Goal: Task Accomplishment & Management: Complete application form

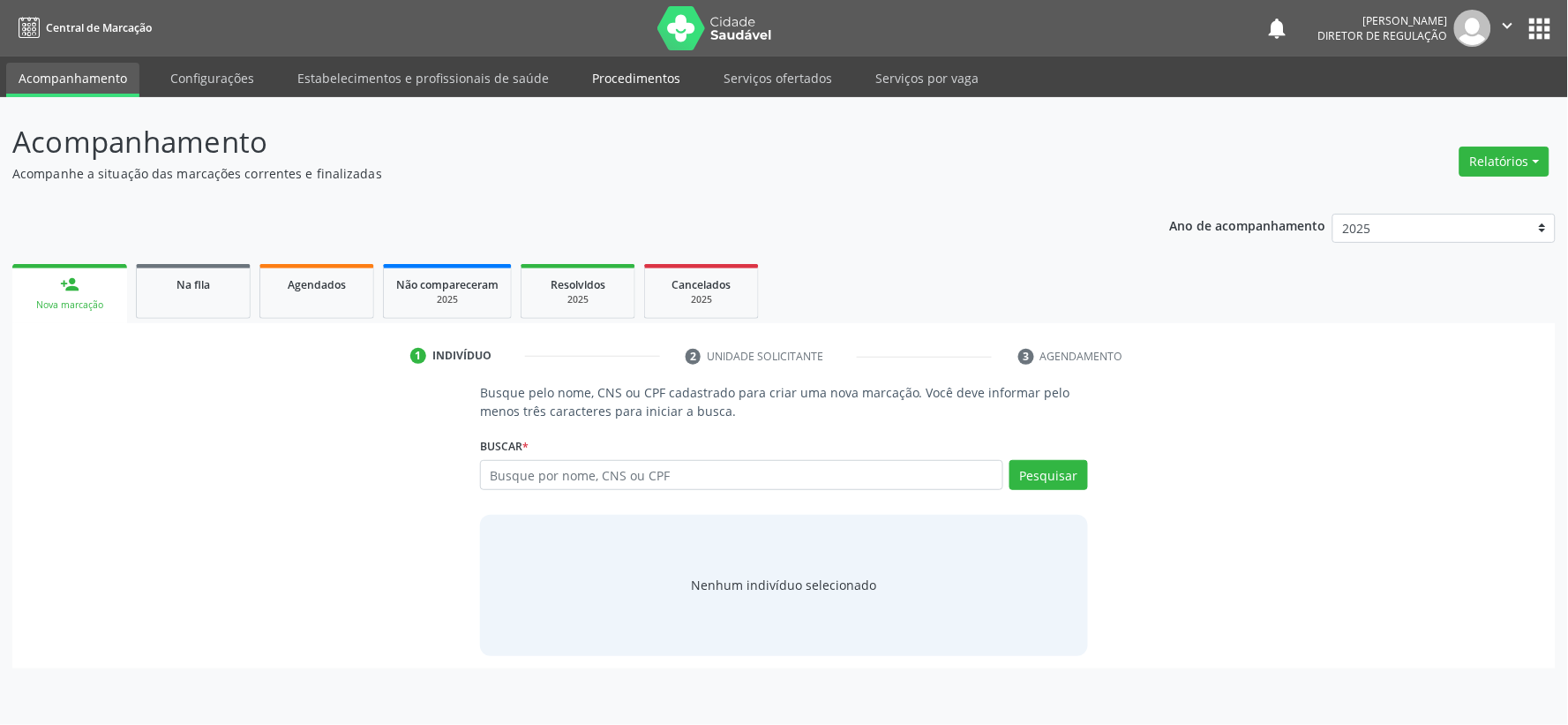
click at [629, 78] on link "Procedimentos" at bounding box center [637, 79] width 113 height 31
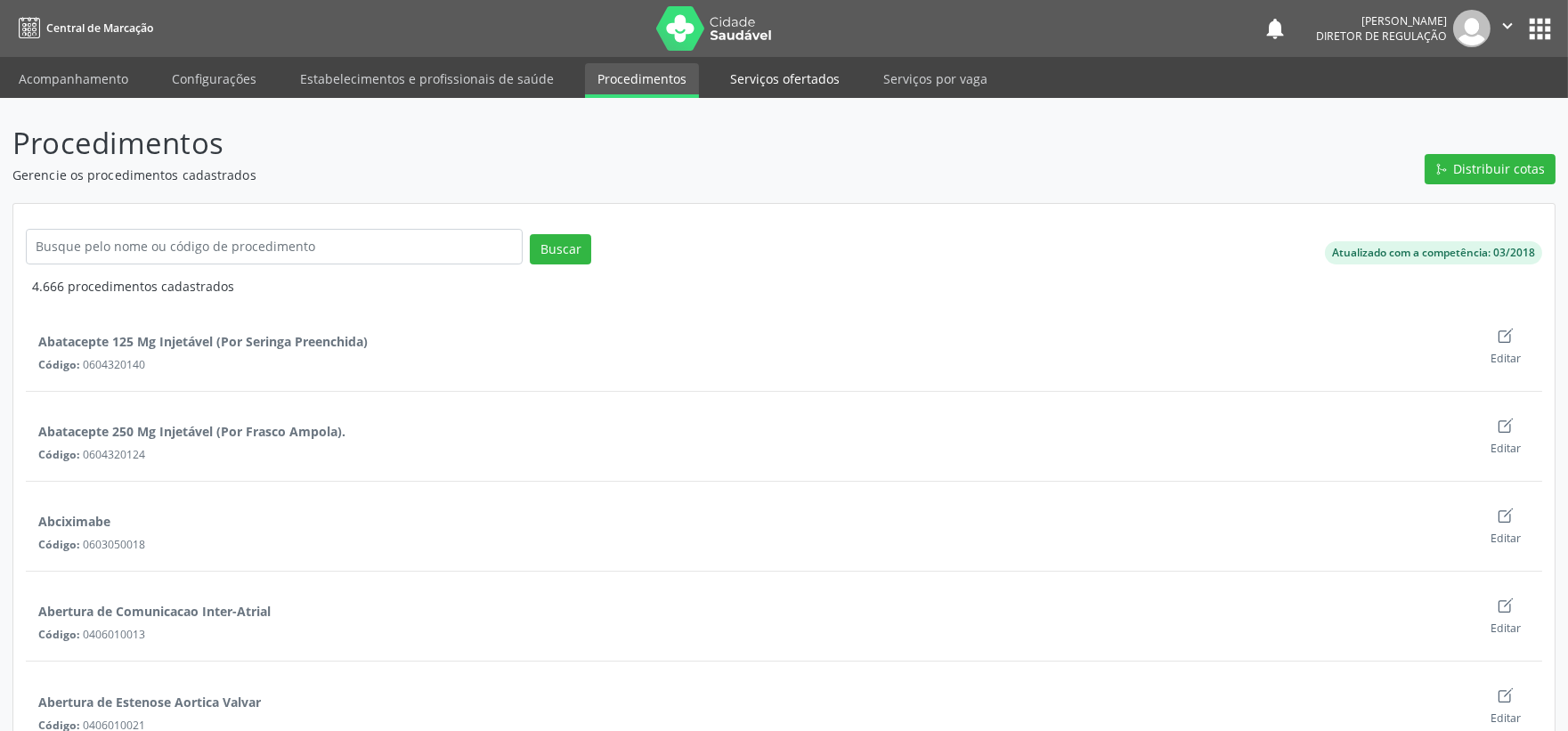
click at [758, 75] on link "Serviços ofertados" at bounding box center [784, 79] width 134 height 31
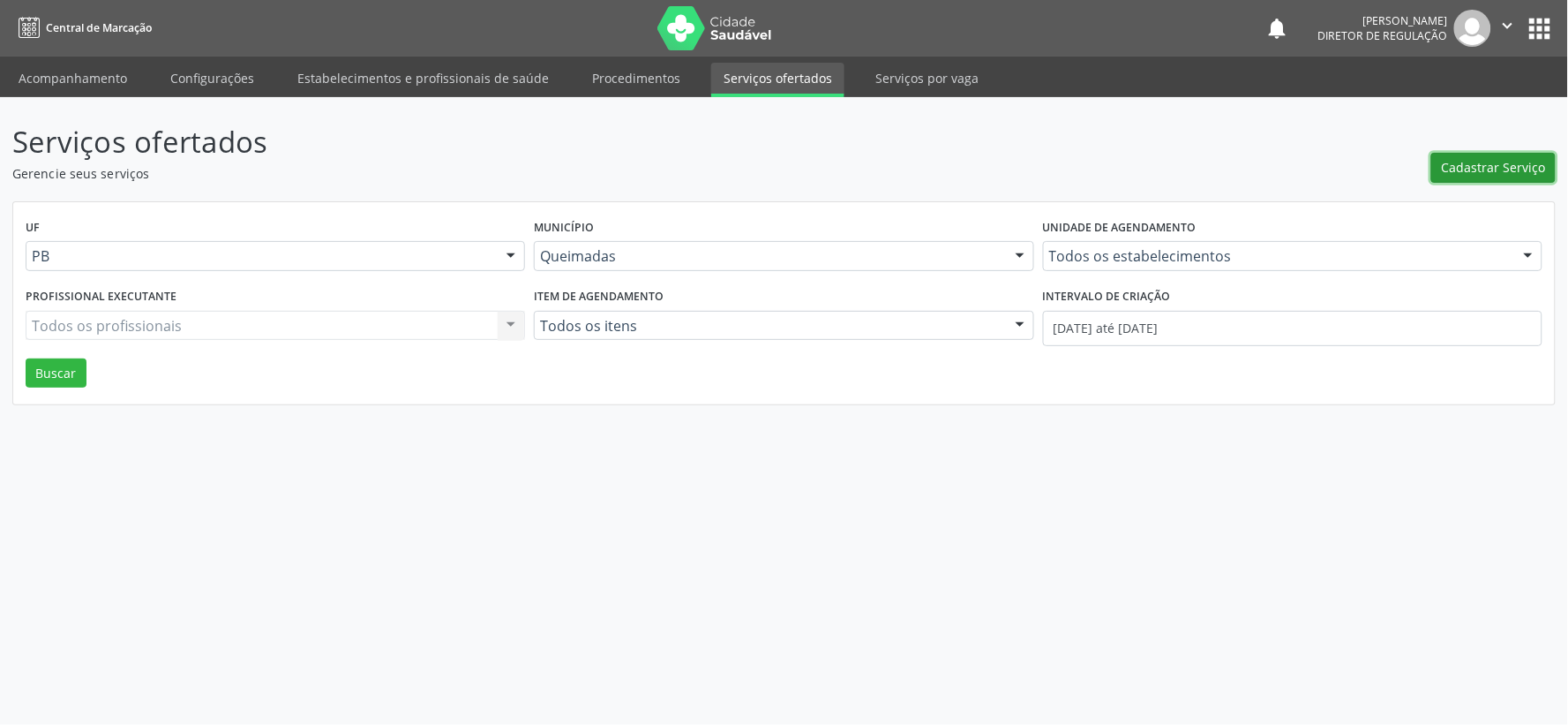
click at [1477, 175] on span "Cadastrar Serviço" at bounding box center [1493, 167] width 104 height 18
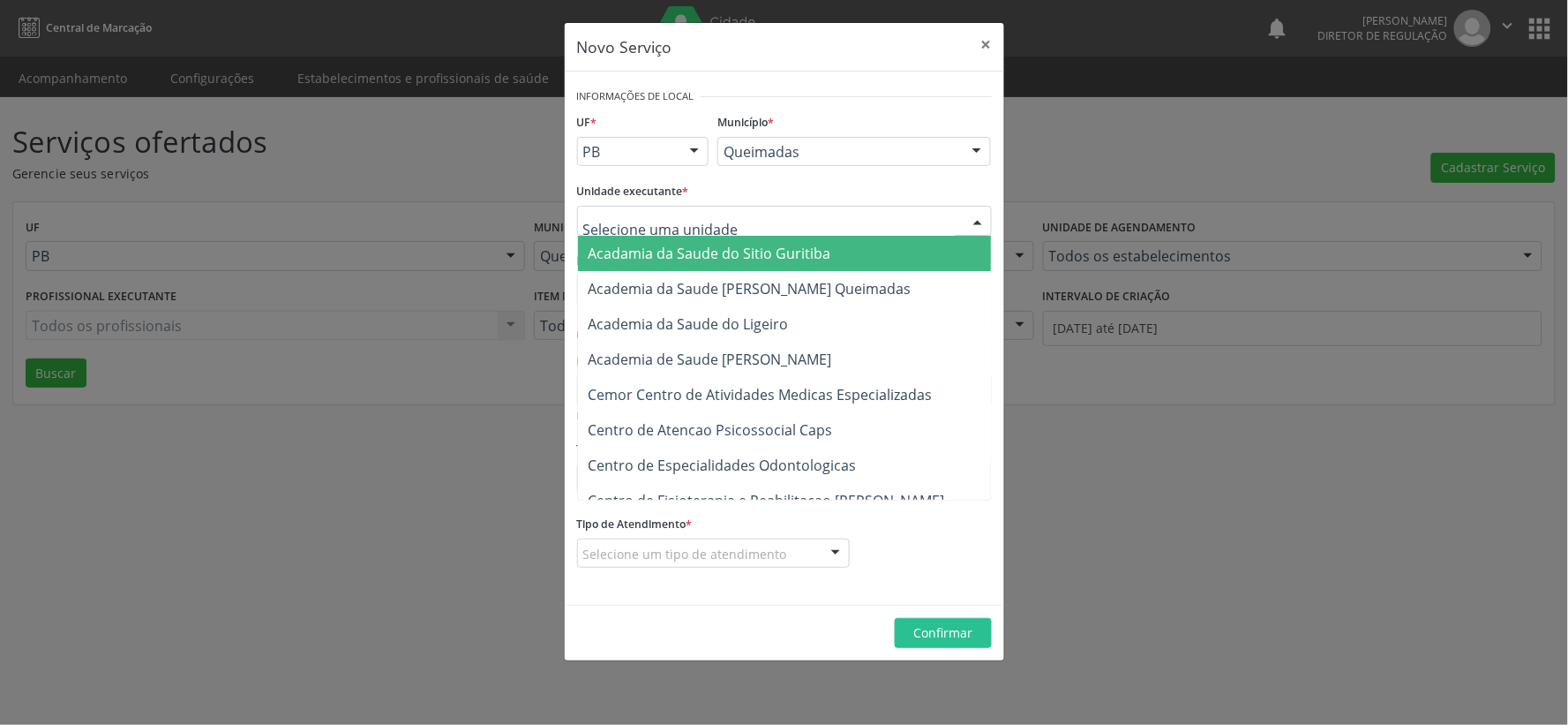
click at [968, 217] on div at bounding box center [977, 221] width 26 height 30
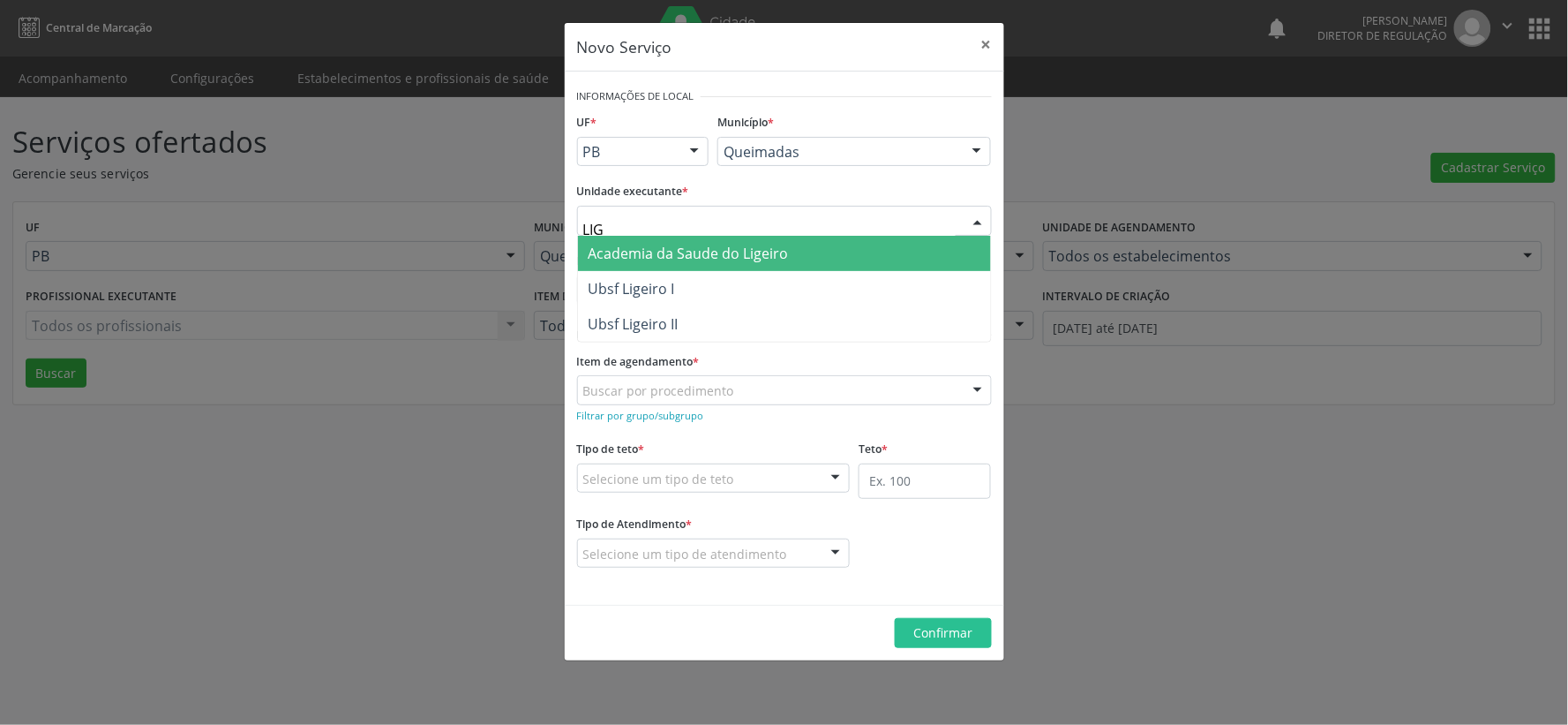
type input "LIGE"
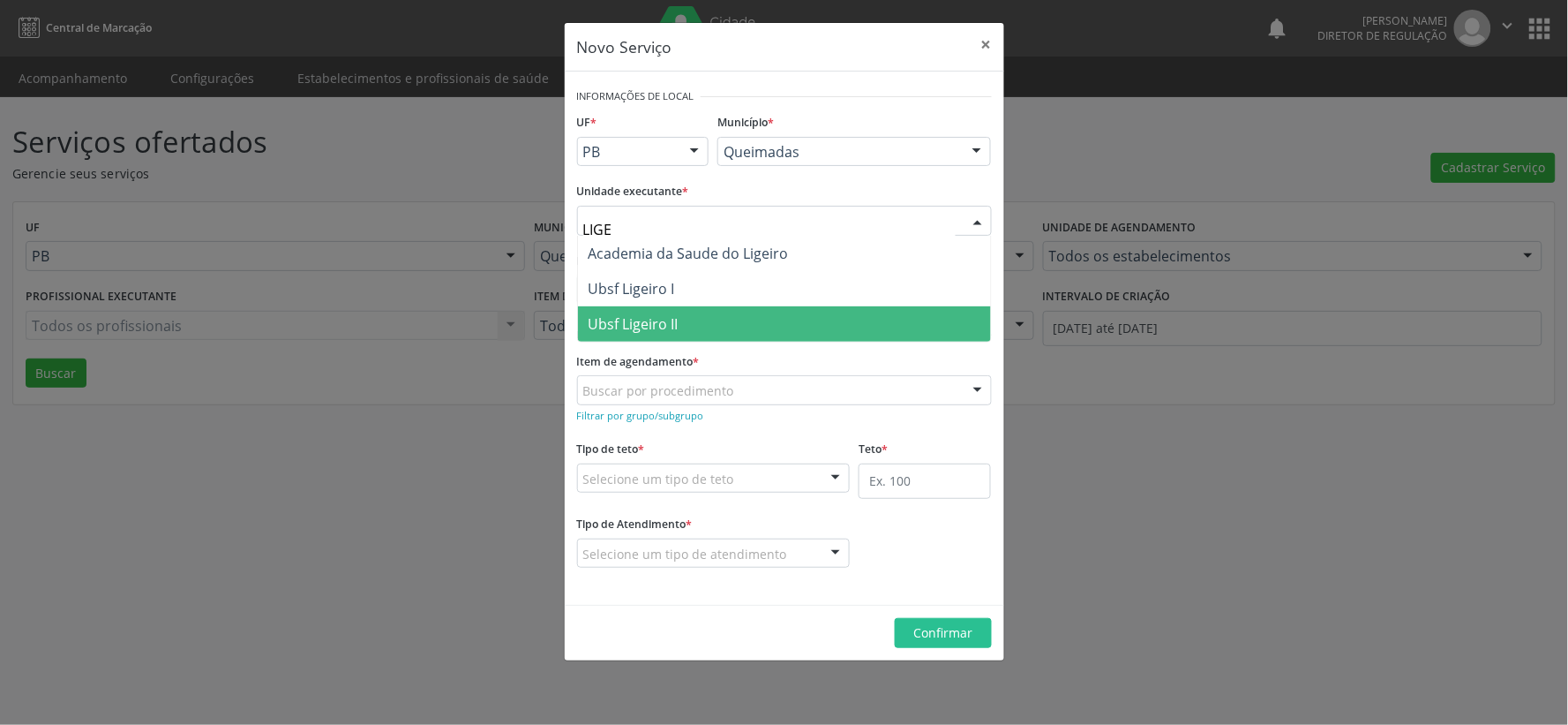
click at [648, 325] on span "Ubsf Ligeiro II" at bounding box center [634, 324] width 90 height 19
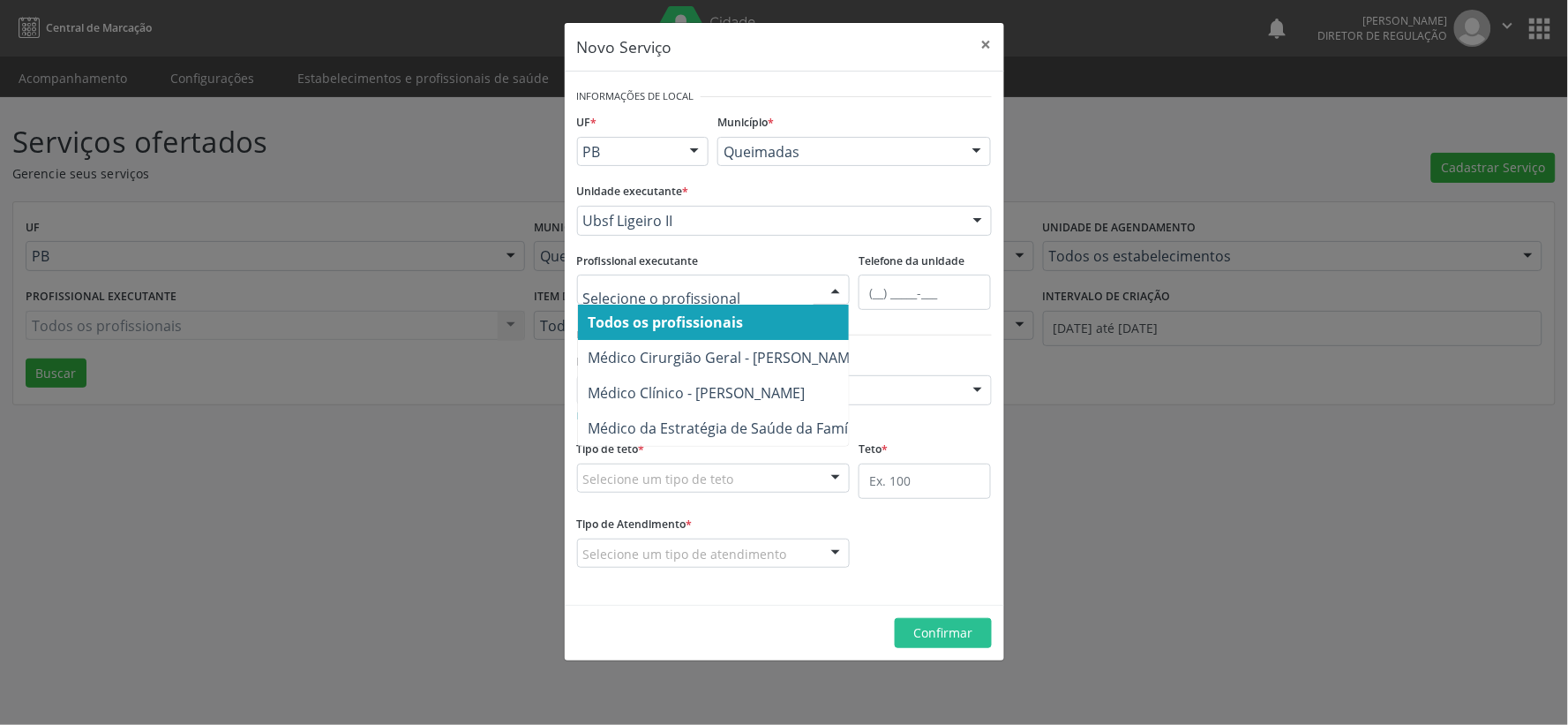
click at [834, 287] on div at bounding box center [835, 290] width 26 height 30
click at [691, 319] on span "Todos os profissionais" at bounding box center [667, 322] width 155 height 19
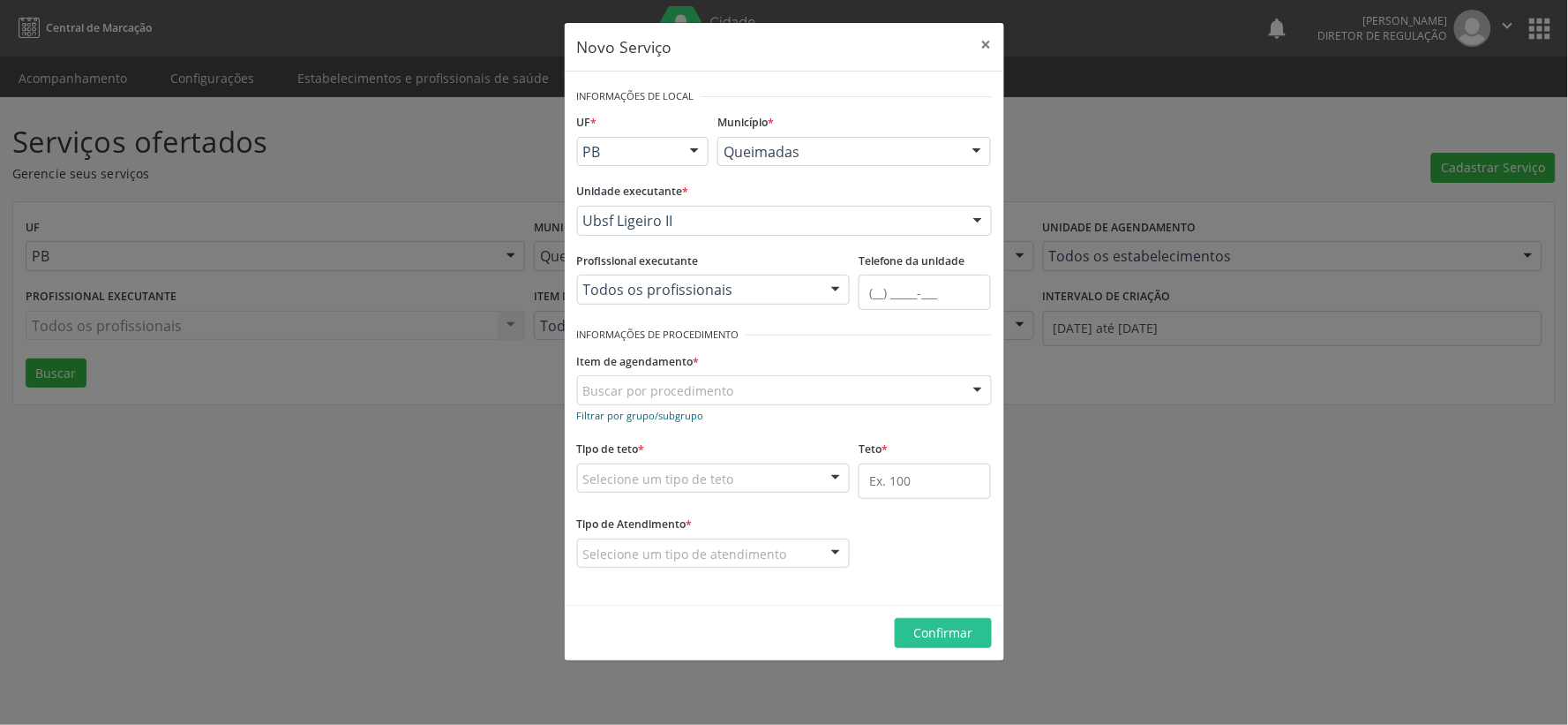
click at [615, 412] on small "Filtrar por grupo/subgrupo" at bounding box center [640, 415] width 127 height 14
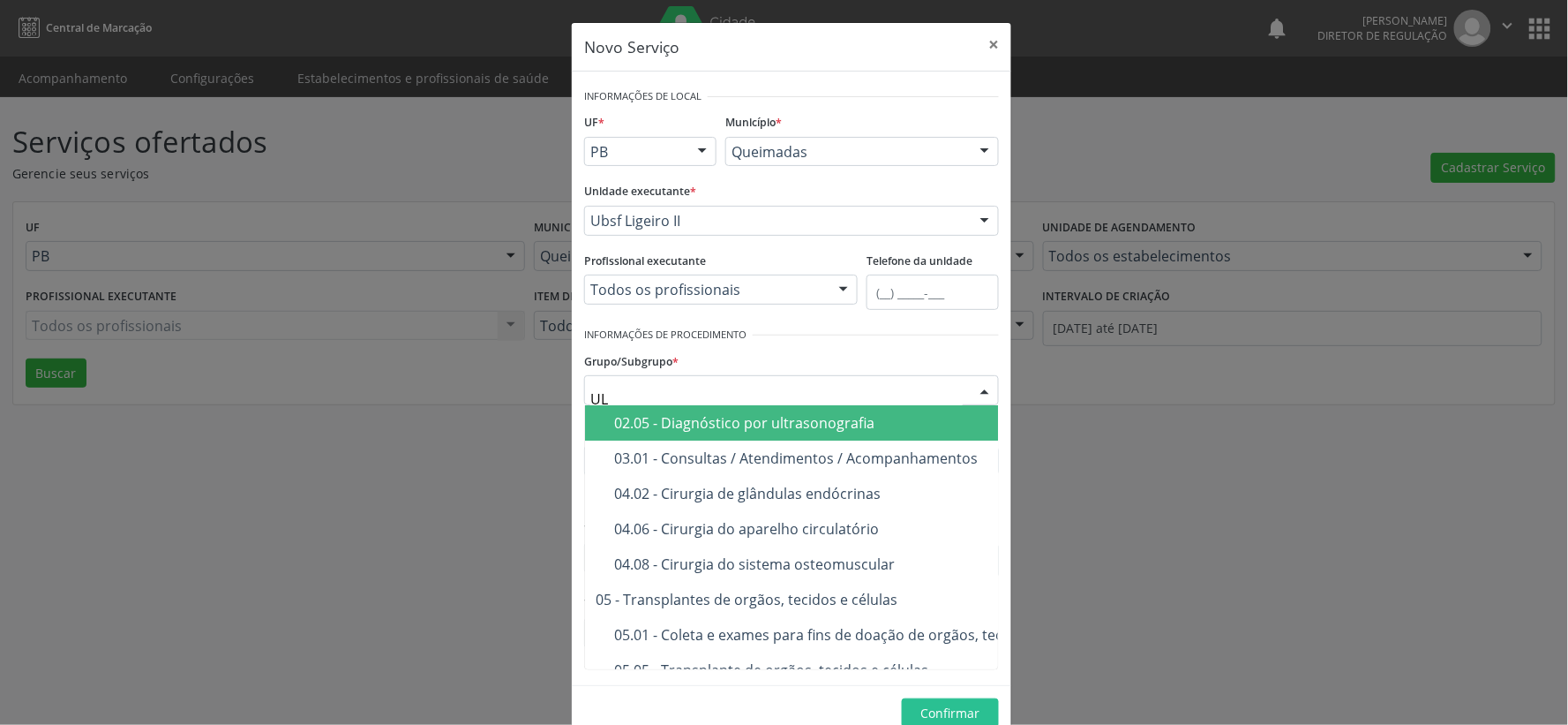
type input "ULT"
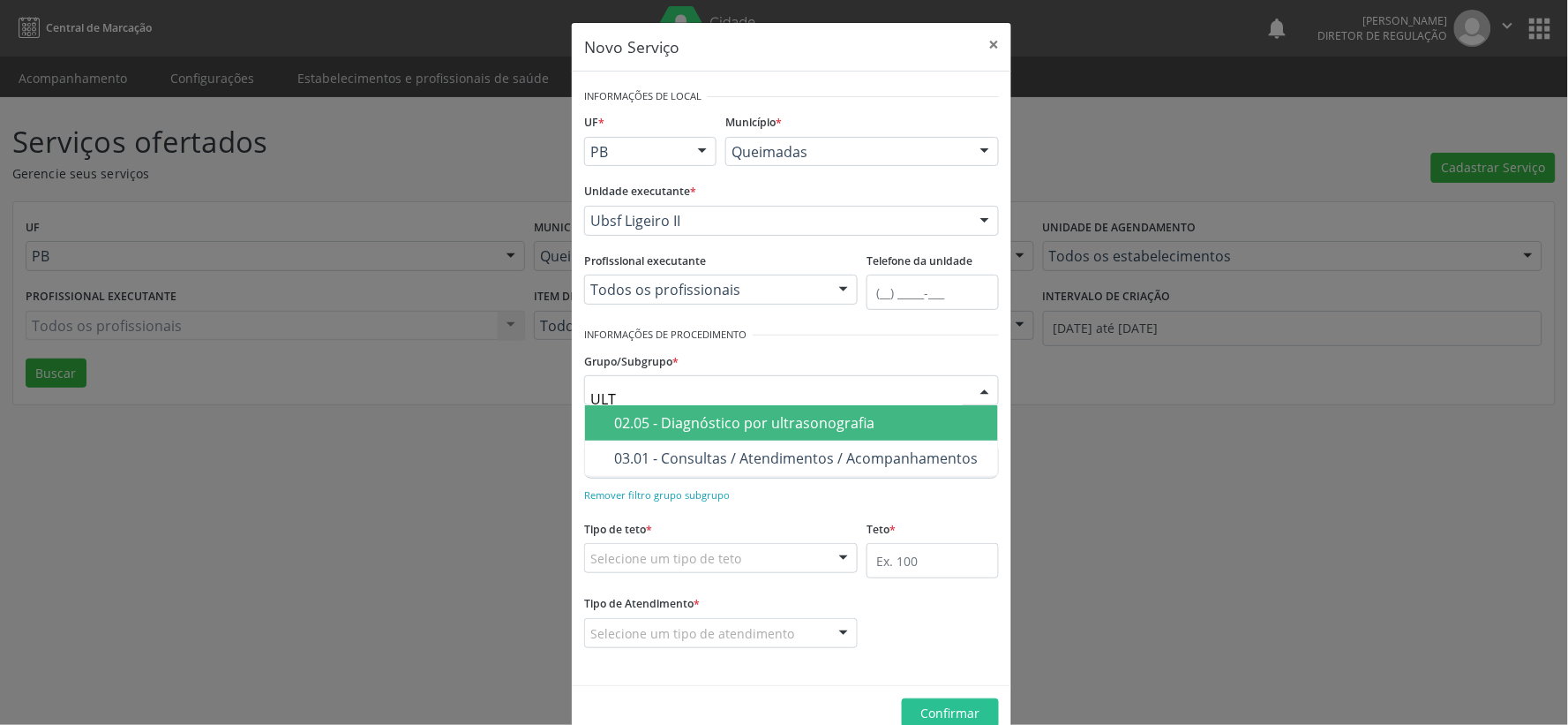
drag, startPoint x: 851, startPoint y: 416, endPoint x: 852, endPoint y: 435, distance: 19.0
click at [851, 421] on div "02.05 - Diagnóstico por ultrasonografia" at bounding box center [800, 422] width 374 height 15
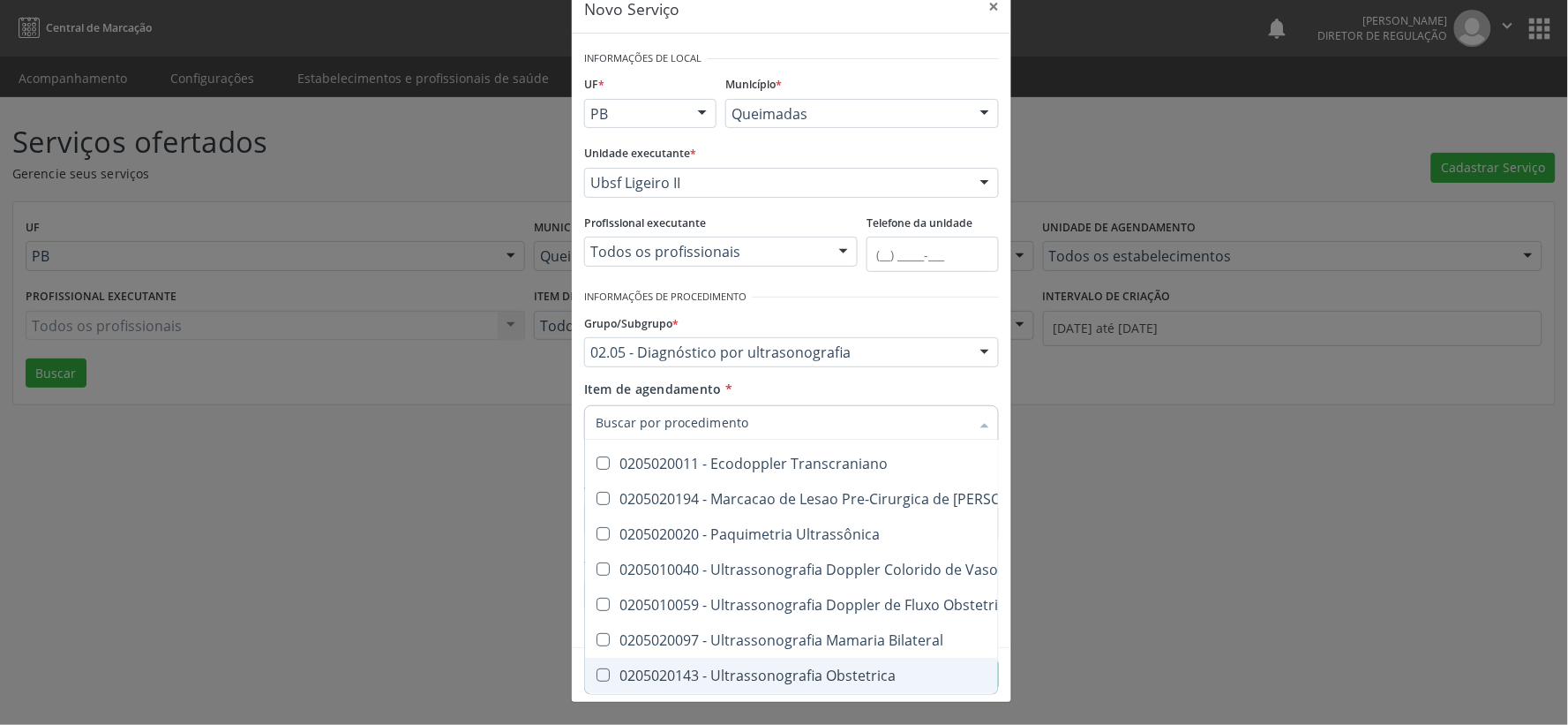
scroll to position [294, 0]
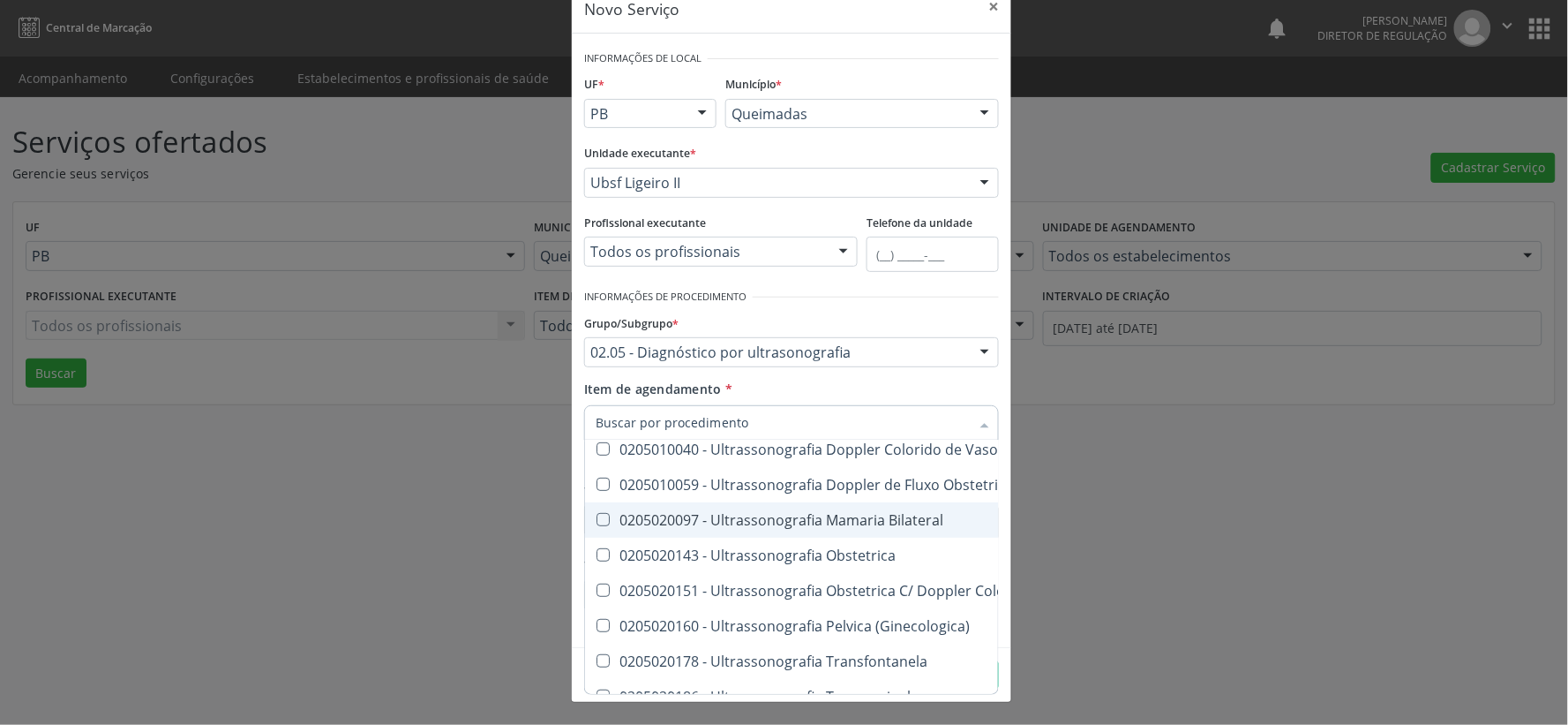
click at [597, 518] on Bilateral at bounding box center [604, 519] width 14 height 14
click at [591, 518] on Bilateral "checkbox" at bounding box center [591, 519] width 12 height 12
checkbox Bilateral "true"
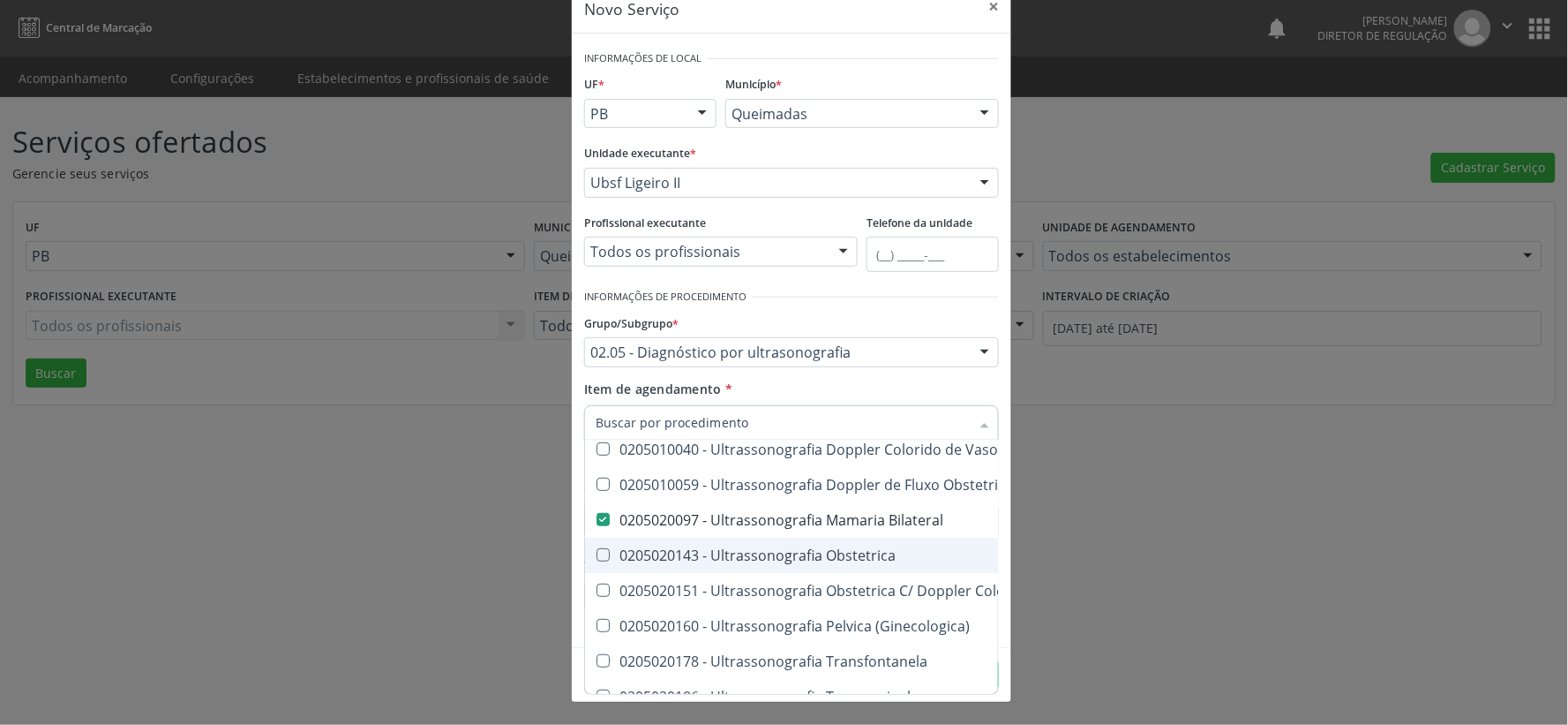
click at [597, 557] on Obstetrica at bounding box center [604, 555] width 14 height 14
click at [595, 557] on Obstetrica "checkbox" at bounding box center [591, 555] width 12 height 12
checkbox Obstetrica "true"
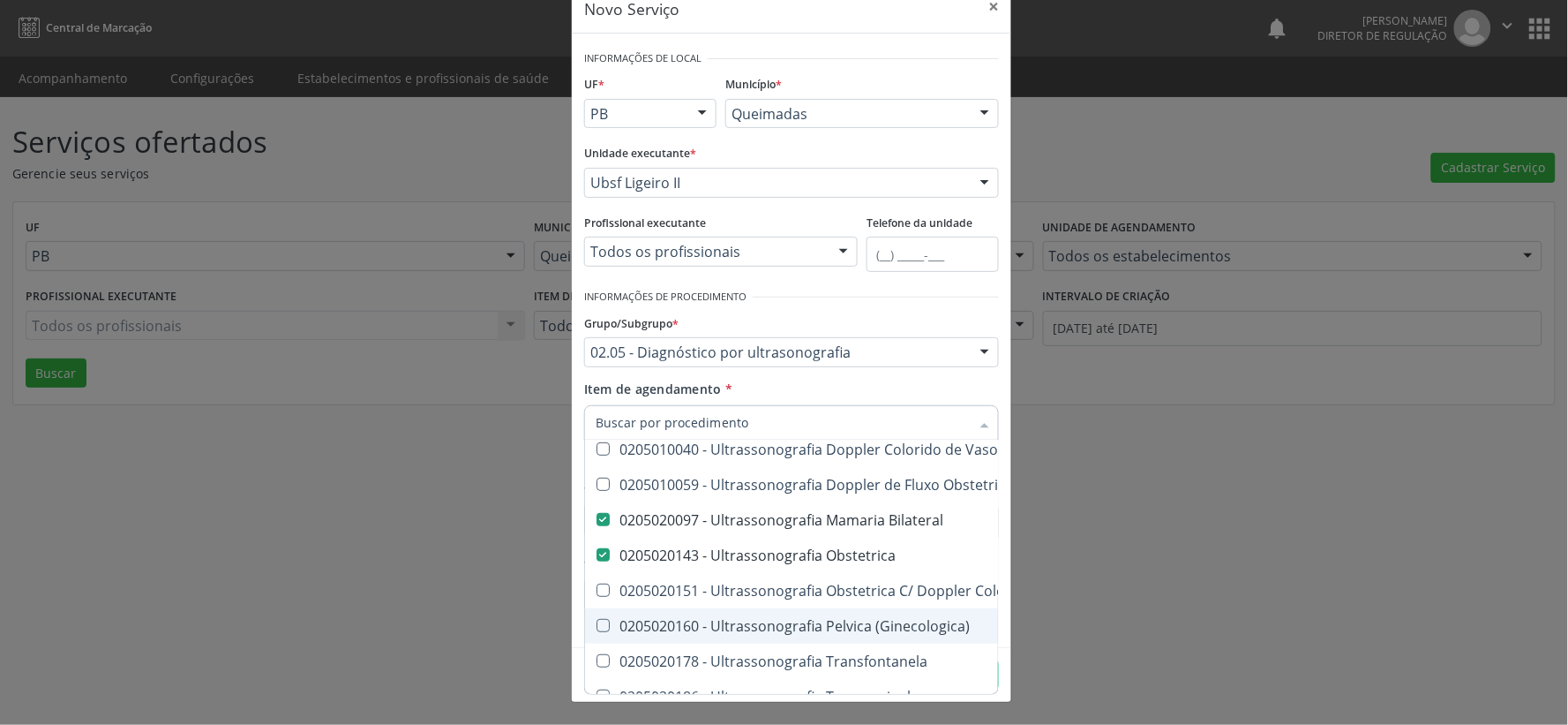
click at [599, 628] on \(Ginecologica\) at bounding box center [604, 626] width 14 height 14
click at [597, 628] on \(Ginecologica\) "checkbox" at bounding box center [591, 625] width 12 height 12
checkbox \(Ginecologica\) "true"
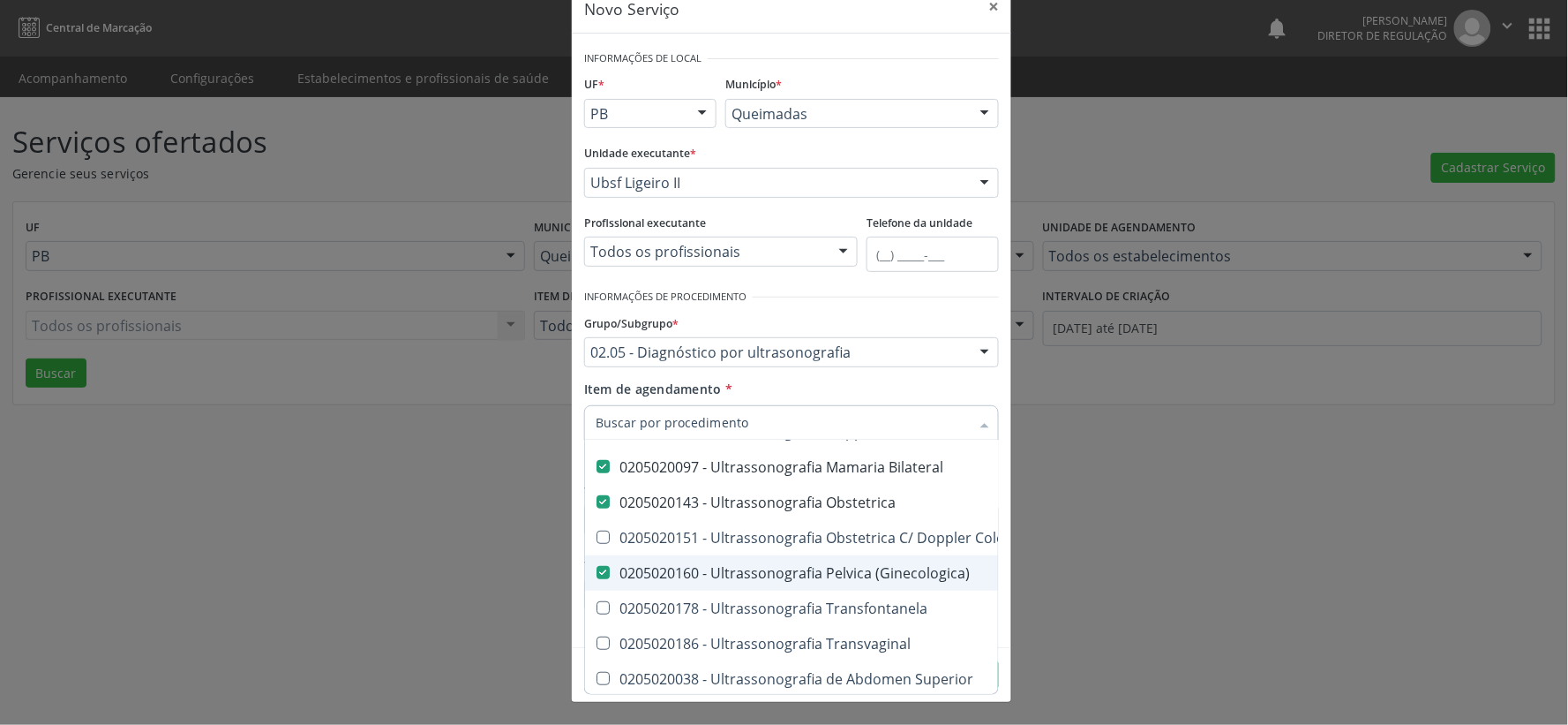
scroll to position [490, 0]
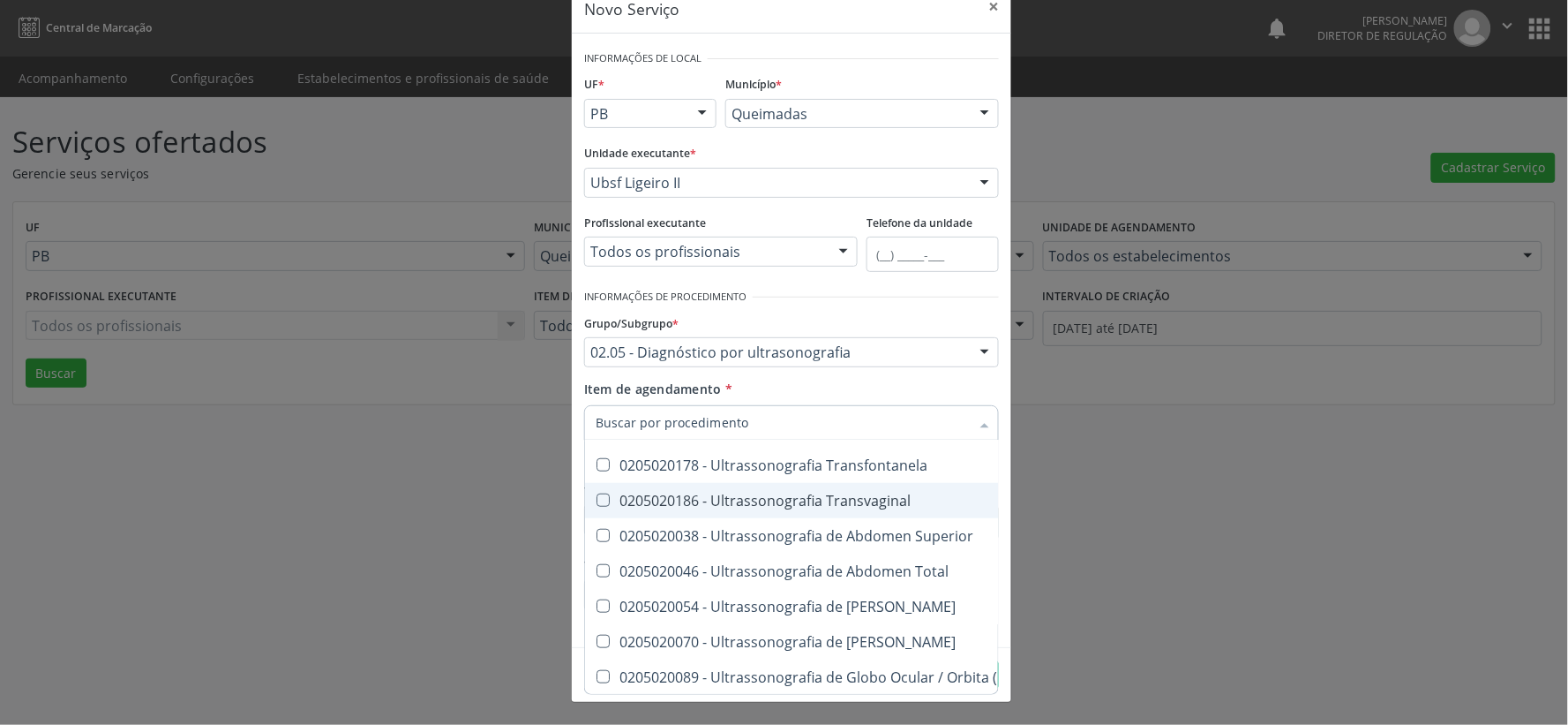
click at [602, 499] on Transvaginal at bounding box center [604, 500] width 14 height 14
click at [597, 499] on Transvaginal "checkbox" at bounding box center [591, 500] width 12 height 12
checkbox Transvaginal "true"
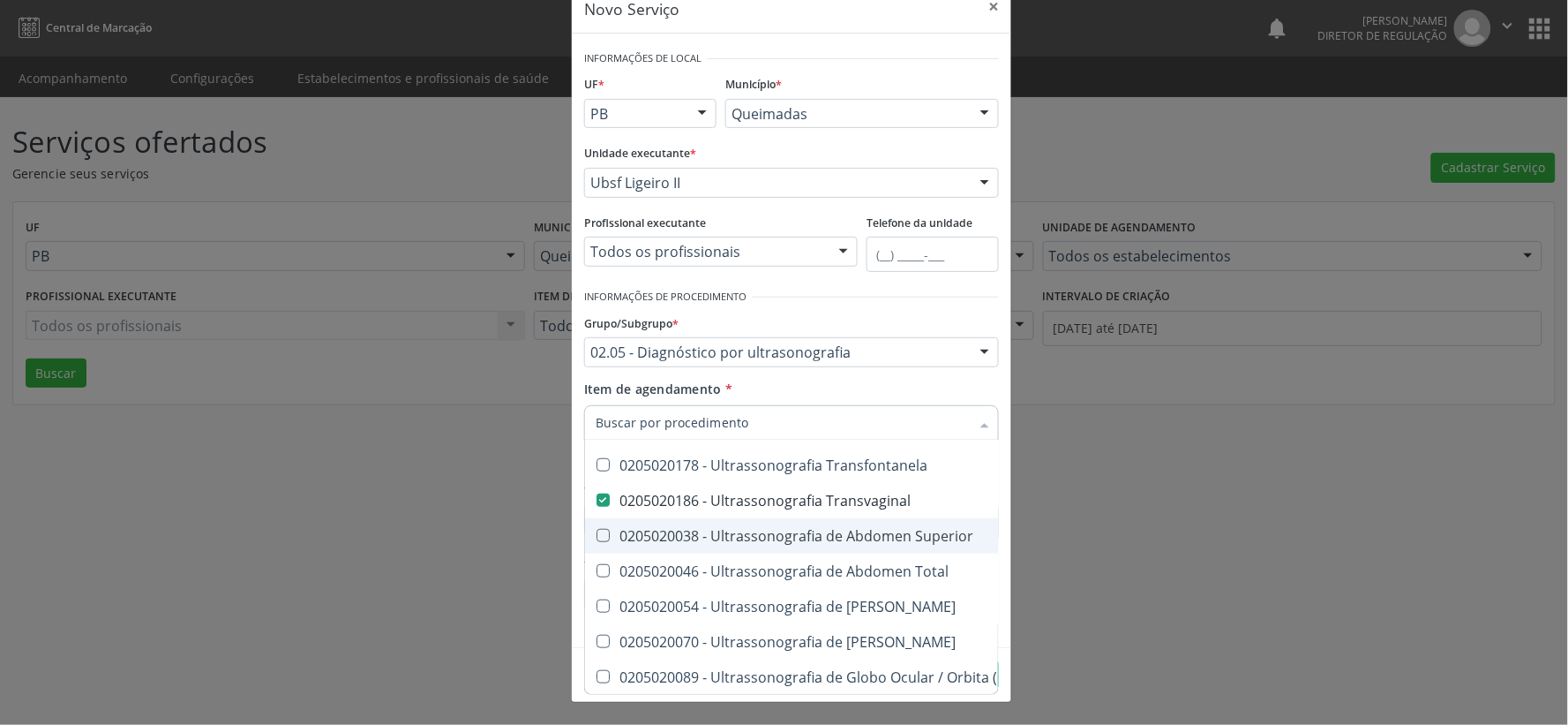
click at [597, 530] on Superior at bounding box center [604, 536] width 14 height 14
click at [594, 530] on Superior "checkbox" at bounding box center [591, 536] width 12 height 12
checkbox Superior "true"
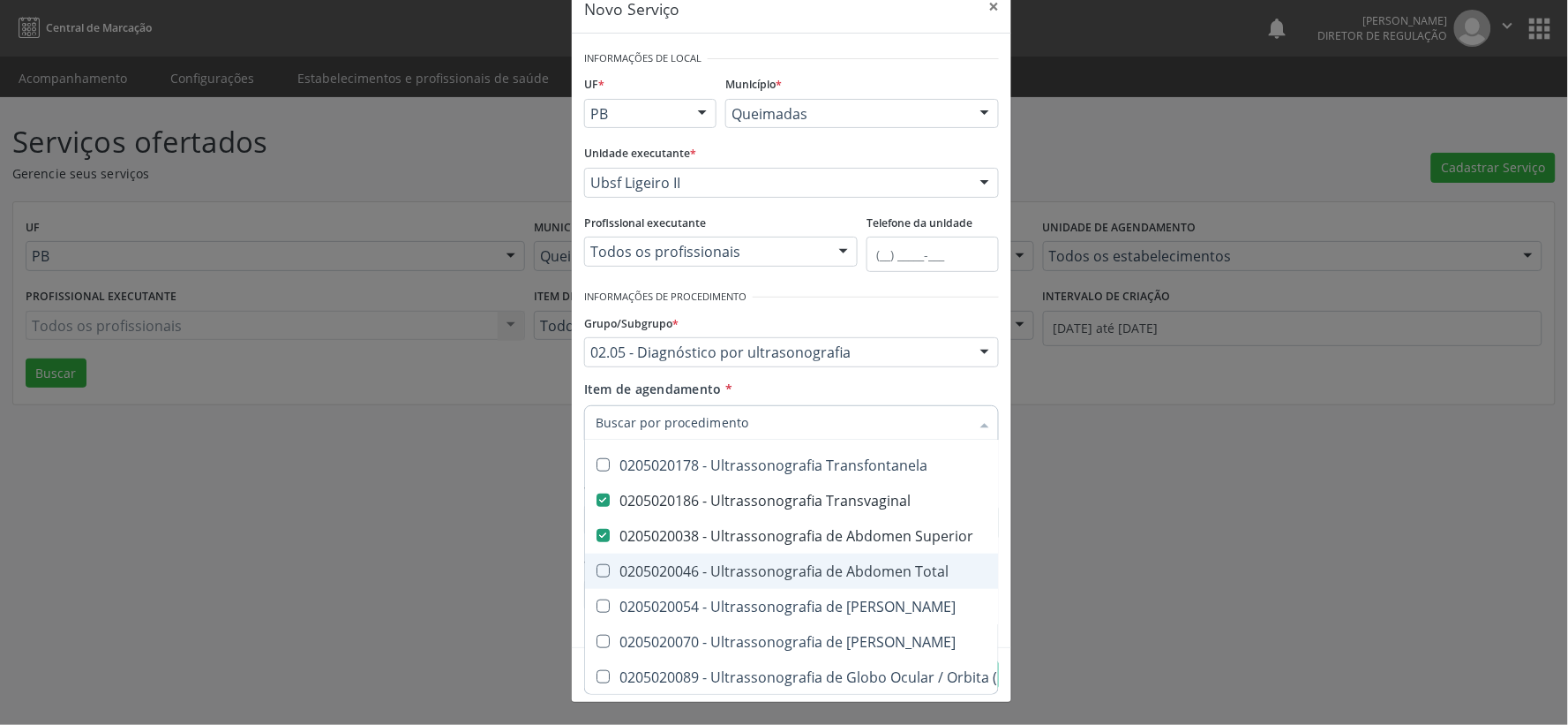
click at [585, 570] on div at bounding box center [592, 571] width 14 height 15
checkbox Total "true"
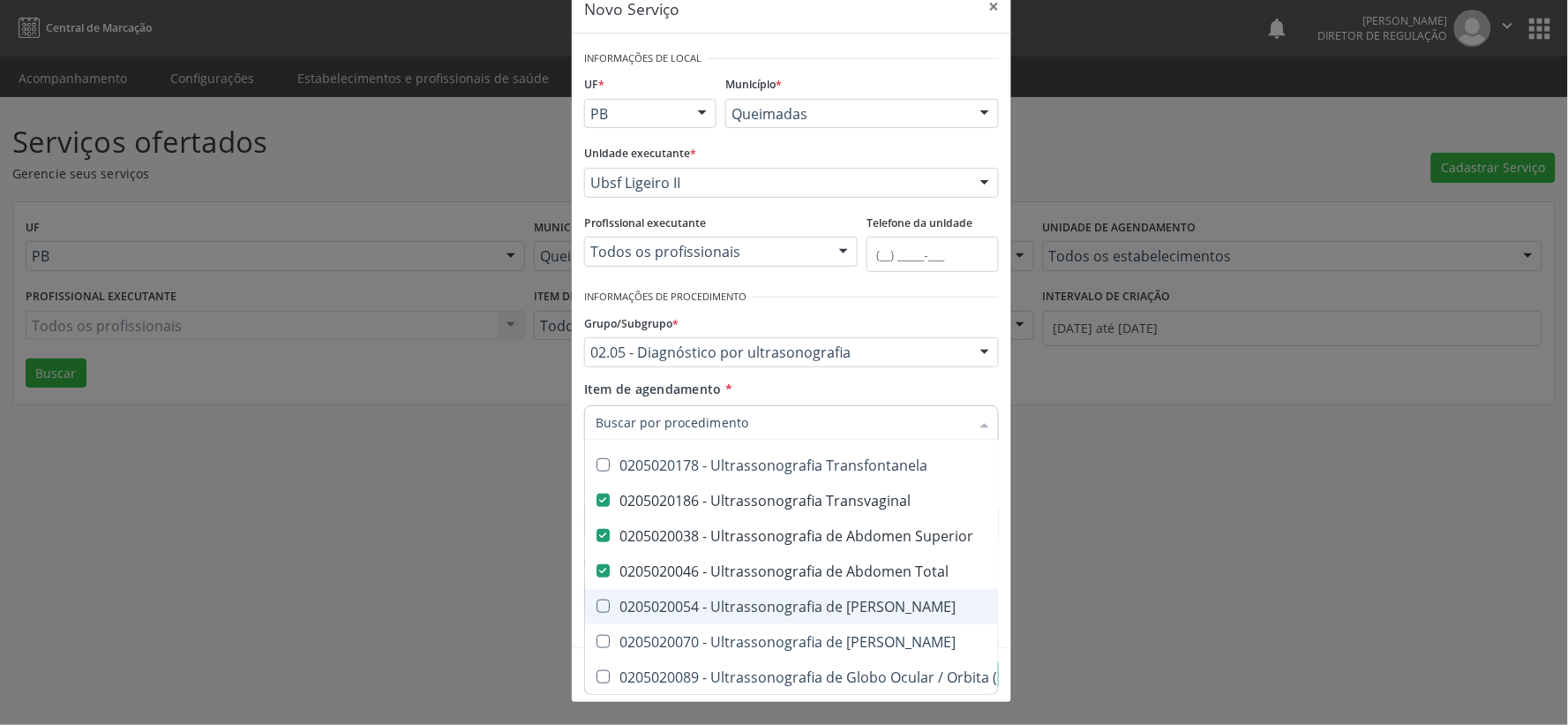
drag, startPoint x: 594, startPoint y: 606, endPoint x: 610, endPoint y: 606, distance: 16.0
click at [597, 606] on Urinario at bounding box center [604, 607] width 14 height 14
click at [596, 606] on Urinario "checkbox" at bounding box center [591, 606] width 12 height 12
checkbox Urinario "true"
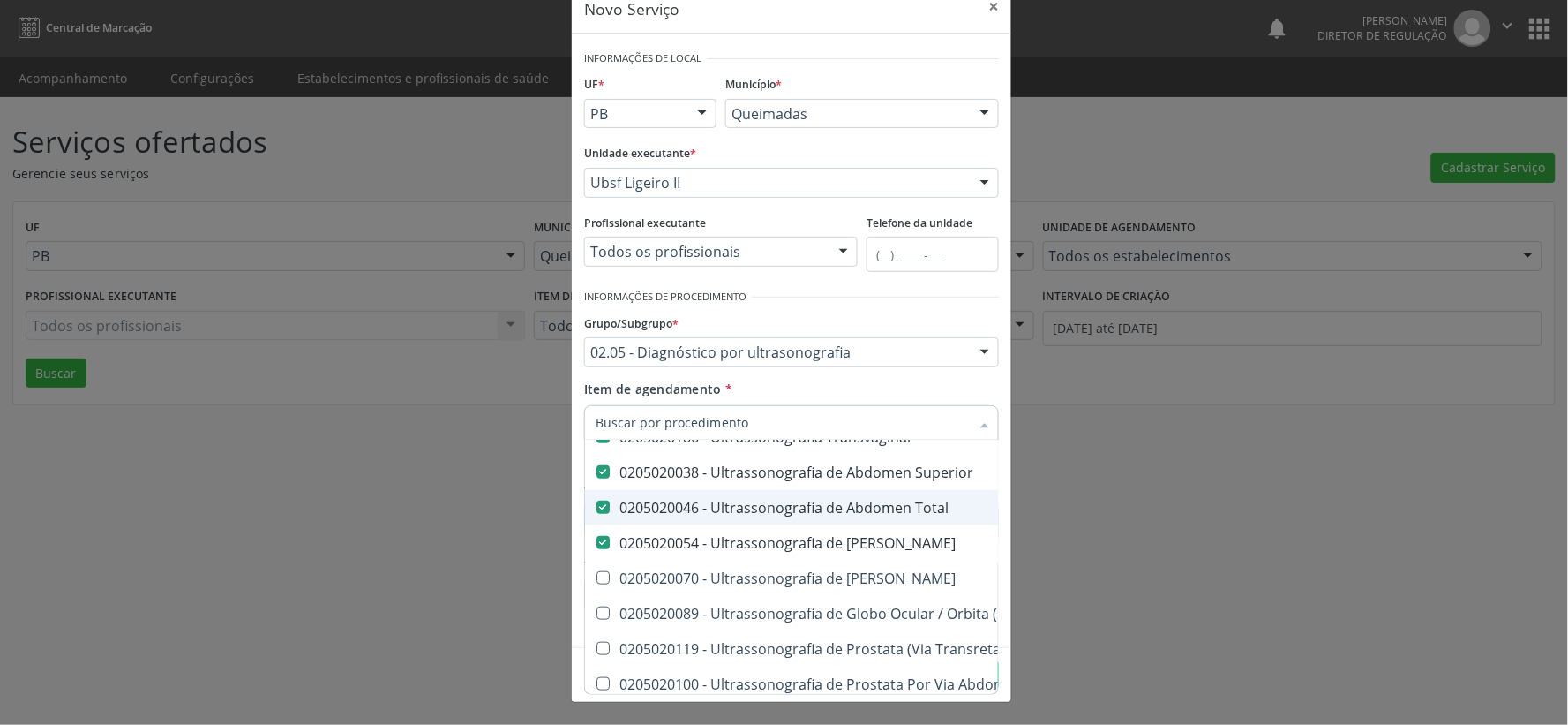
scroll to position [588, 0]
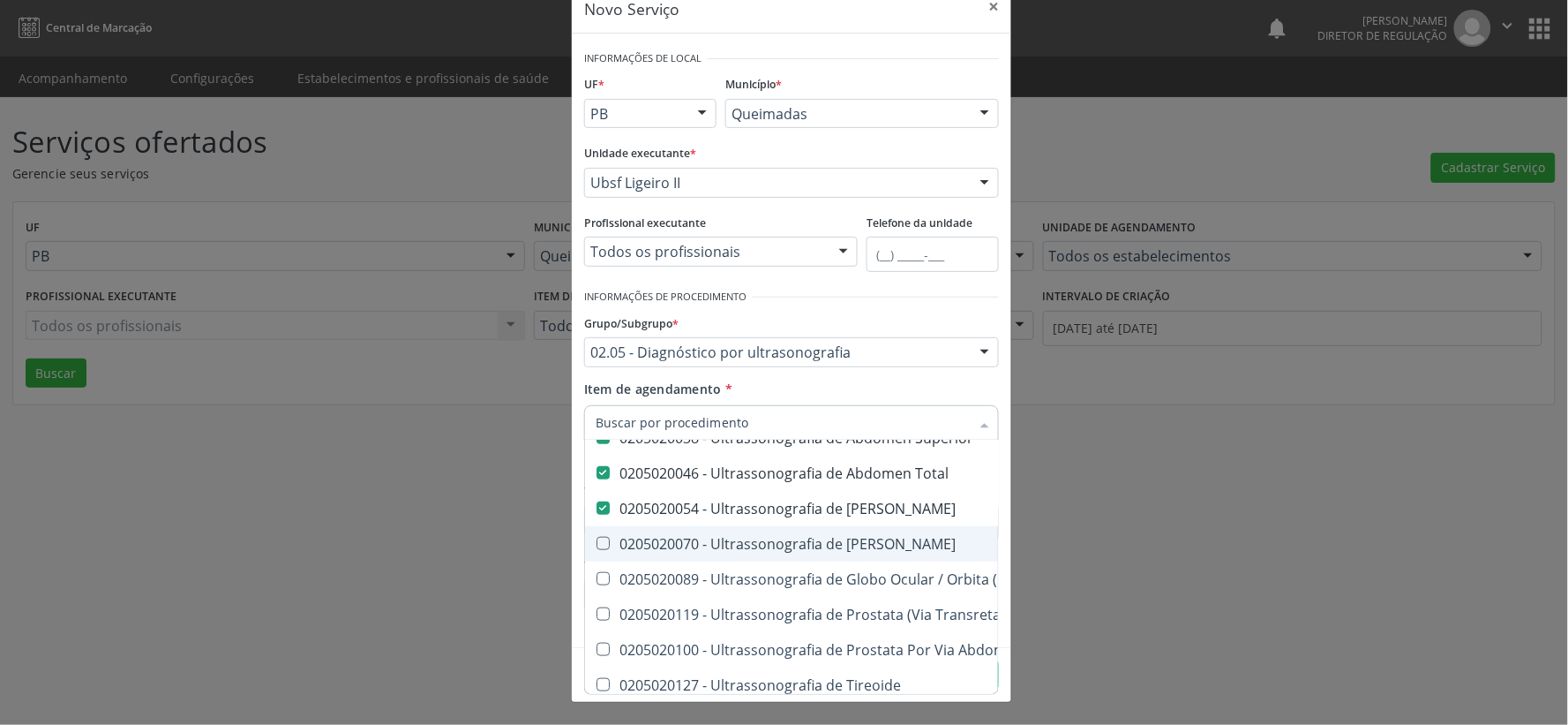
click at [597, 542] on Escrotal at bounding box center [604, 544] width 14 height 14
click at [596, 542] on Escrotal "checkbox" at bounding box center [591, 544] width 12 height 12
checkbox Escrotal "true"
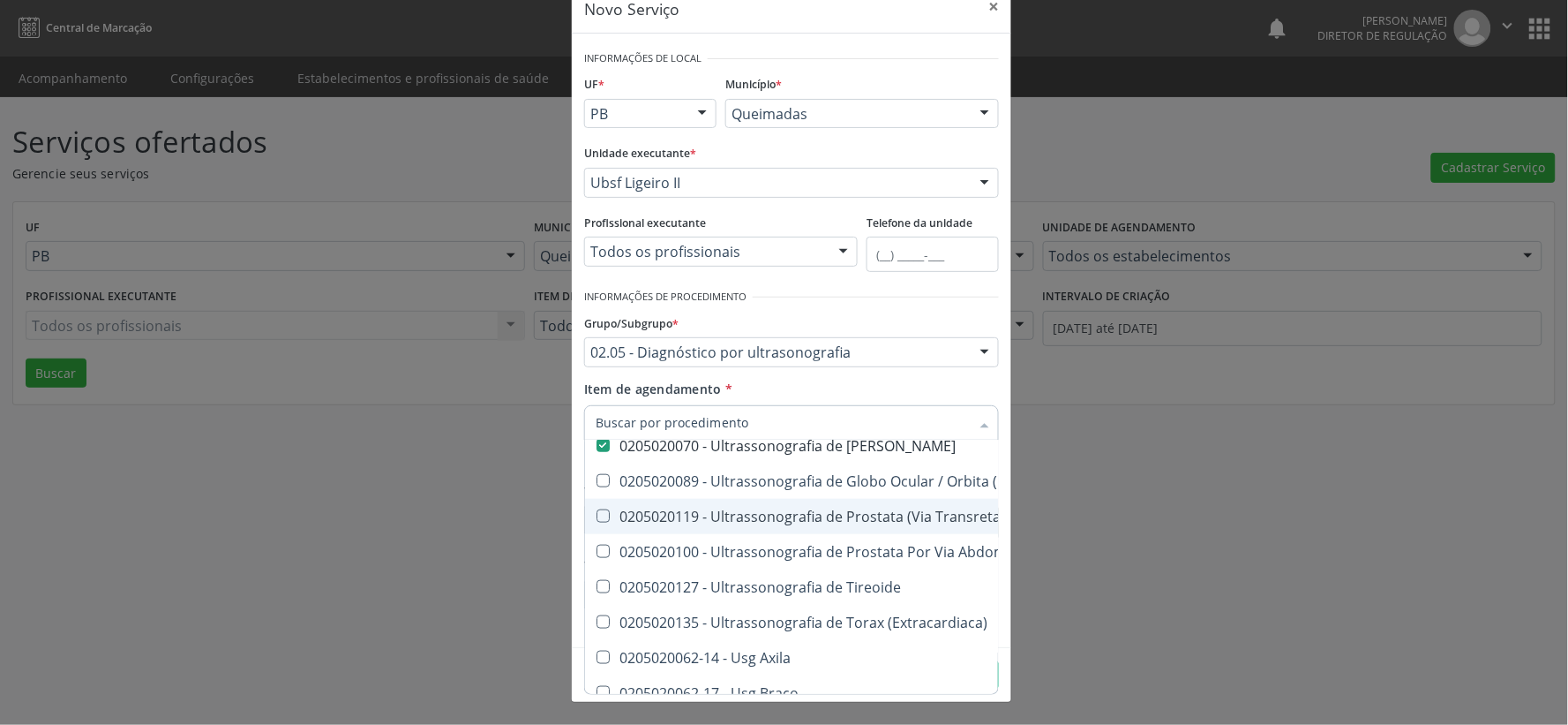
click at [600, 516] on Transretal\) at bounding box center [604, 516] width 14 height 14
click at [597, 516] on Transretal\) "checkbox" at bounding box center [591, 516] width 12 height 12
checkbox Transretal\) "true"
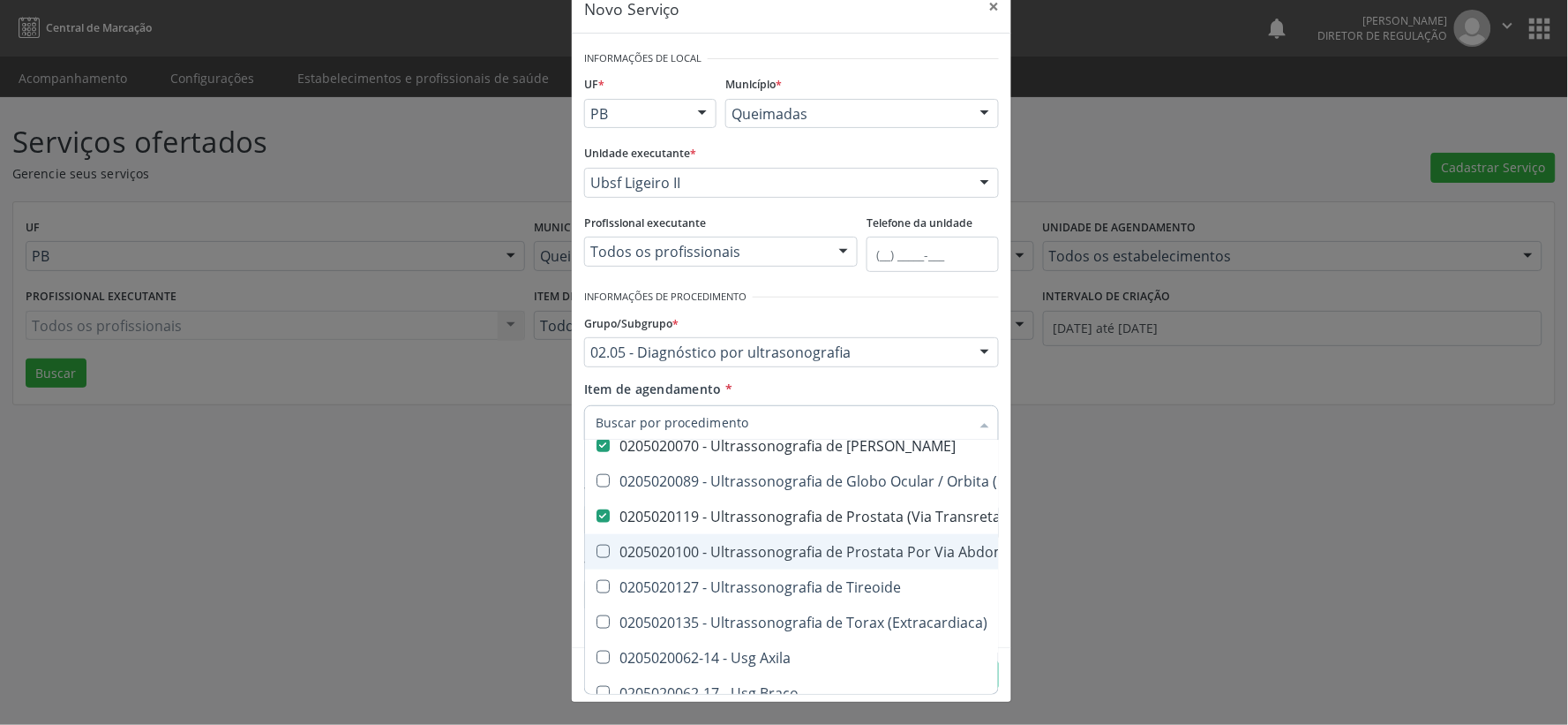
click at [597, 553] on Abdominal at bounding box center [604, 551] width 14 height 14
click at [595, 553] on Abdominal "checkbox" at bounding box center [591, 551] width 12 height 12
checkbox Abdominal "true"
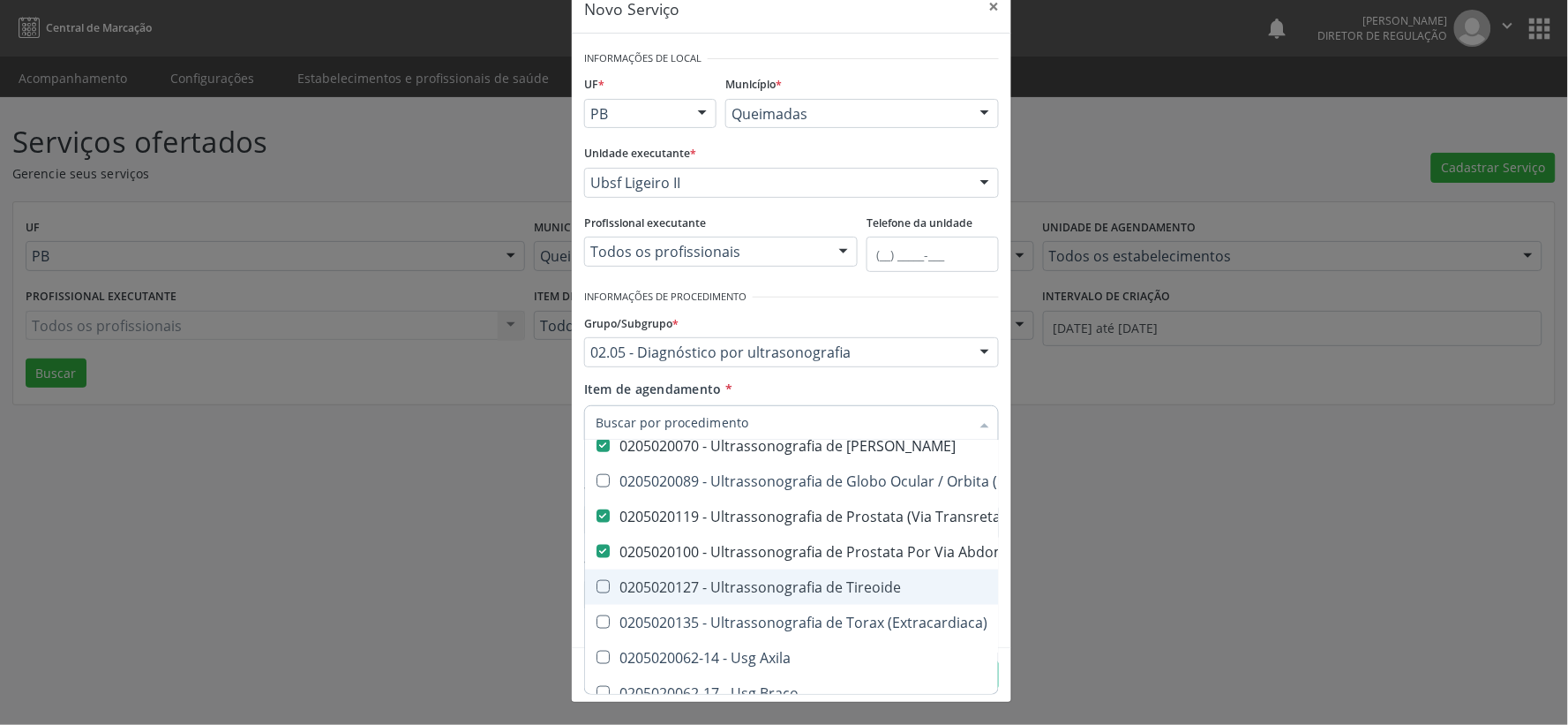
click at [597, 585] on Tireoide at bounding box center [604, 587] width 14 height 14
click at [596, 585] on Tireoide "checkbox" at bounding box center [591, 586] width 12 height 12
checkbox Tireoide "true"
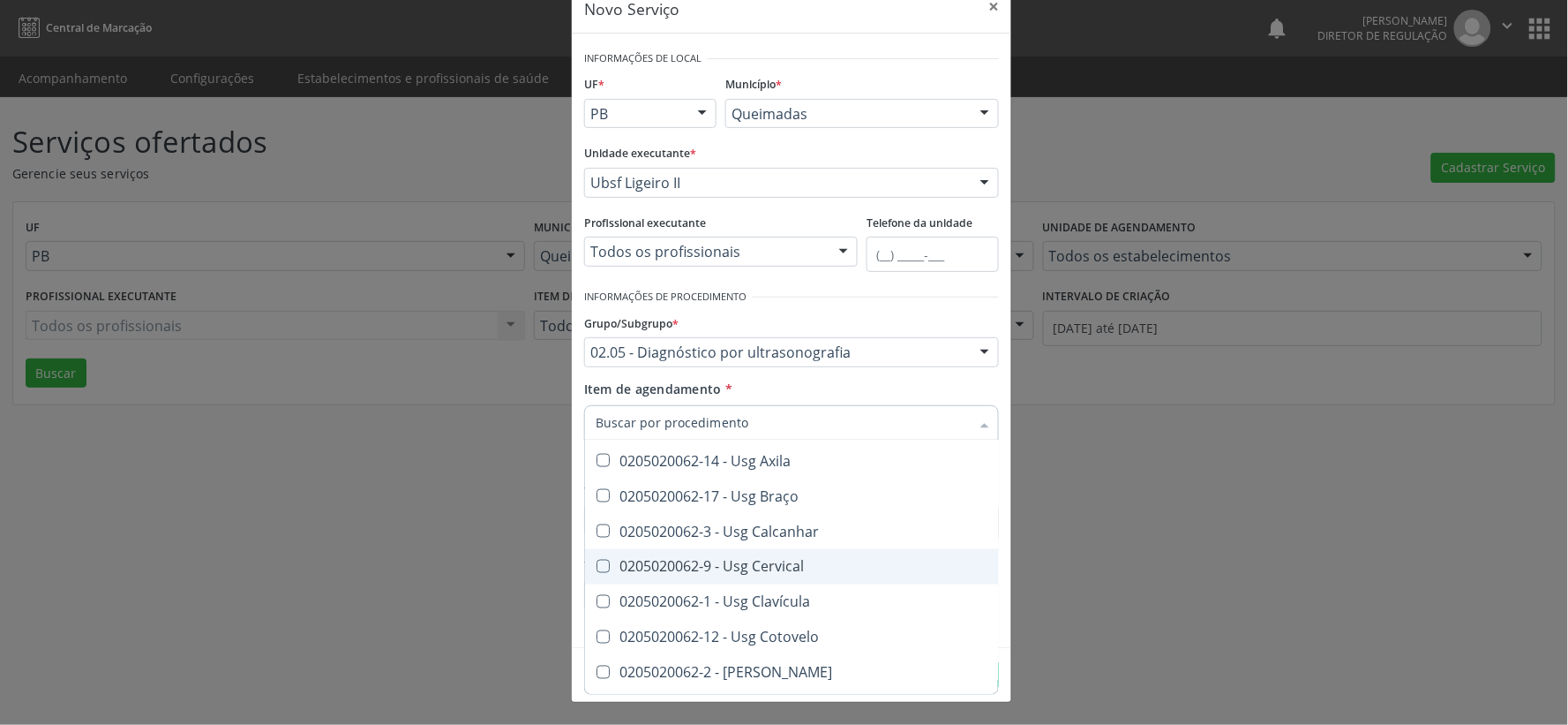
scroll to position [784, 0]
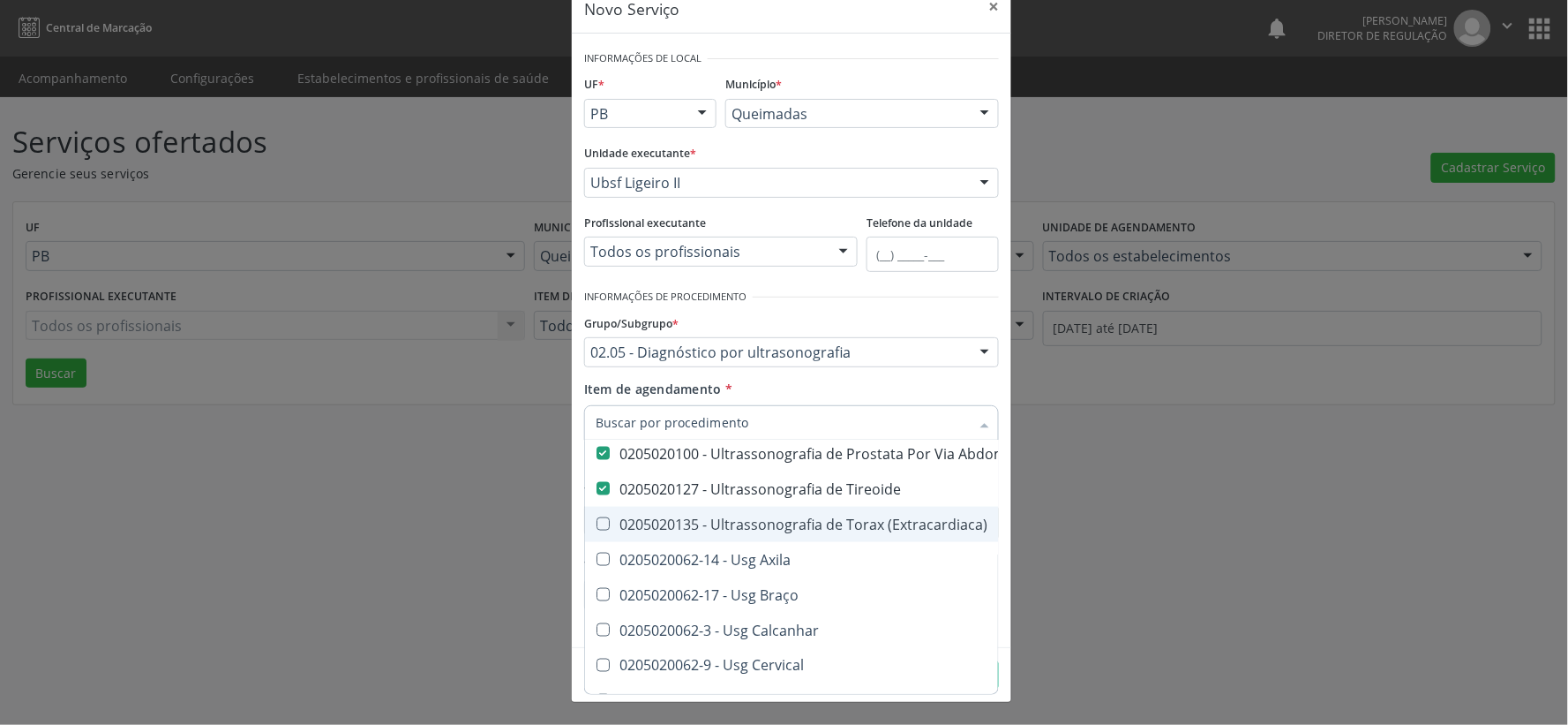
click at [588, 518] on div at bounding box center [592, 524] width 14 height 15
checkbox \(Extracardiaca\) "true"
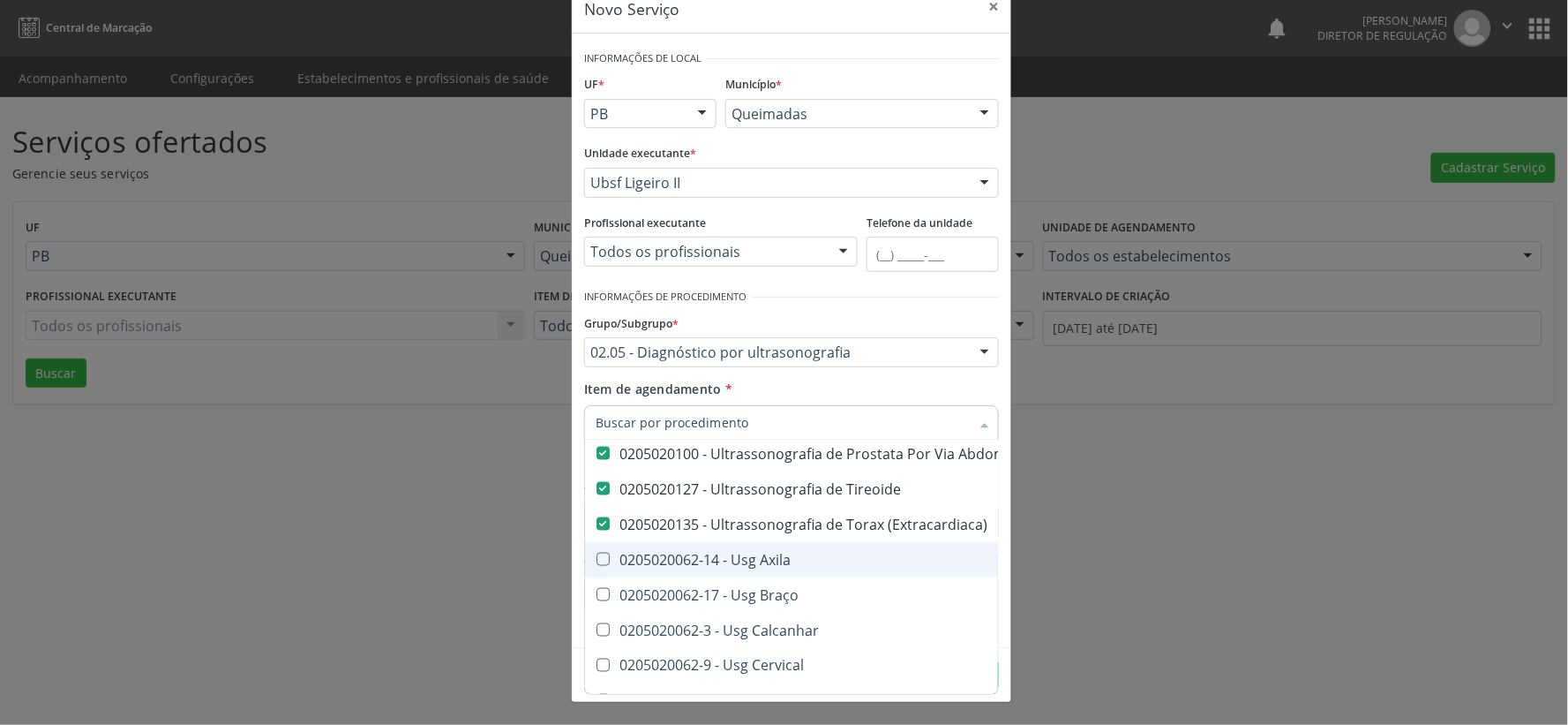
click at [597, 554] on Axila at bounding box center [604, 559] width 14 height 14
click at [594, 554] on Axila "checkbox" at bounding box center [591, 559] width 12 height 12
checkbox Axila "true"
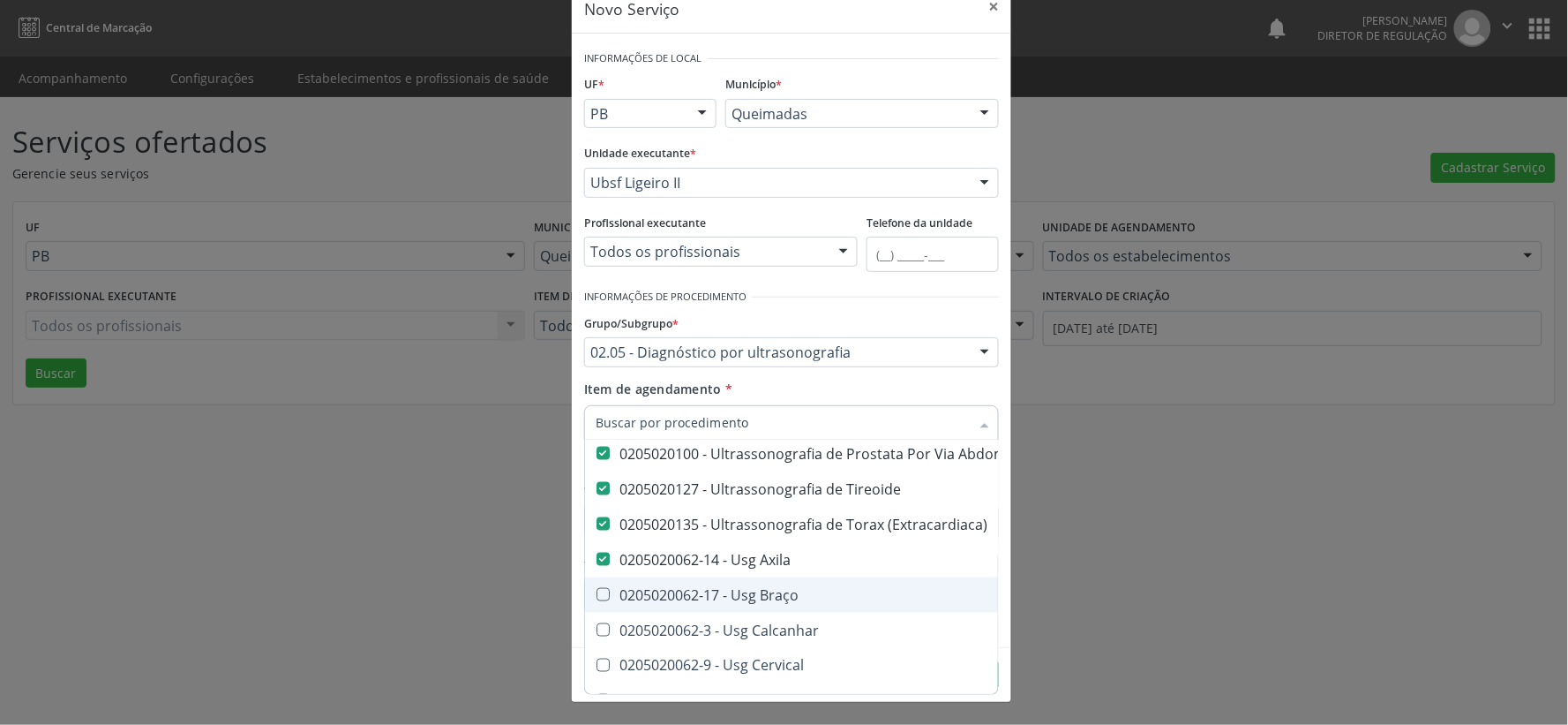
click at [600, 598] on Braço at bounding box center [604, 595] width 14 height 14
click at [597, 598] on Braço "checkbox" at bounding box center [591, 595] width 12 height 12
checkbox Braço "true"
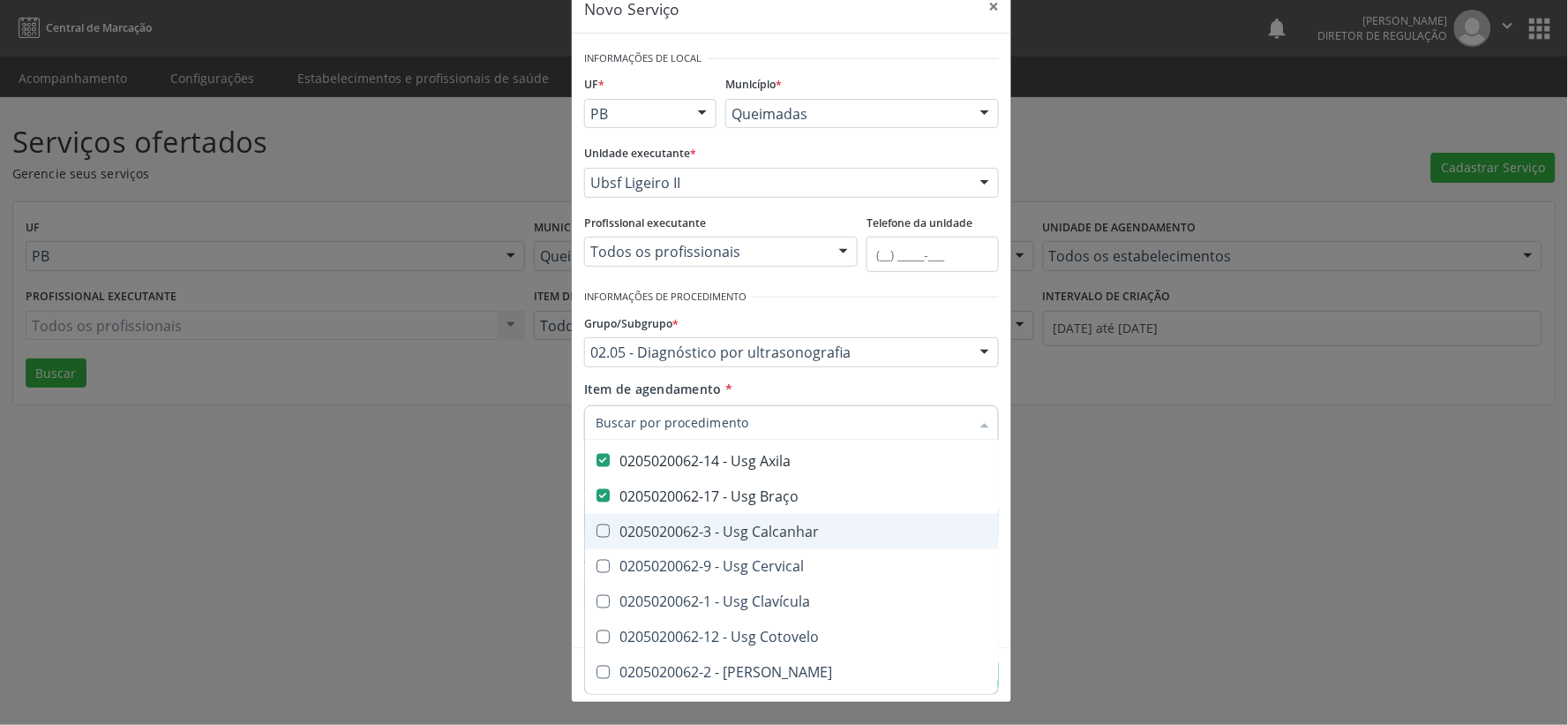
click at [597, 532] on Calcanhar at bounding box center [604, 531] width 14 height 14
click at [589, 532] on Calcanhar "checkbox" at bounding box center [591, 531] width 12 height 12
checkbox Calcanhar "true"
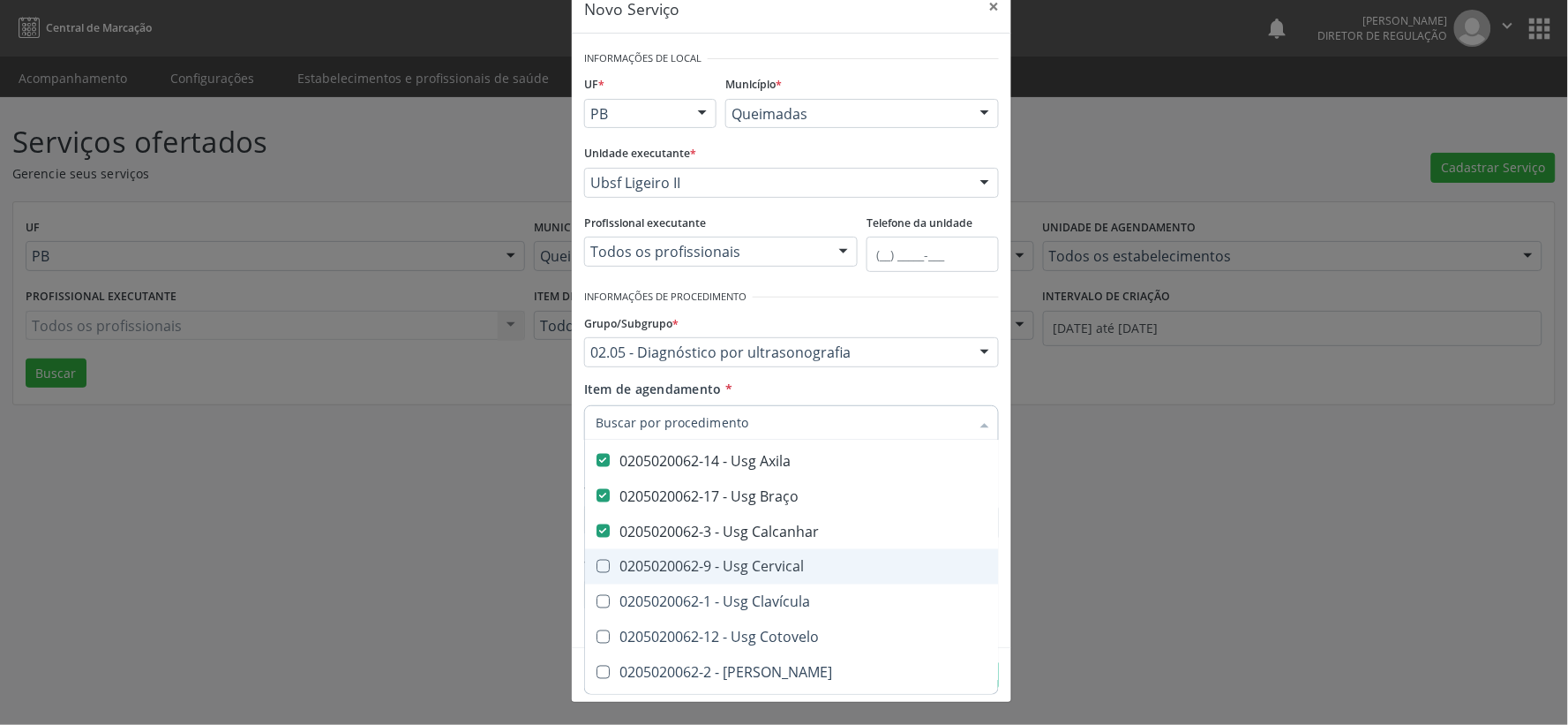
click at [597, 571] on Cervical at bounding box center [604, 567] width 14 height 14
click at [595, 571] on Cervical "checkbox" at bounding box center [591, 567] width 12 height 12
checkbox Cervical "true"
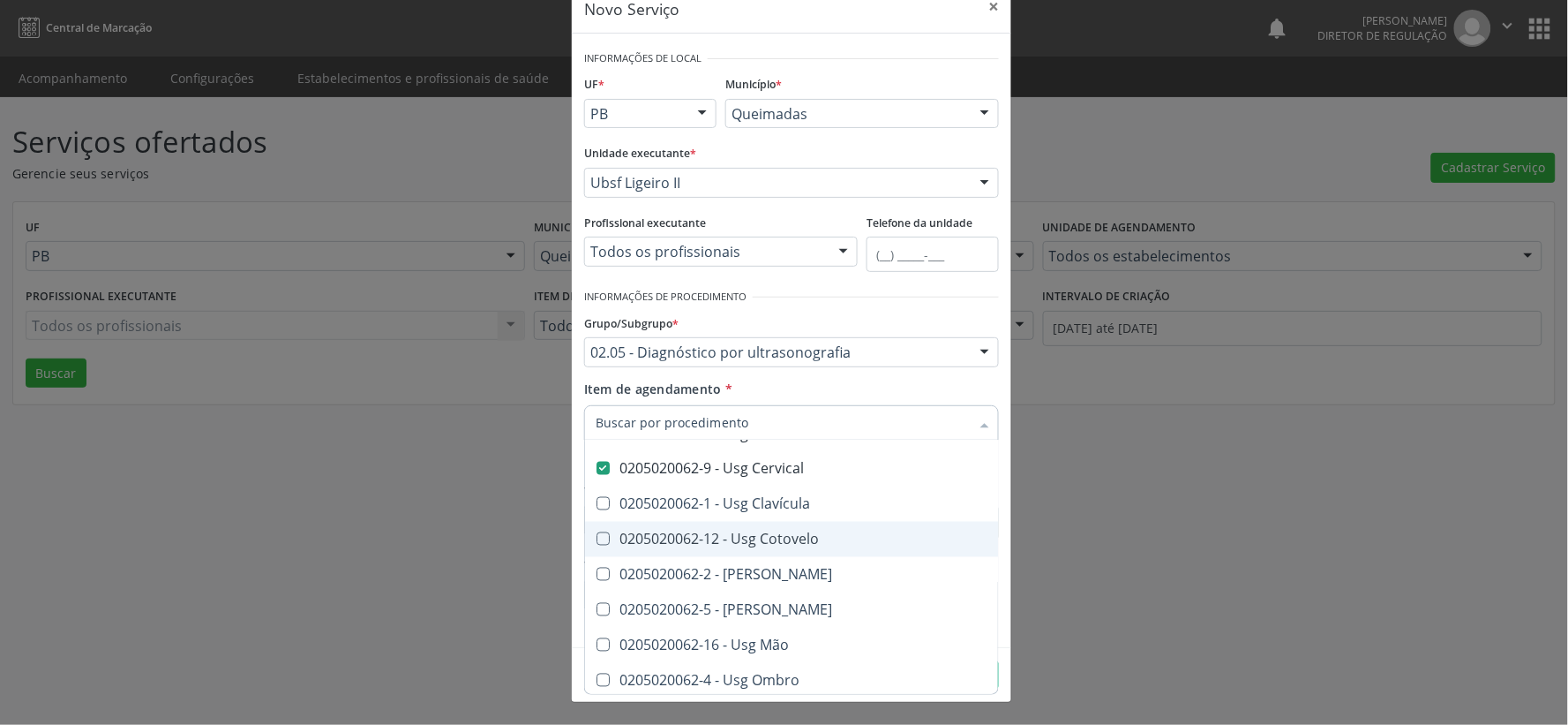
click at [598, 536] on Cotovelo at bounding box center [604, 539] width 14 height 14
click at [597, 536] on Cotovelo "checkbox" at bounding box center [591, 539] width 12 height 12
checkbox Cotovelo "true"
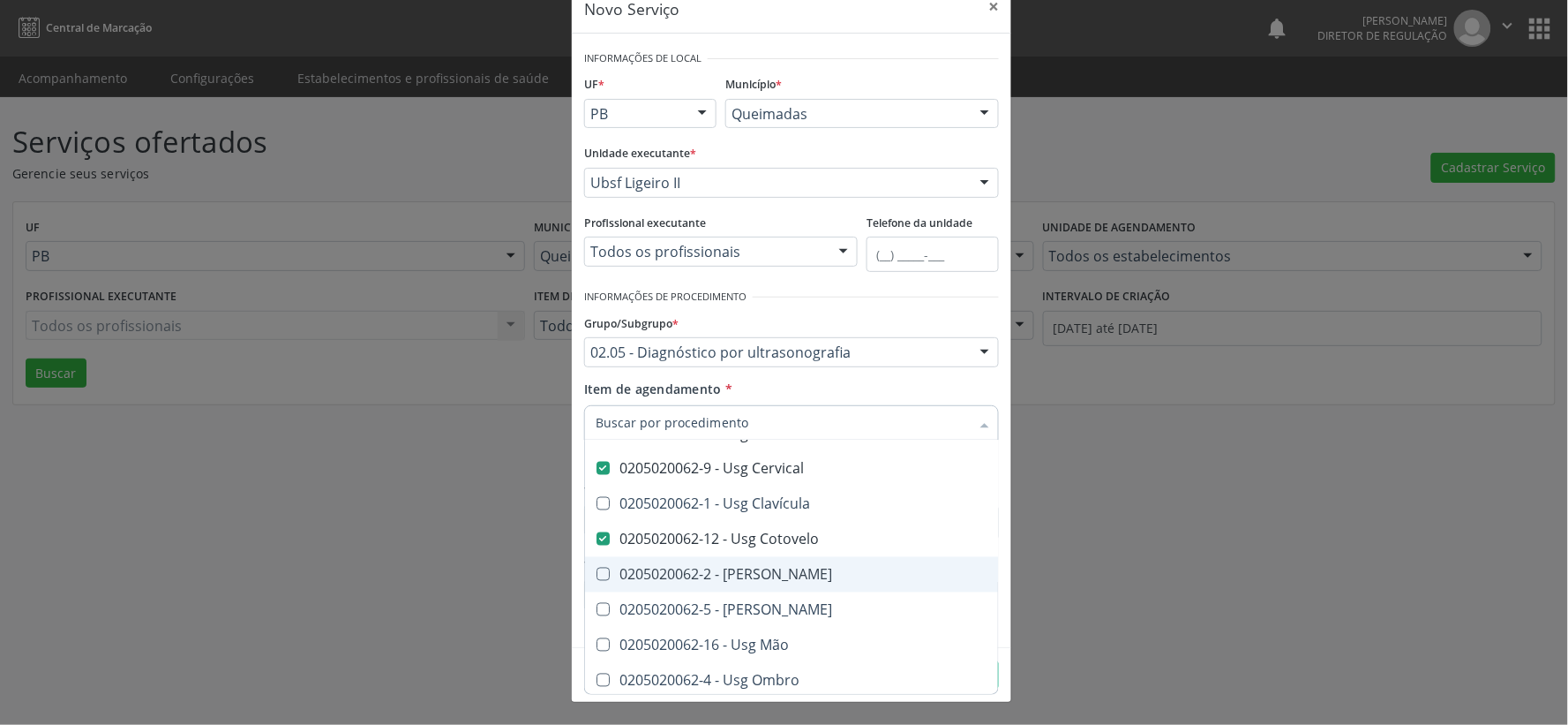
click at [597, 571] on Coxa at bounding box center [604, 575] width 14 height 14
click at [593, 571] on Coxa "checkbox" at bounding box center [591, 575] width 12 height 12
checkbox Coxa "true"
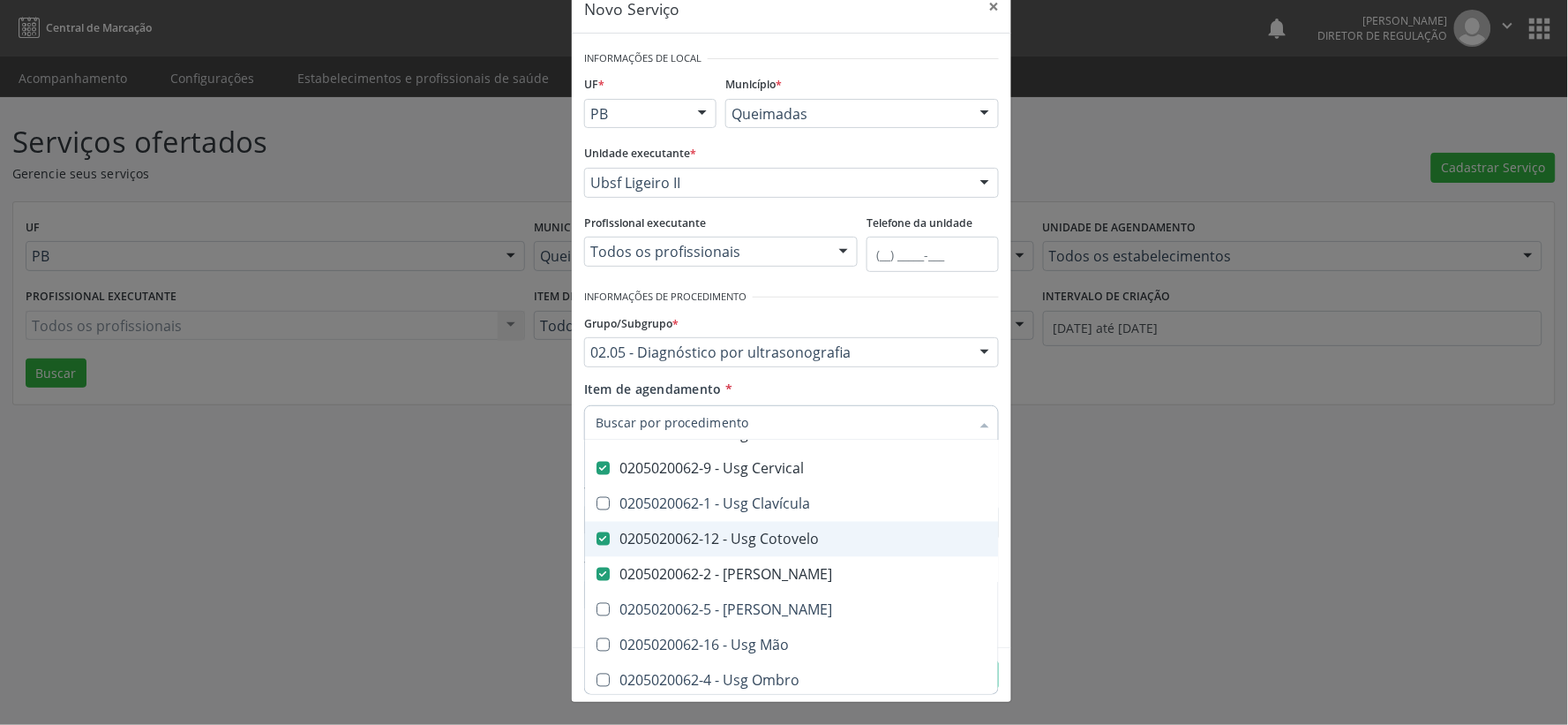
scroll to position [1078, 0]
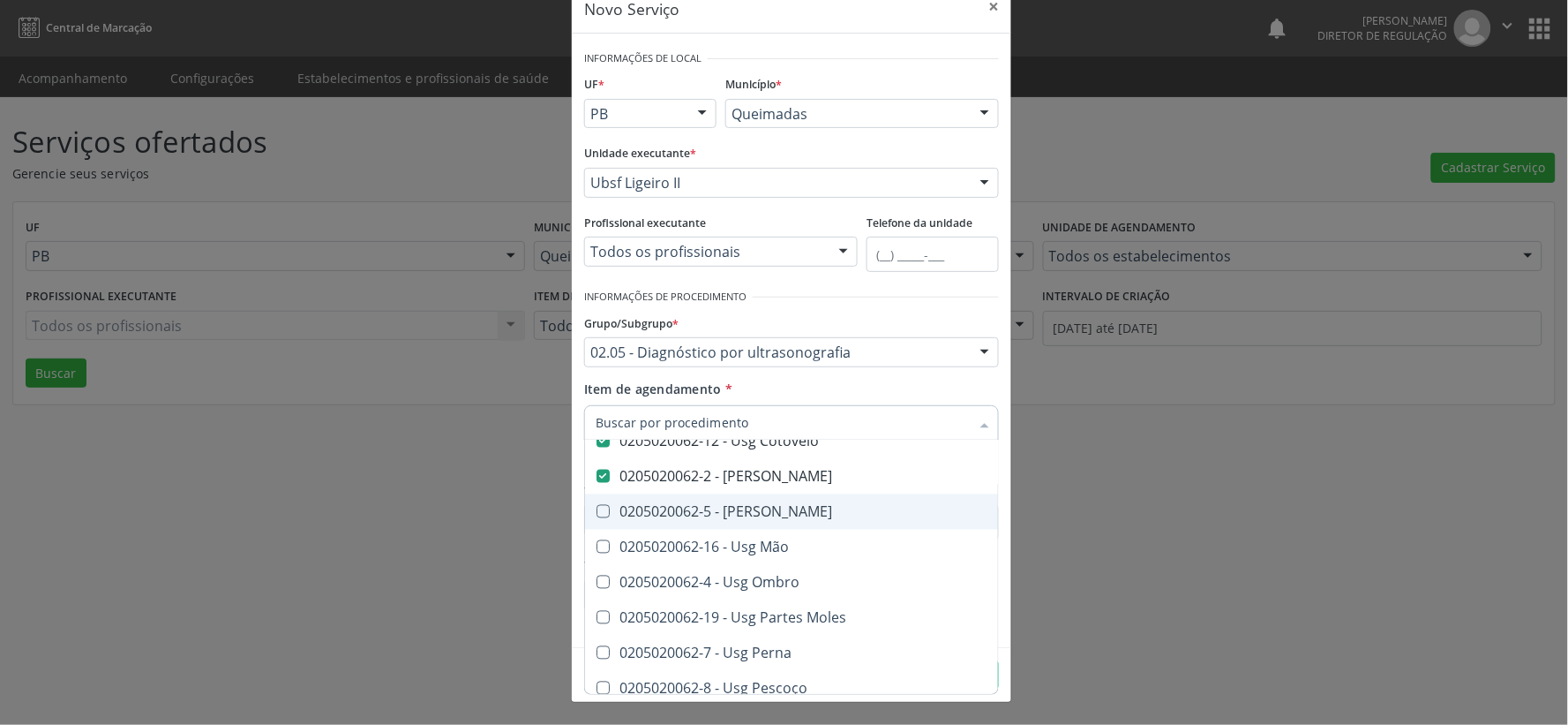
click at [597, 507] on Joelho at bounding box center [604, 511] width 14 height 14
click at [590, 507] on Joelho "checkbox" at bounding box center [591, 511] width 12 height 12
checkbox Joelho "true"
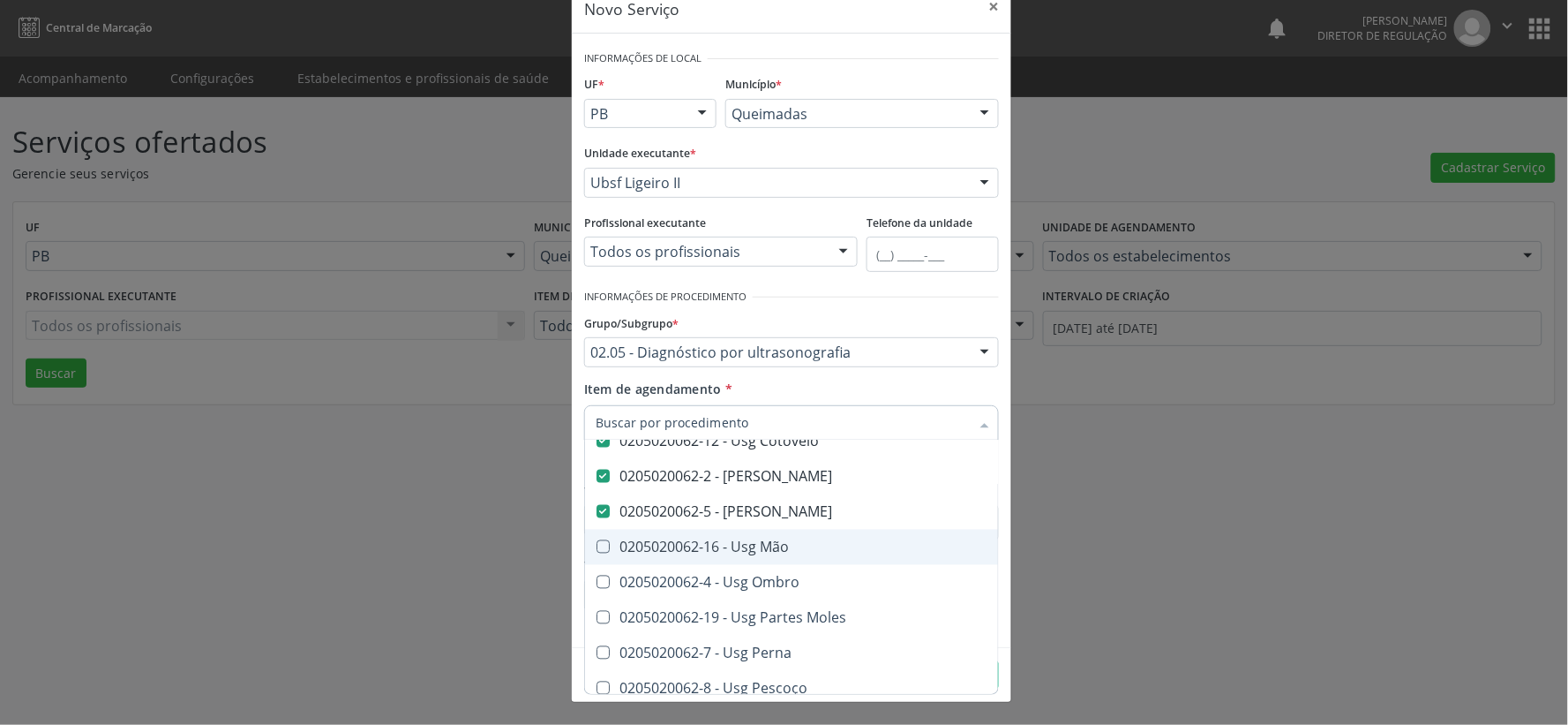
click at [597, 544] on Mão at bounding box center [604, 547] width 14 height 14
click at [597, 544] on Mão "checkbox" at bounding box center [591, 547] width 12 height 12
checkbox Mão "true"
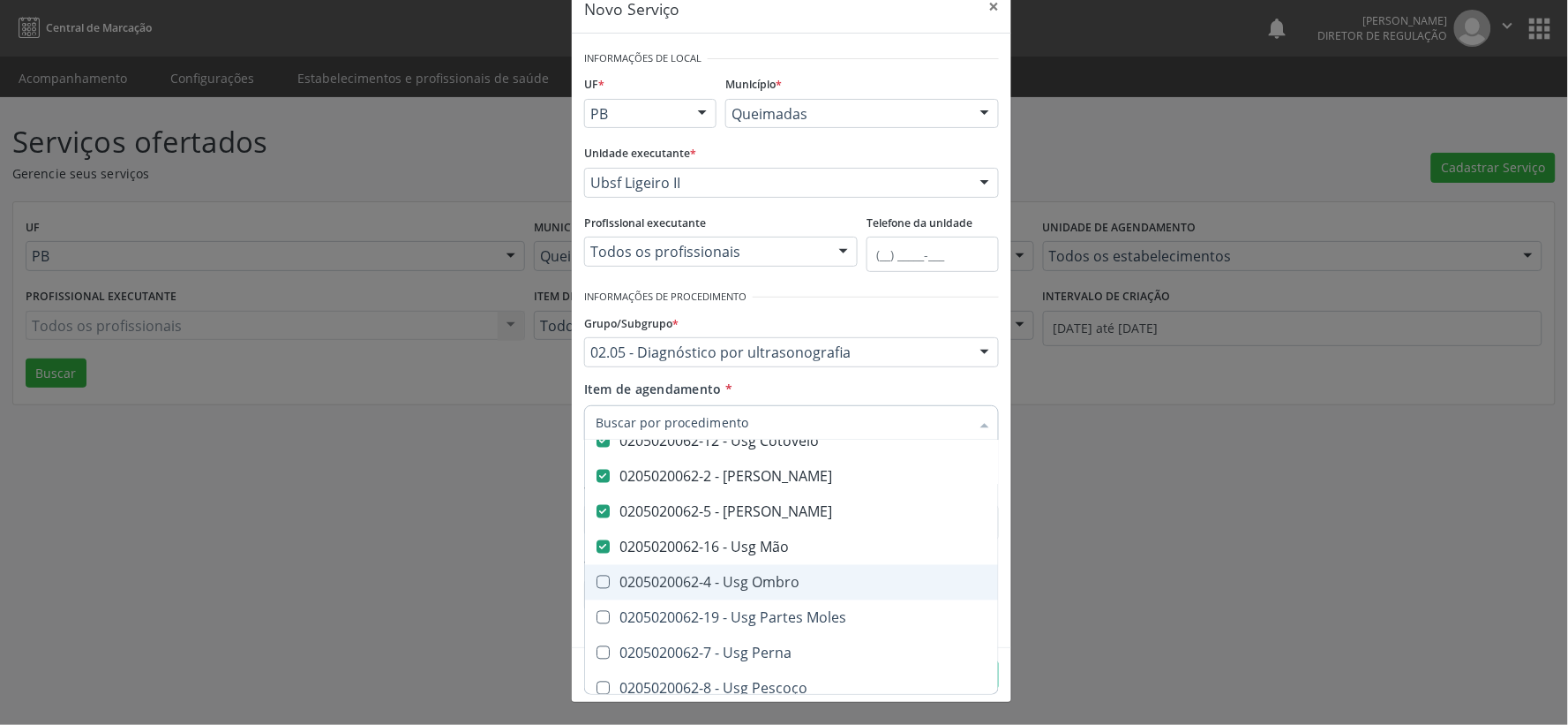
click at [601, 584] on Ombro at bounding box center [604, 582] width 14 height 14
click at [597, 584] on Ombro "checkbox" at bounding box center [591, 582] width 12 height 12
checkbox Ombro "true"
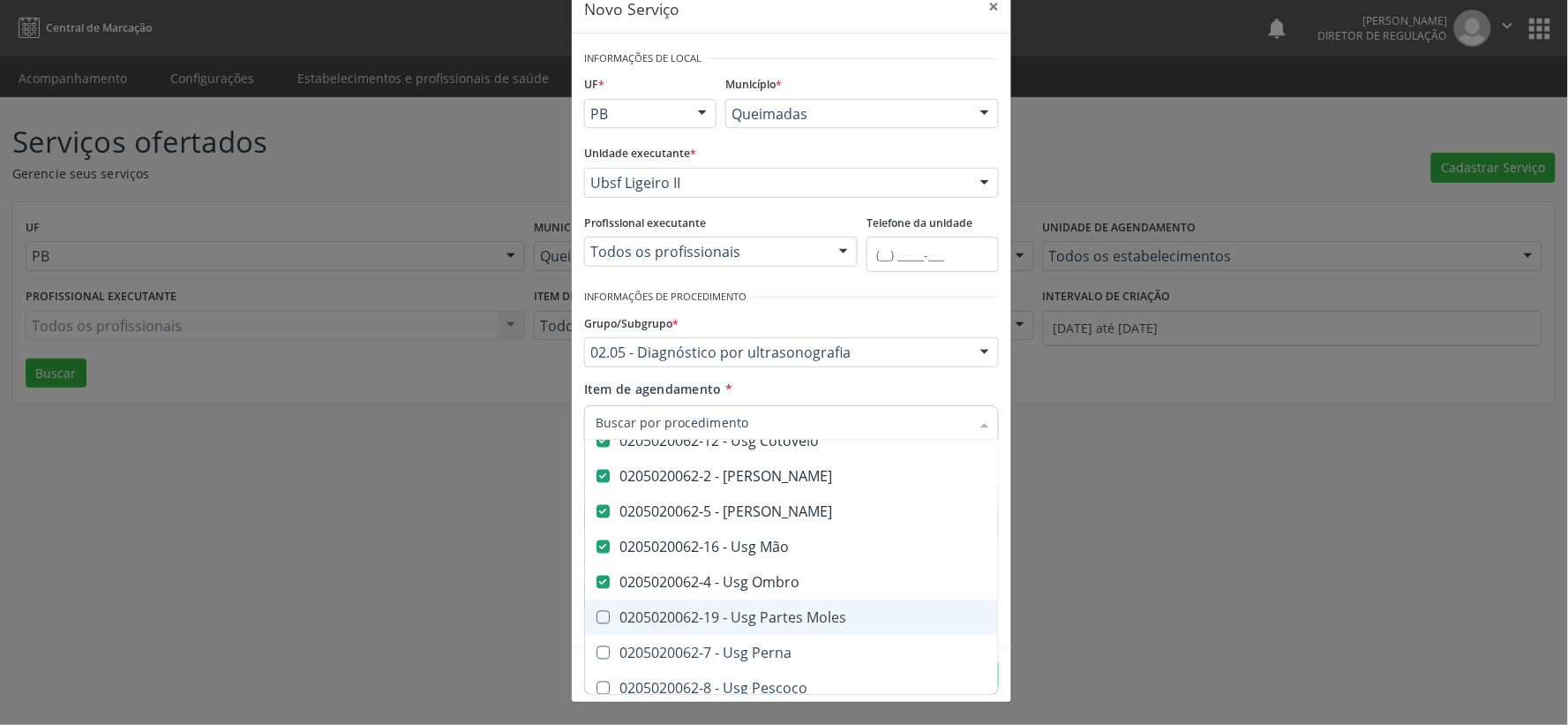
click at [588, 612] on div at bounding box center [592, 617] width 14 height 15
checkbox Moles "true"
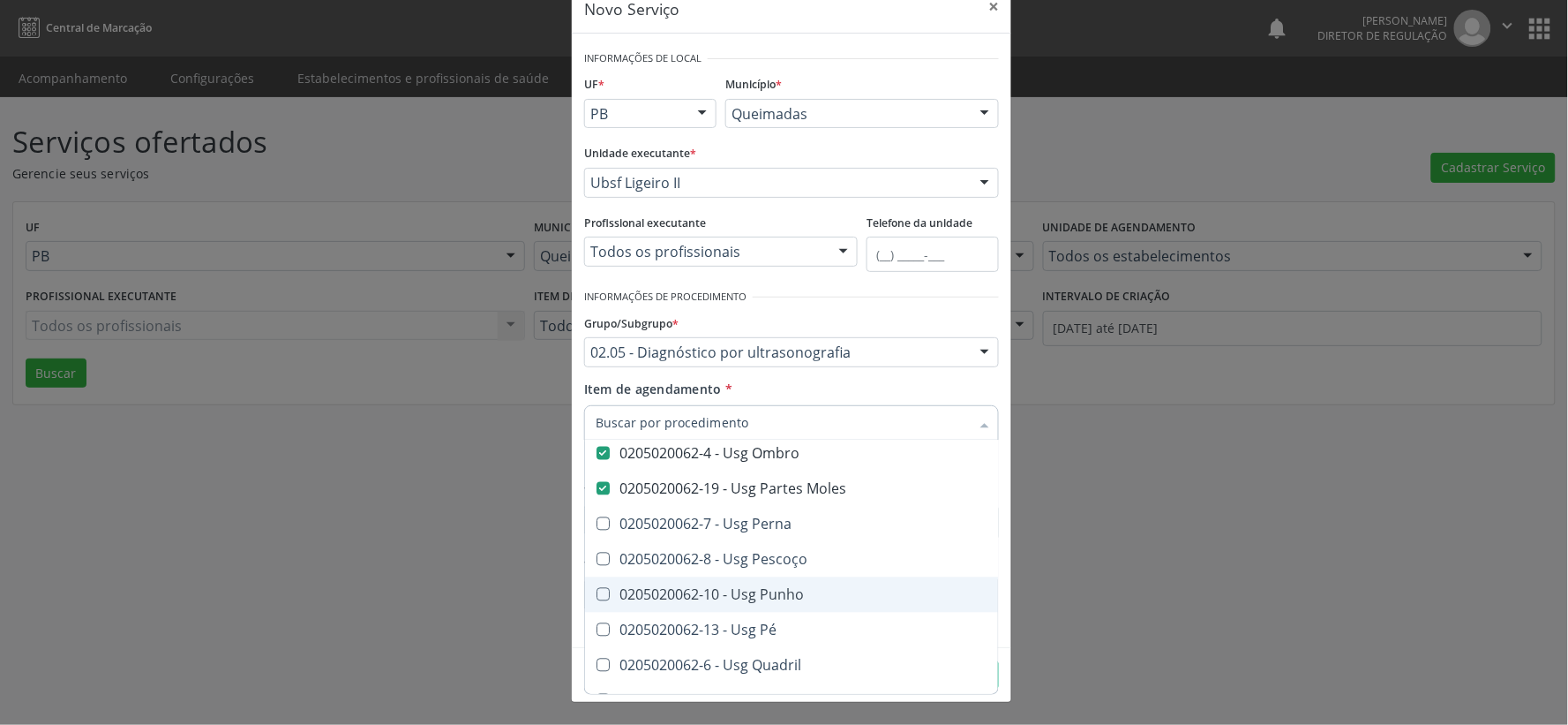
scroll to position [1176, 0]
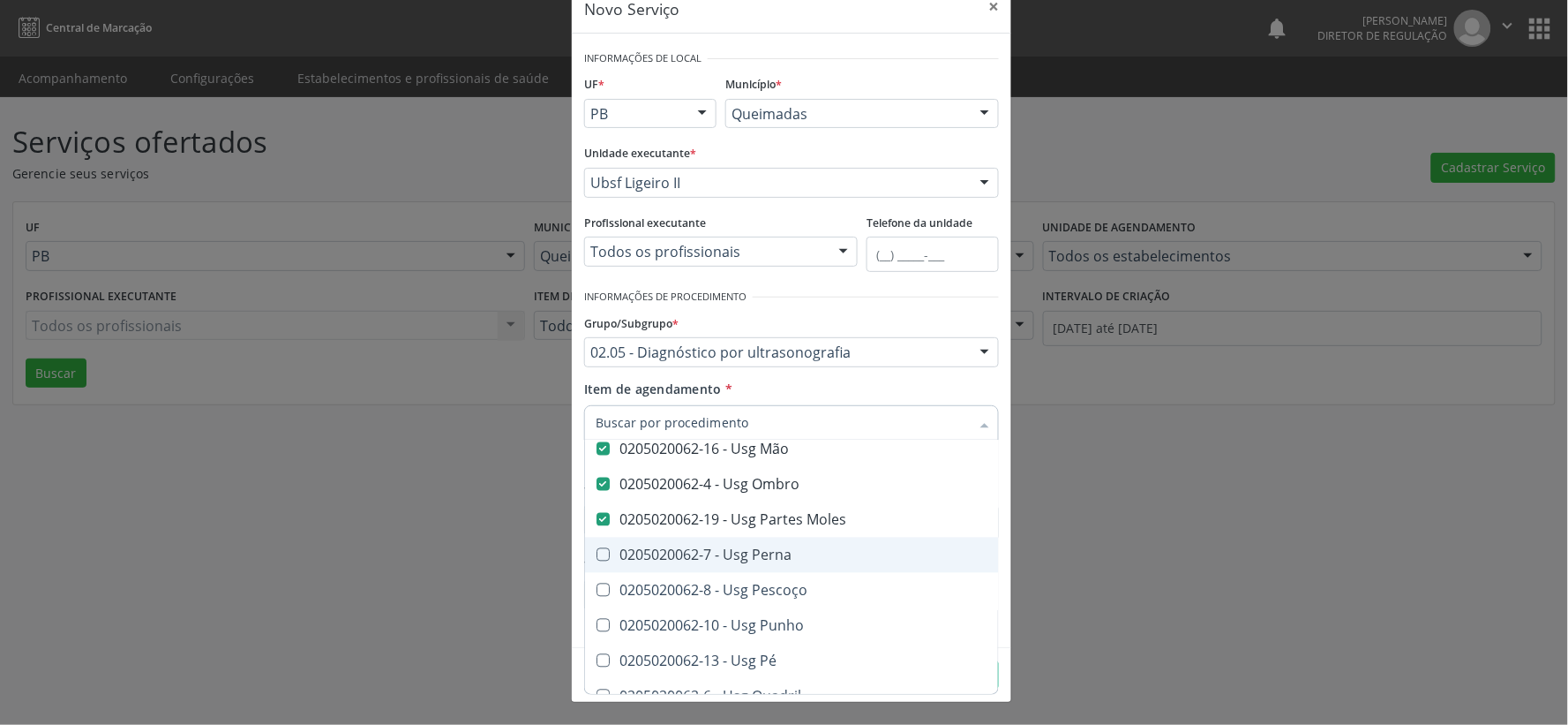
click at [597, 551] on Perna at bounding box center [604, 555] width 14 height 14
click at [595, 551] on Perna "checkbox" at bounding box center [591, 555] width 12 height 12
checkbox Perna "true"
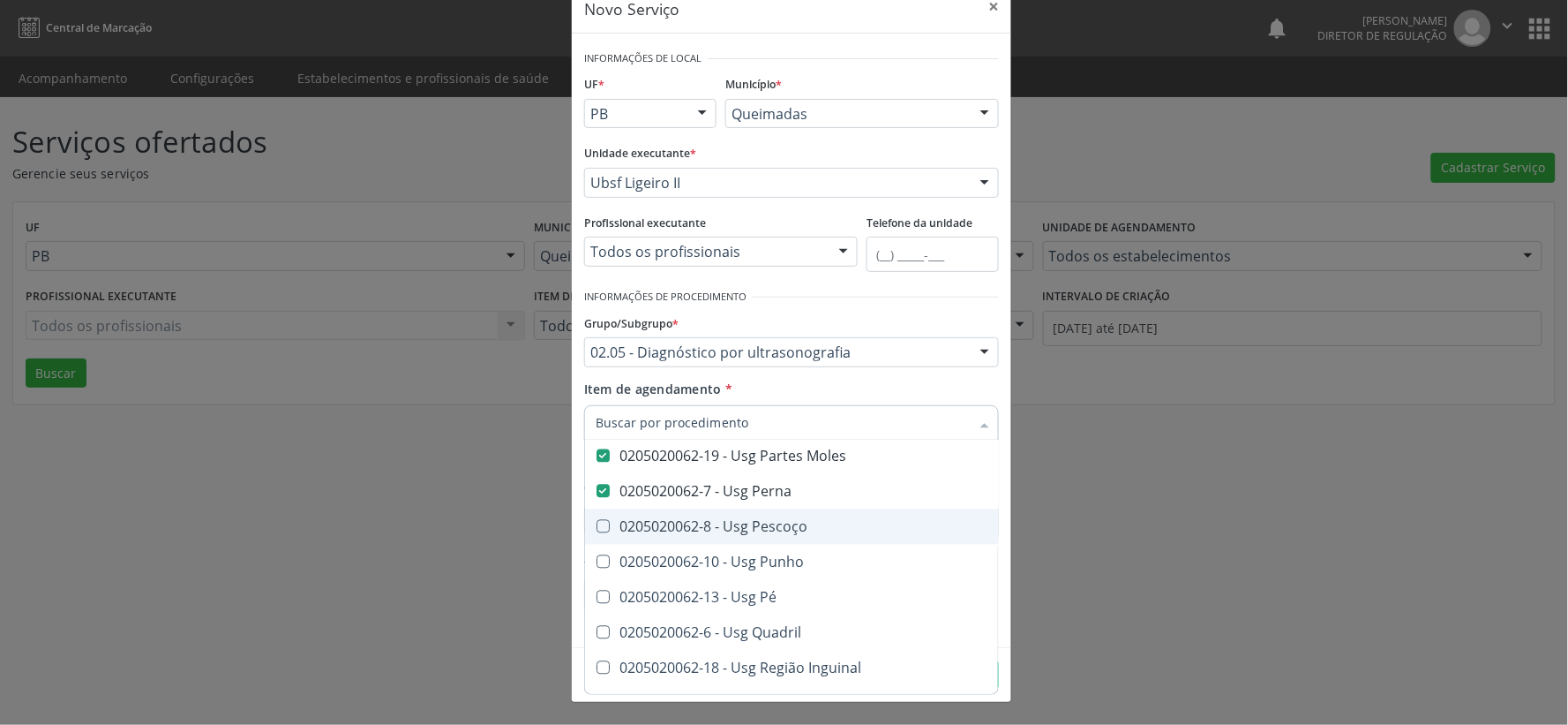
scroll to position [1274, 0]
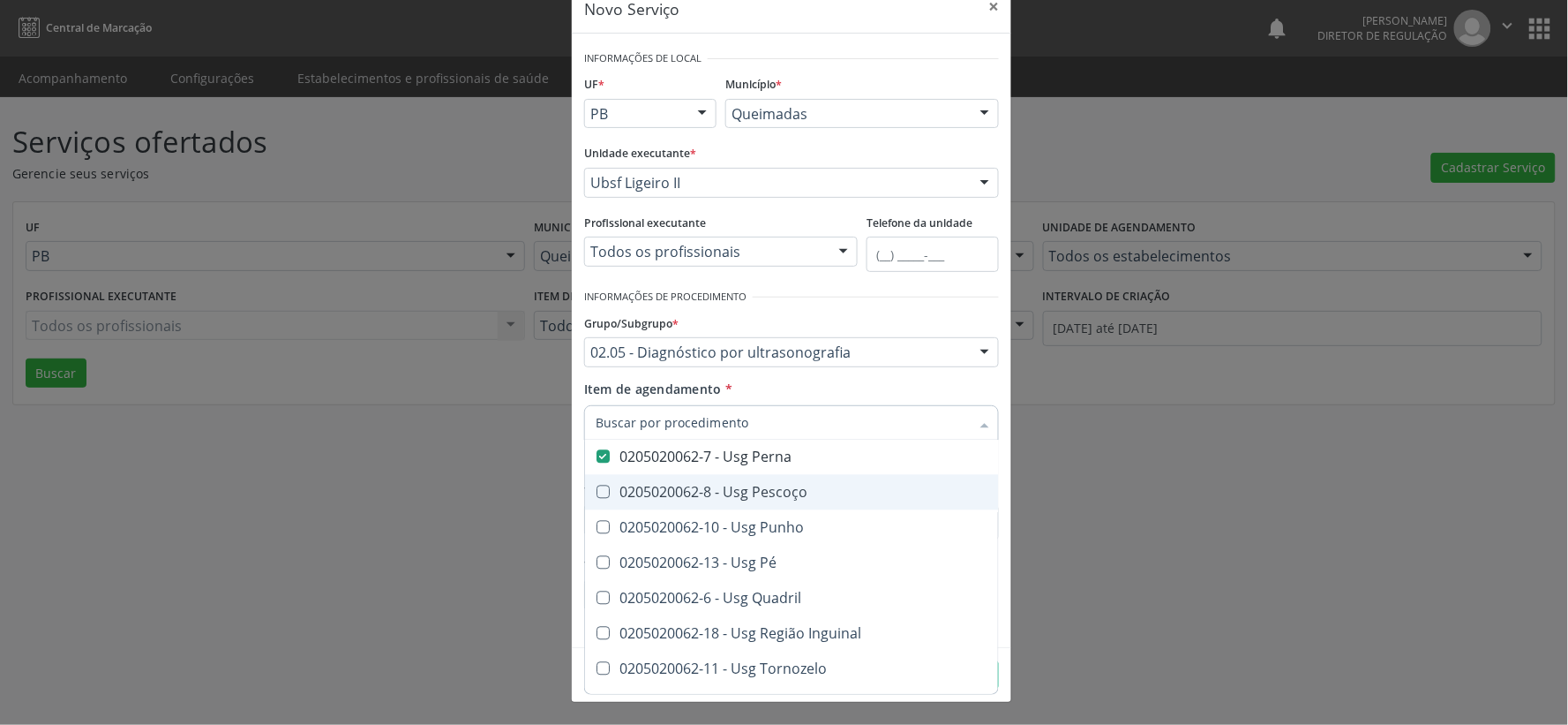
click at [598, 495] on Pescoço at bounding box center [604, 492] width 14 height 14
click at [597, 495] on Pescoço "checkbox" at bounding box center [591, 492] width 12 height 12
checkbox Pescoço "true"
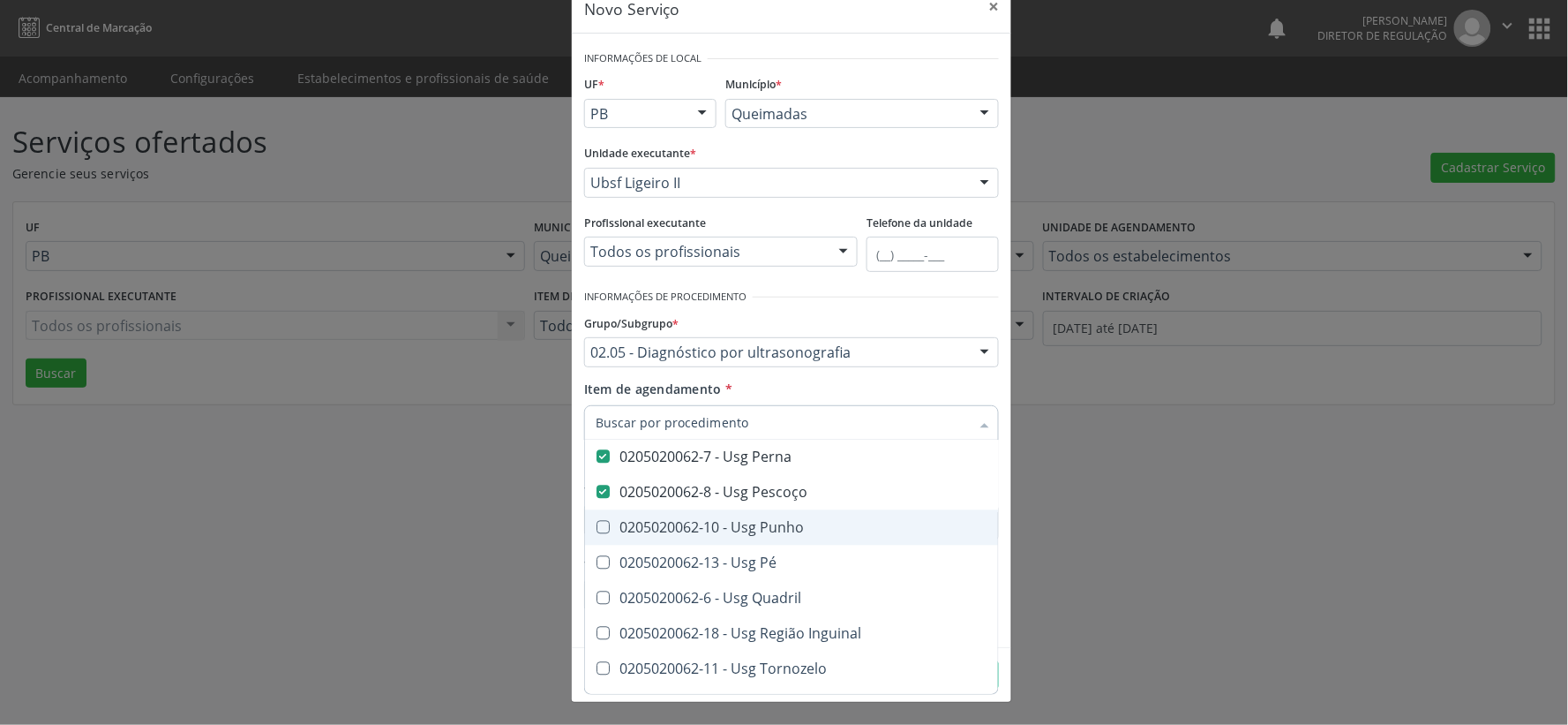
click at [598, 528] on Punho at bounding box center [604, 528] width 14 height 14
click at [597, 528] on Punho "checkbox" at bounding box center [591, 527] width 12 height 12
checkbox Punho "true"
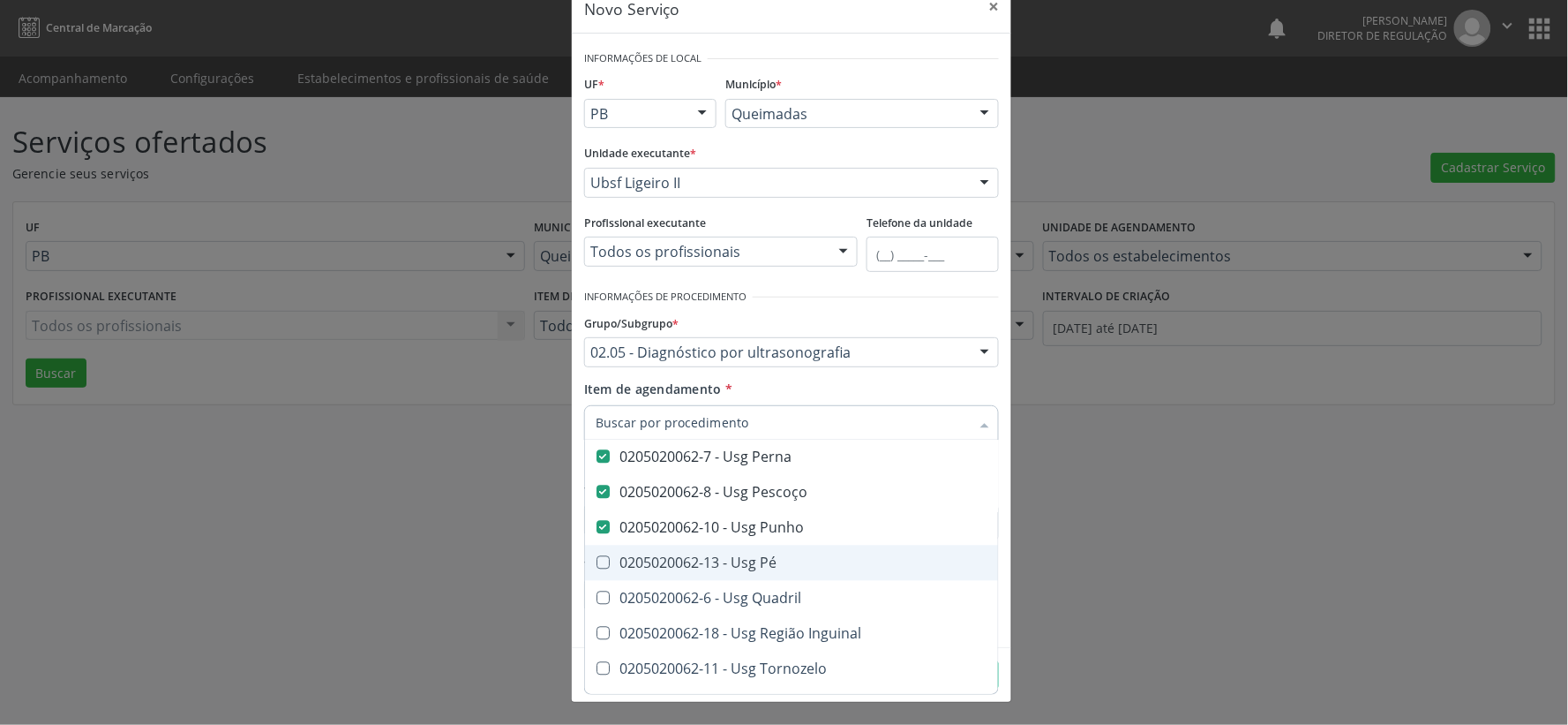
click at [597, 561] on Pé at bounding box center [604, 563] width 14 height 14
click at [594, 561] on Pé "checkbox" at bounding box center [591, 563] width 12 height 12
checkbox Pé "true"
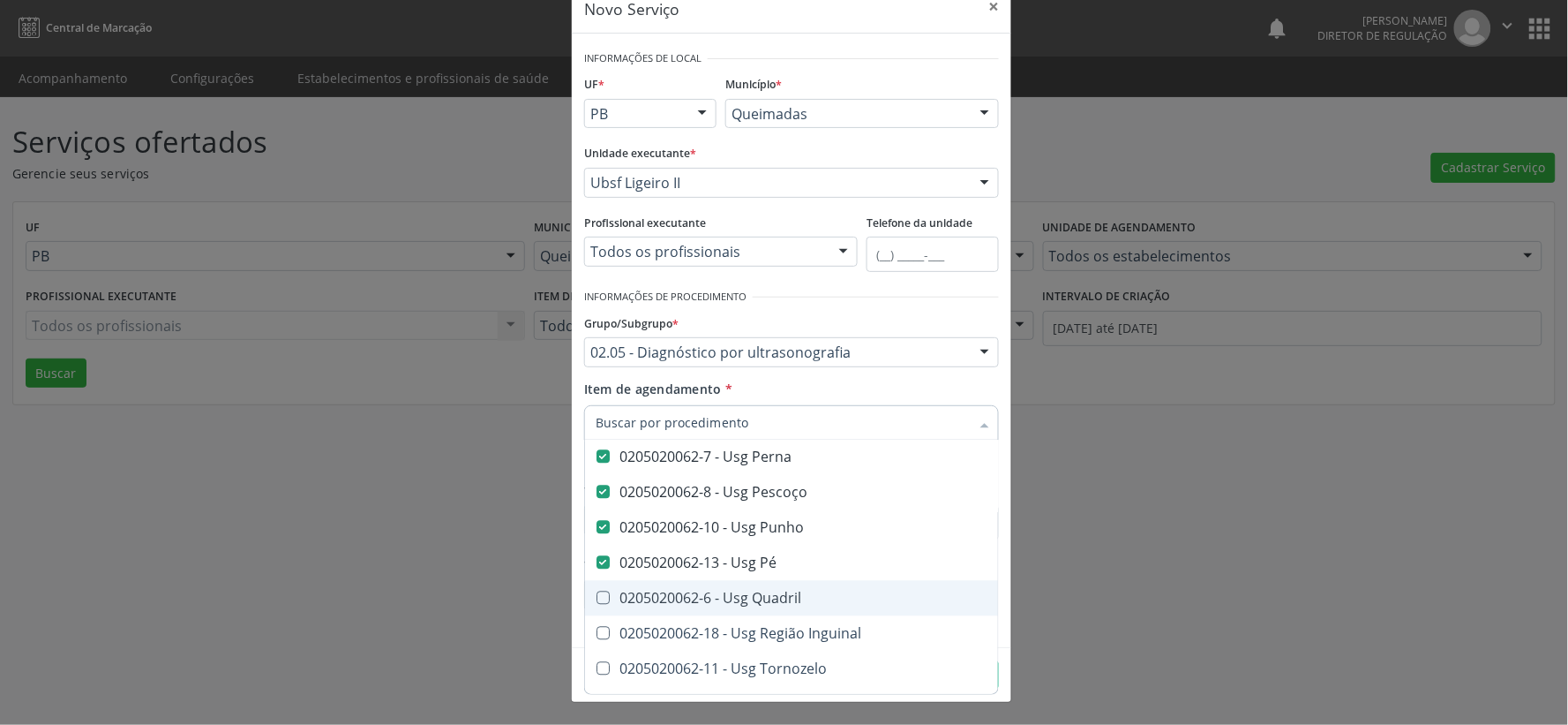
click at [597, 599] on Quadril at bounding box center [604, 598] width 14 height 14
click at [592, 599] on Quadril "checkbox" at bounding box center [591, 598] width 12 height 12
checkbox Quadril "true"
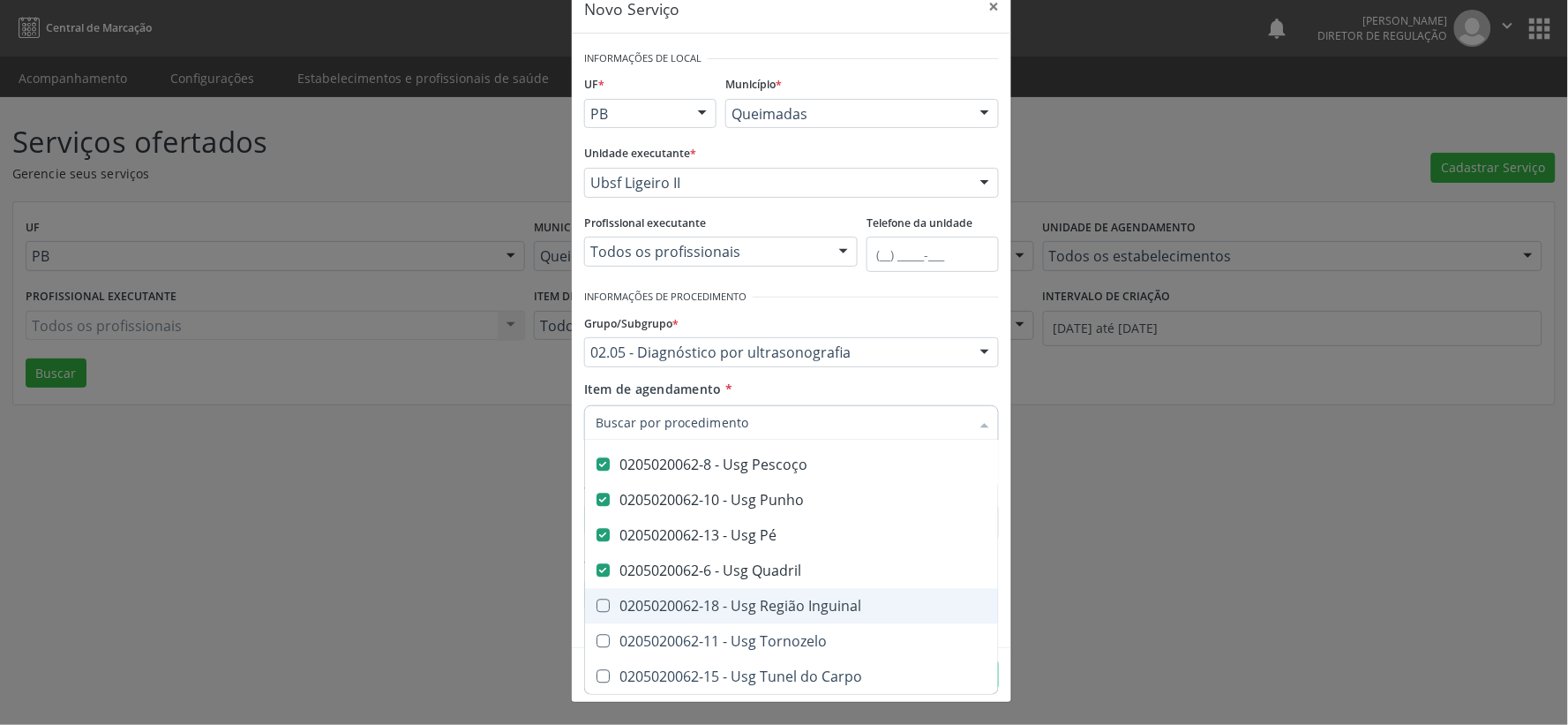
click at [600, 600] on Inguinal at bounding box center [604, 607] width 14 height 14
click at [597, 600] on Inguinal "checkbox" at bounding box center [591, 606] width 12 height 12
checkbox Inguinal "true"
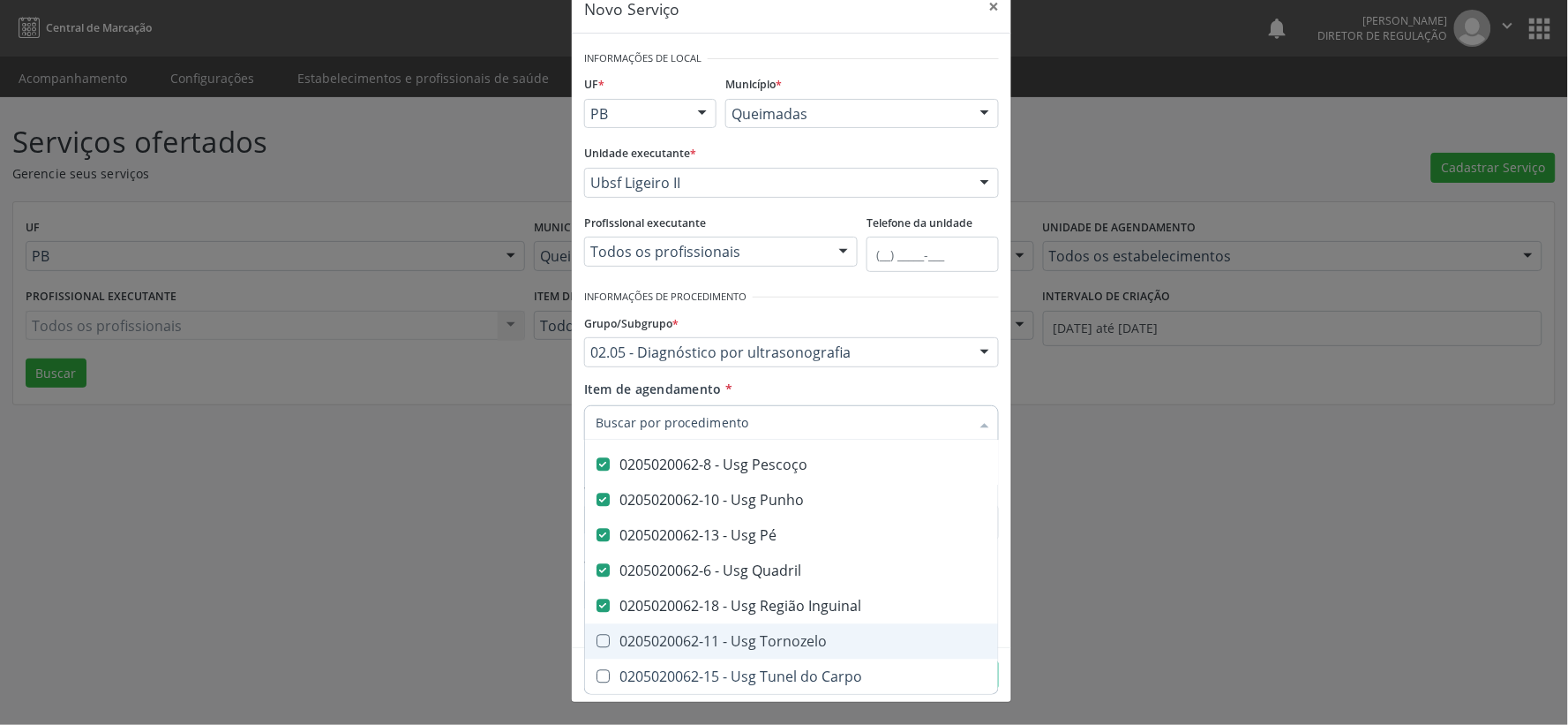
click at [600, 635] on Tornozelo at bounding box center [604, 642] width 14 height 14
click at [597, 636] on Tornozelo "checkbox" at bounding box center [591, 642] width 12 height 12
checkbox Tornozelo "true"
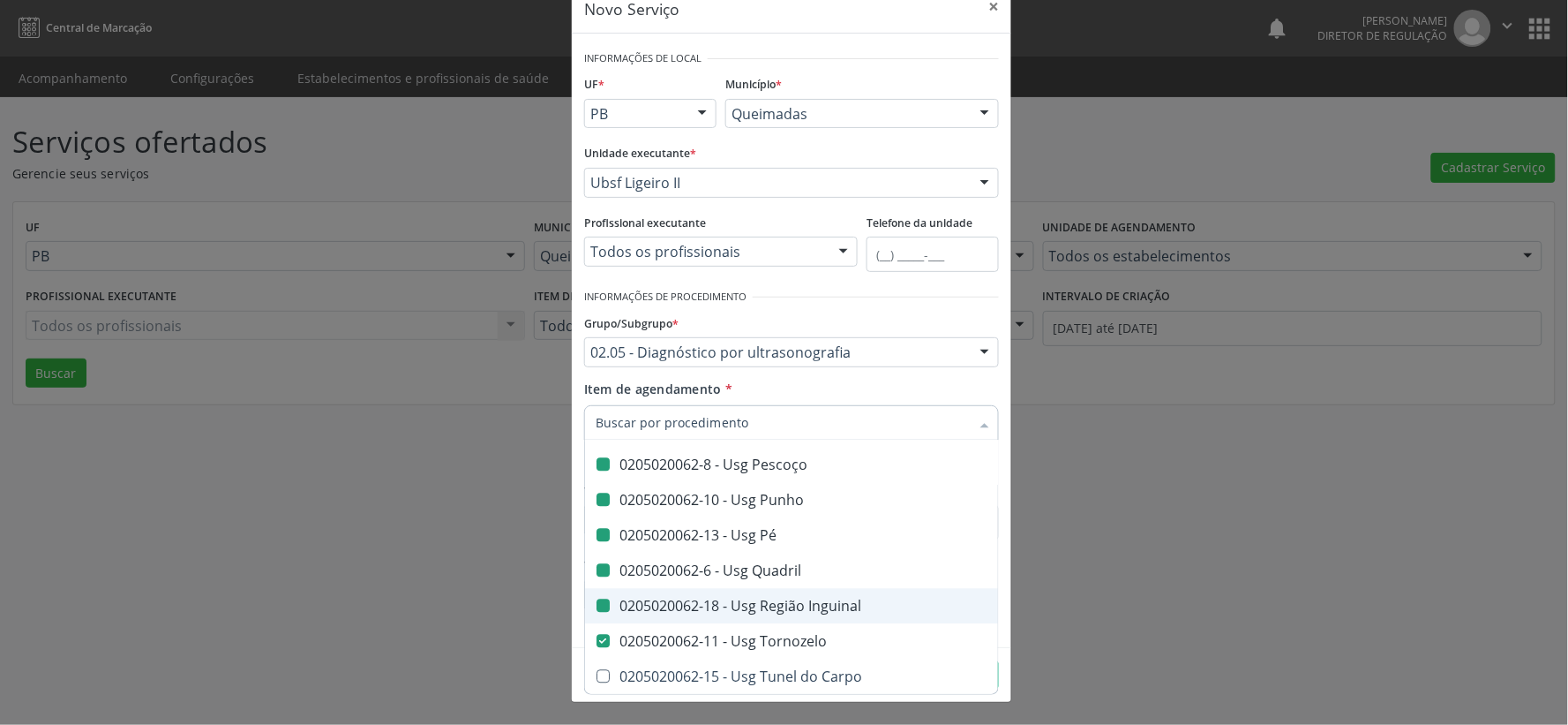
checkbox Transtoracica "true"
checkbox Estresse "true"
checkbox Transcraniano "true"
checkbox Ultrassonografia "true"
checkbox Ultrassônica "true"
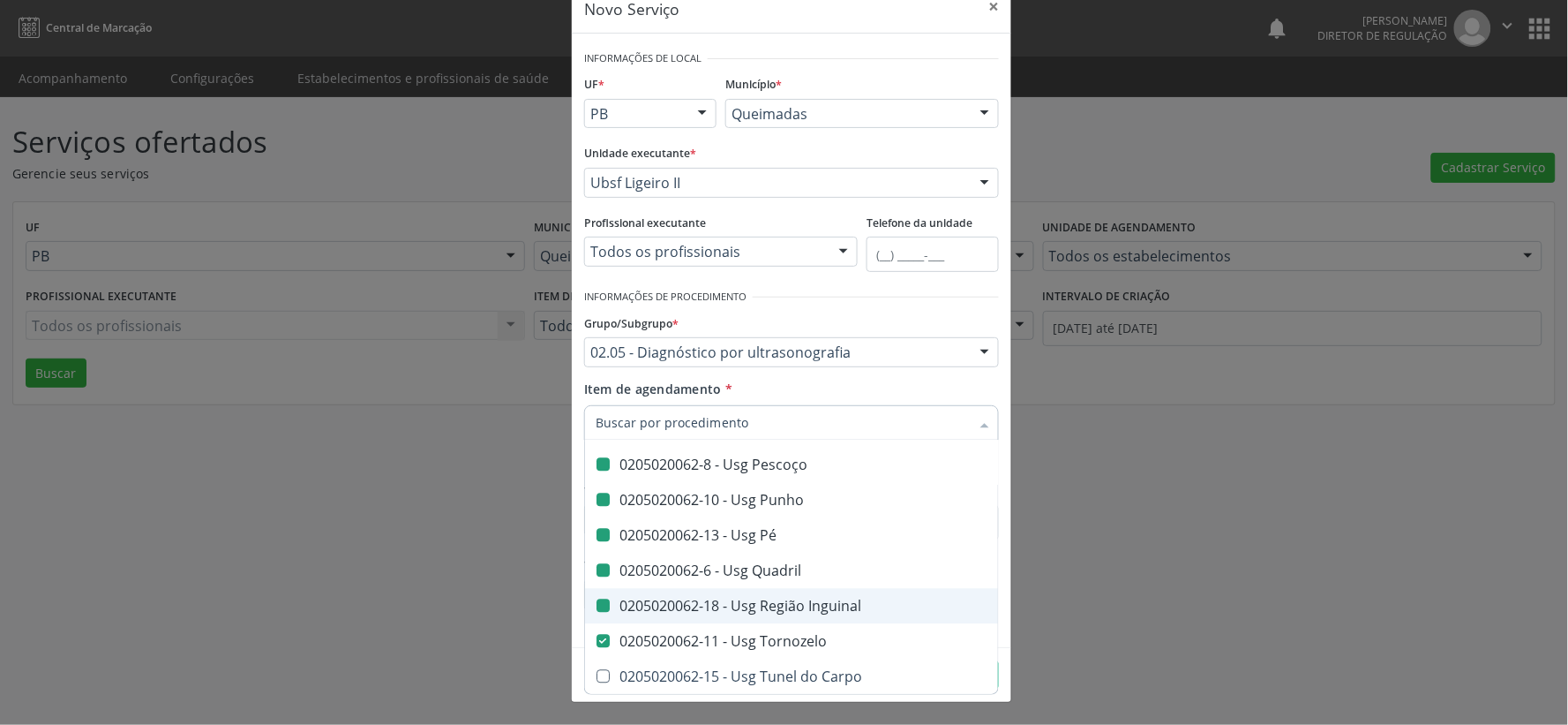
checkbox Vasos "true"
checkbox Obstetrico "true"
checkbox Pulsado "true"
checkbox Transfontanela "true"
checkbox \(Monocular\) "true"
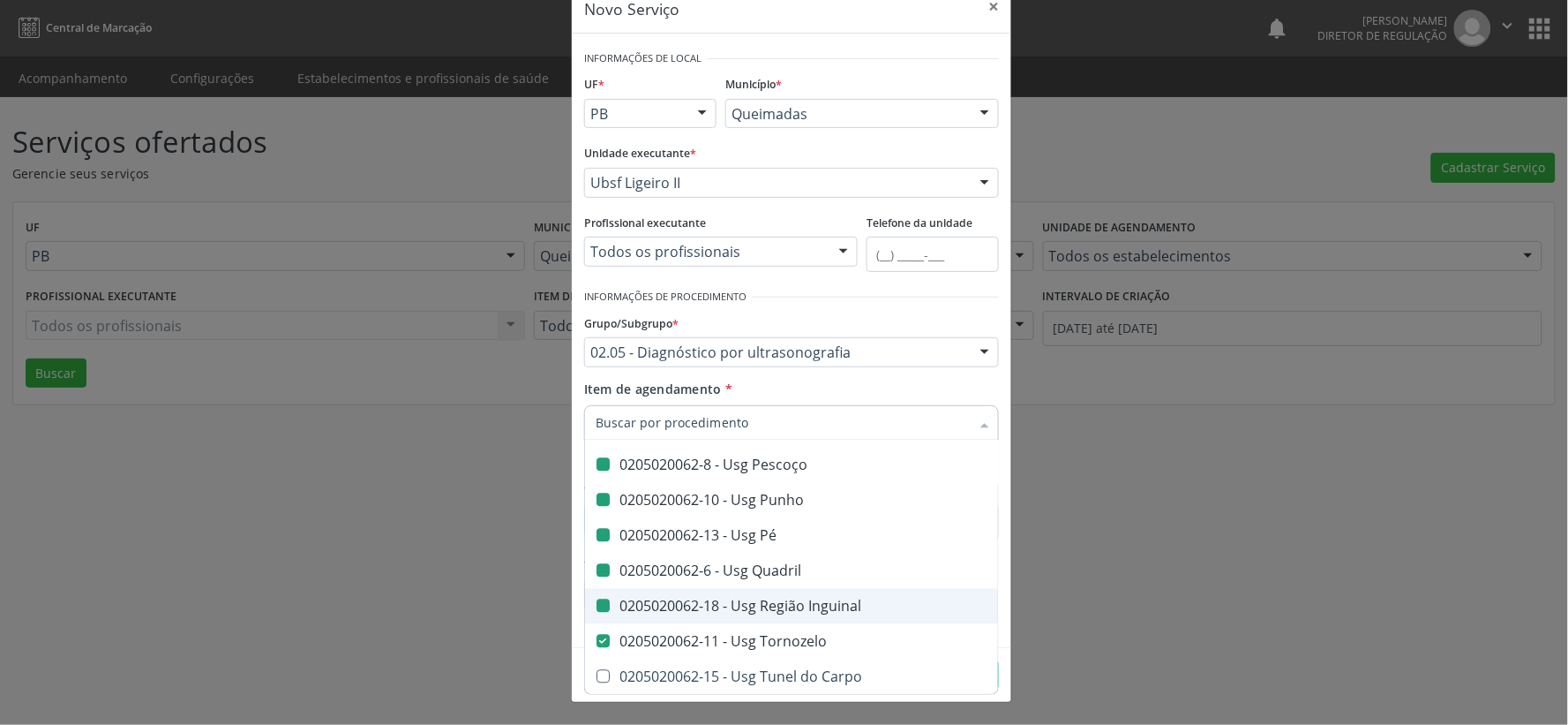
checkbox Clavícula "true"
checkbox Mão "false"
checkbox Ombro "false"
checkbox Moles "false"
checkbox Perna "false"
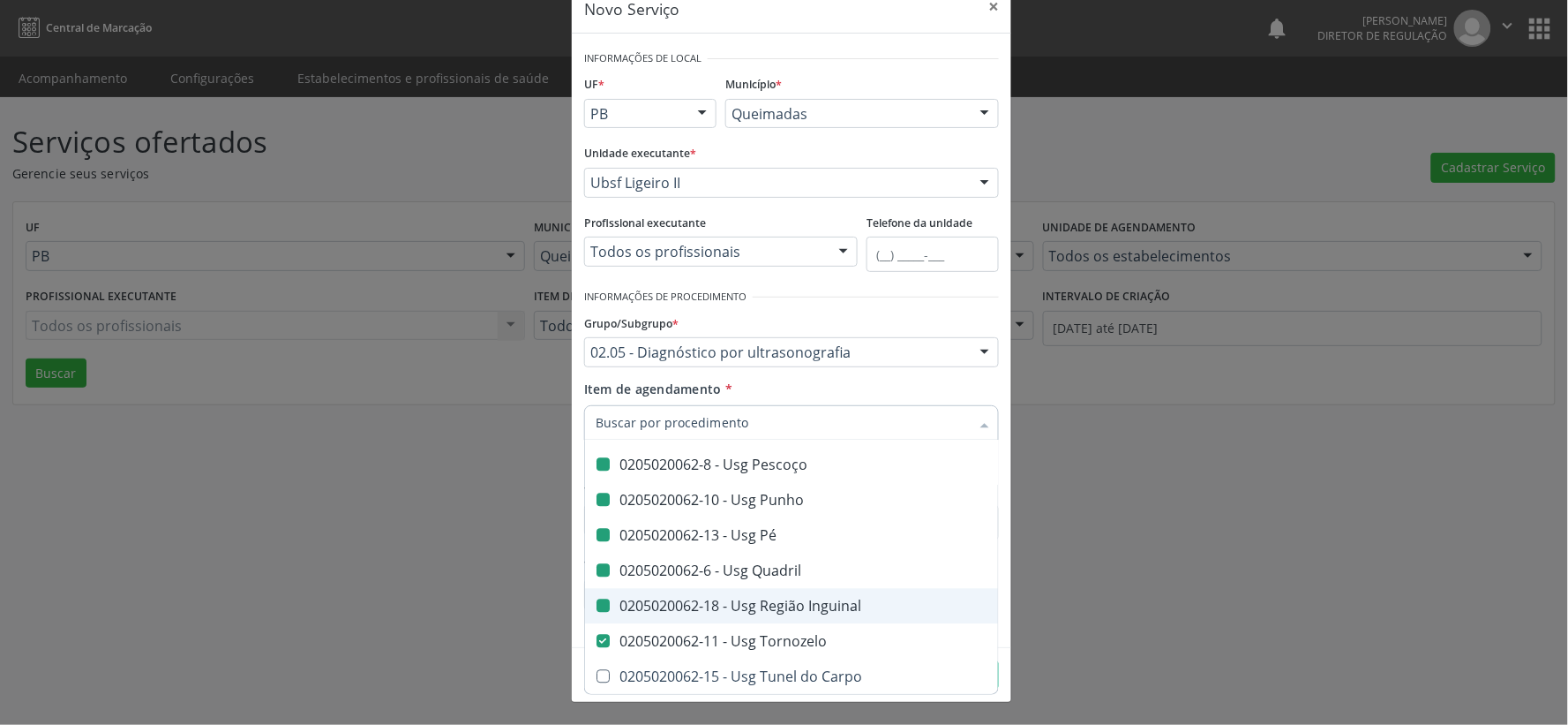
checkbox Pescoço "false"
checkbox Punho "false"
checkbox Pé "false"
checkbox Quadril "false"
checkbox Inguinal "false"
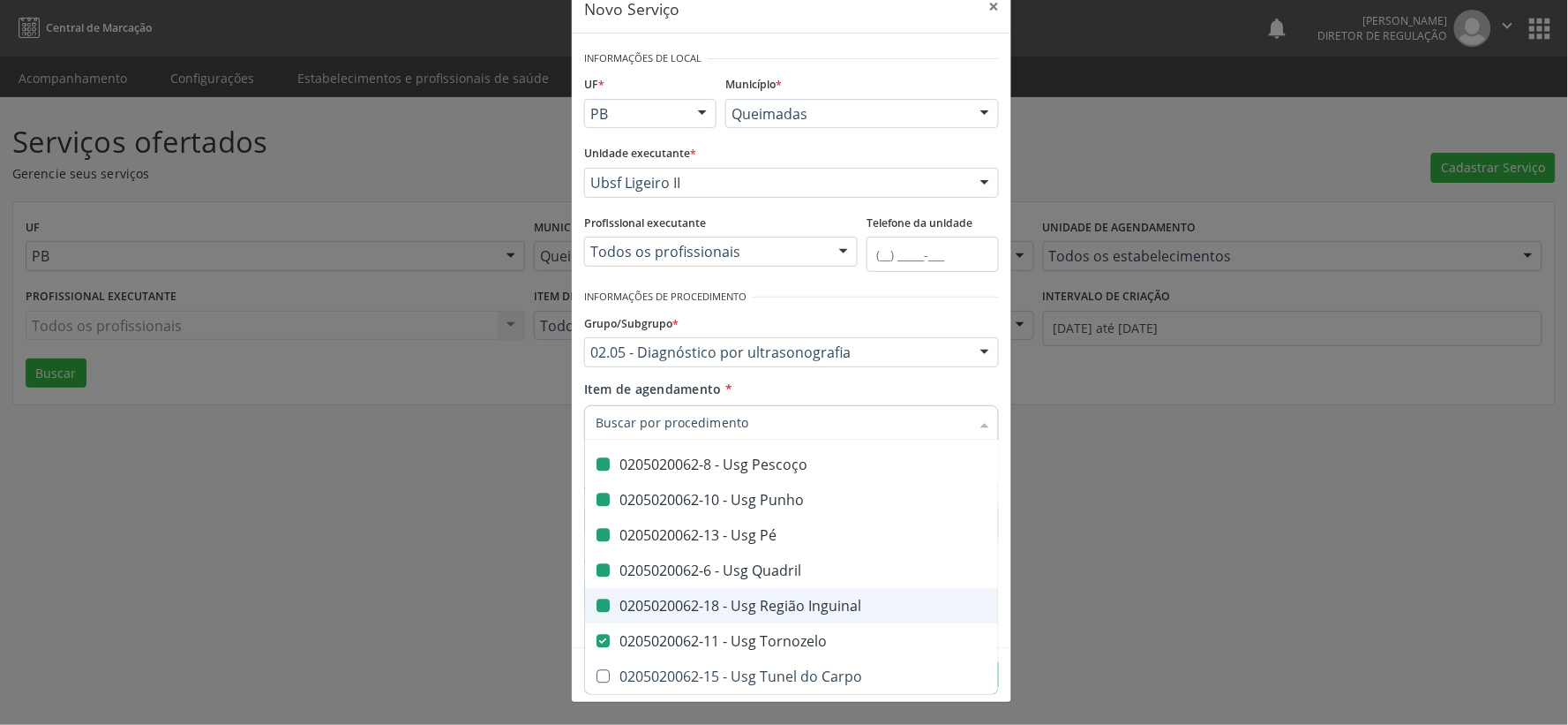
checkbox Tornozelo "false"
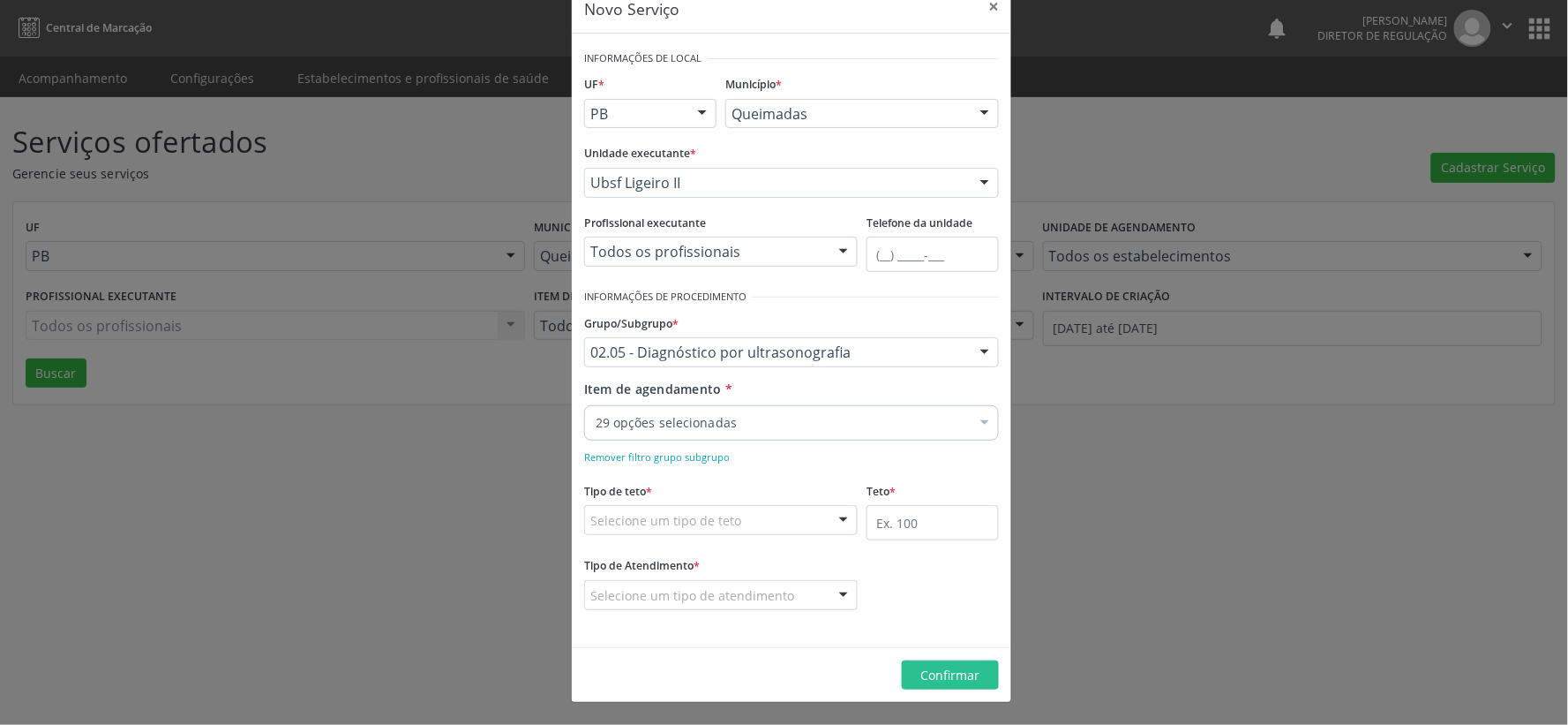
click at [1001, 590] on div "Informações de Local UF * PB PB Nenhum resultado encontrado para: " " Não há ne…" at bounding box center [791, 341] width 440 height 613
click at [838, 514] on div at bounding box center [843, 520] width 26 height 30
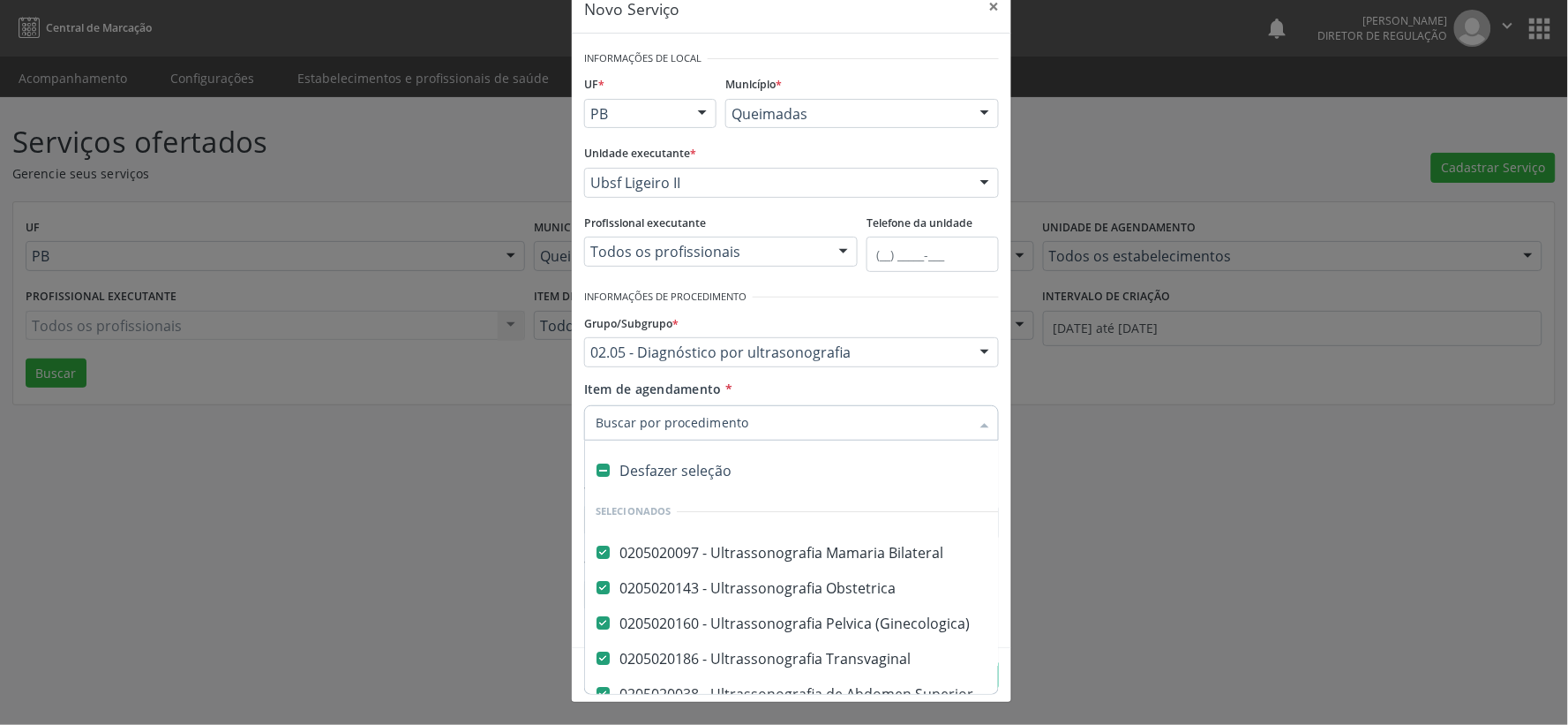
click at [985, 422] on div at bounding box center [984, 424] width 26 height 30
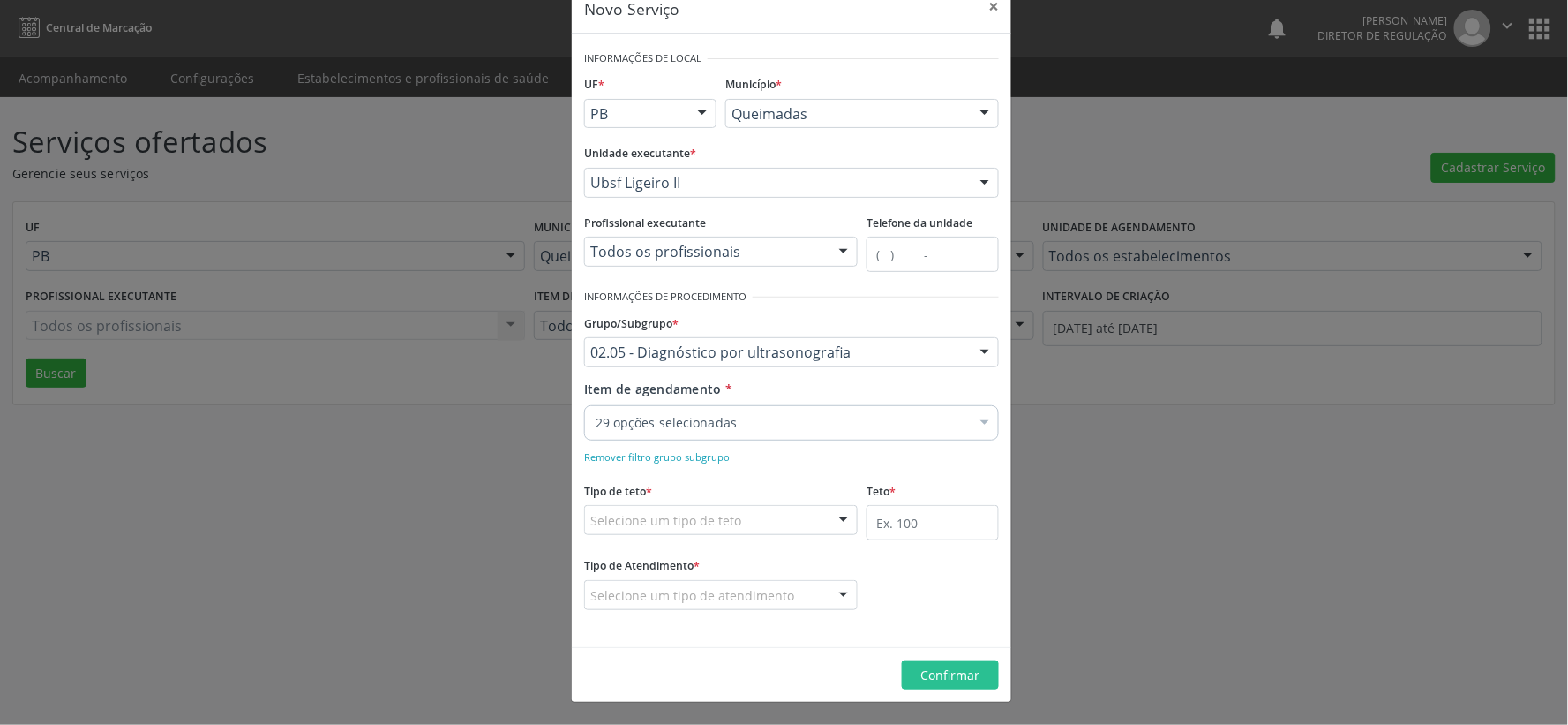
click at [931, 400] on div "Item de agendamento * 29 opções selecionadas Desfazer seleção Selecionados 0205…" at bounding box center [791, 407] width 414 height 55
click at [833, 521] on div at bounding box center [843, 520] width 26 height 30
click at [702, 558] on span "Teto financeiro" at bounding box center [721, 552] width 272 height 35
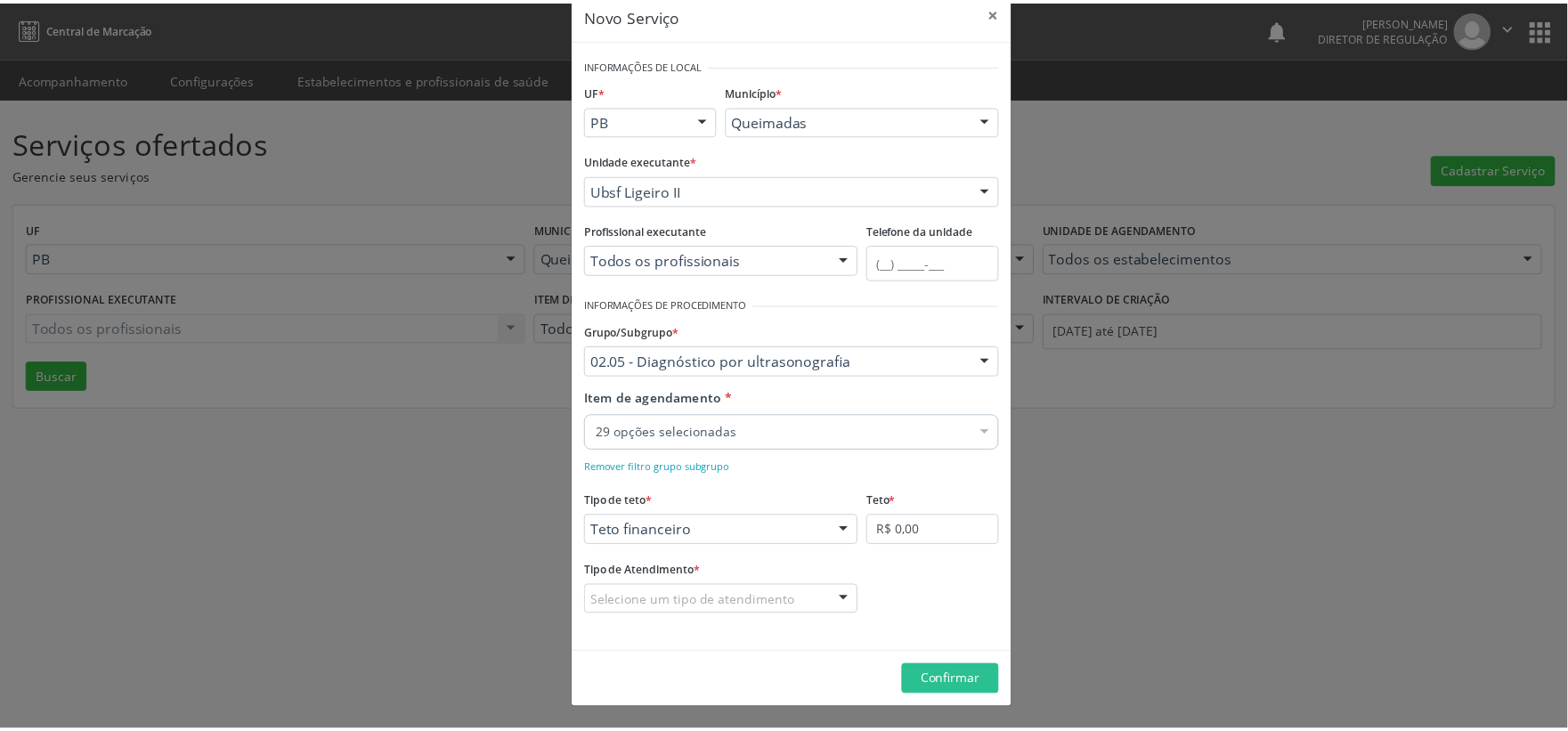
scroll to position [32, 0]
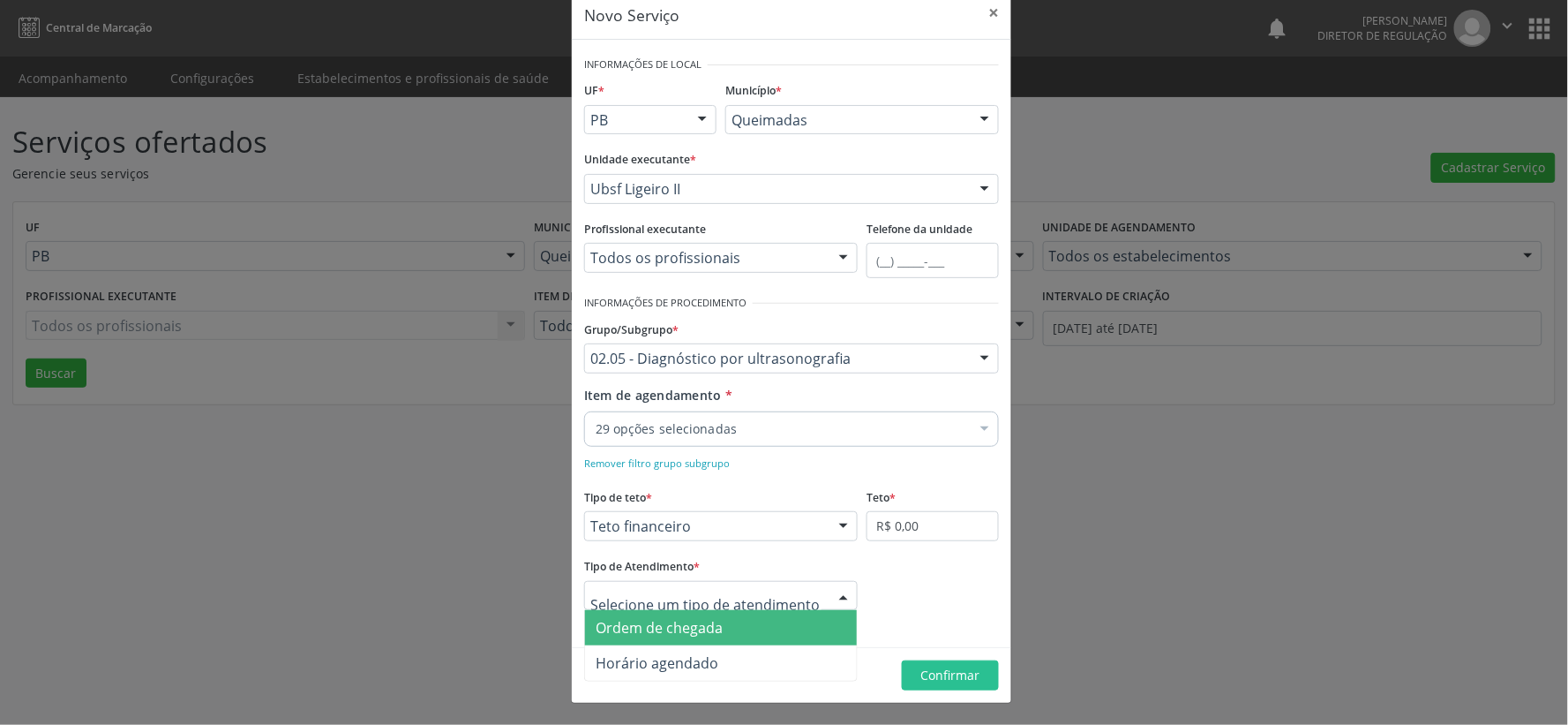
click at [836, 596] on div at bounding box center [843, 596] width 26 height 30
click at [750, 622] on span "Ordem de chegada" at bounding box center [721, 627] width 272 height 35
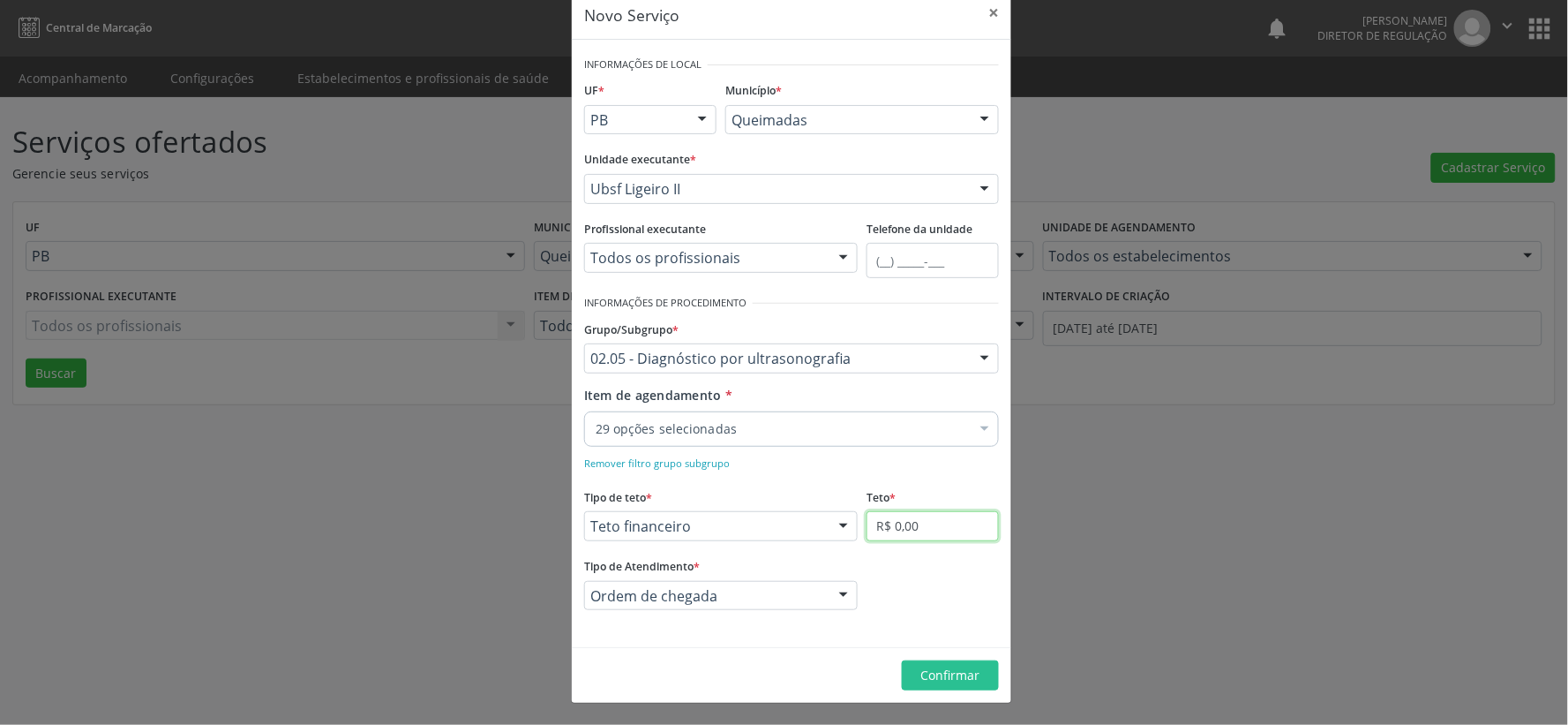
click at [936, 523] on input "R$ 0,00" at bounding box center [932, 526] width 132 height 30
type input "R$ 4.000,00"
click at [947, 674] on span "Confirmar" at bounding box center [950, 675] width 59 height 16
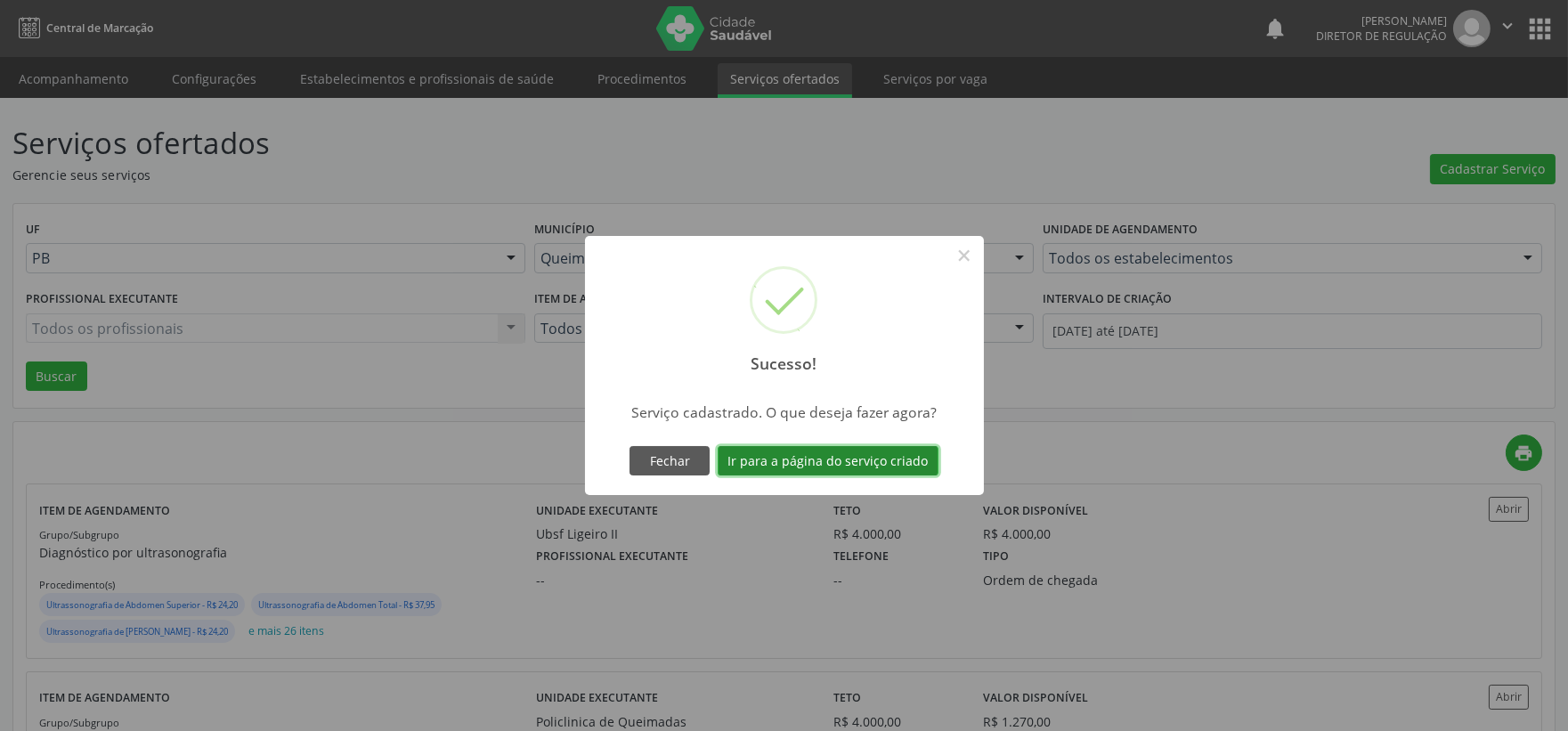
click at [825, 459] on button "Ir para a página do serviço criado" at bounding box center [828, 461] width 221 height 30
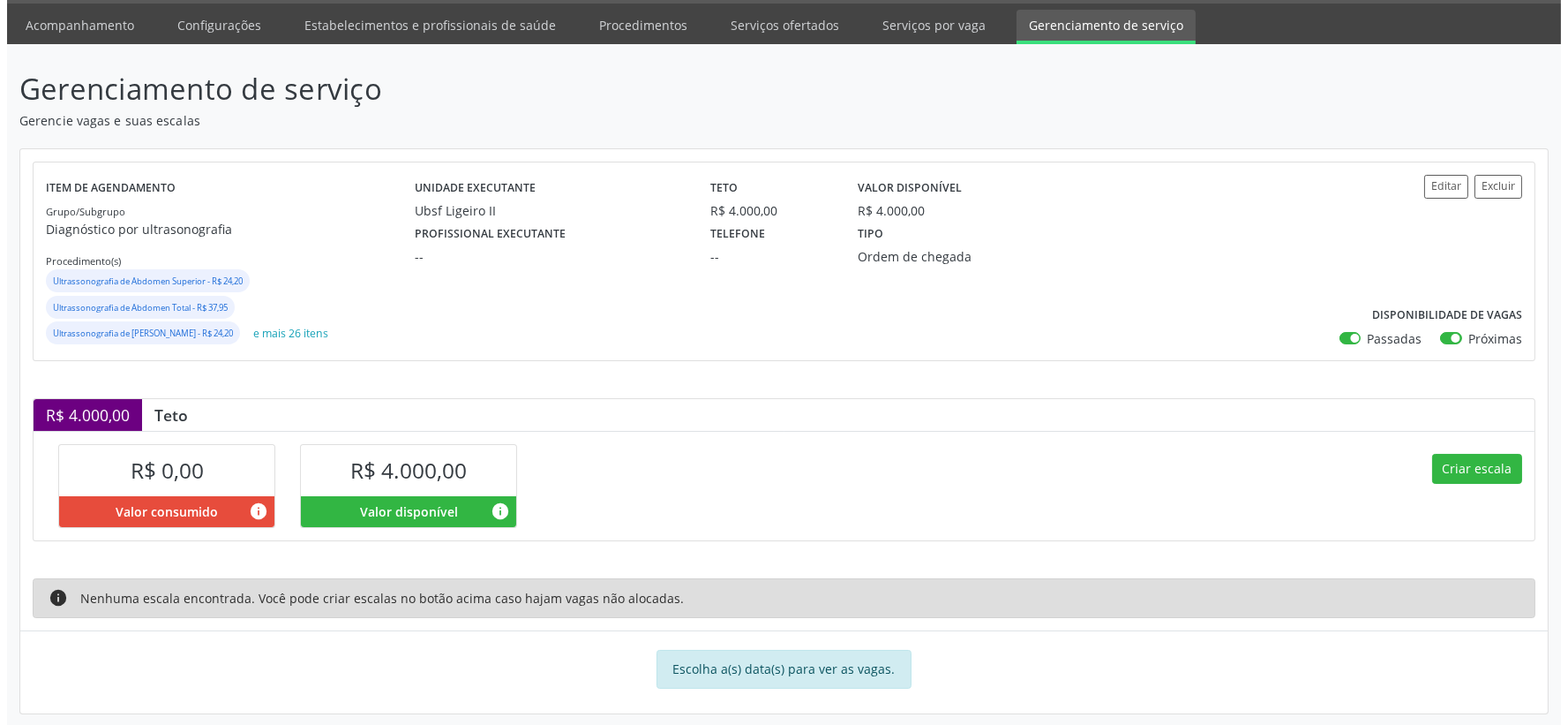
scroll to position [68, 0]
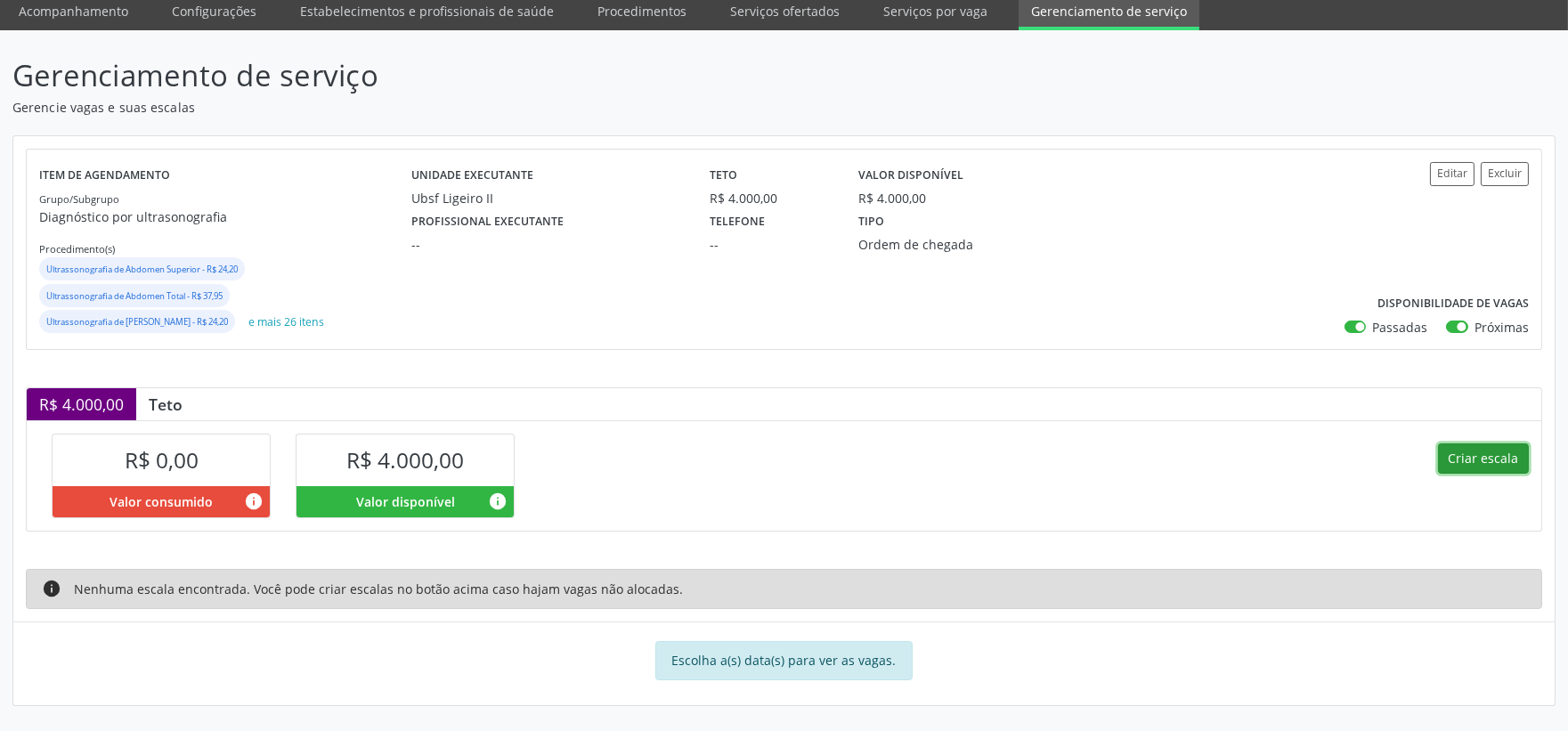
click at [1489, 458] on button "Criar escala" at bounding box center [1483, 458] width 91 height 30
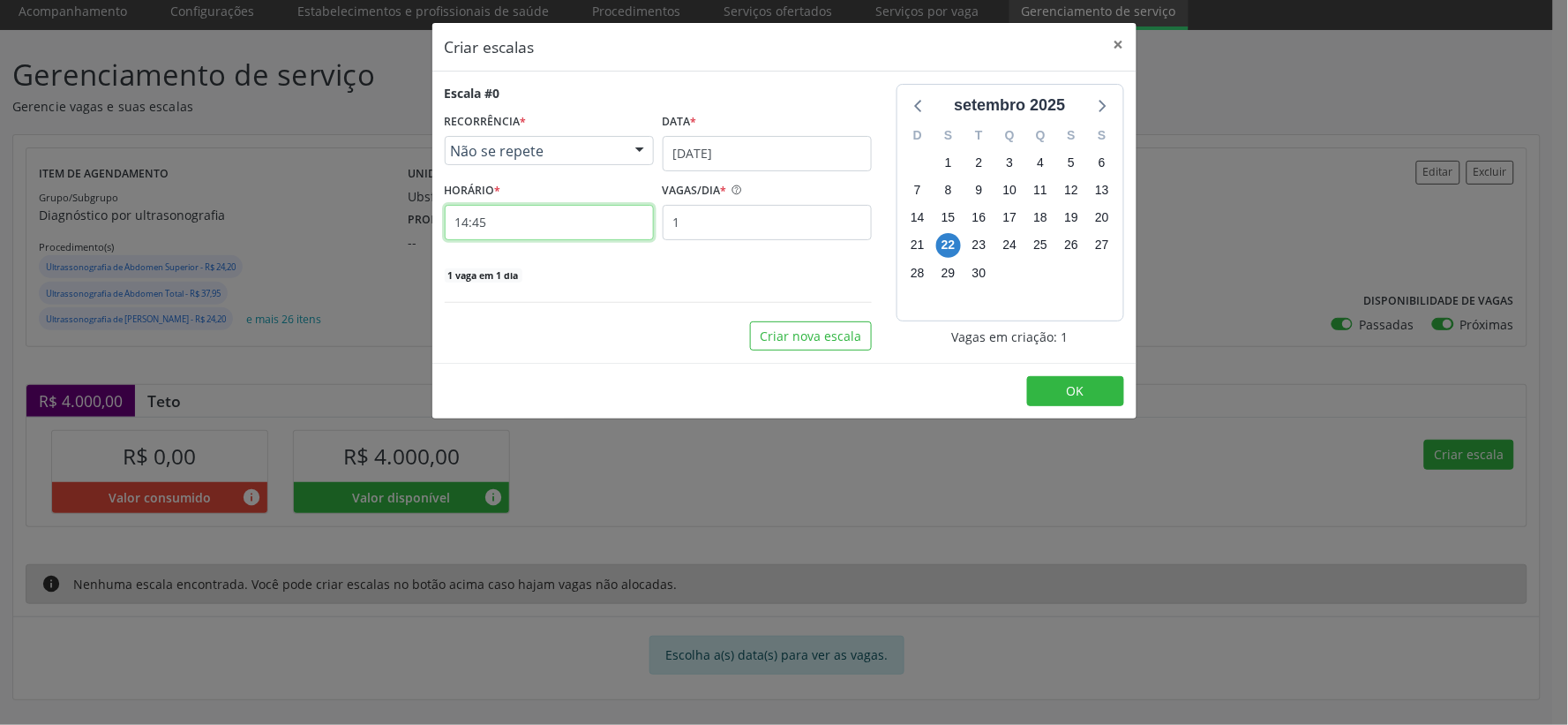
click at [521, 212] on input "14:45" at bounding box center [549, 222] width 210 height 35
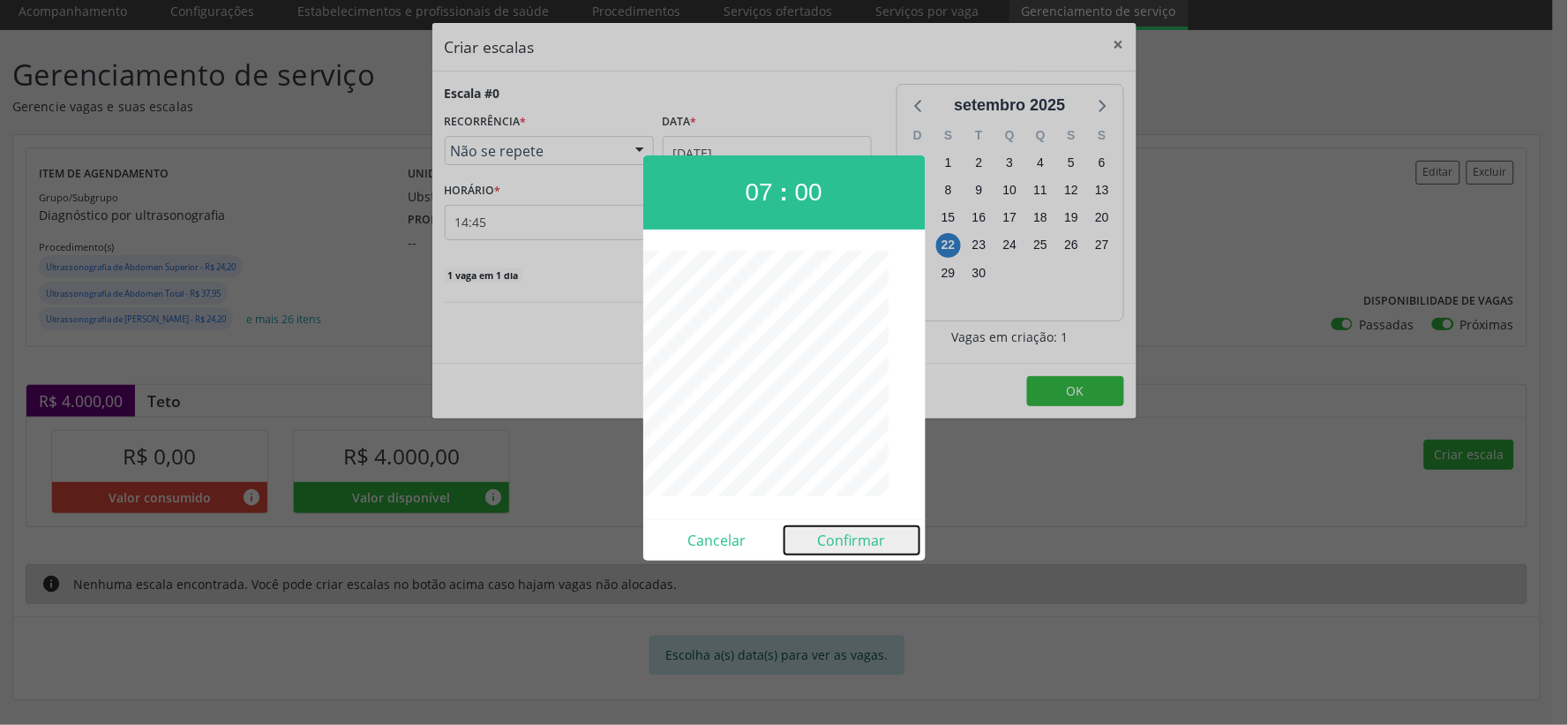
drag, startPoint x: 844, startPoint y: 535, endPoint x: 833, endPoint y: 526, distance: 14.2
click at [844, 534] on button "Confirmar" at bounding box center [852, 540] width 135 height 28
type input "07:00"
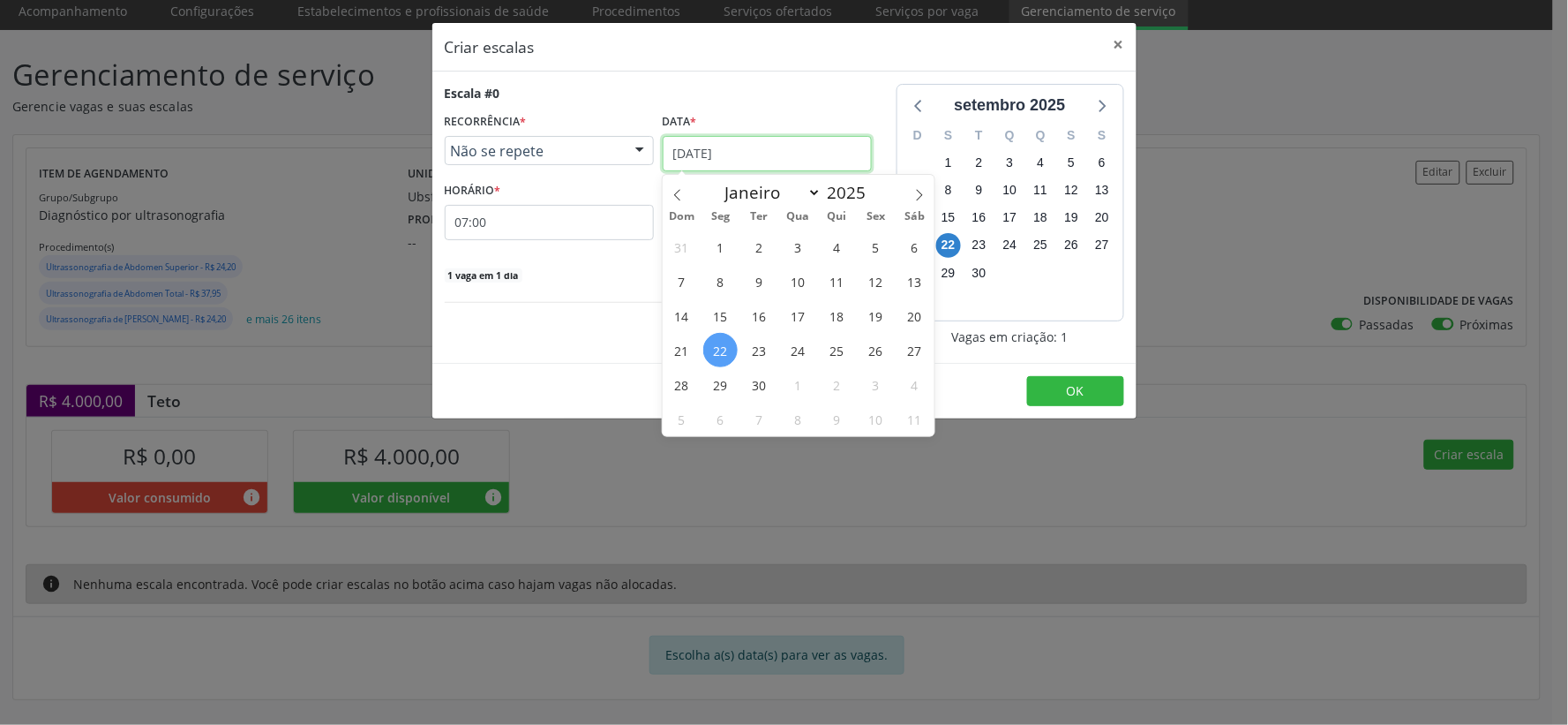
click at [791, 148] on input "[DATE]" at bounding box center [768, 153] width 210 height 35
drag, startPoint x: 754, startPoint y: 384, endPoint x: 742, endPoint y: 381, distance: 12.4
click at [746, 384] on span "30" at bounding box center [759, 383] width 34 height 34
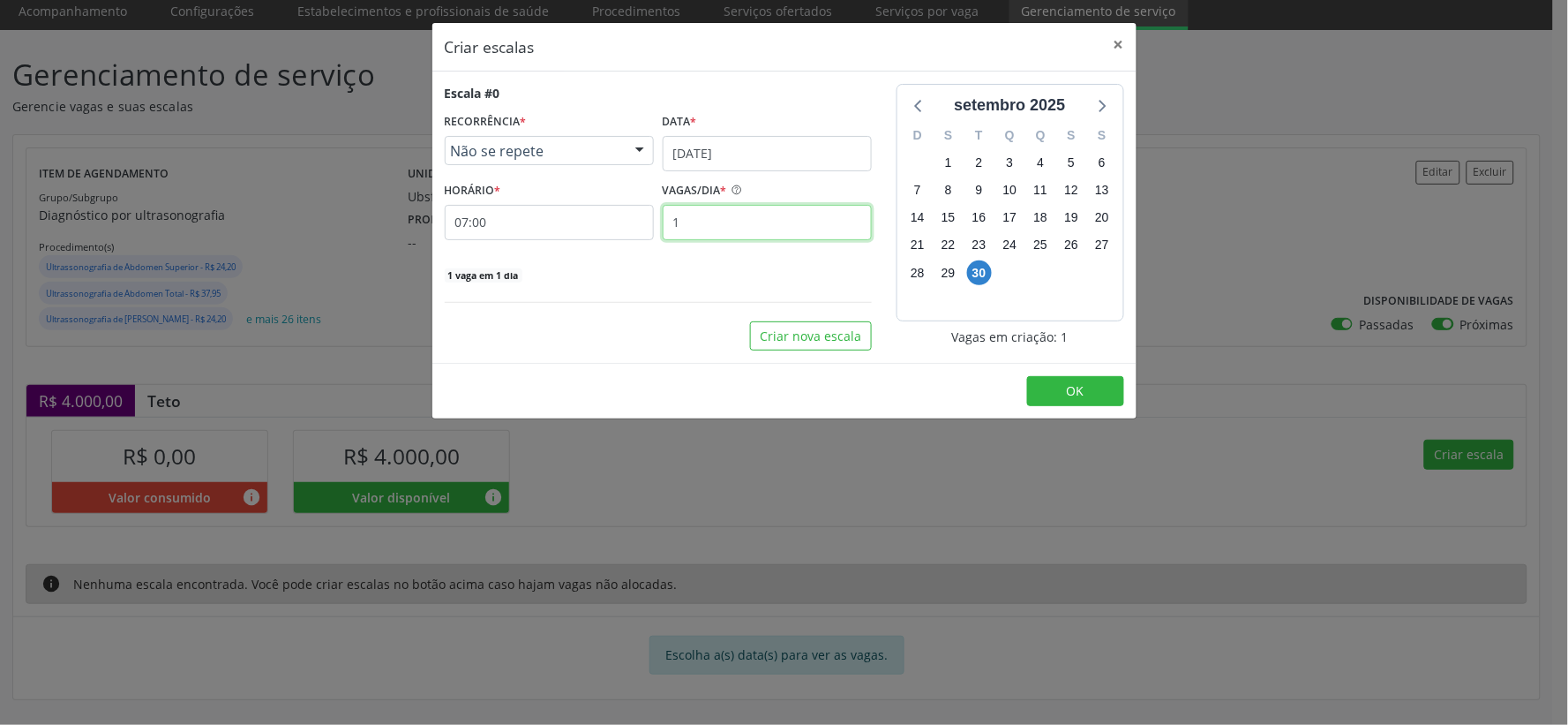
click at [696, 225] on input "1" at bounding box center [768, 222] width 210 height 35
type input "40"
click at [1062, 392] on button "OK" at bounding box center [1076, 390] width 97 height 30
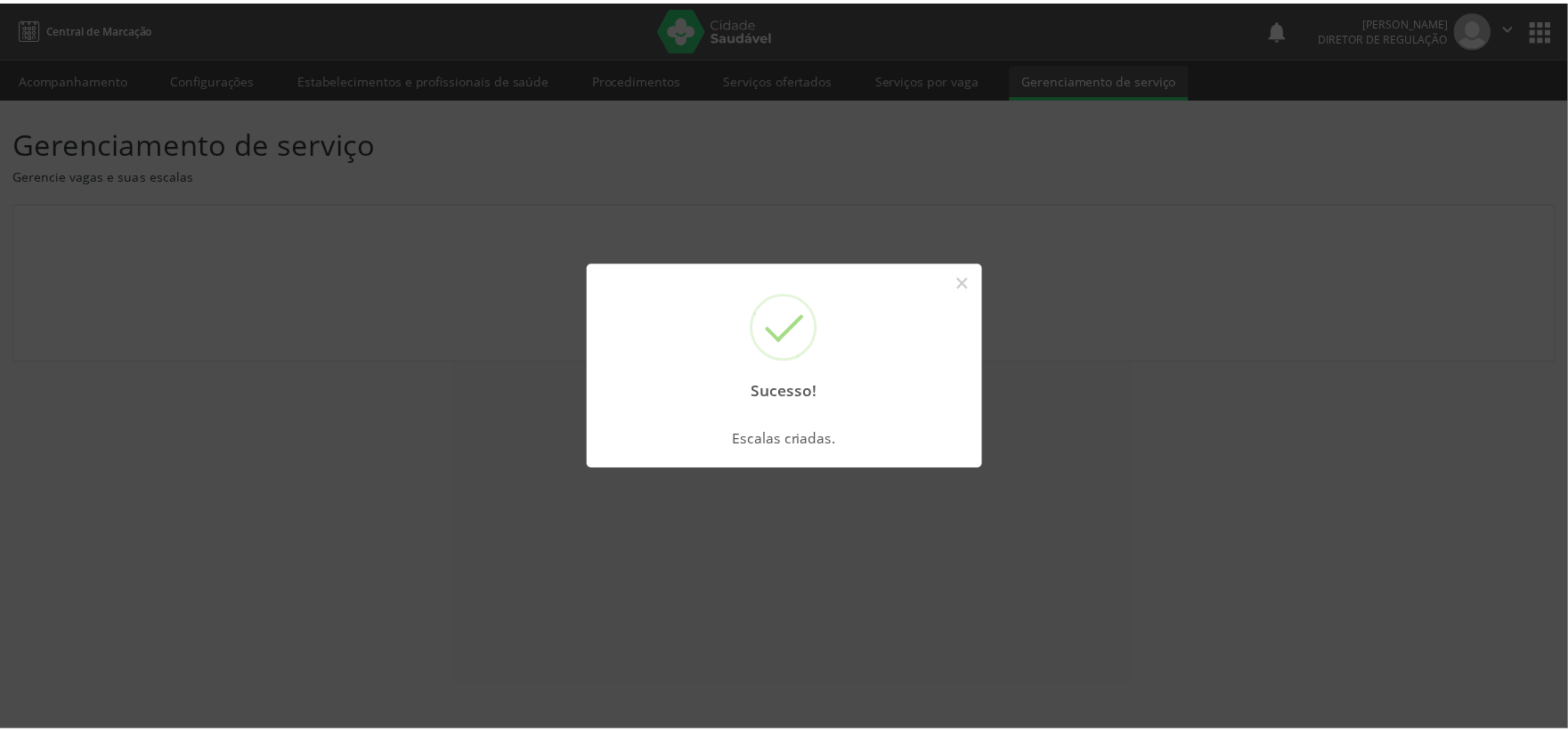
scroll to position [0, 0]
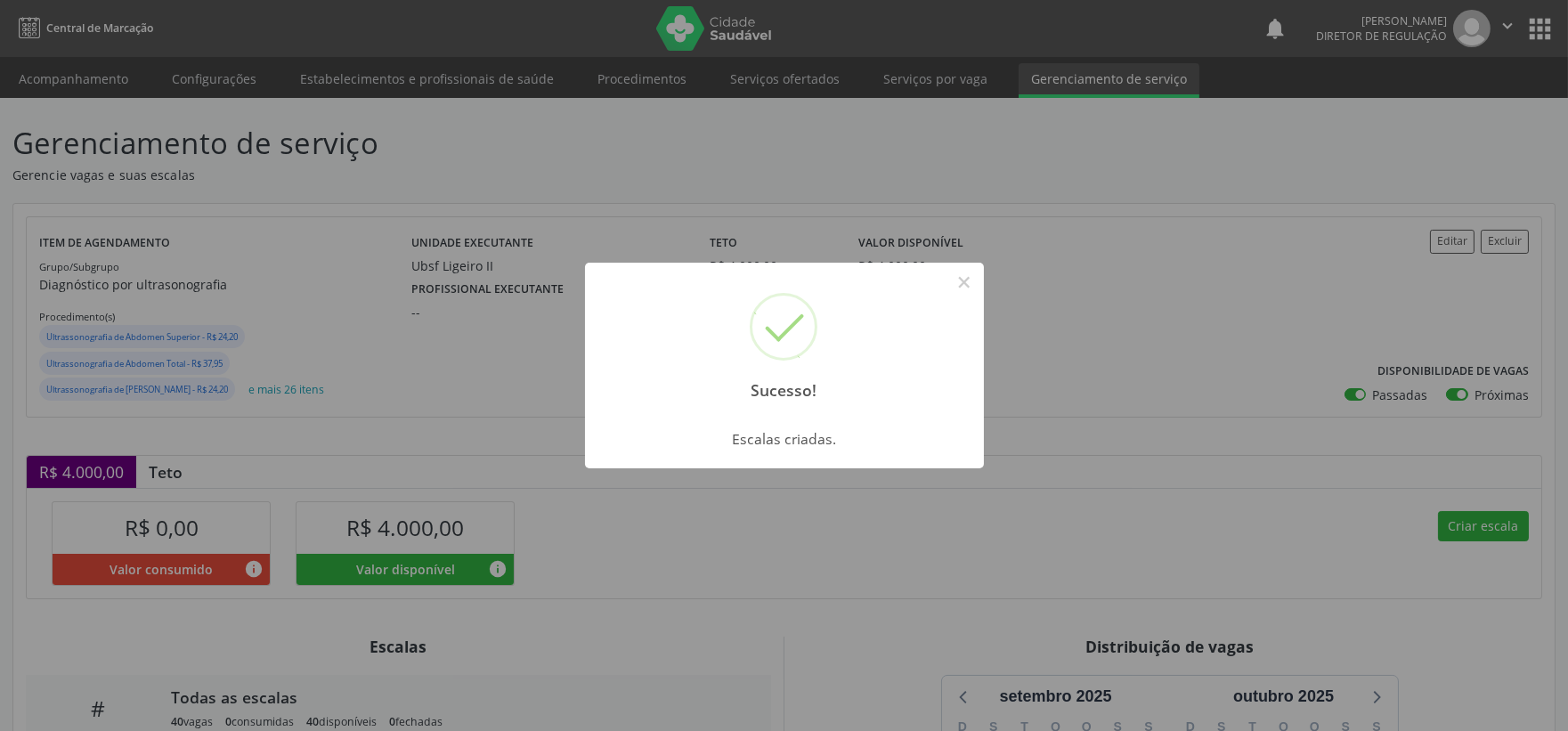
drag, startPoint x: 971, startPoint y: 279, endPoint x: 997, endPoint y: 420, distance: 143.4
click at [976, 283] on button "×" at bounding box center [963, 282] width 30 height 30
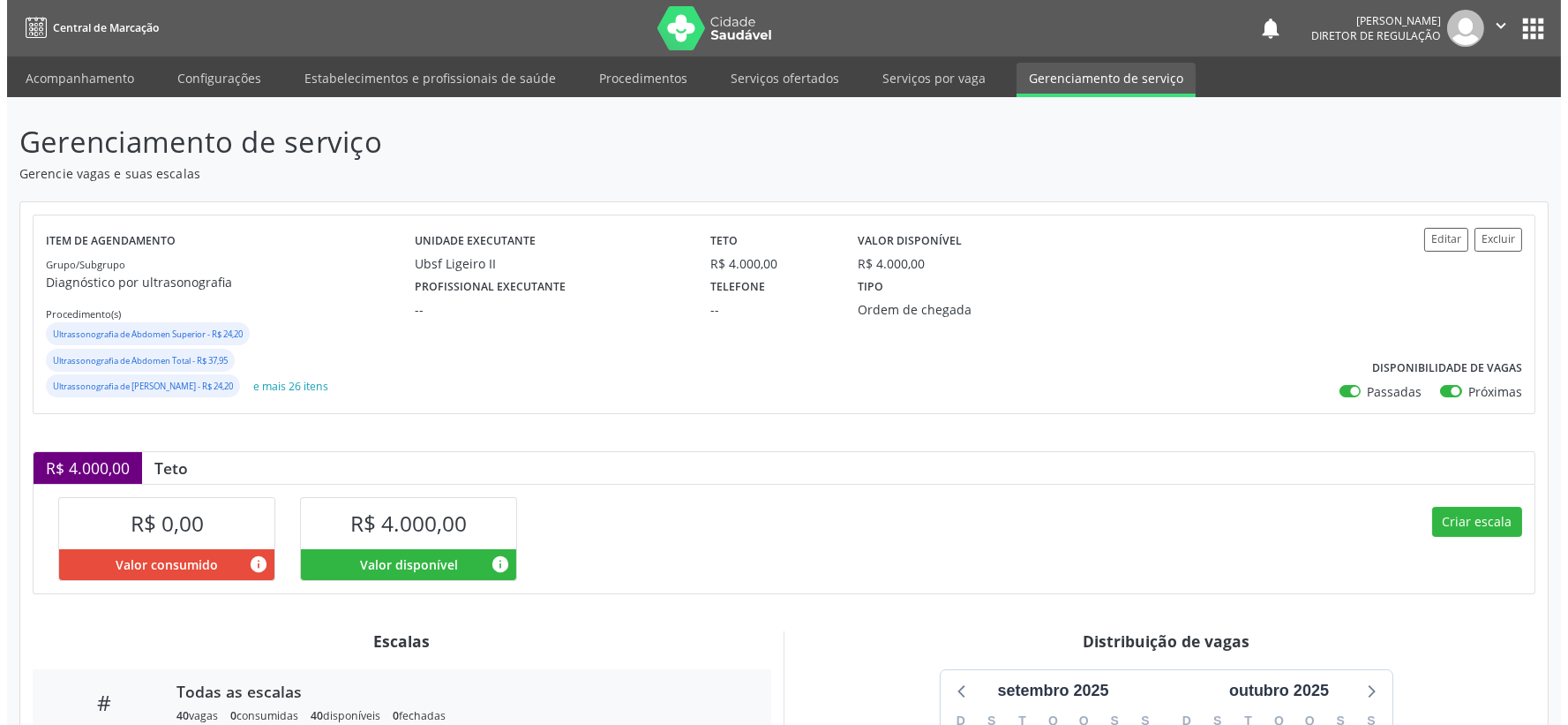
scroll to position [297, 0]
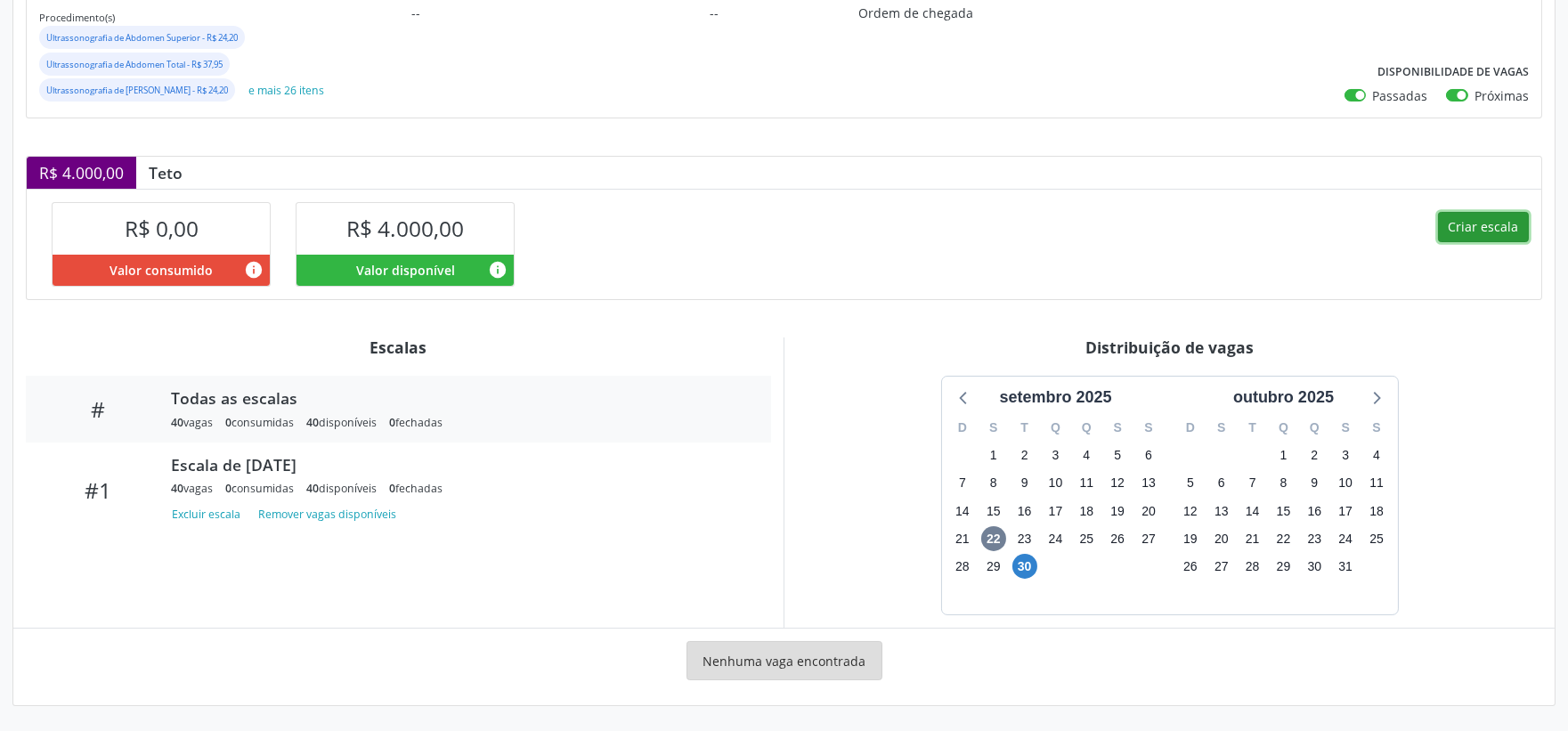
click at [1493, 231] on button "Criar escala" at bounding box center [1483, 226] width 91 height 30
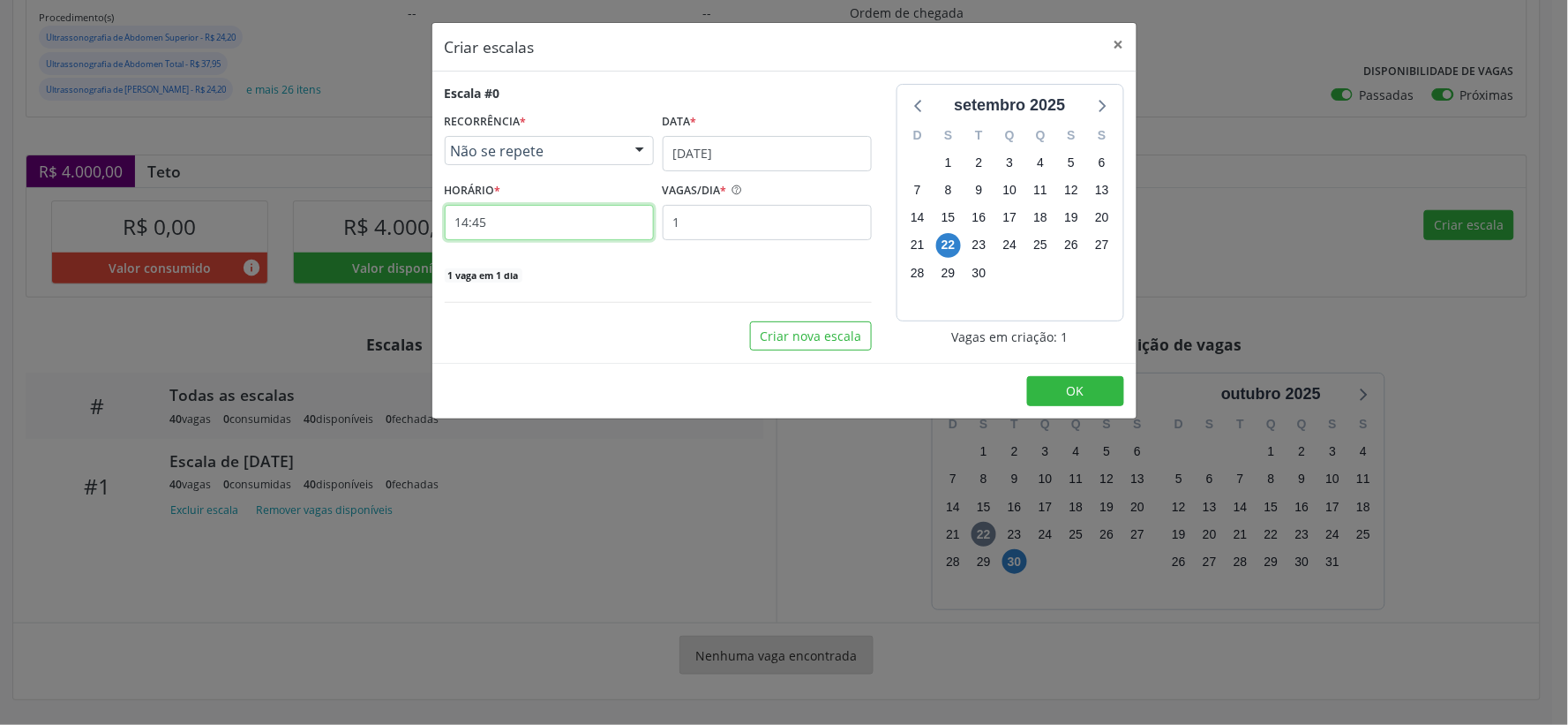
click at [541, 229] on input "14:45" at bounding box center [549, 222] width 210 height 35
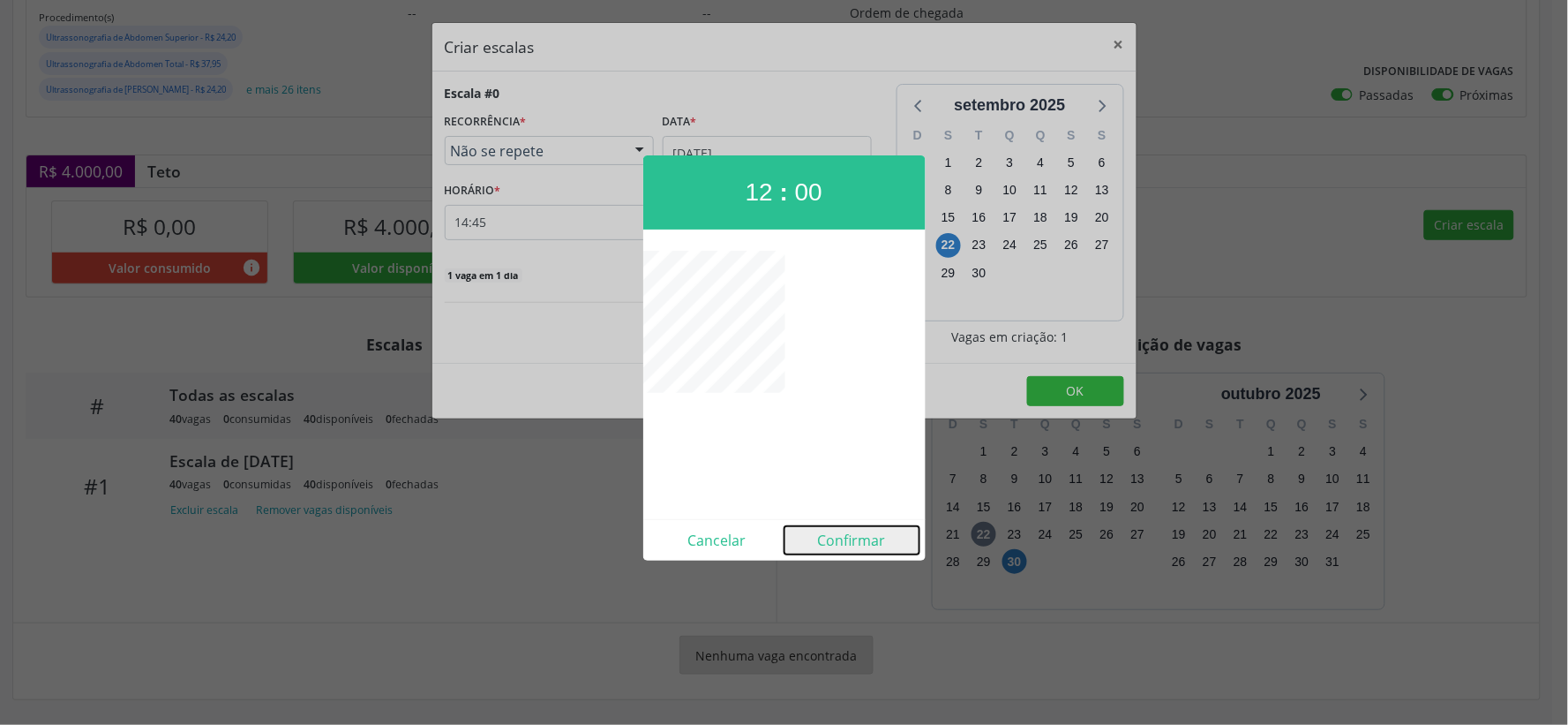
click at [850, 539] on button "Confirmar" at bounding box center [852, 540] width 135 height 28
type input "12:00"
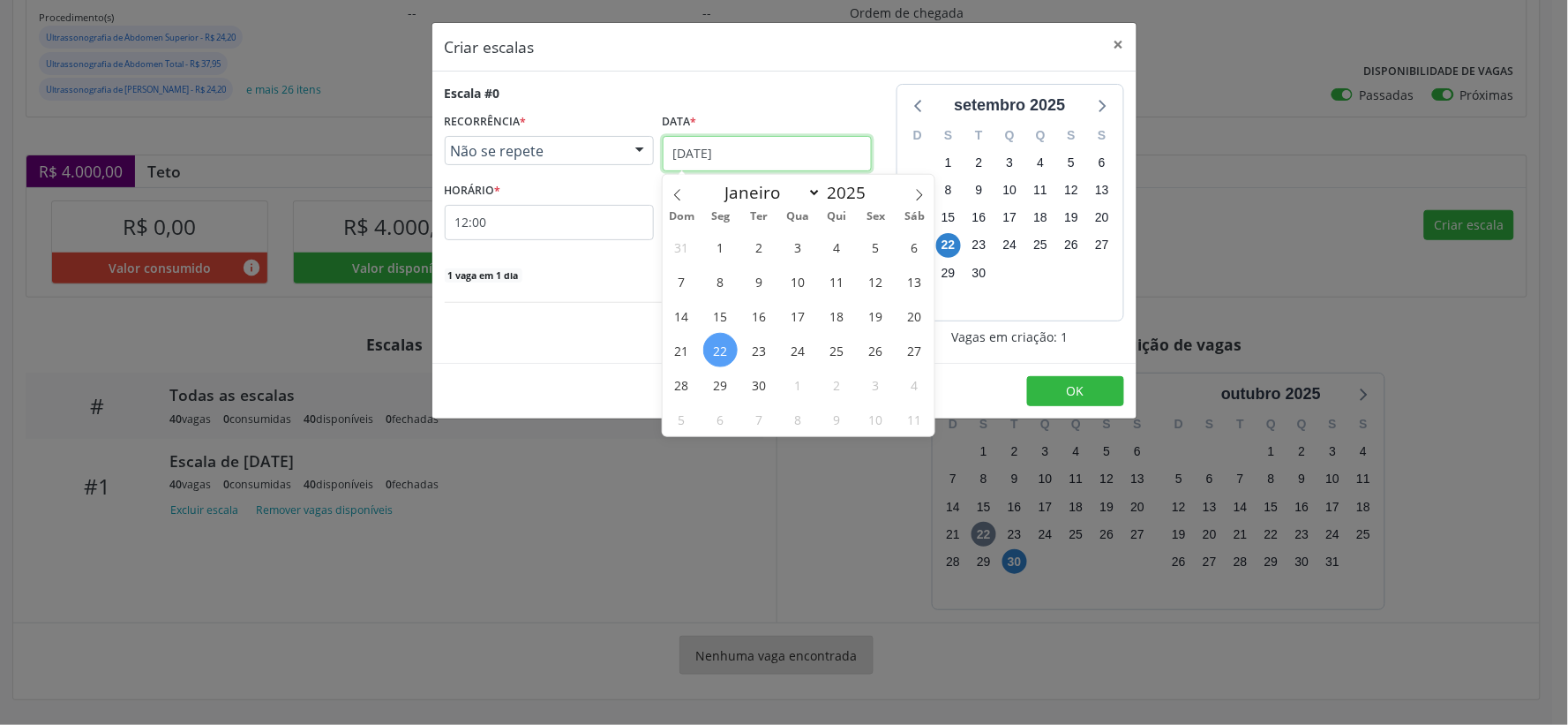
click at [845, 144] on input "[DATE]" at bounding box center [768, 153] width 210 height 35
click at [766, 380] on span "30" at bounding box center [759, 383] width 34 height 34
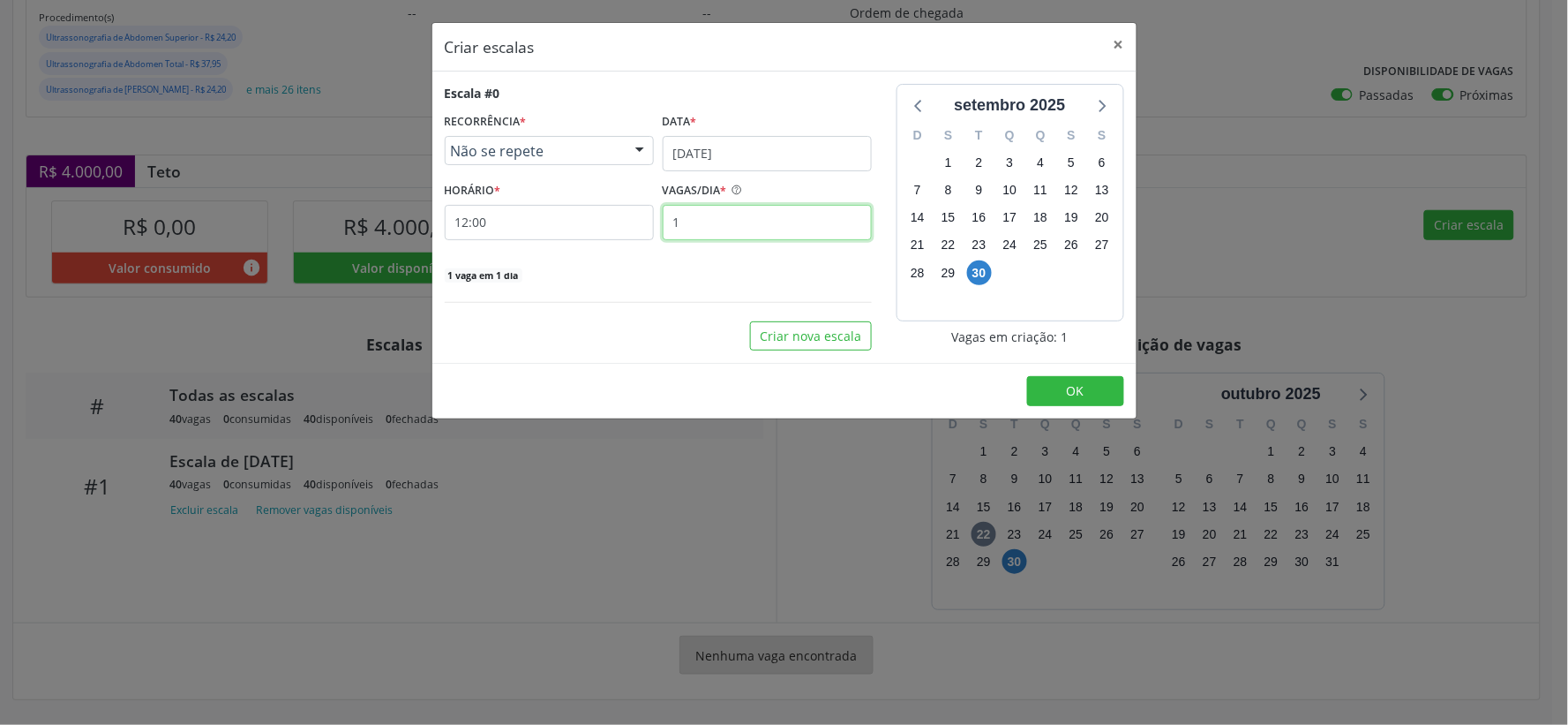
click at [721, 218] on input "1" at bounding box center [768, 222] width 210 height 35
type input "40"
click at [1073, 395] on span "OK" at bounding box center [1076, 390] width 17 height 16
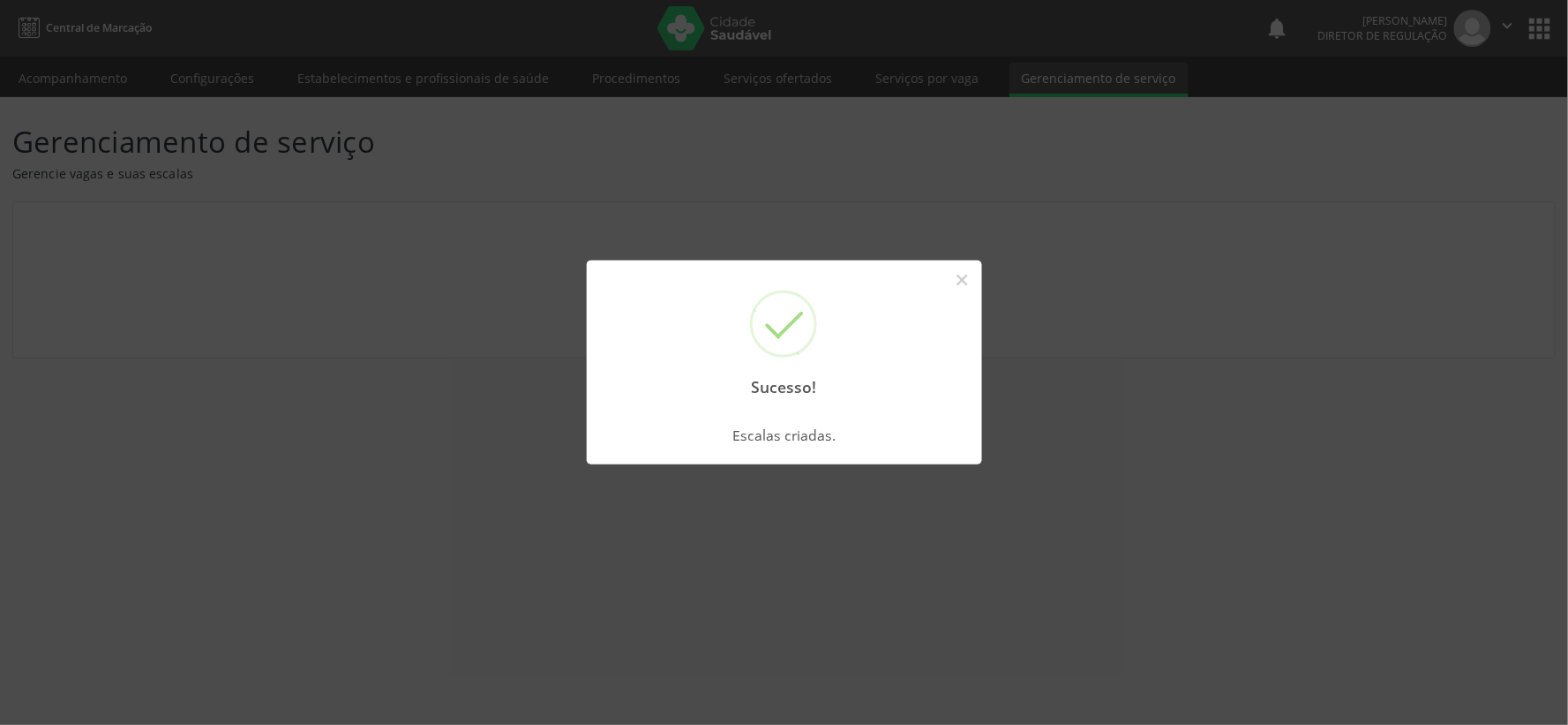
scroll to position [0, 0]
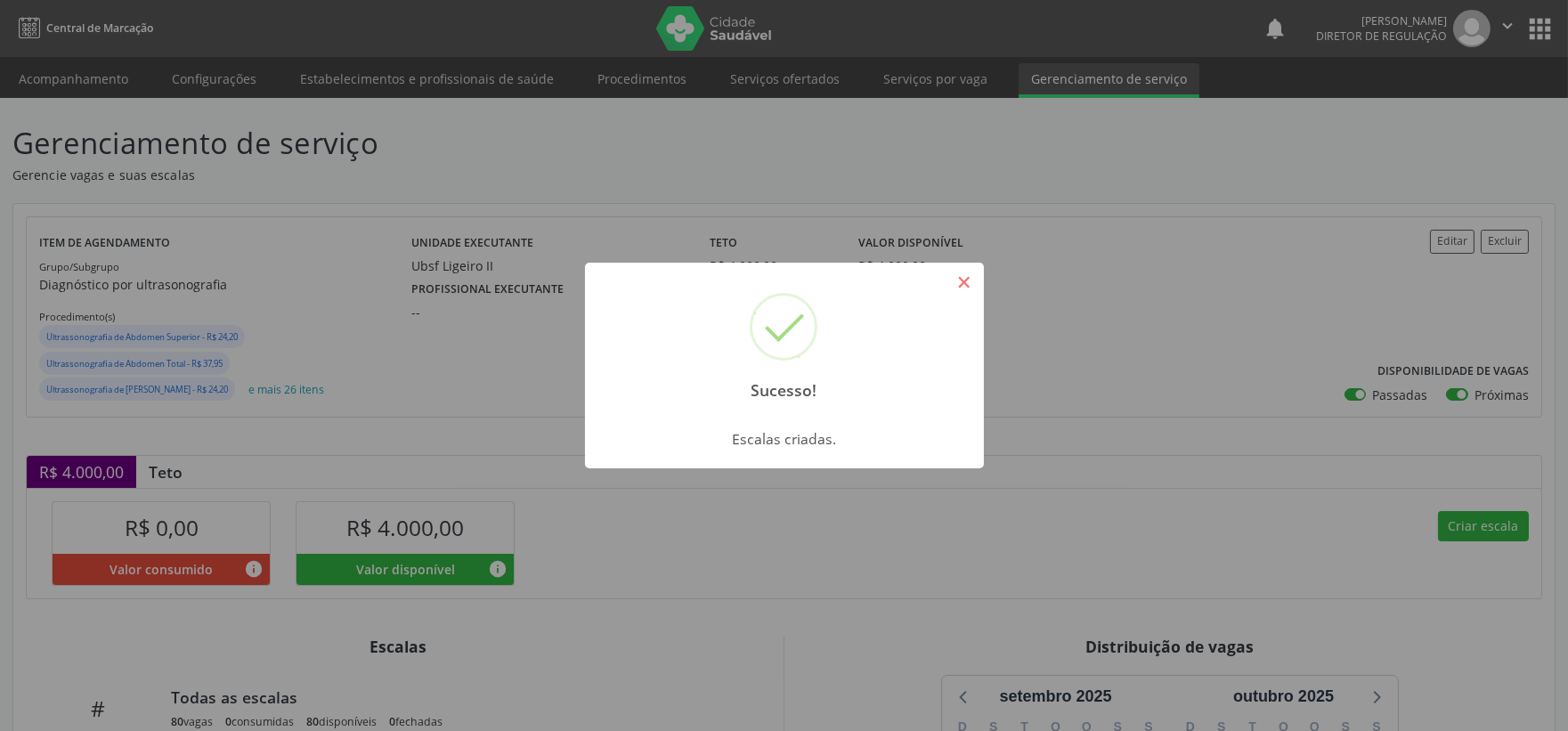
click at [967, 280] on button "×" at bounding box center [963, 282] width 30 height 30
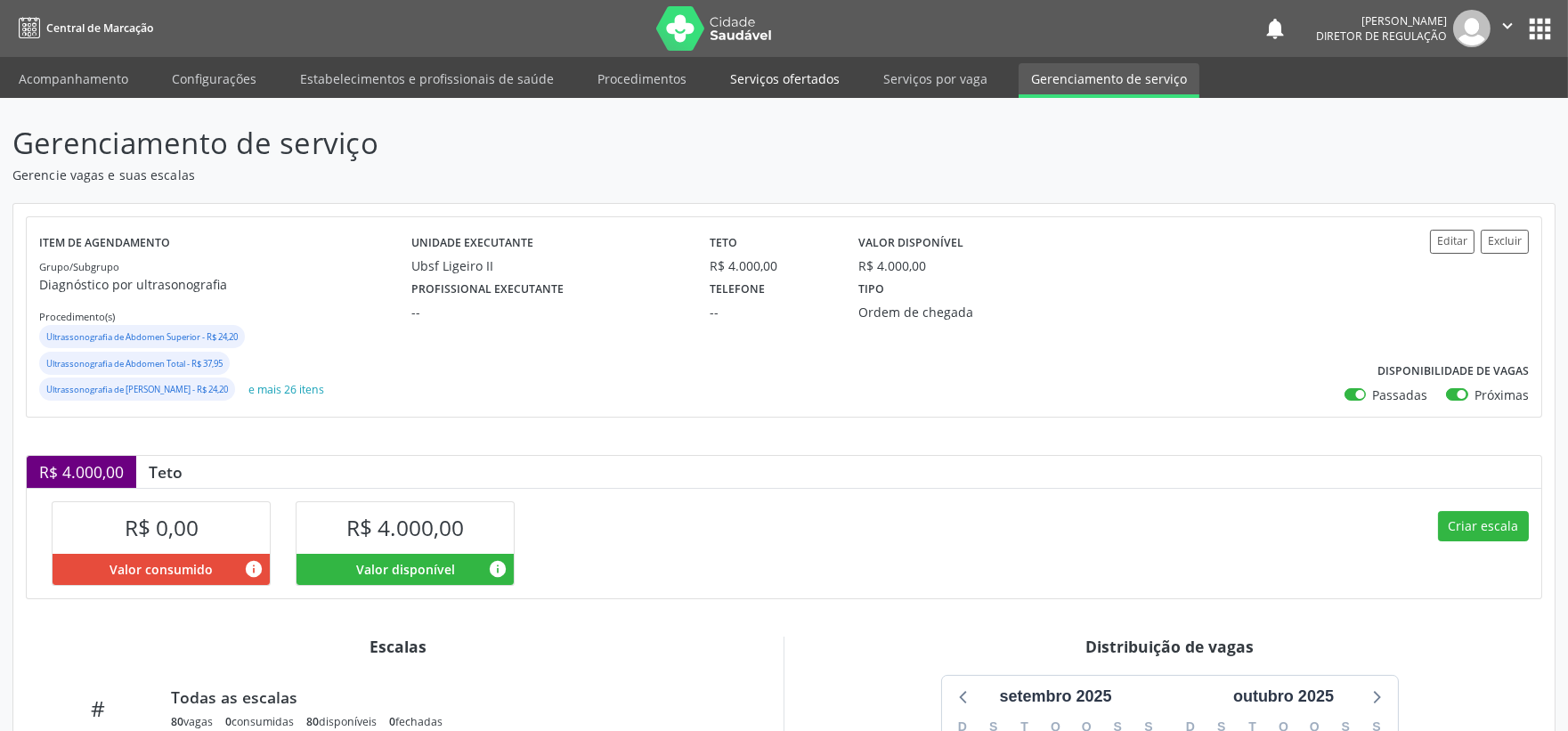
click at [784, 87] on link "Serviços ofertados" at bounding box center [784, 79] width 134 height 31
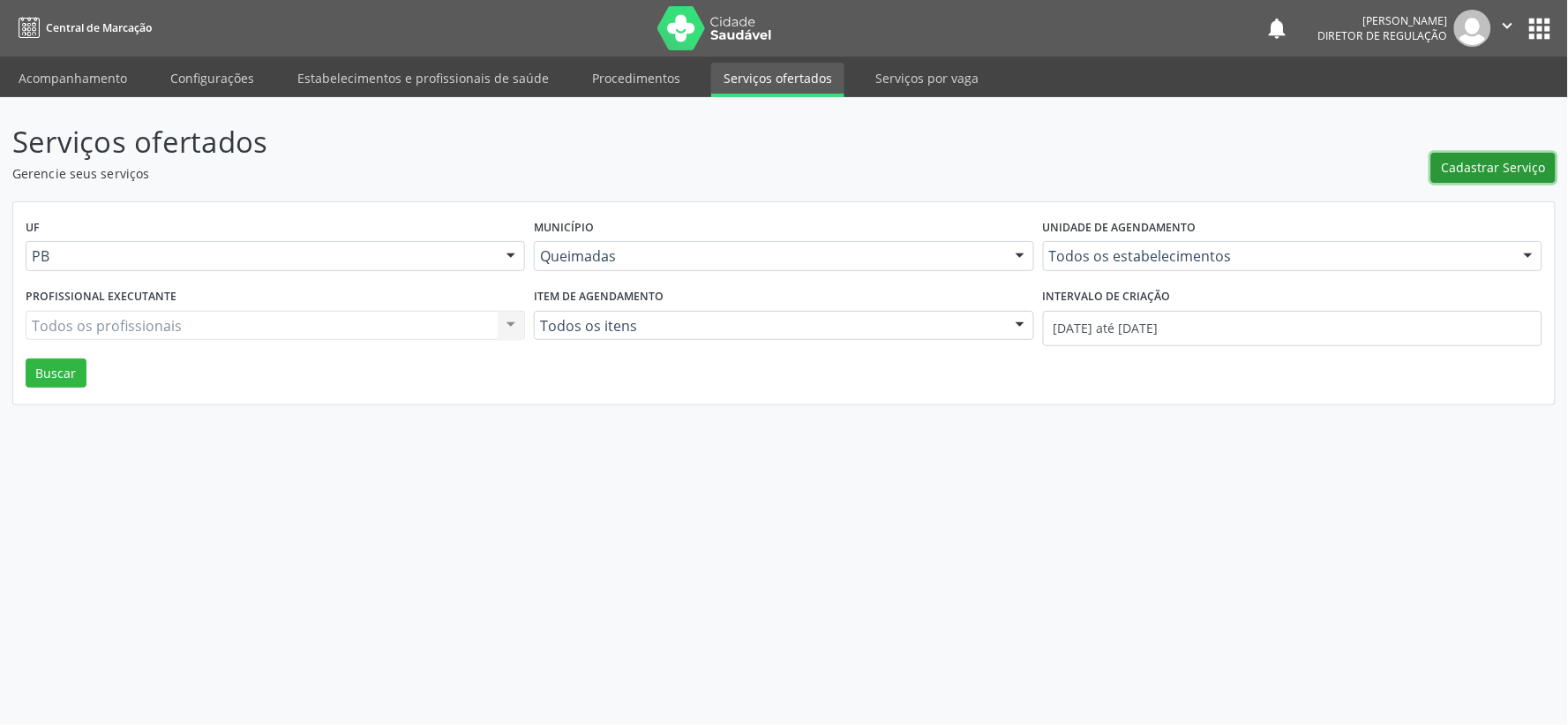
drag, startPoint x: 1477, startPoint y: 165, endPoint x: 1469, endPoint y: 179, distance: 16.1
click at [1469, 179] on button "Cadastrar Serviço" at bounding box center [1493, 167] width 124 height 30
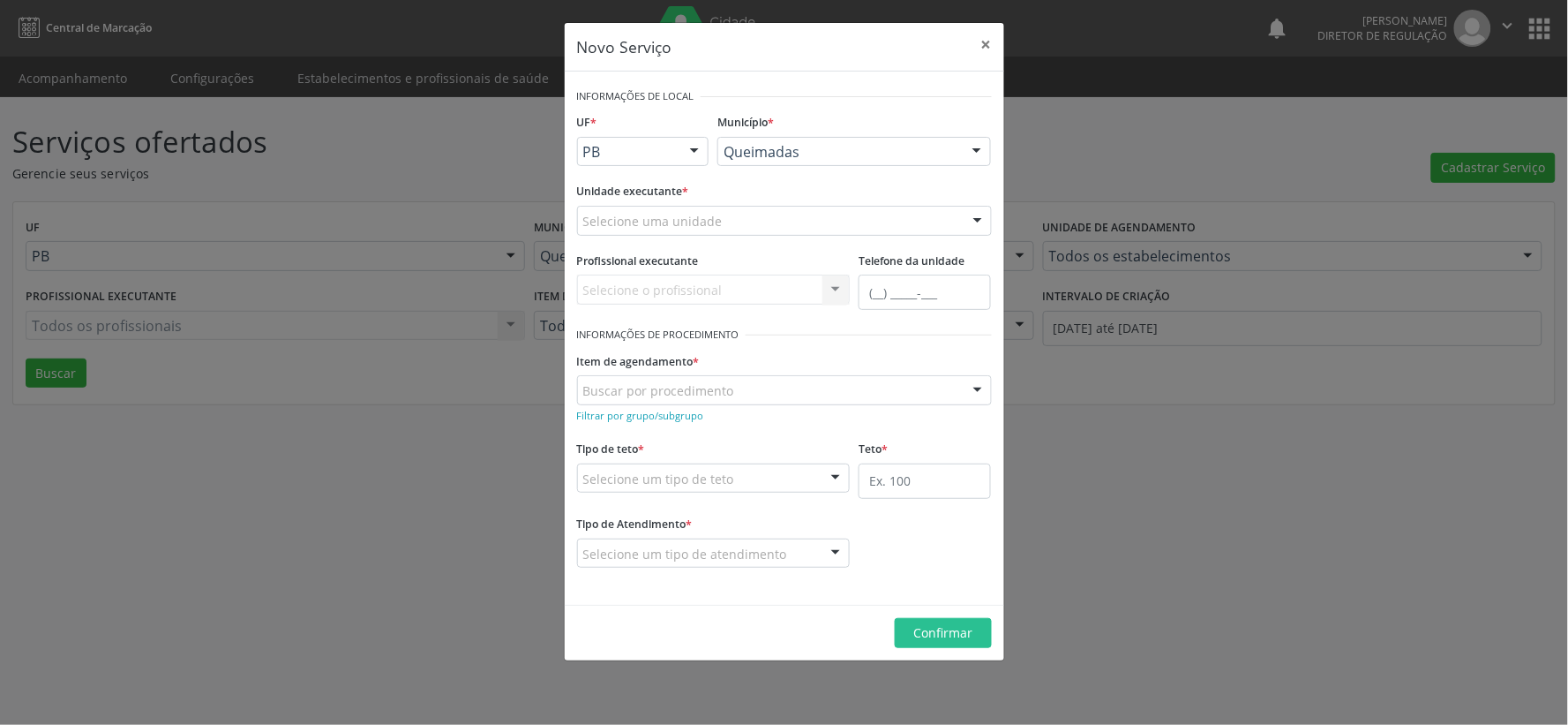
click at [980, 218] on div at bounding box center [977, 221] width 26 height 30
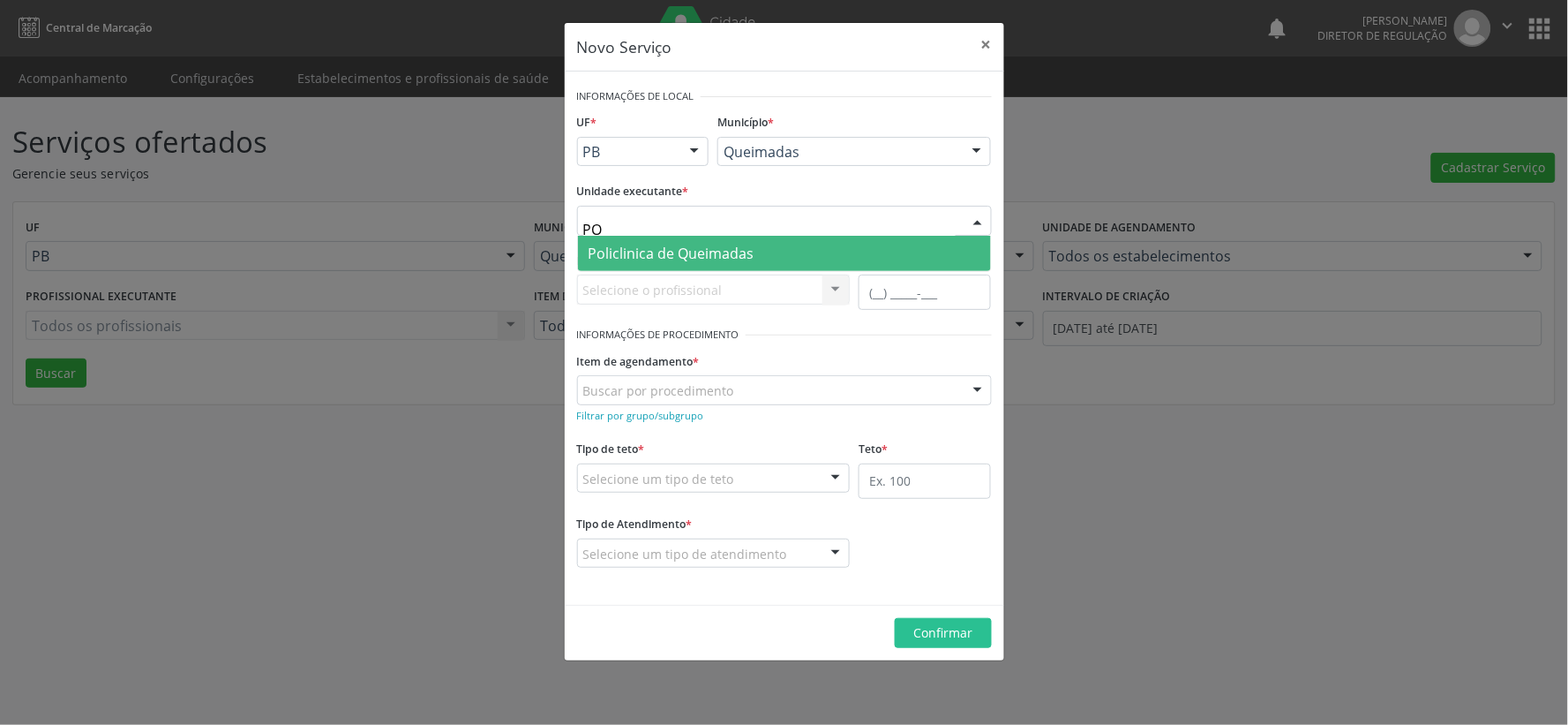
click at [956, 251] on span "Policlinica de Queimadas" at bounding box center [785, 253] width 413 height 35
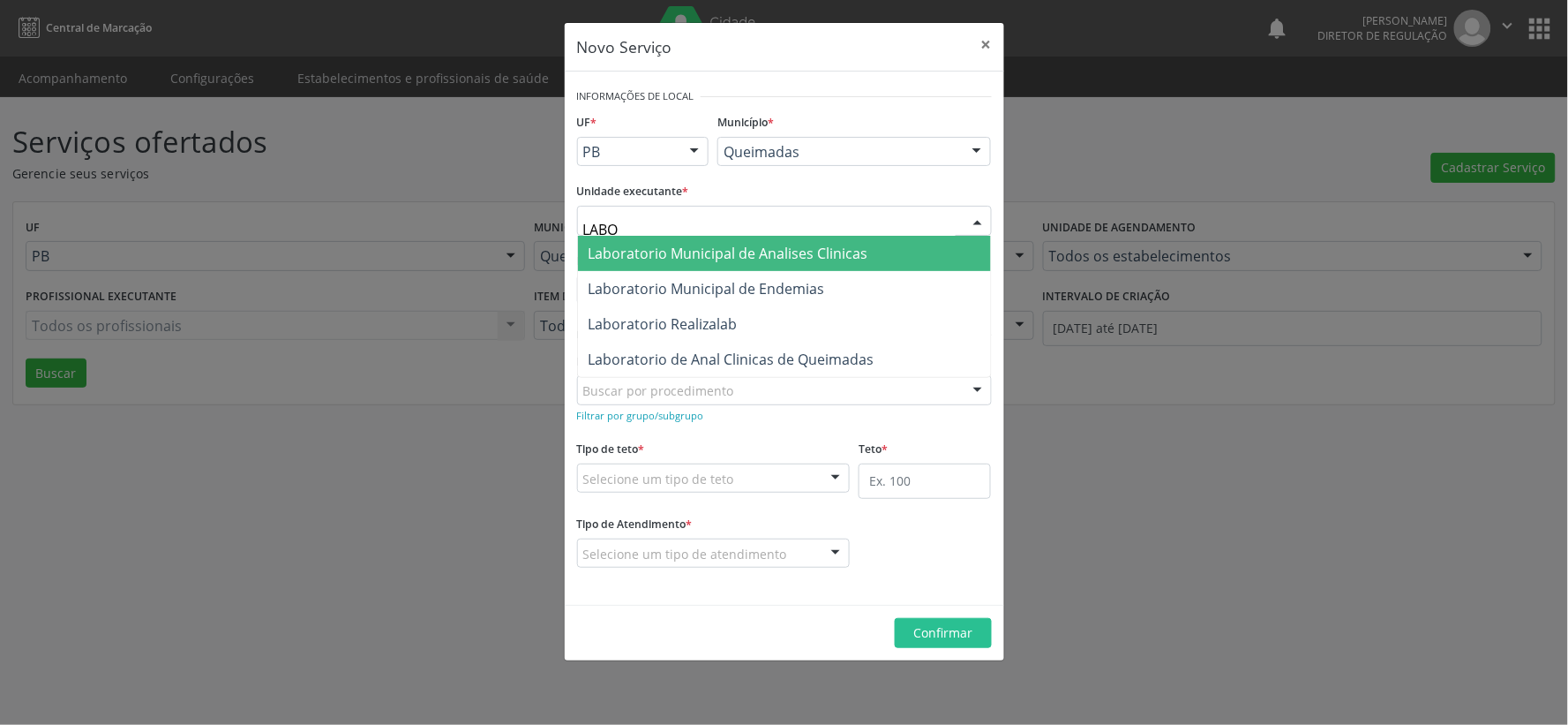
type input "LABOR"
click at [706, 245] on span "Laboratorio Municipal de Analises Clinicas" at bounding box center [729, 253] width 279 height 19
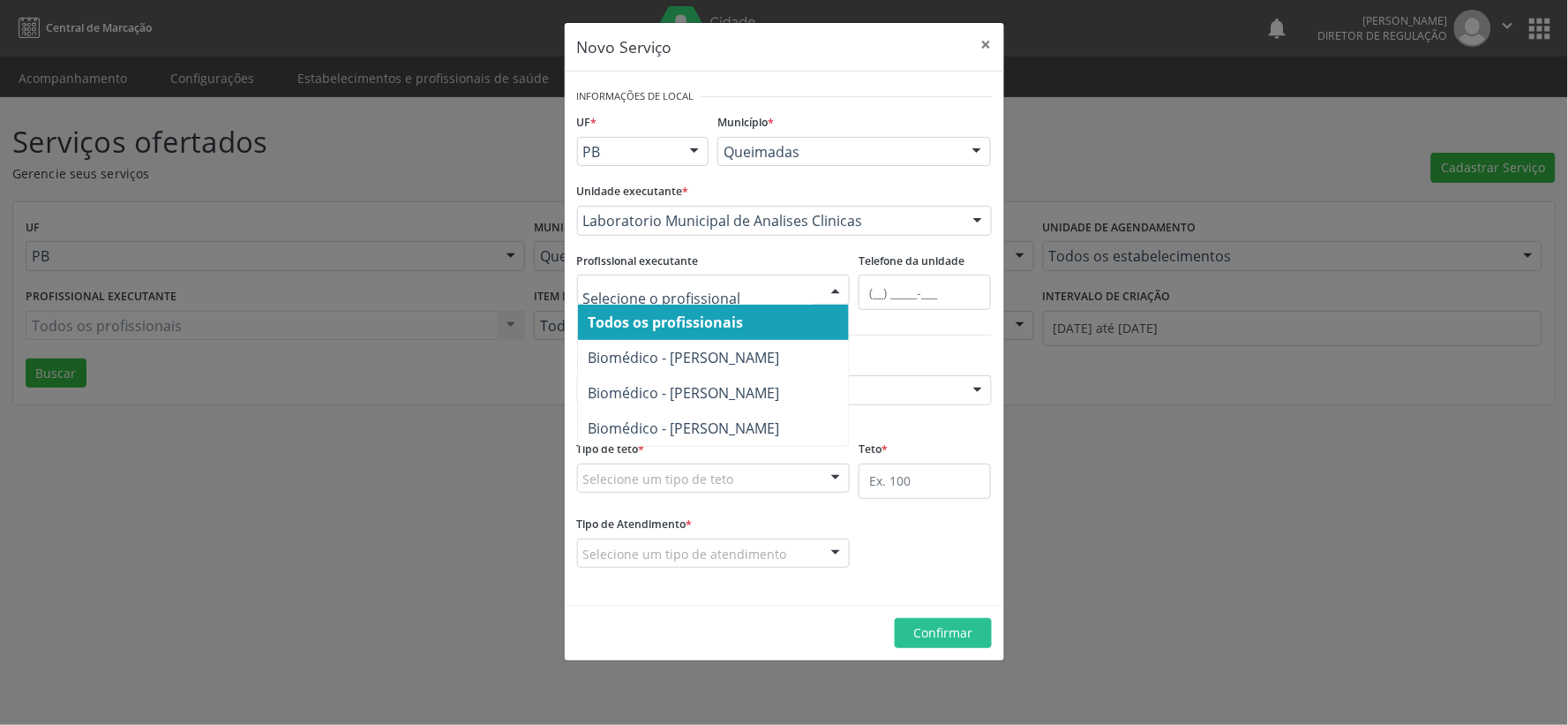
click at [842, 291] on div at bounding box center [835, 290] width 26 height 30
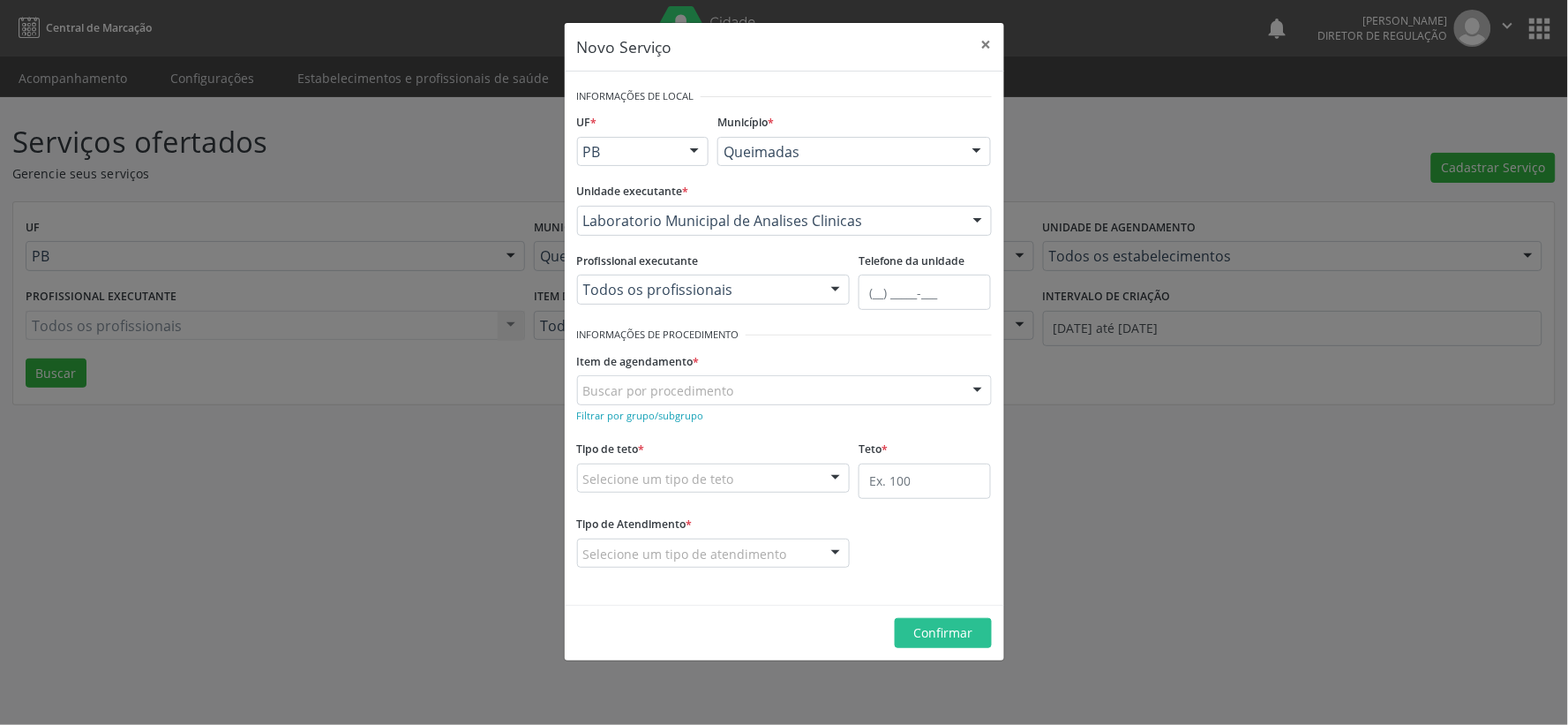
click at [843, 288] on div at bounding box center [835, 290] width 26 height 30
click at [624, 414] on small "Filtrar por grupo/subgrupo" at bounding box center [640, 415] width 127 height 14
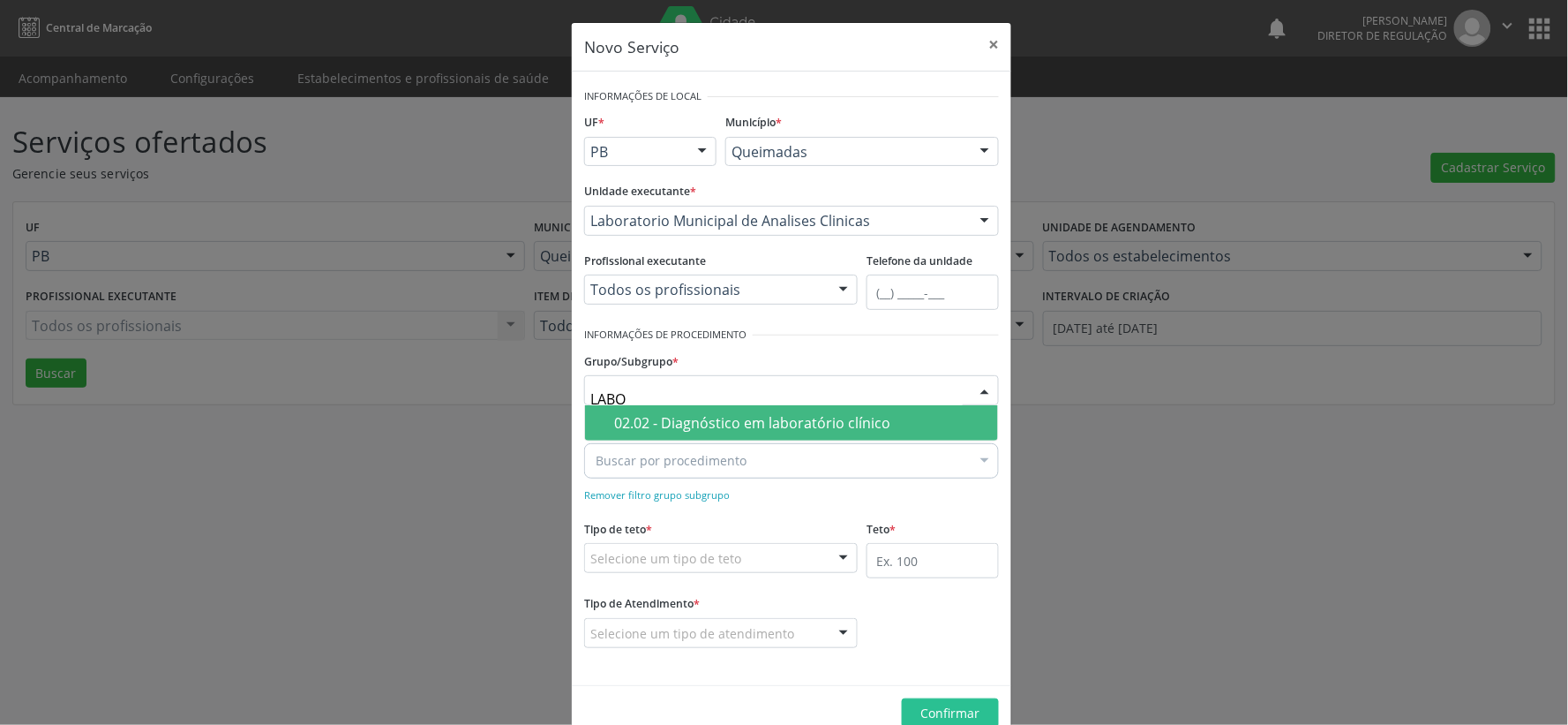
type input "LABOR"
click at [716, 439] on span "02.02 - Diagnóstico em laboratório clínico" at bounding box center [792, 422] width 413 height 35
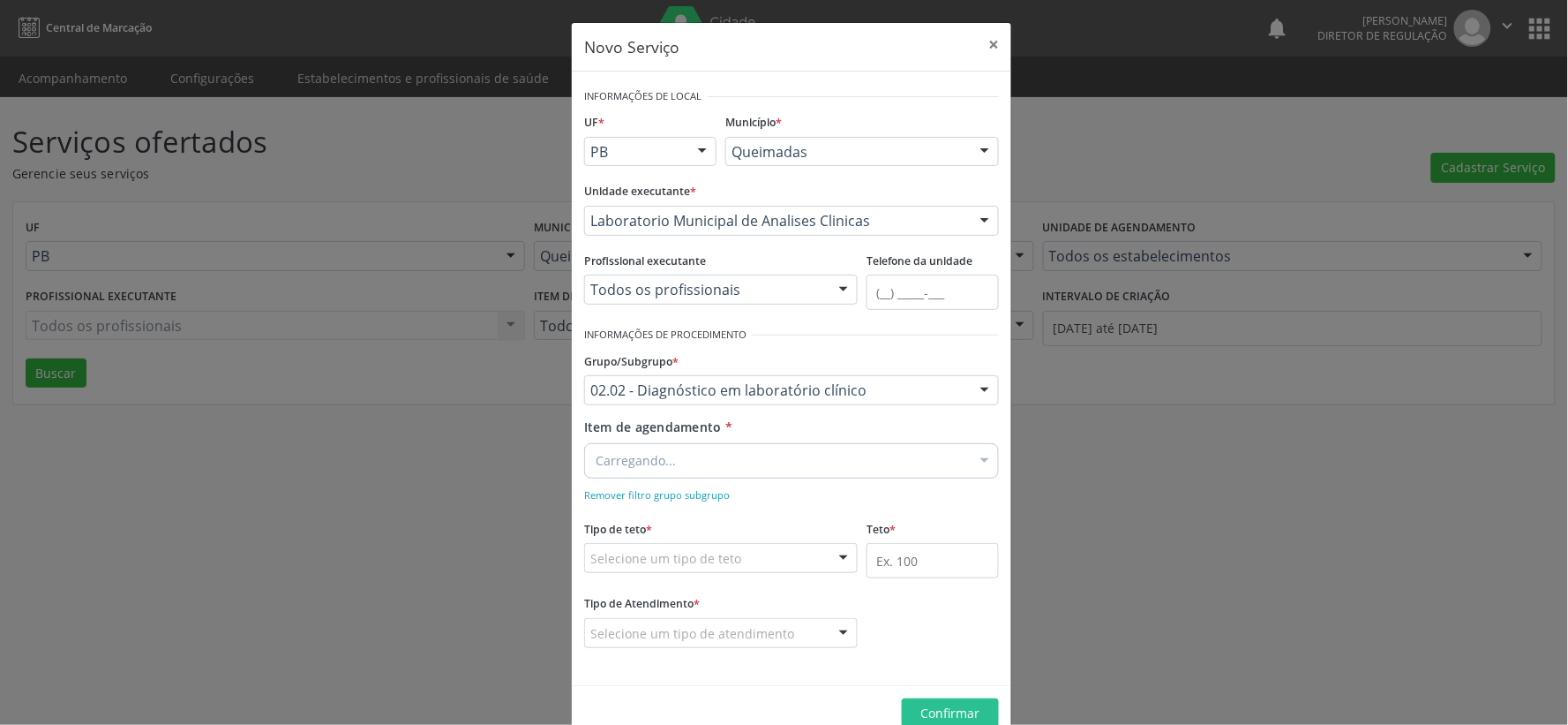
scroll to position [38, 0]
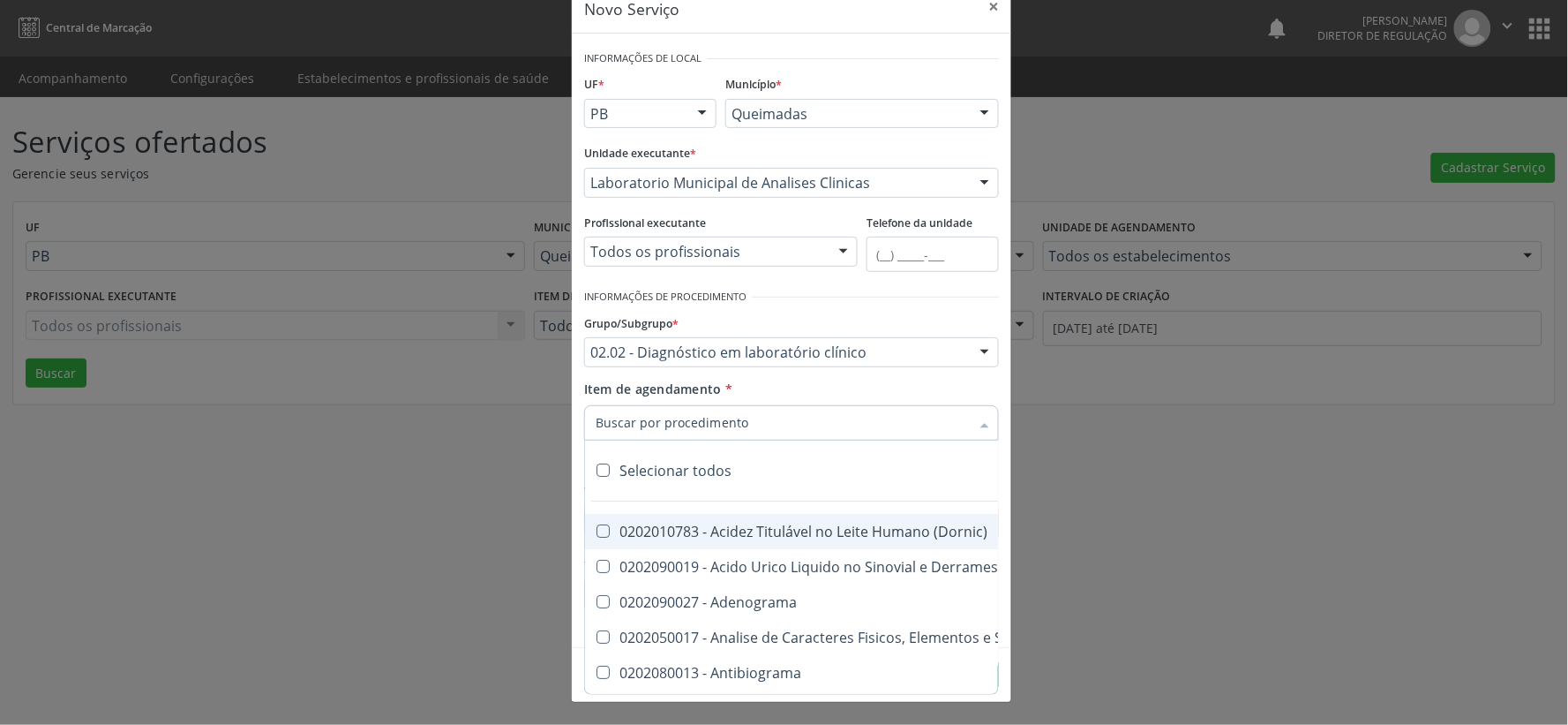
click at [975, 425] on div at bounding box center [984, 424] width 26 height 30
click at [604, 466] on div "Selecionar todos" at bounding box center [1072, 471] width 974 height 35
checkbox input "true"
checkbox \(Dornic\) "true"
checkbox Derrames "true"
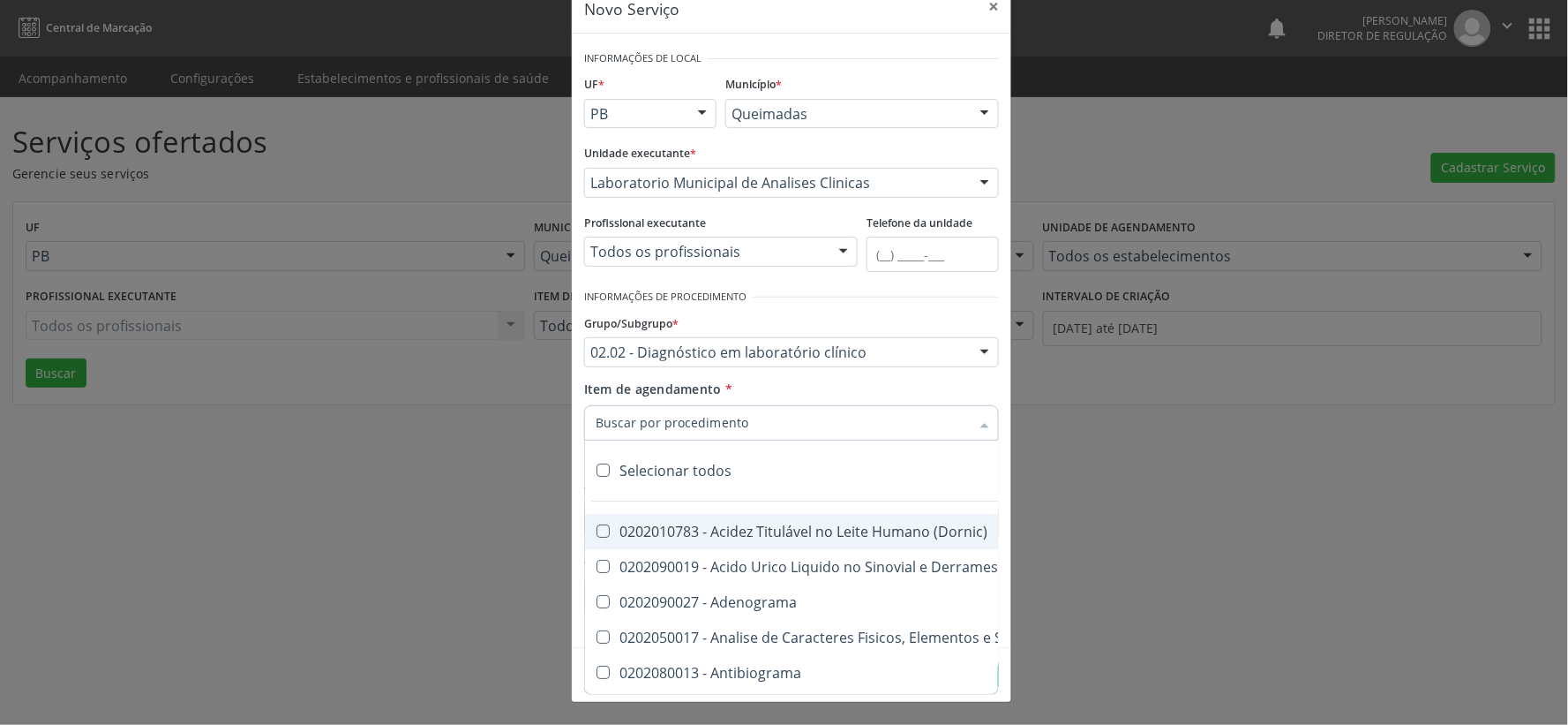
checkbox Adenograma "true"
checkbox Urina "true"
checkbox Antibiograma "true"
checkbox Minima "true"
checkbox Micobacterias "true"
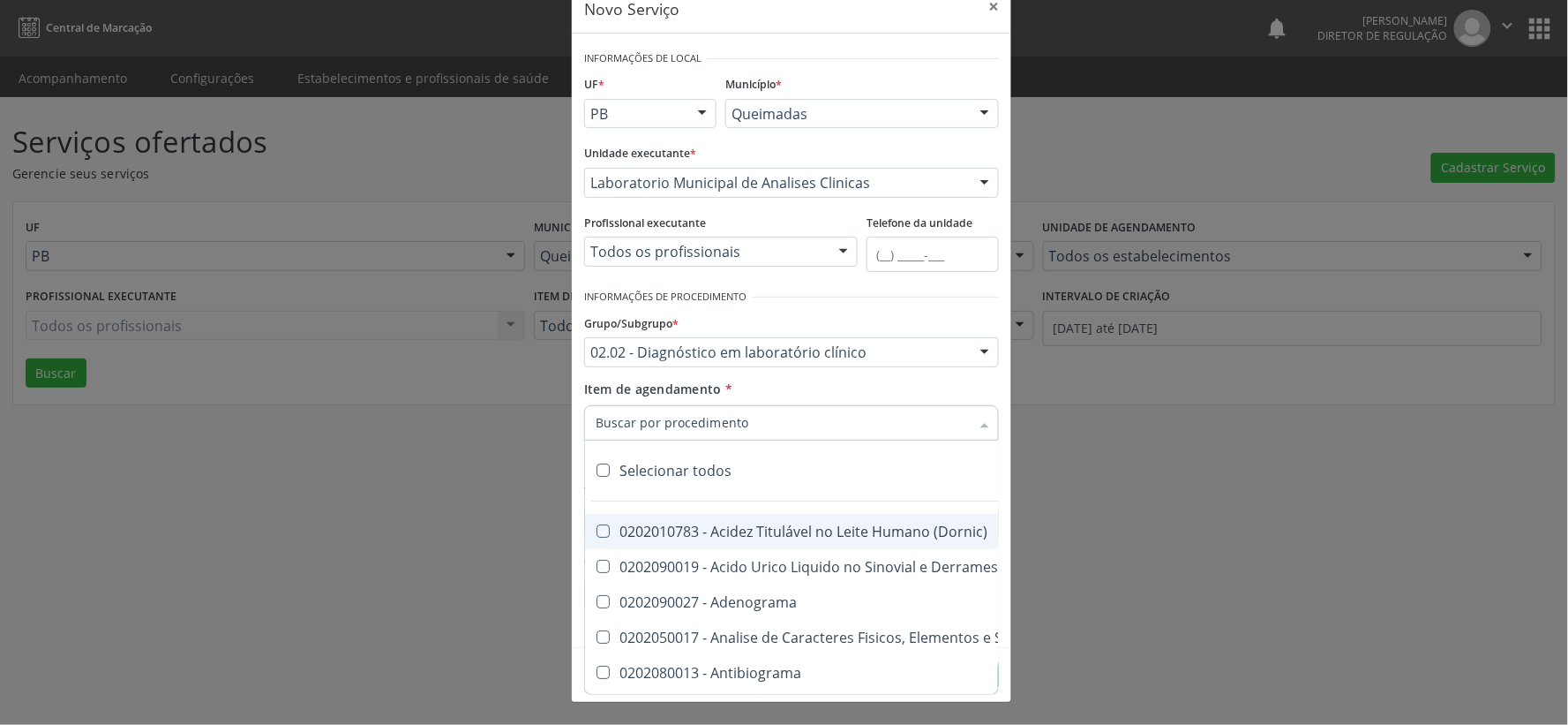
checkbox Blot "true"
checkbox Mlpa "true"
checkbox \(Hanseniase\) "true"
checkbox \(Controle\) "true"
checkbox \(Diagnóstica\) "true"
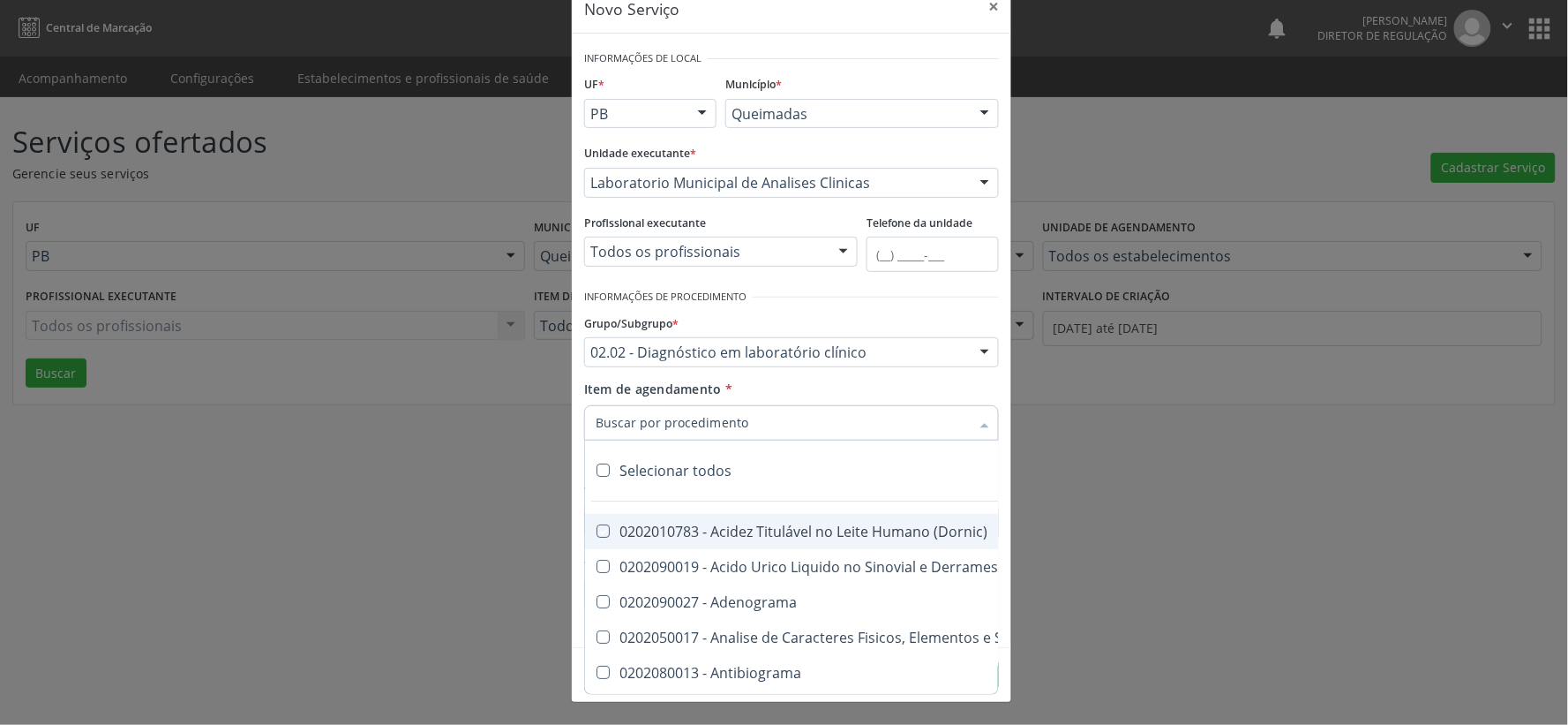
checkbox \(Gram\) "true"
checkbox Clamidia "true"
checkbox Herpesvirus "true"
checkbox Hematologica "true"
checkbox Osmolar "true"
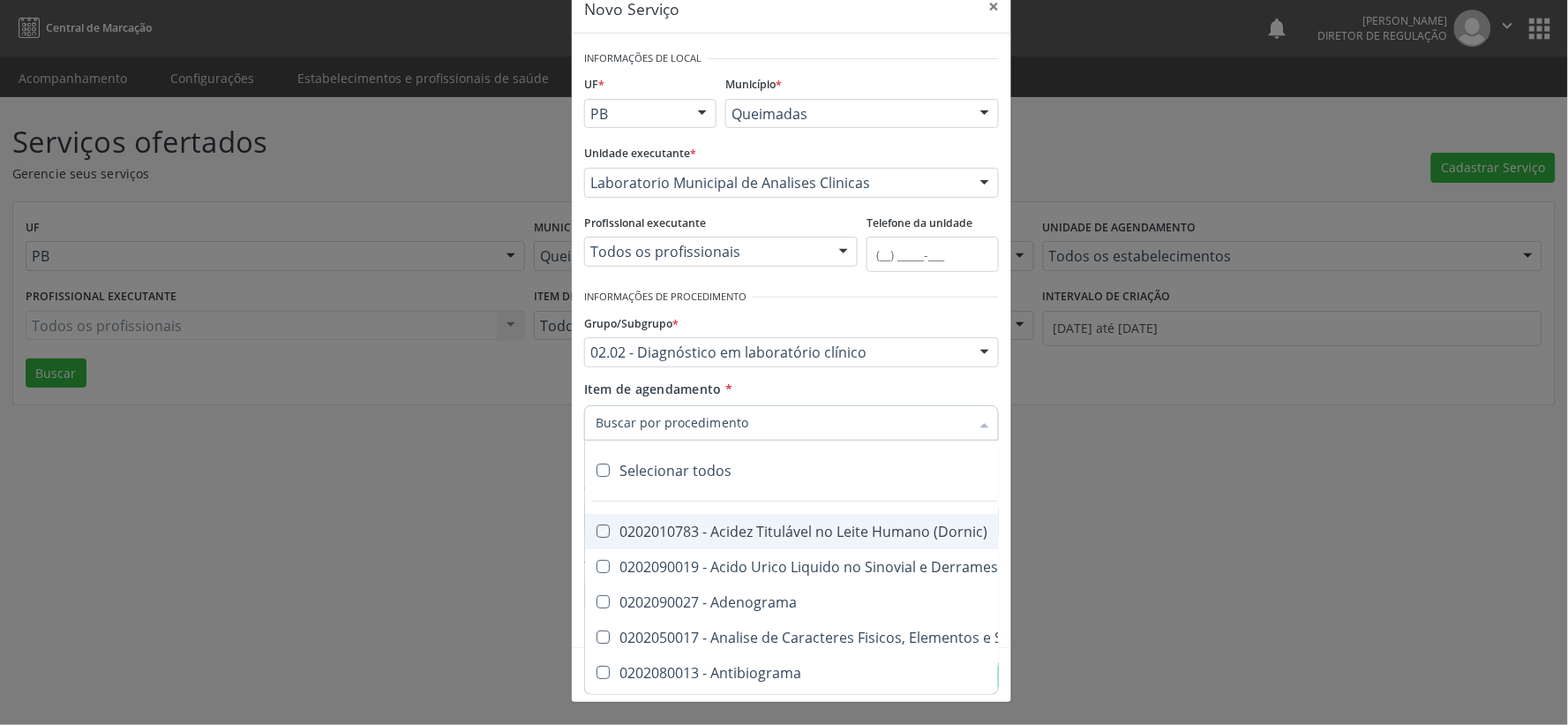
checkbox Creatinina "true"
checkbox Fosfato "true"
checkbox Ureia "true"
checkbox Liquor "true"
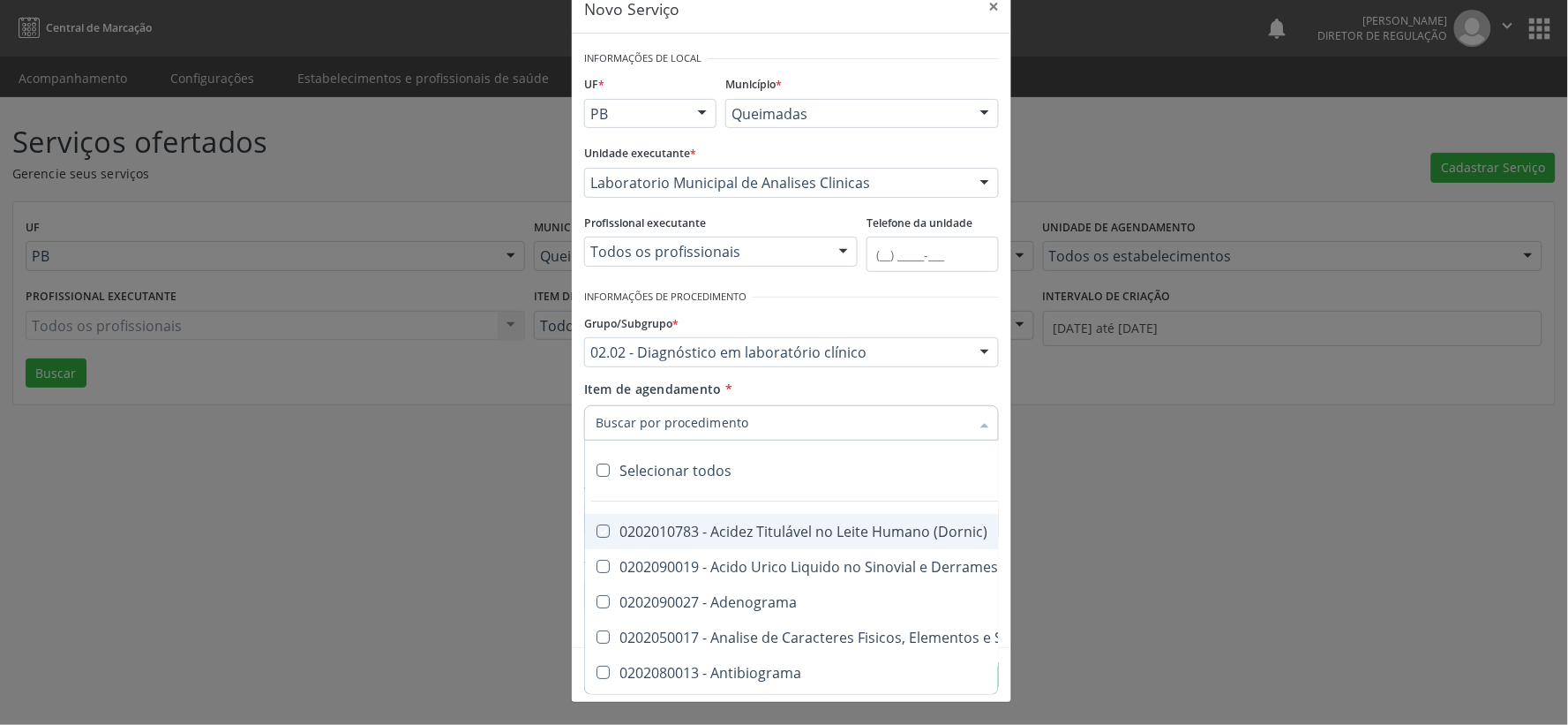
checkbox Addis "true"
checkbox B "true"
checkbox Cd4\/Cd8 "true"
checkbox Totais "true"
checkbox Plaquetas "true"
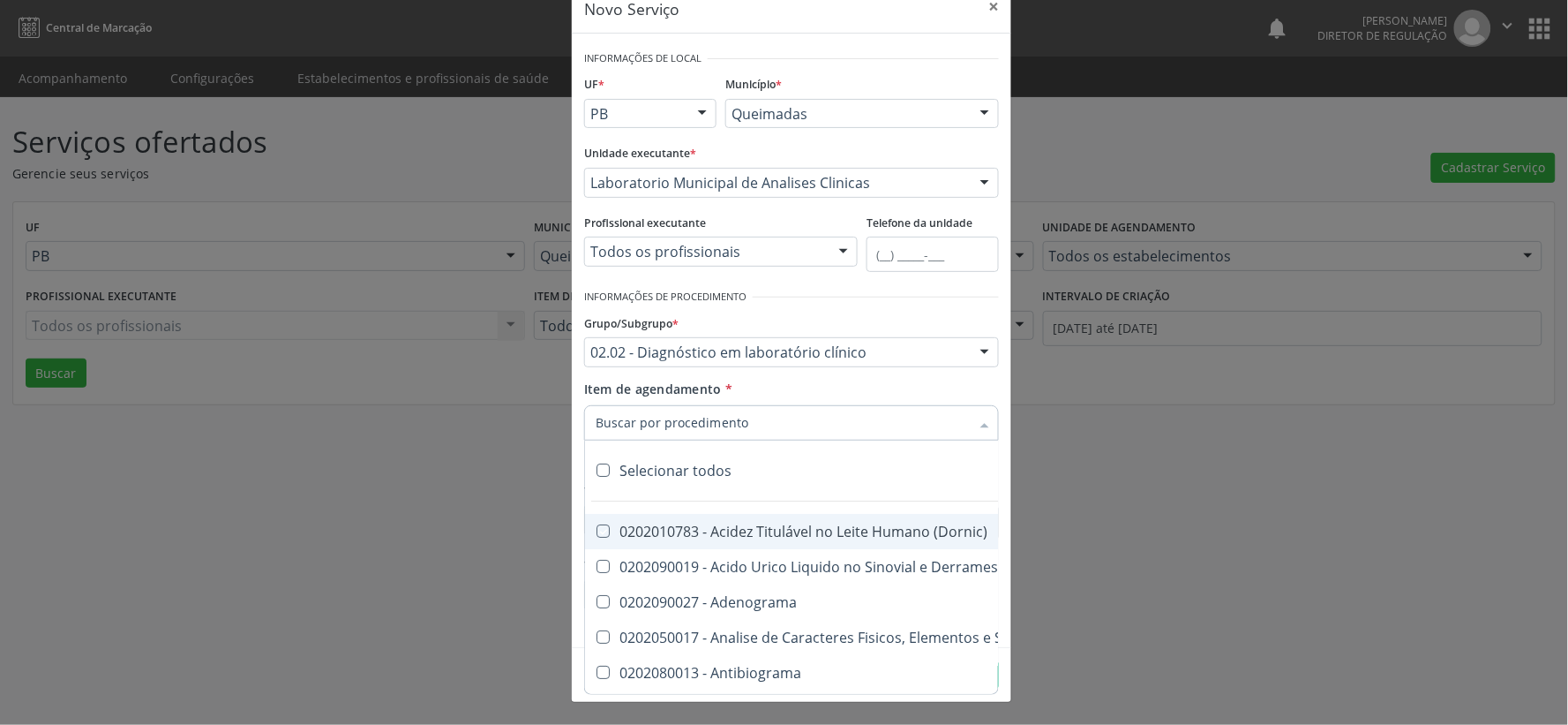
checkbox Reticulocitos "true"
checkbox Herpesvirus "true"
checkbox Baar "true"
checkbox Anaerobicas "true"
checkbox Fungos "true"
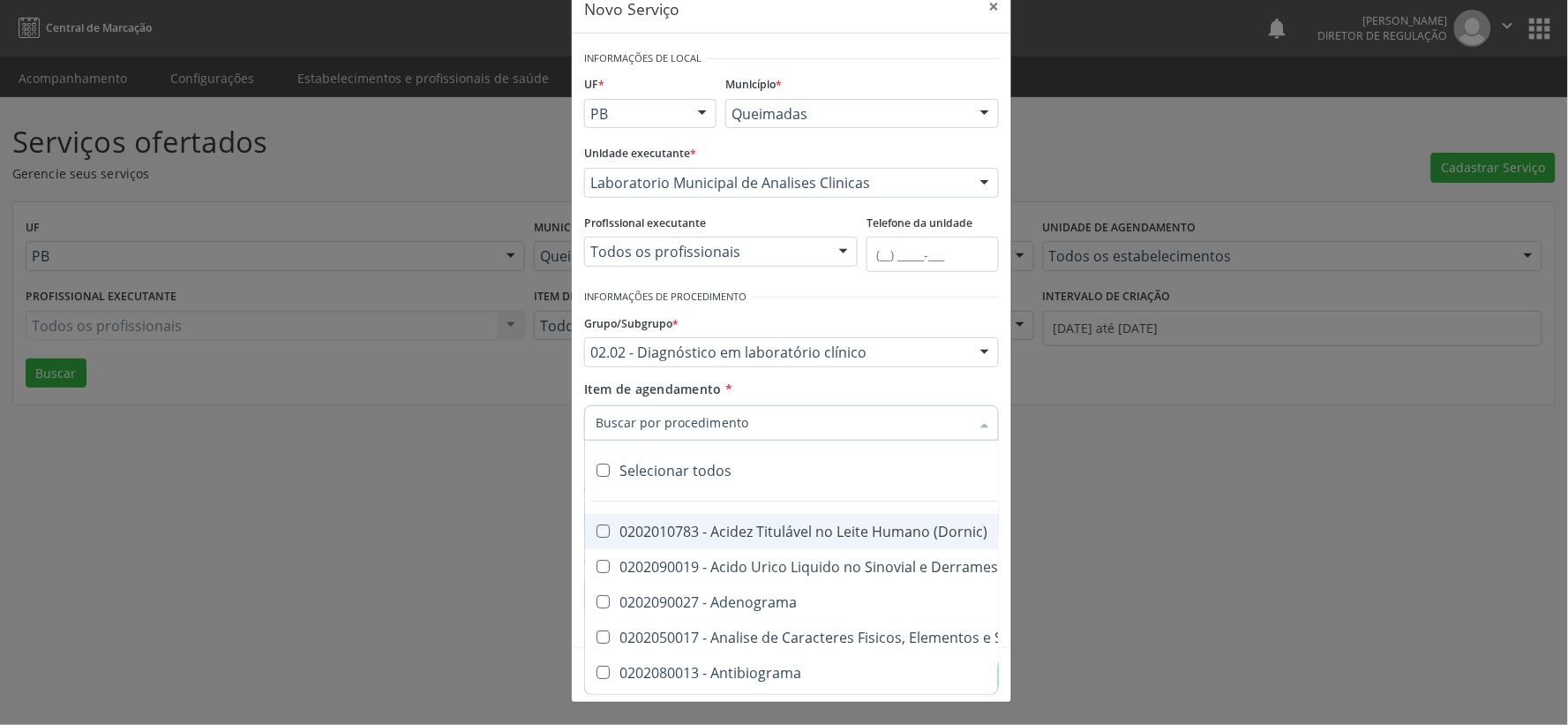
checkbox Identificacao "true"
checkbox \(Pos-Pasteurização\) "true"
checkbox \(Confirmatorio\) "true"
checkbox \(Qualitativo\) "true"
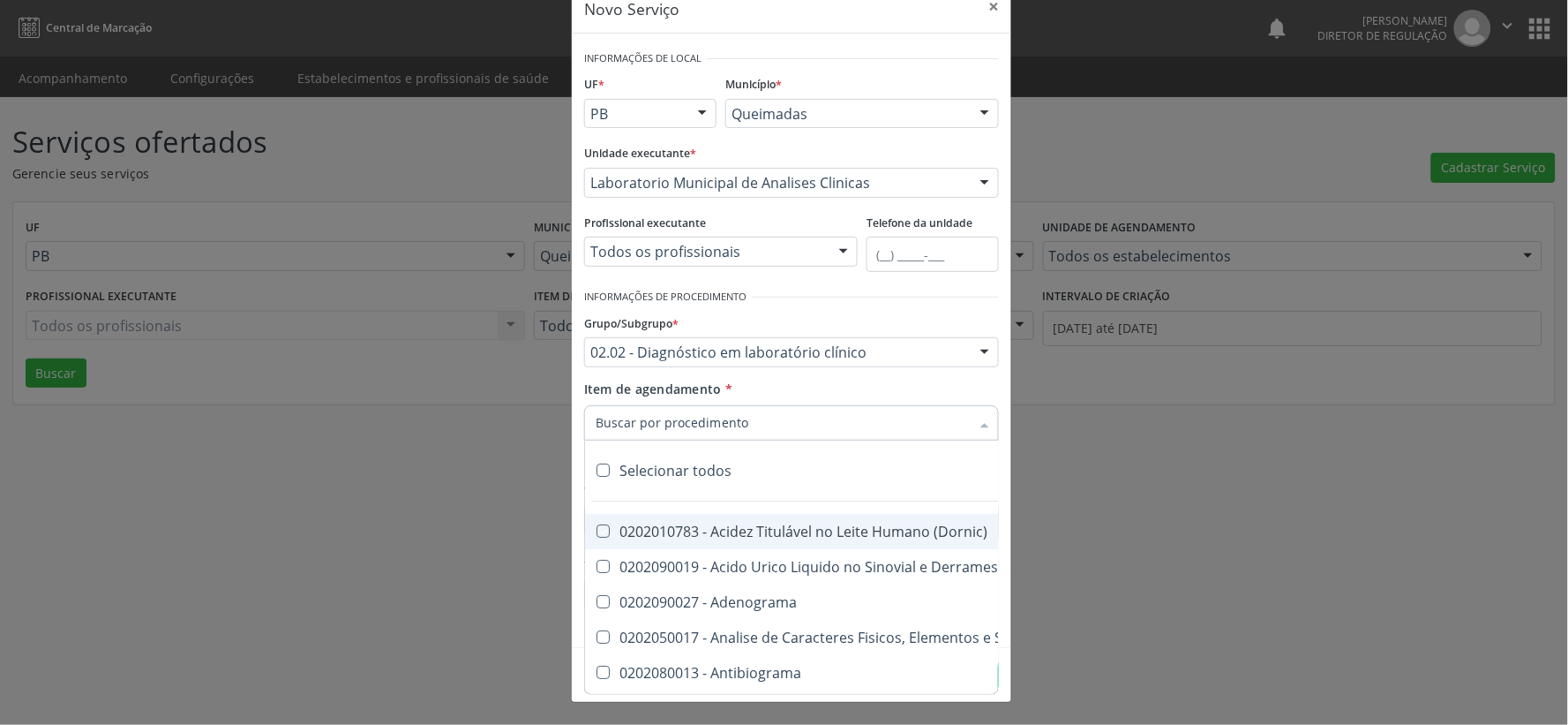
checkbox Tardio\) "true"
checkbox \(Qualitativo\) "true"
checkbox Biotinidase "true"
checkbox Congênita "true"
checkbox Molecular "true"
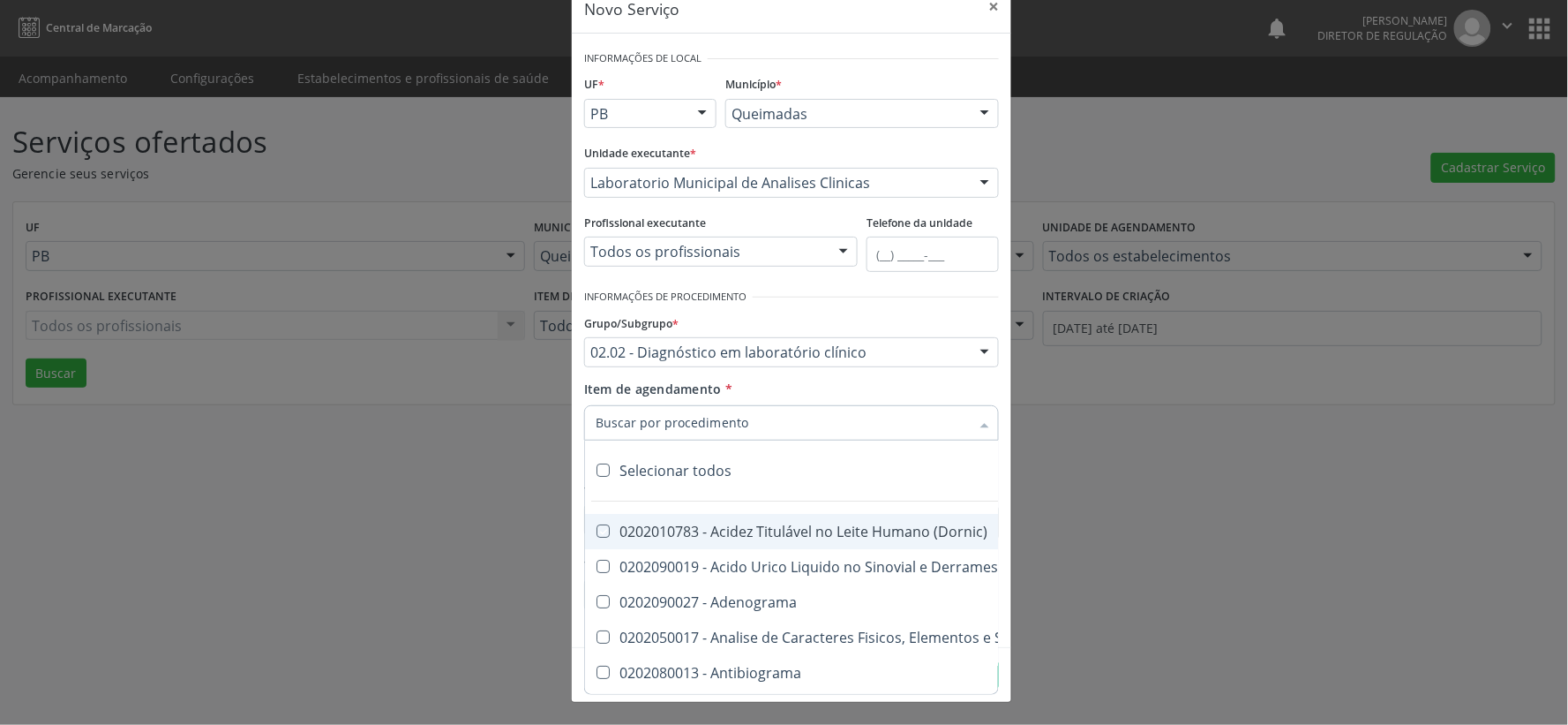
checkbox Htlv-1 "true"
checkbox Abo "true"
checkbox Reativa "true"
checkbox Antiplaquetarios "true"
checkbox Ferro "true"
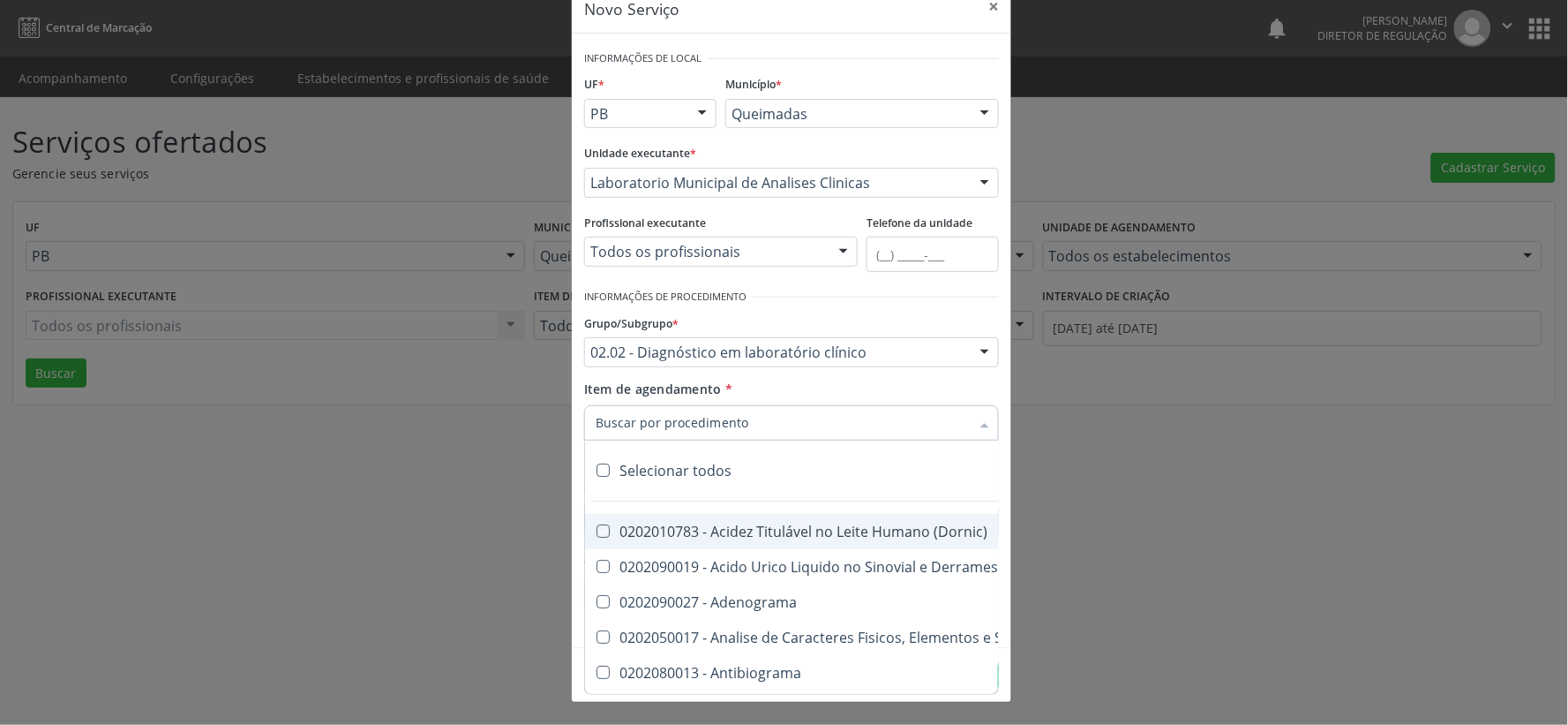
checkbox Bandas\) "true"
checkbox \(Ch50\) "true"
checkbox Aminoacidos "true"
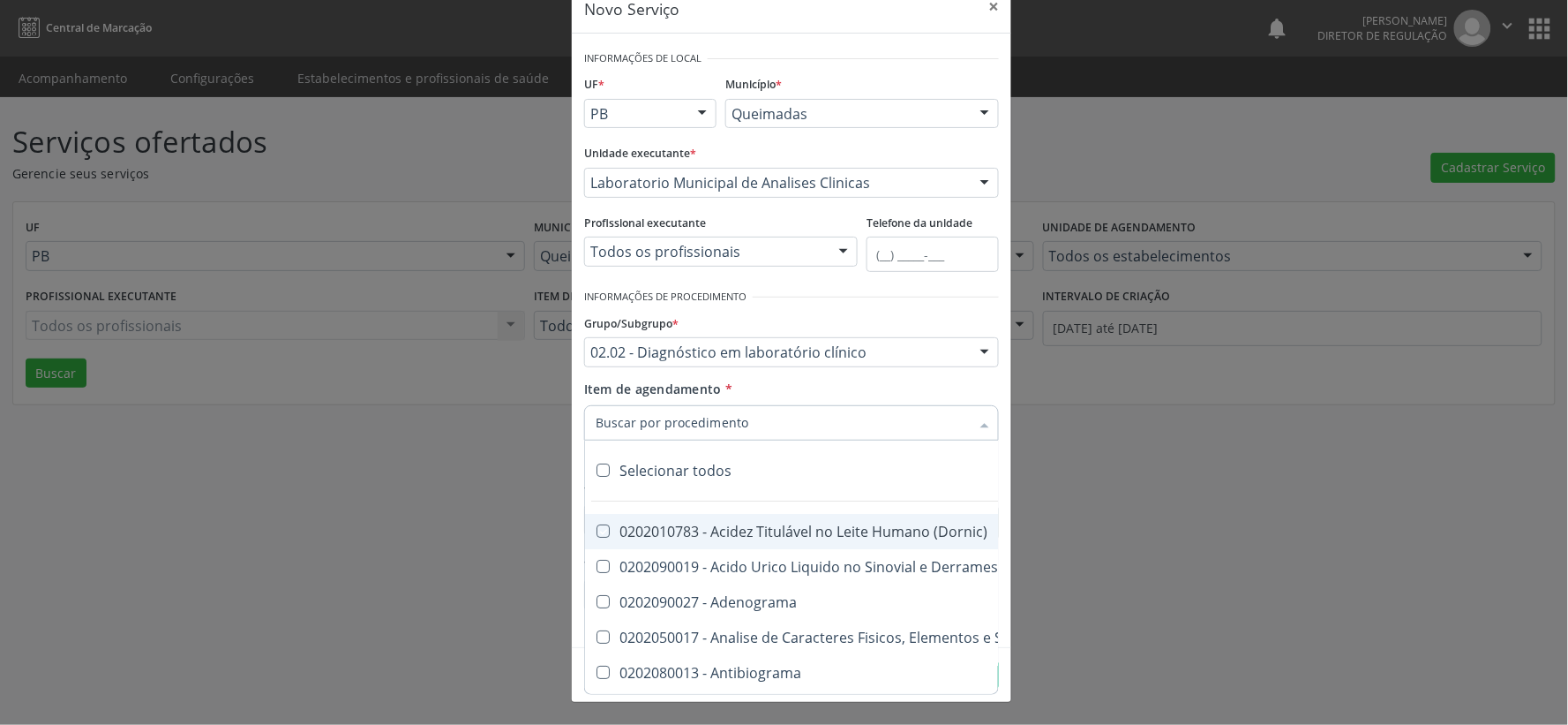
checkbox Dosagens\) "true"
checkbox Globular "true"
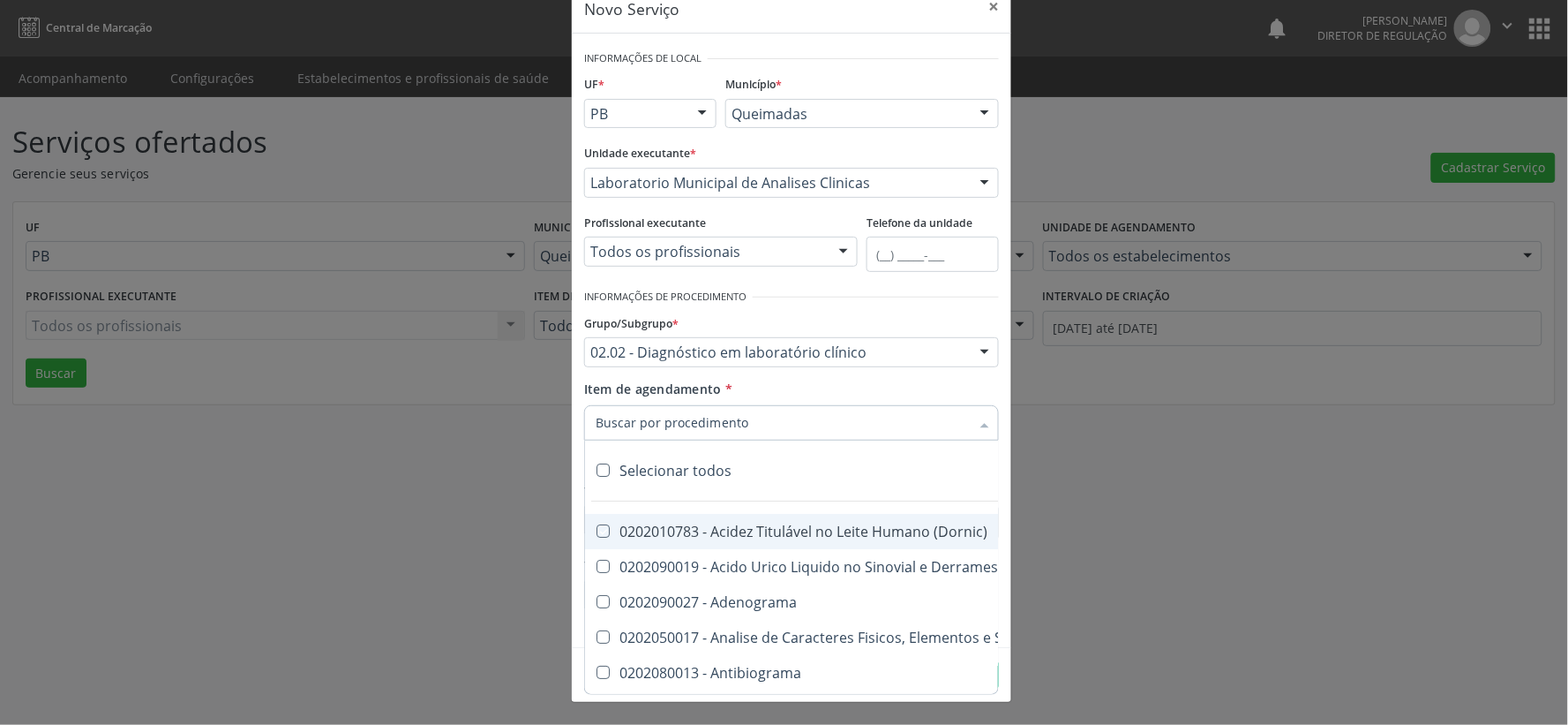
checkbox \(Cada\) "true"
checkbox Reumatoide "true"
checkbox Amniotico "true"
checkbox Livre "true"
checkbox Osmolalidade "true"
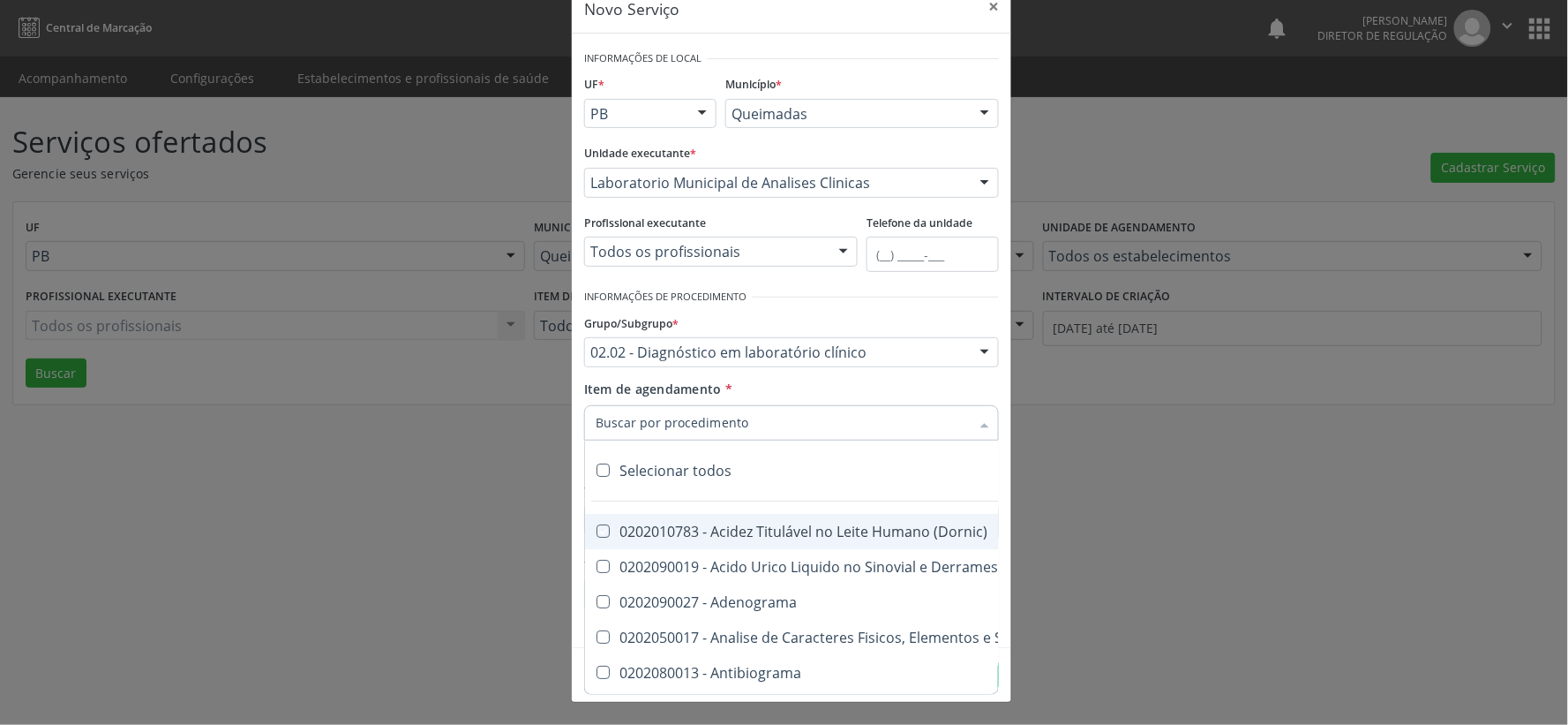
checkbox Osmolaridade "true"
checkbox T3 "true"
checkbox Sulfo-Hemoglobina "true"
checkbox Reverso "true"
checkbox Coagulacao "true"
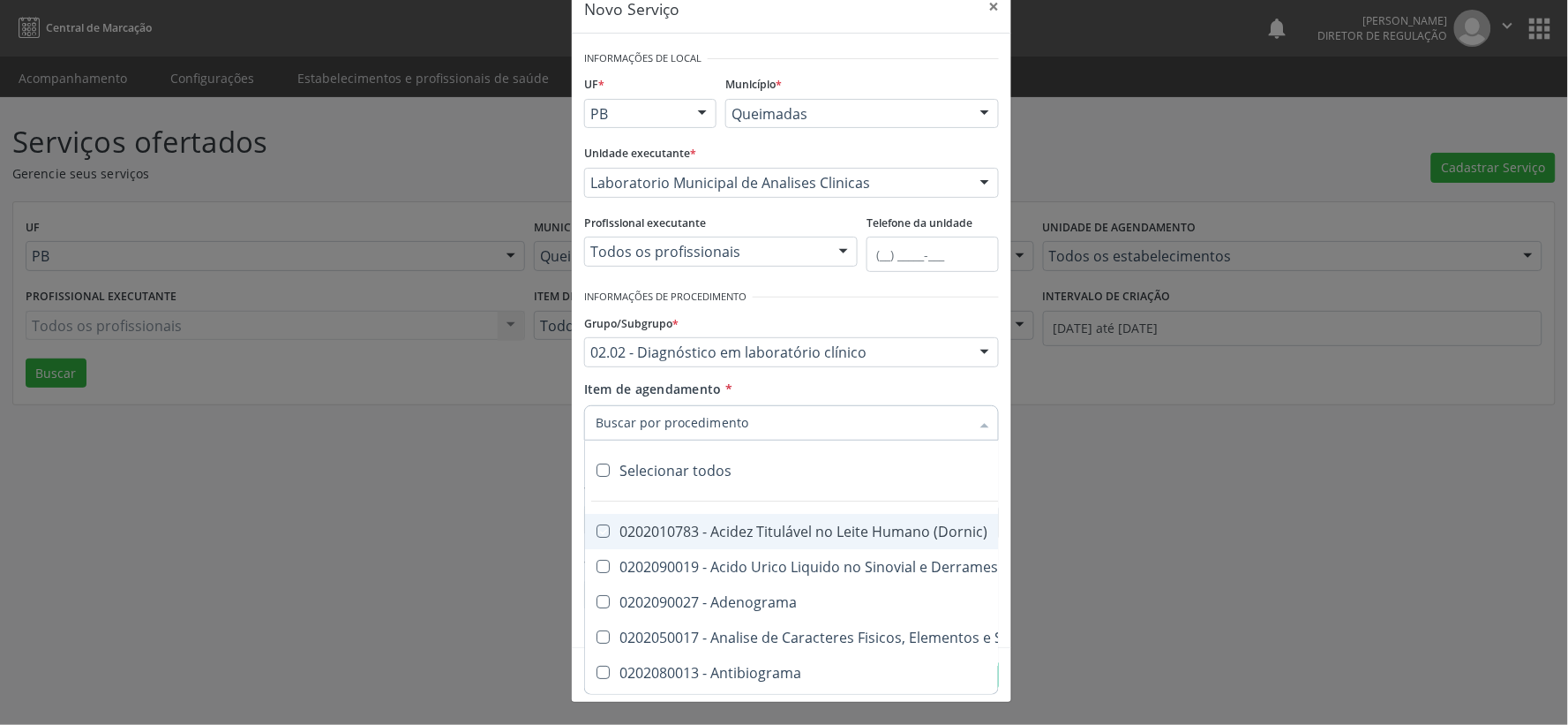
checkbox Euglobulina "true"
checkbox -Duke "true"
checkbox Ivy "true"
checkbox Hemacias "true"
checkbox Trombina "true"
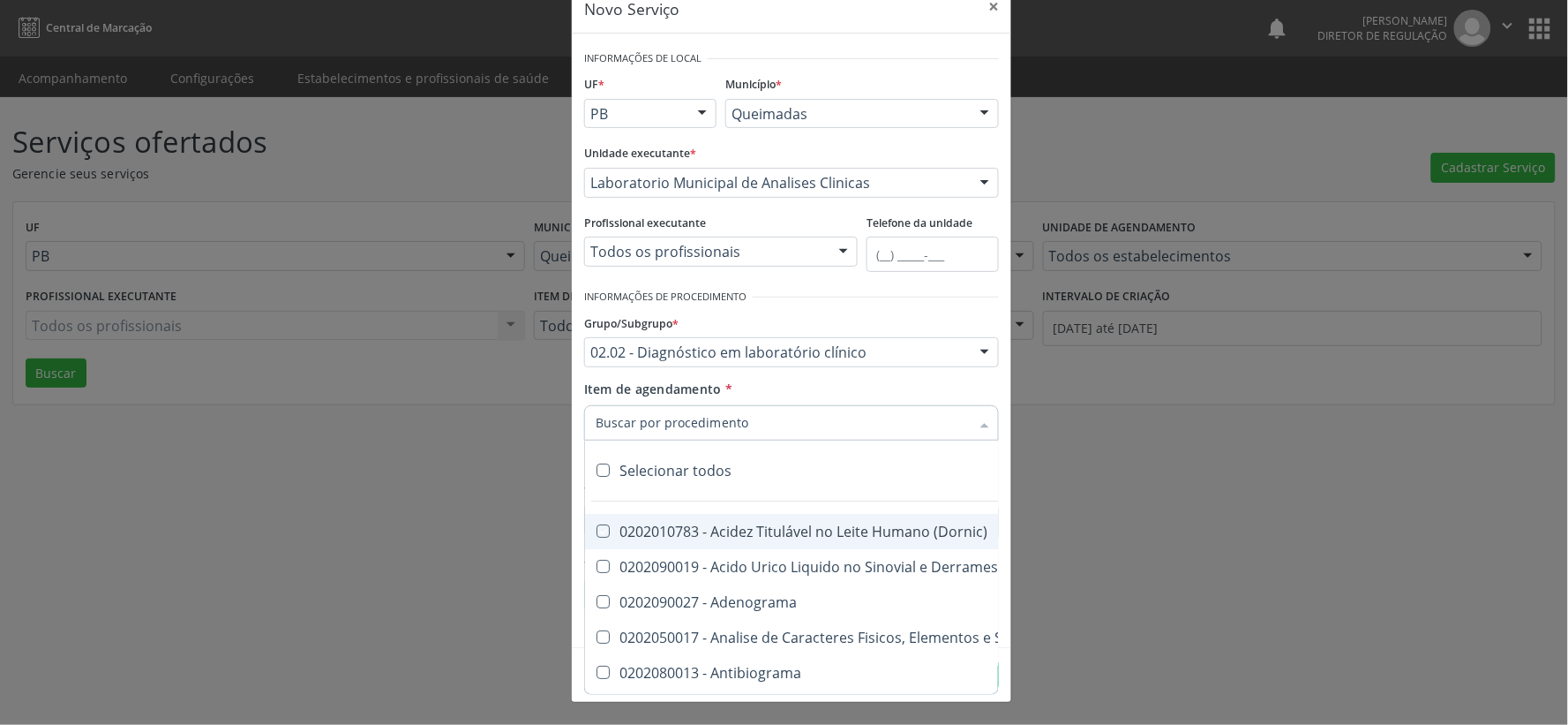
checkbox Ativada\) "true"
checkbox \(Tap\) "true"
checkbox \(Vhs\) "true"
checkbox Ordenhado "true"
checkbox Organicos "true"
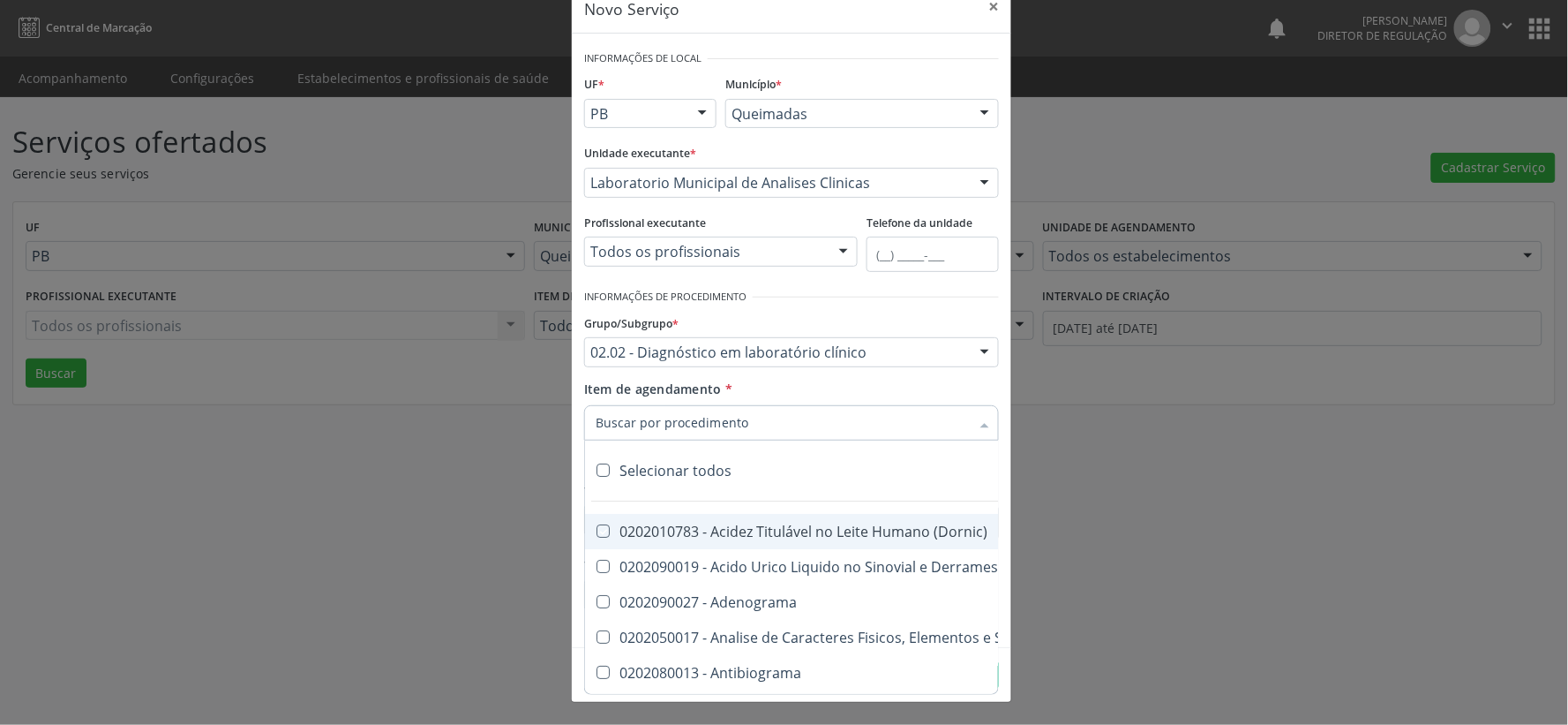
checkbox Soro "true"
checkbox Aminoácidos "true"
checkbox Acilcarnitinas "true"
checkbox Orgânicos "true"
checkbox Pezinho\) "true"
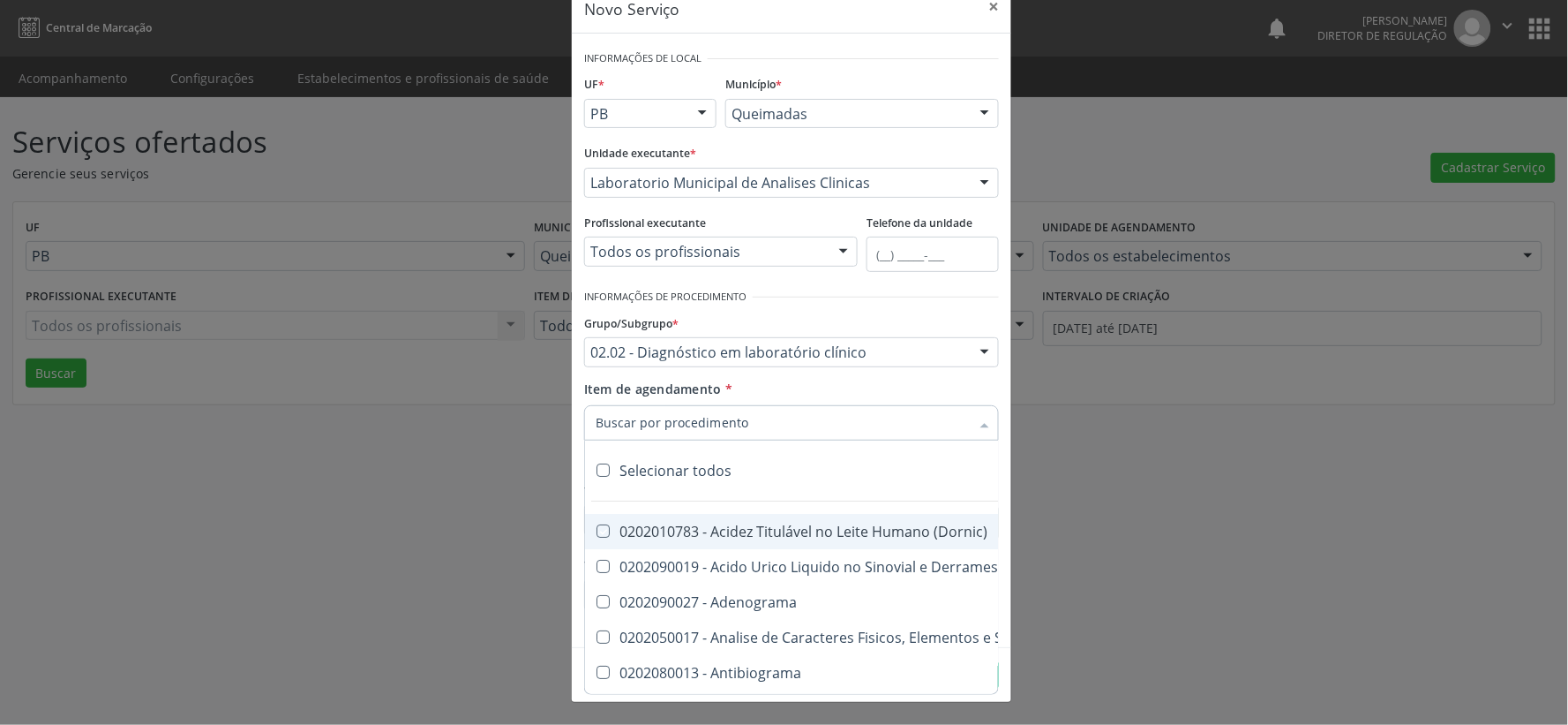
checkbox Complemento "true"
checkbox Pezinho\) "true"
checkbox 17-Alfa-Hidroxiprogesterona "true"
checkbox Totais "true"
checkbox 17-Hidroxicorticosteroides "true"
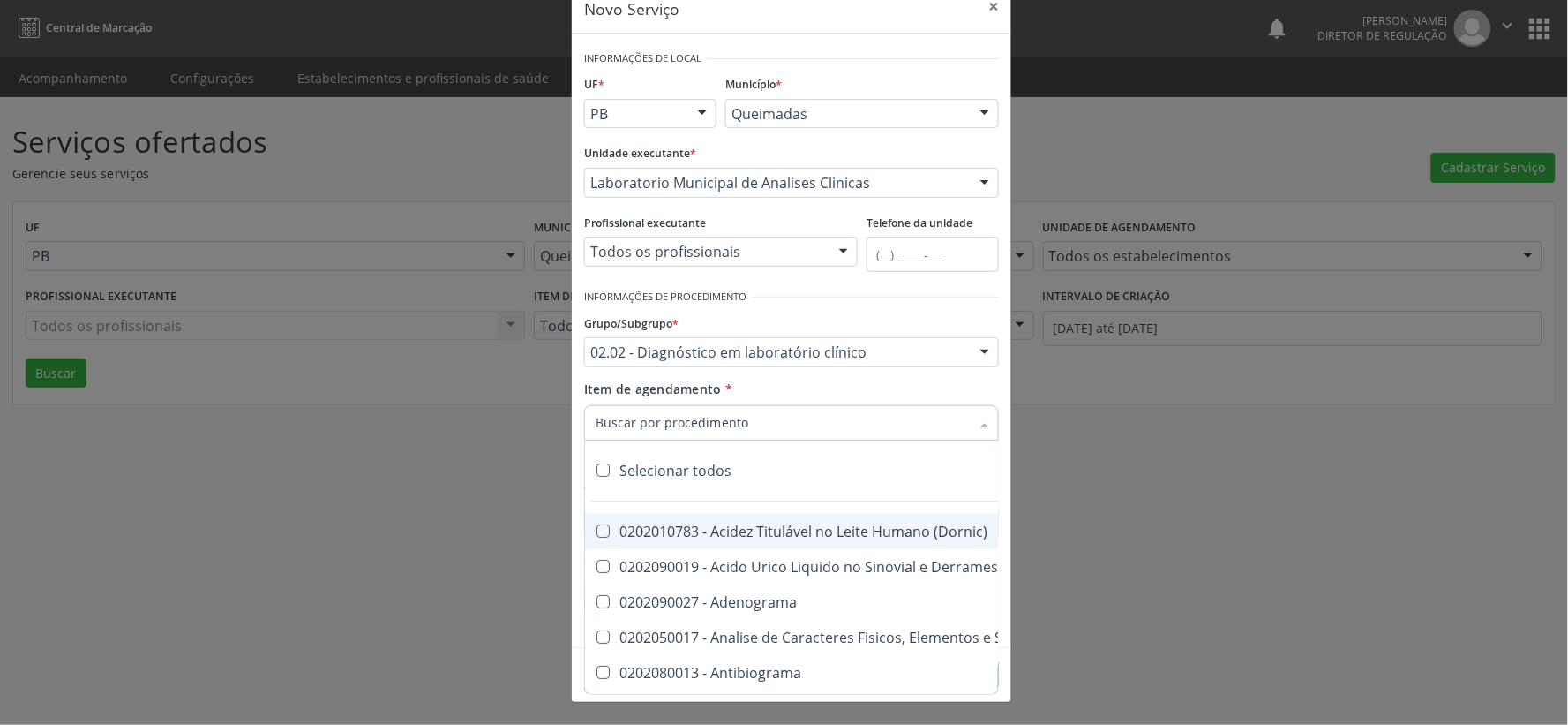
checkbox D "true"
checkbox 5-Nucleotidase "true"
checkbox Acetona "true"
checkbox \(Serotonina\) "true"
checkbox Ascorbico "true"
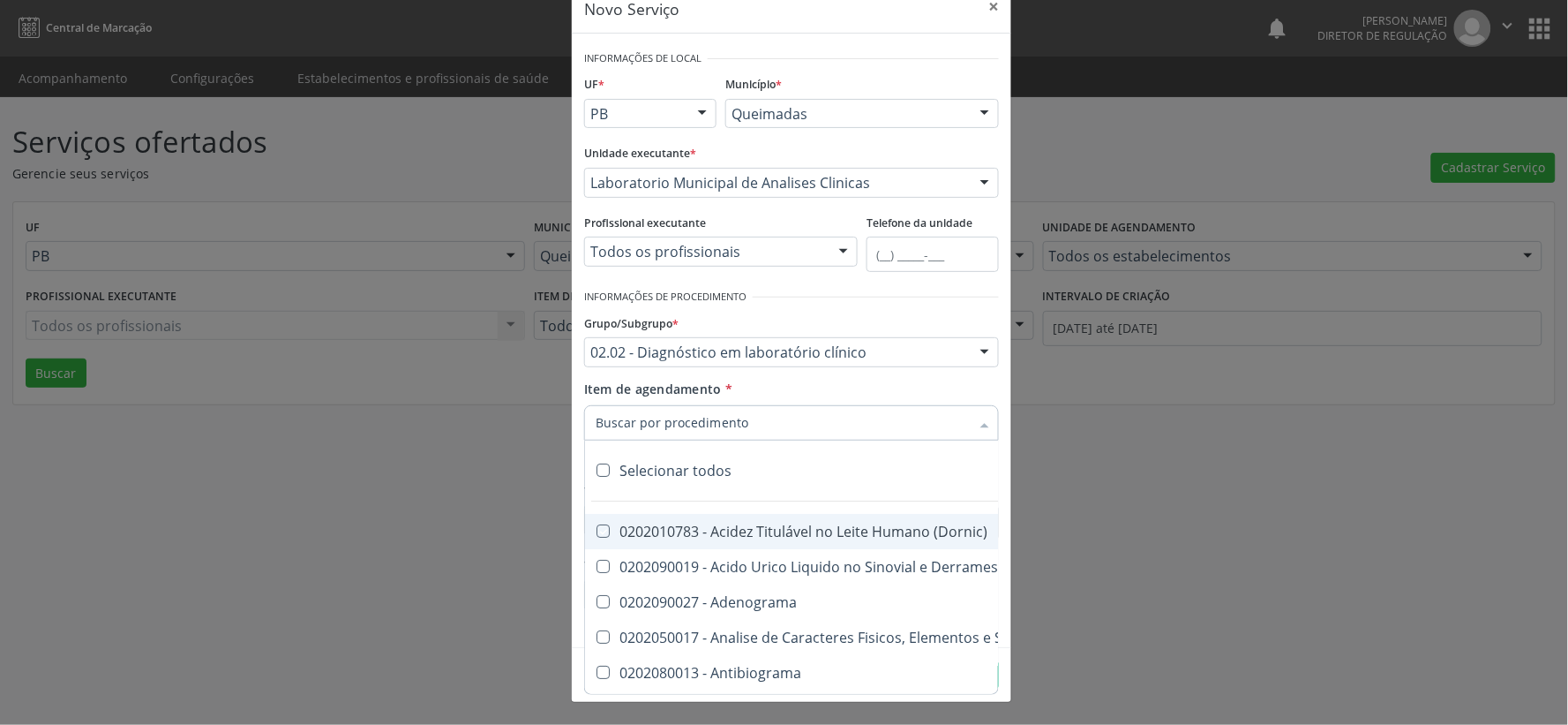
checkbox Delta-Aminolevulinico "true"
checkbox Hipurico "true"
checkbox Mandelico "true"
checkbox Metil-Hipurico "true"
checkbox Urico "true"
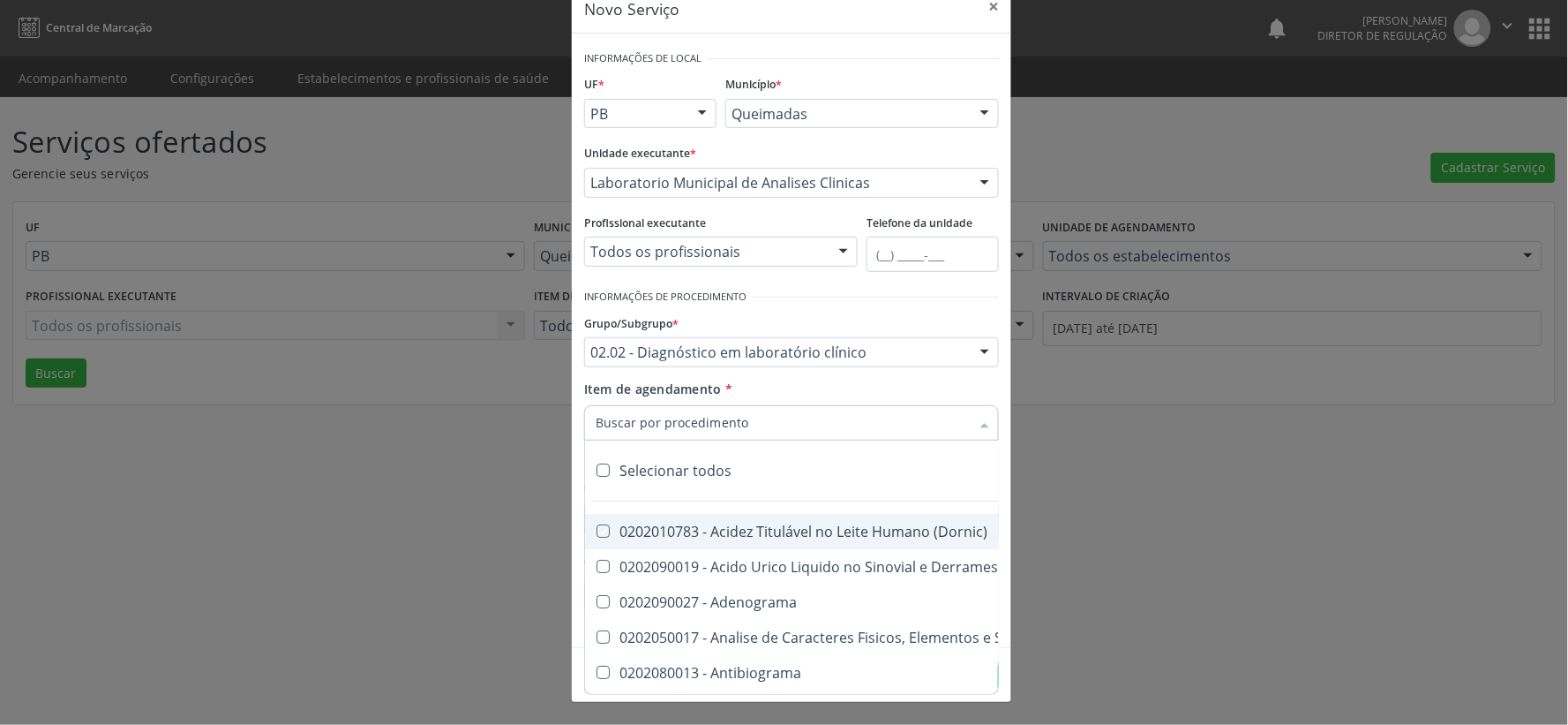
checkbox Valproico "true"
checkbox Vanilmandelico "true"
checkbox \(Acth\) "true"
checkbox Ala-Desidratase "true"
checkbox Etilico "true"
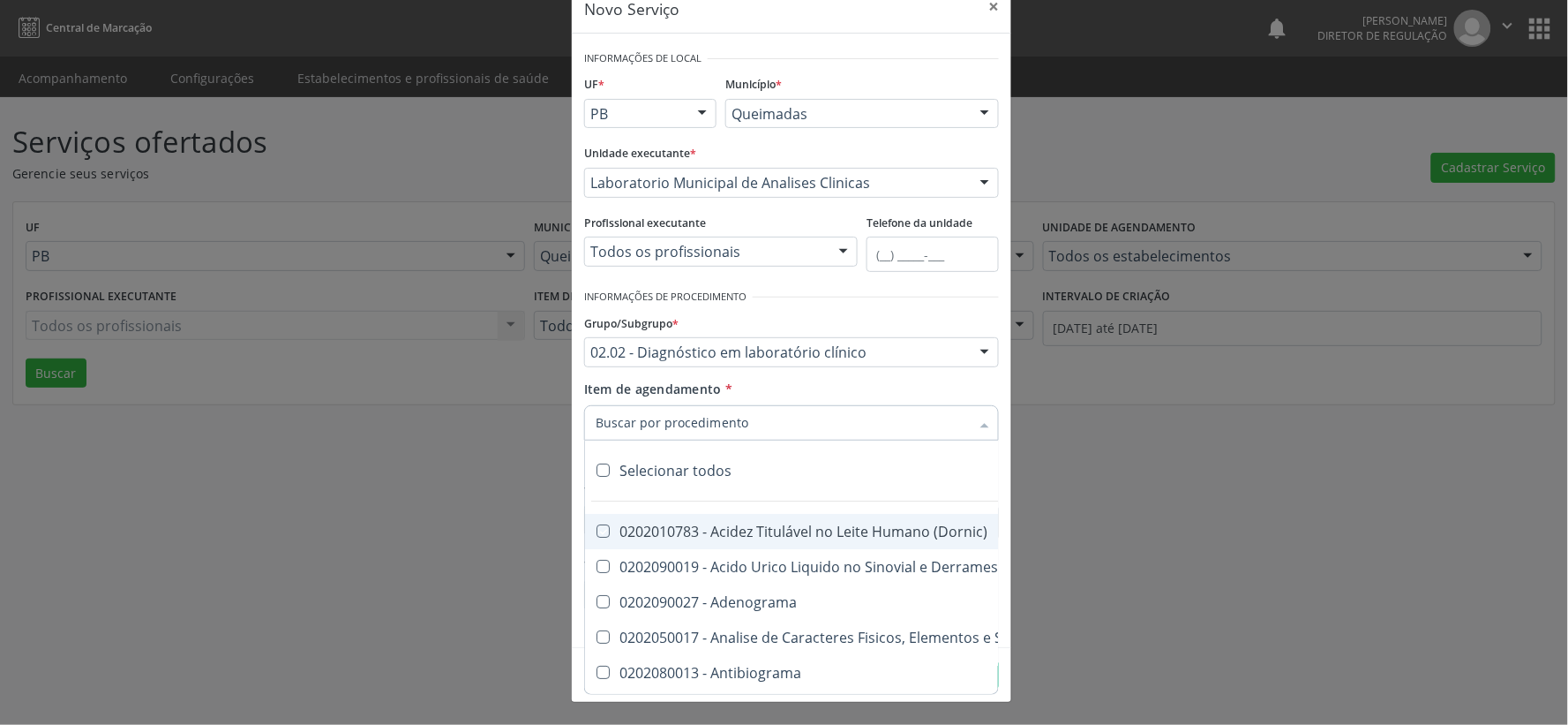
checkbox Aldolase "true"
checkbox Aldosterona "true"
checkbox Alfa-1-Antitripsina "true"
checkbox Acida "true"
checkbox Alfa-2-Macroglobulina "true"
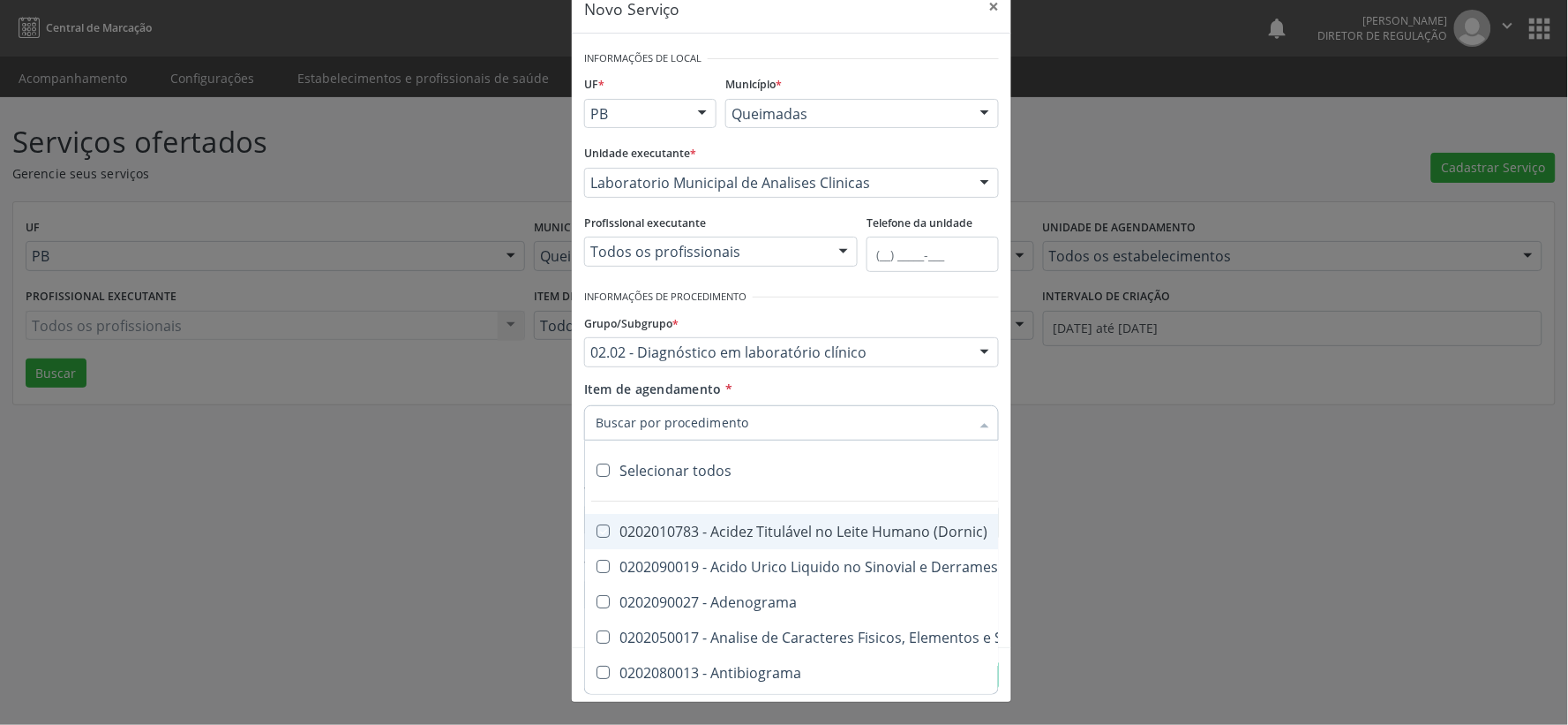
checkbox Alfa-Fetoproteina "true"
checkbox Aluminio "true"
checkbox Amilase "true"
checkbox Aminoglicosideos "true"
checkbox Amonia "true"
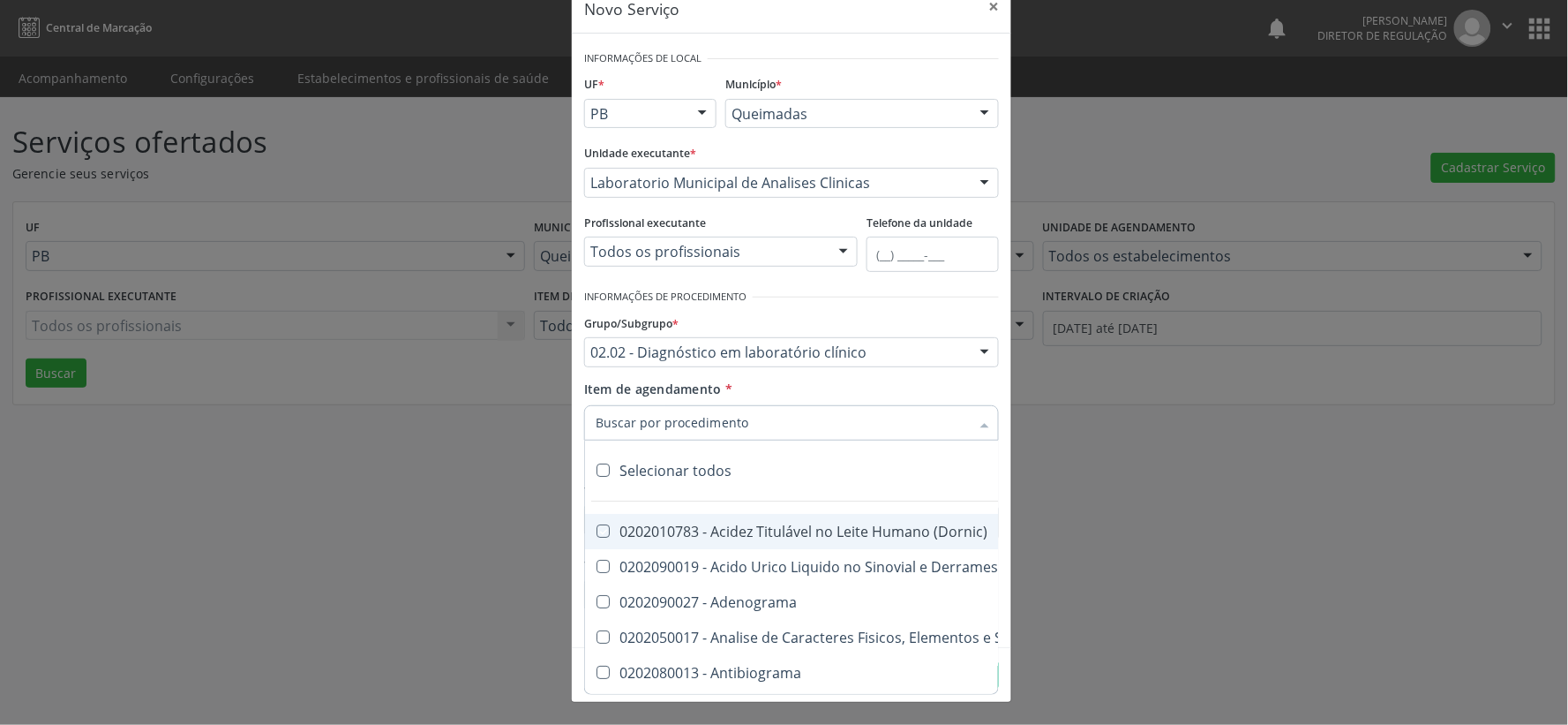
checkbox Ciclico "true"
checkbox Androstenediona "true"
checkbox Anfetaminas "true"
checkbox Circulante "true"
checkbox Iga "true"
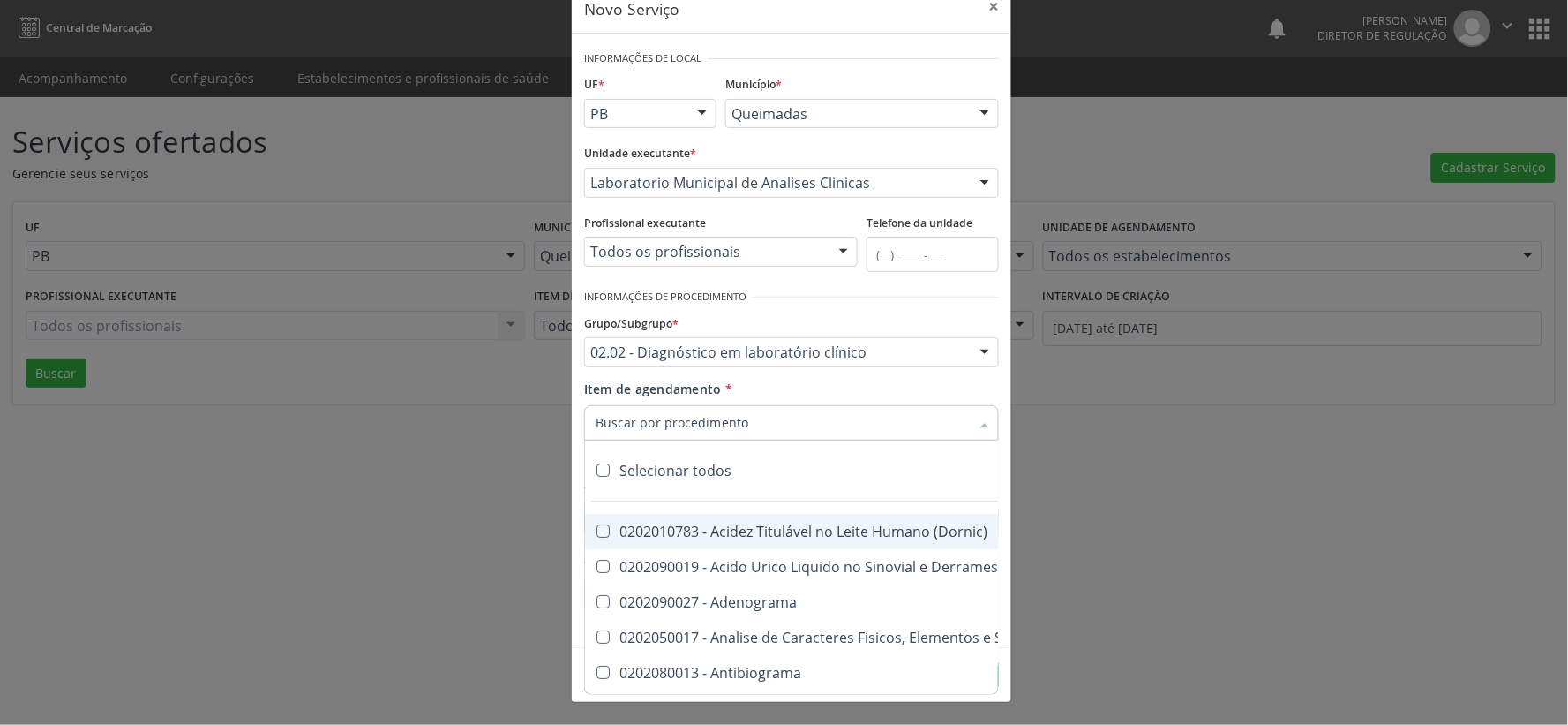
checkbox Triciclicos "true"
checkbox \(Psa\) "true"
checkbox III "true"
checkbox Barbituratos "true"
checkbox Benzodiazepinicos "true"
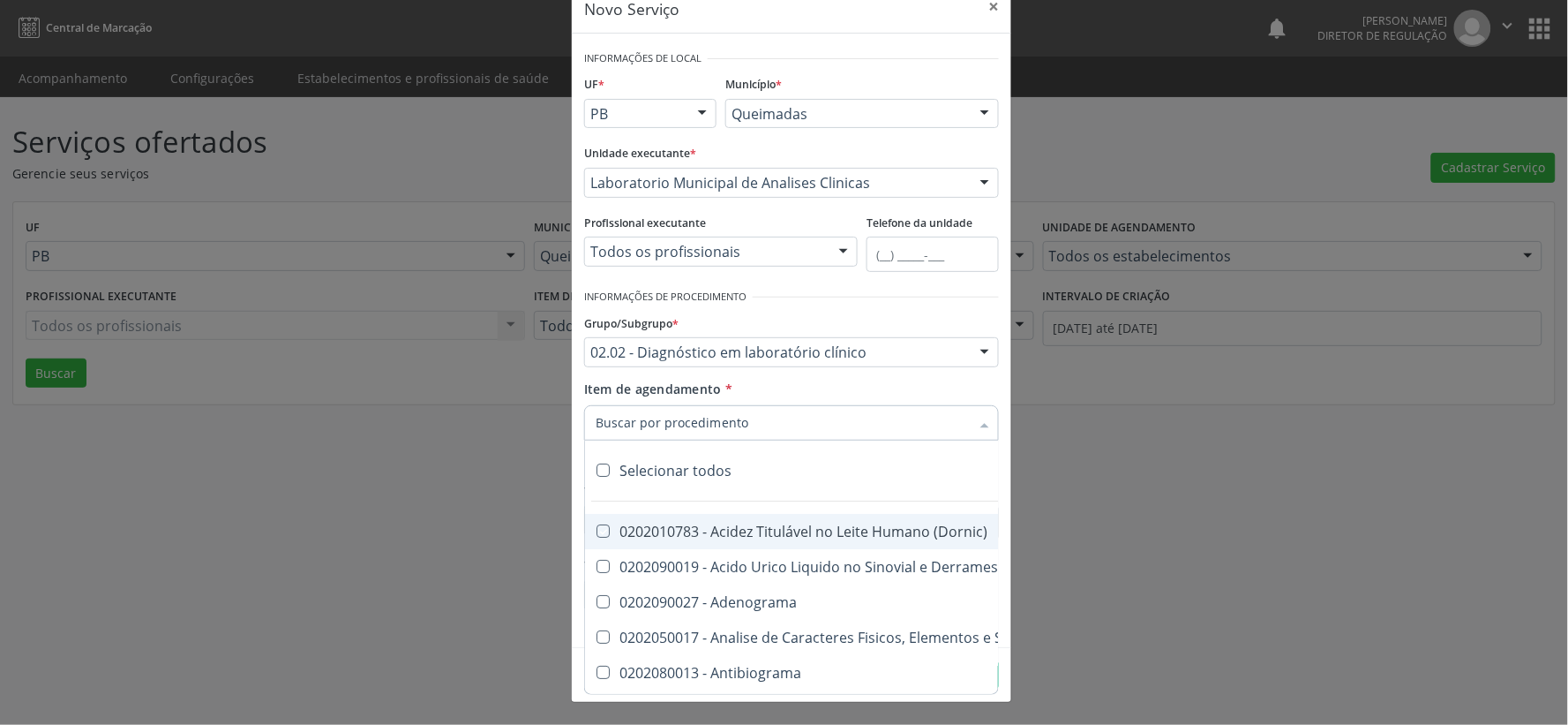
checkbox Beta-2-Microglobulina "true"
checkbox Fracoes "true"
checkbox Cadmio "true"
checkbox Calcio "true"
checkbox Ionizavel "true"
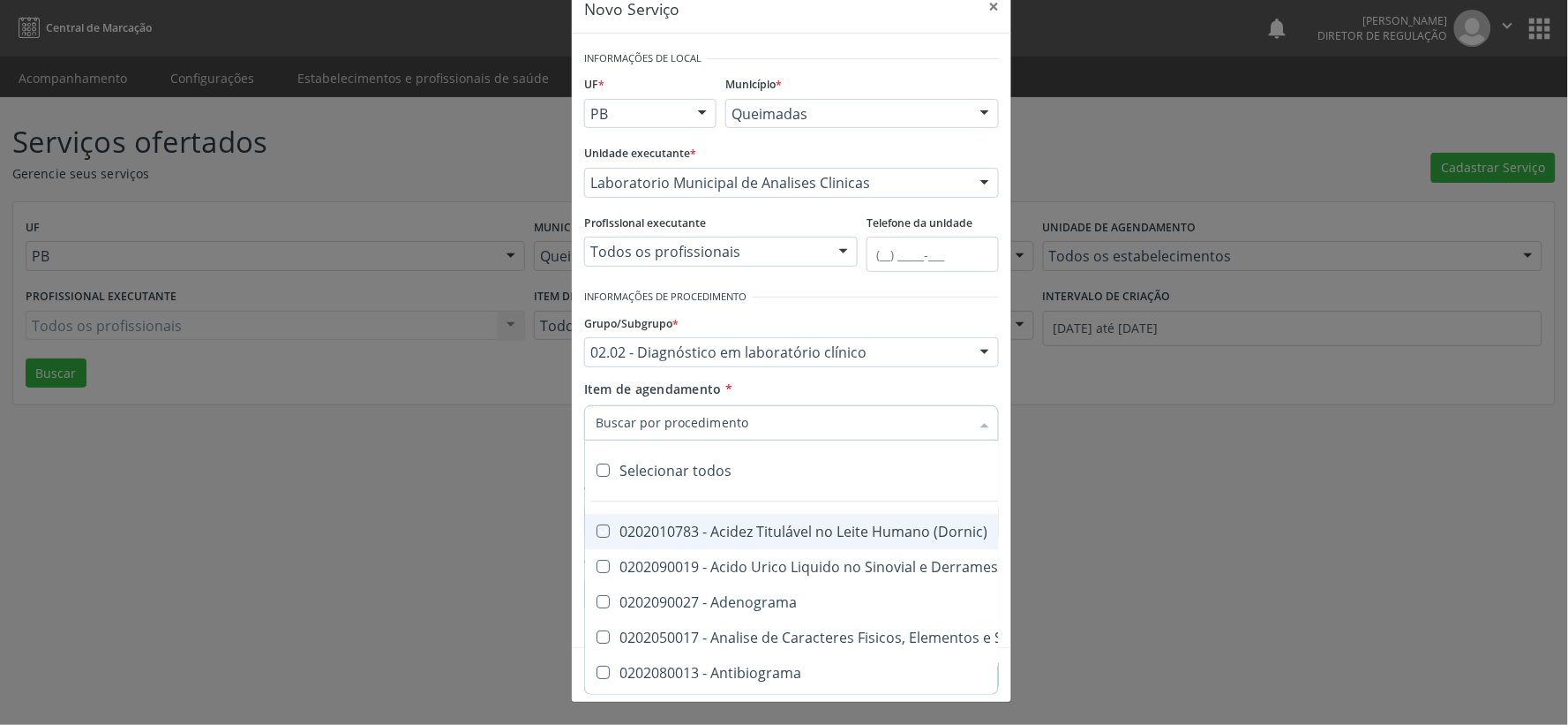
checkbox Calcitonina "true"
checkbox Carbamazepina "true"
checkbox Carboxi-Hemoglobina "true"
checkbox Caroteno "true"
checkbox Catecolaminas "true"
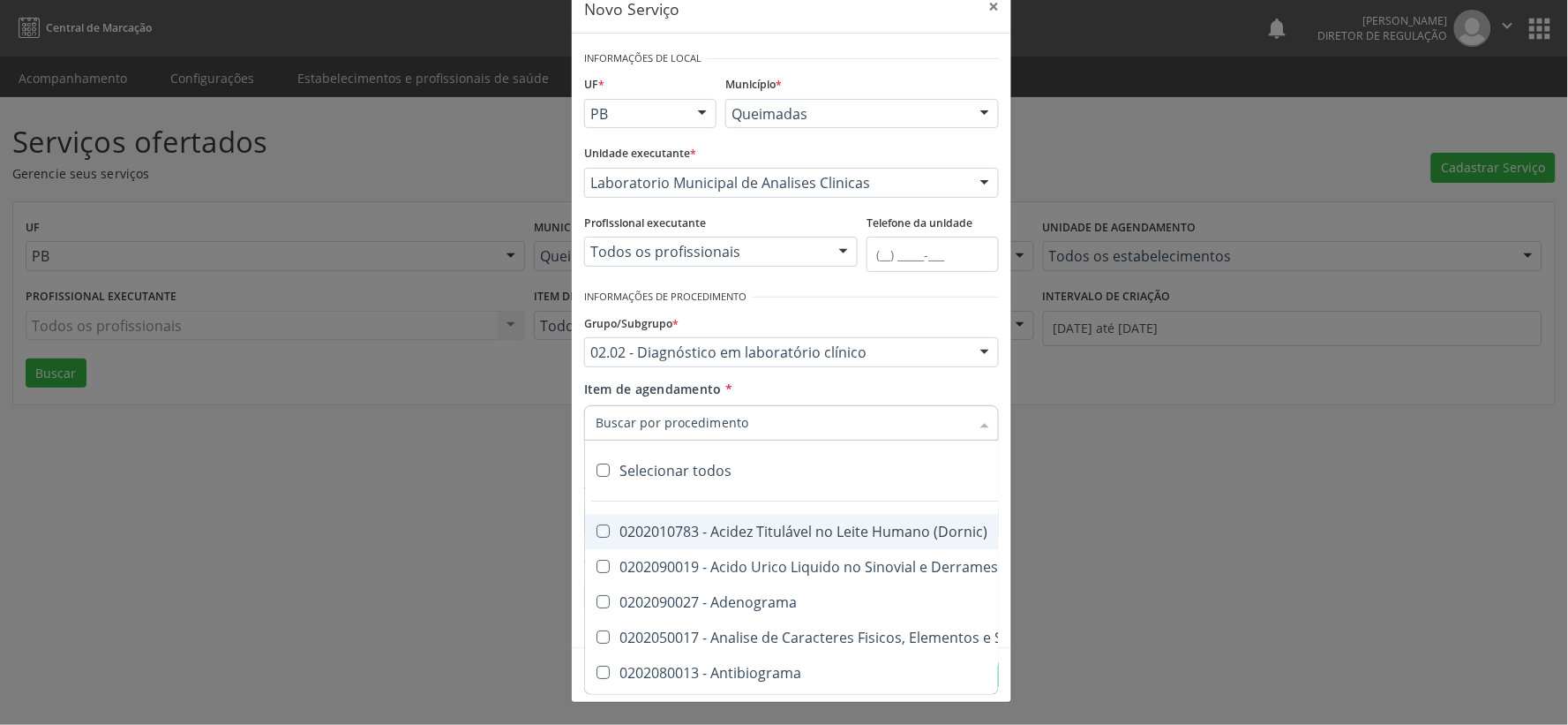
checkbox Chumbo "true"
checkbox Ciclosporina "true"
checkbox Citrato "true"
checkbox Cloreto "true"
checkbox Suor "true"
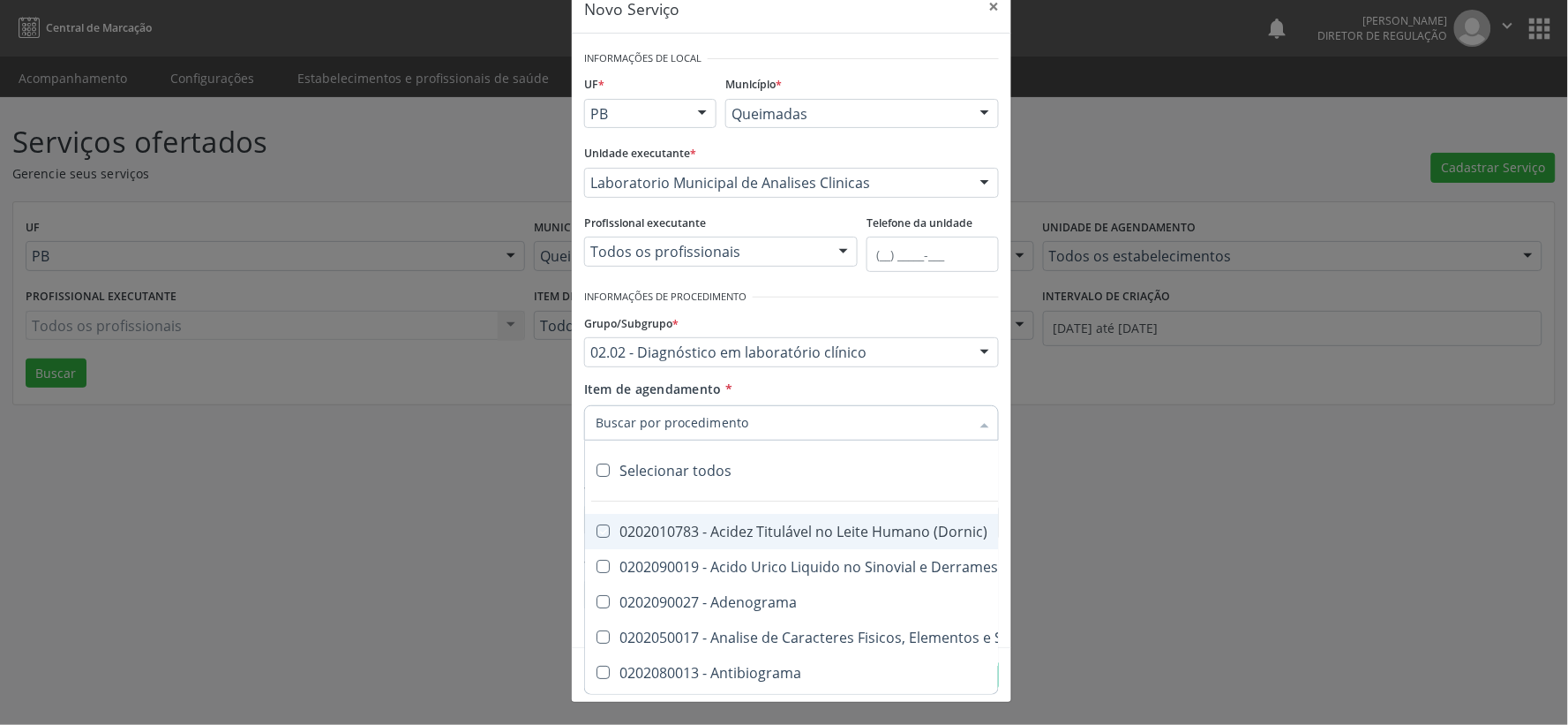
checkbox Cobre "true"
checkbox Hdl "true"
checkbox Ldl "true"
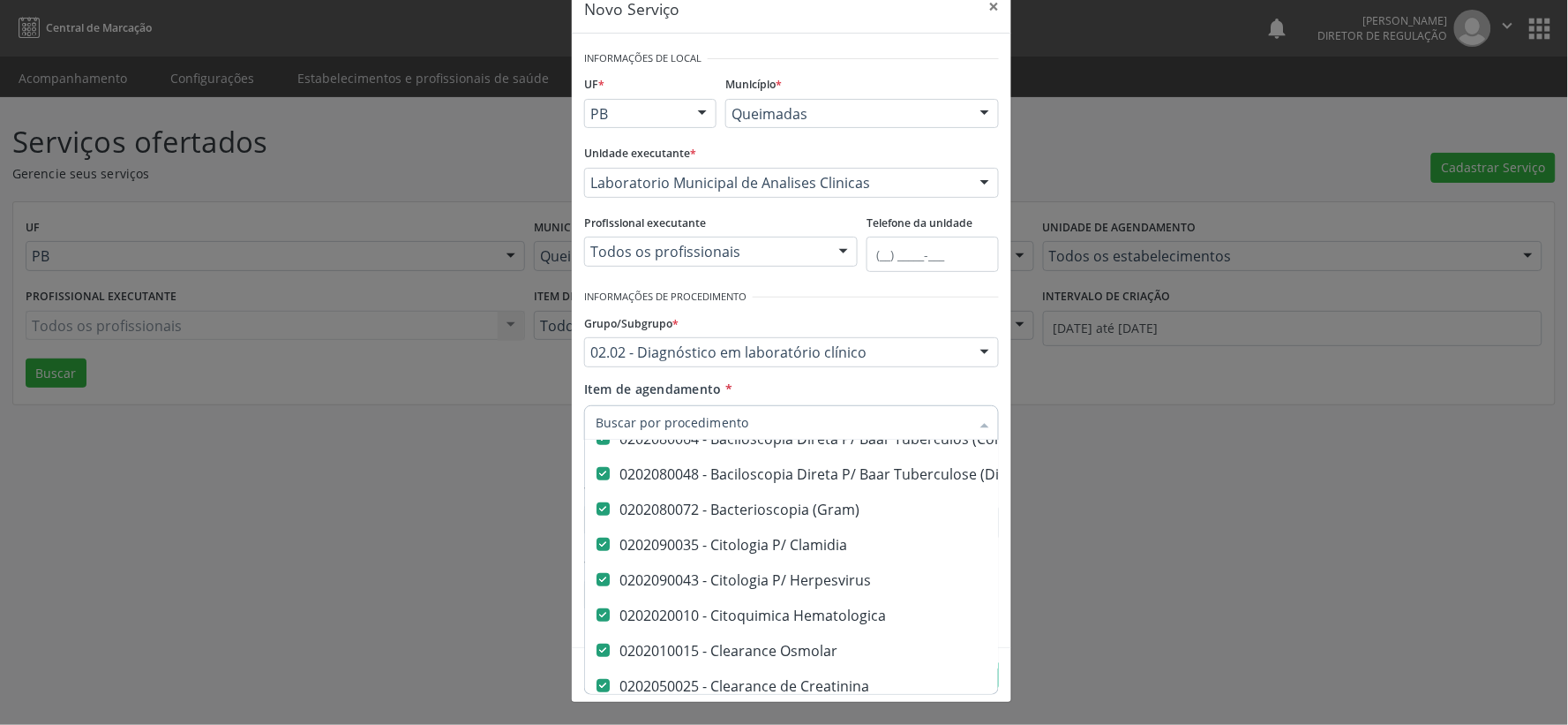
scroll to position [588, 0]
click at [980, 379] on div "Item de agendamento * Desfazer seleção 0202010783 - Acidez Titulável no Leite H…" at bounding box center [791, 407] width 414 height 55
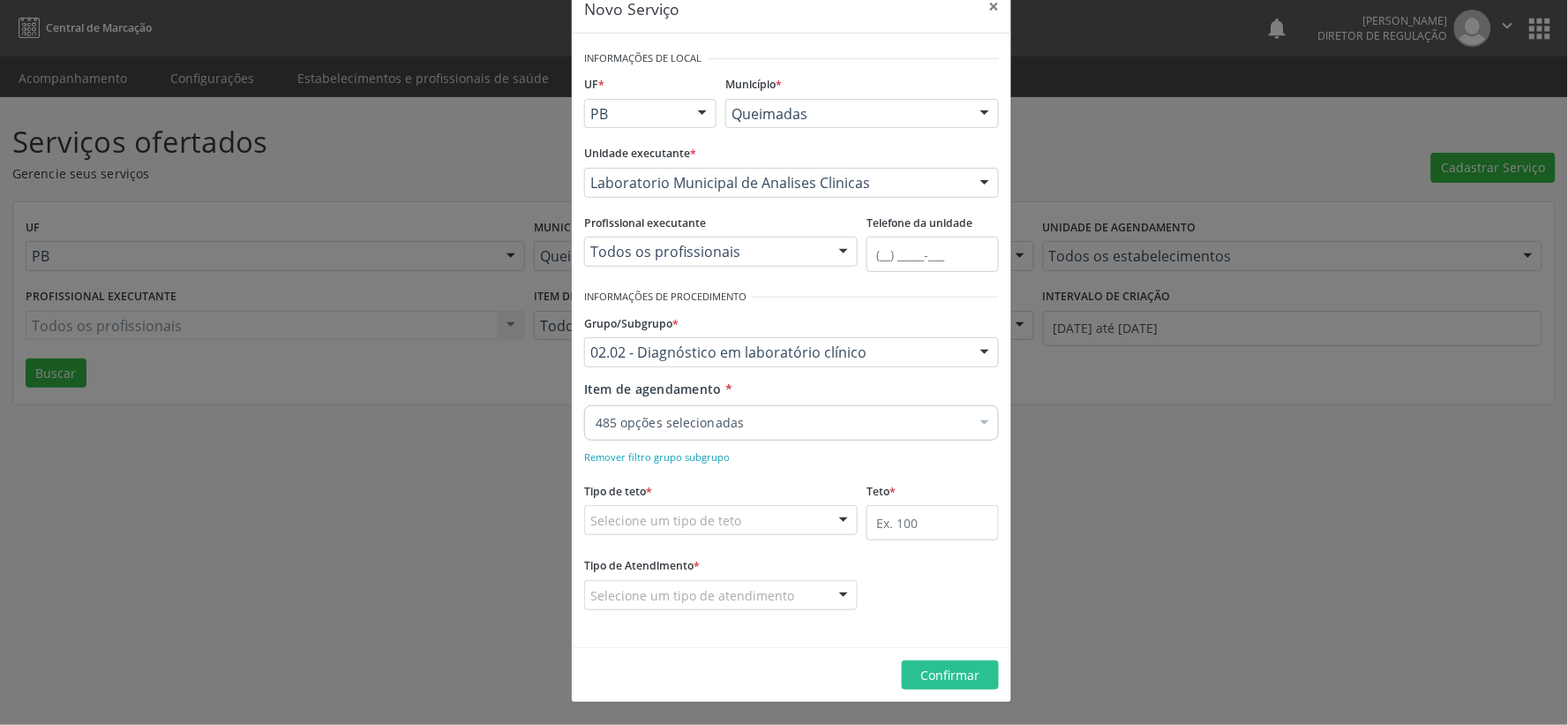
scroll to position [0, 0]
click at [835, 521] on div at bounding box center [843, 520] width 26 height 30
click at [761, 550] on span "Teto financeiro" at bounding box center [721, 552] width 272 height 35
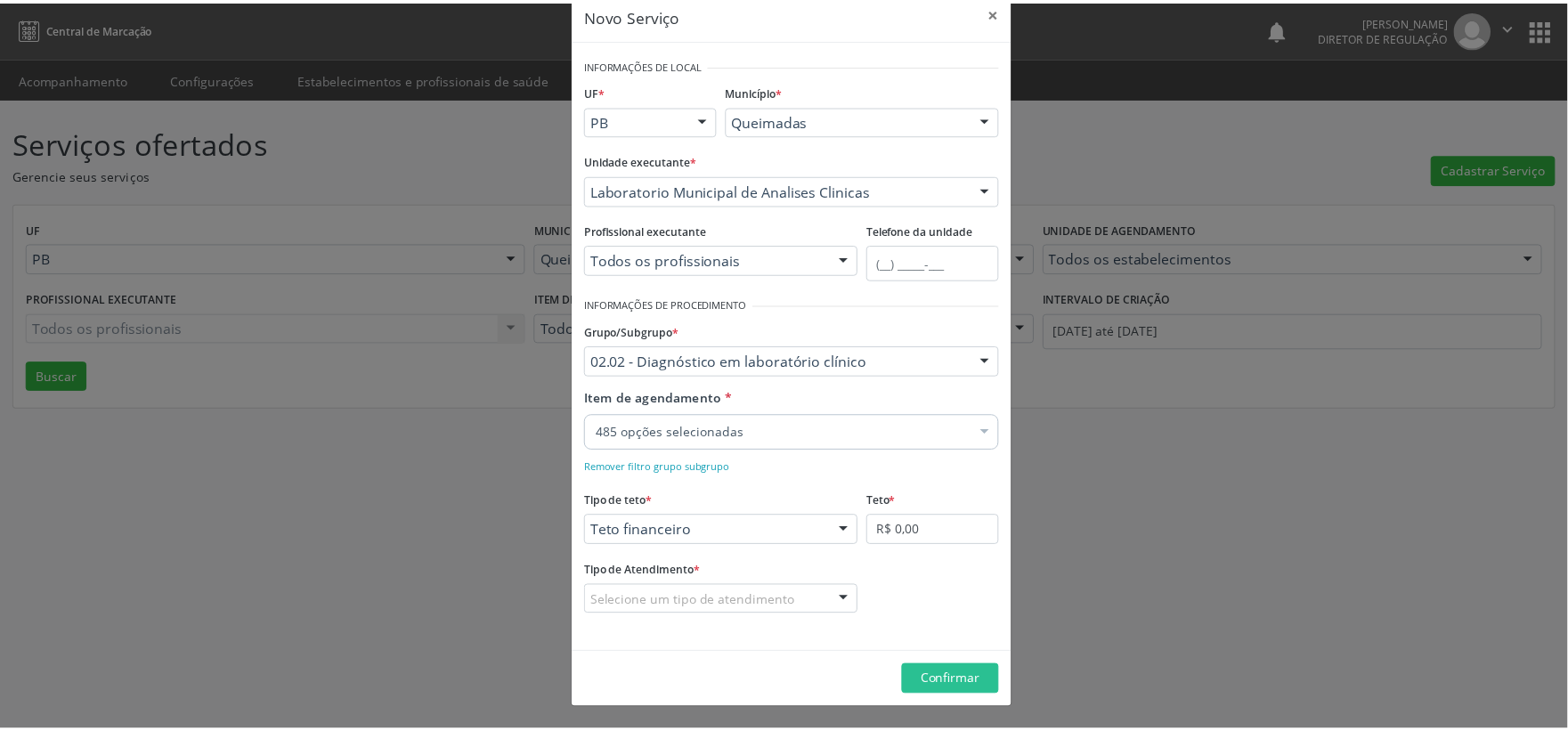
scroll to position [32, 0]
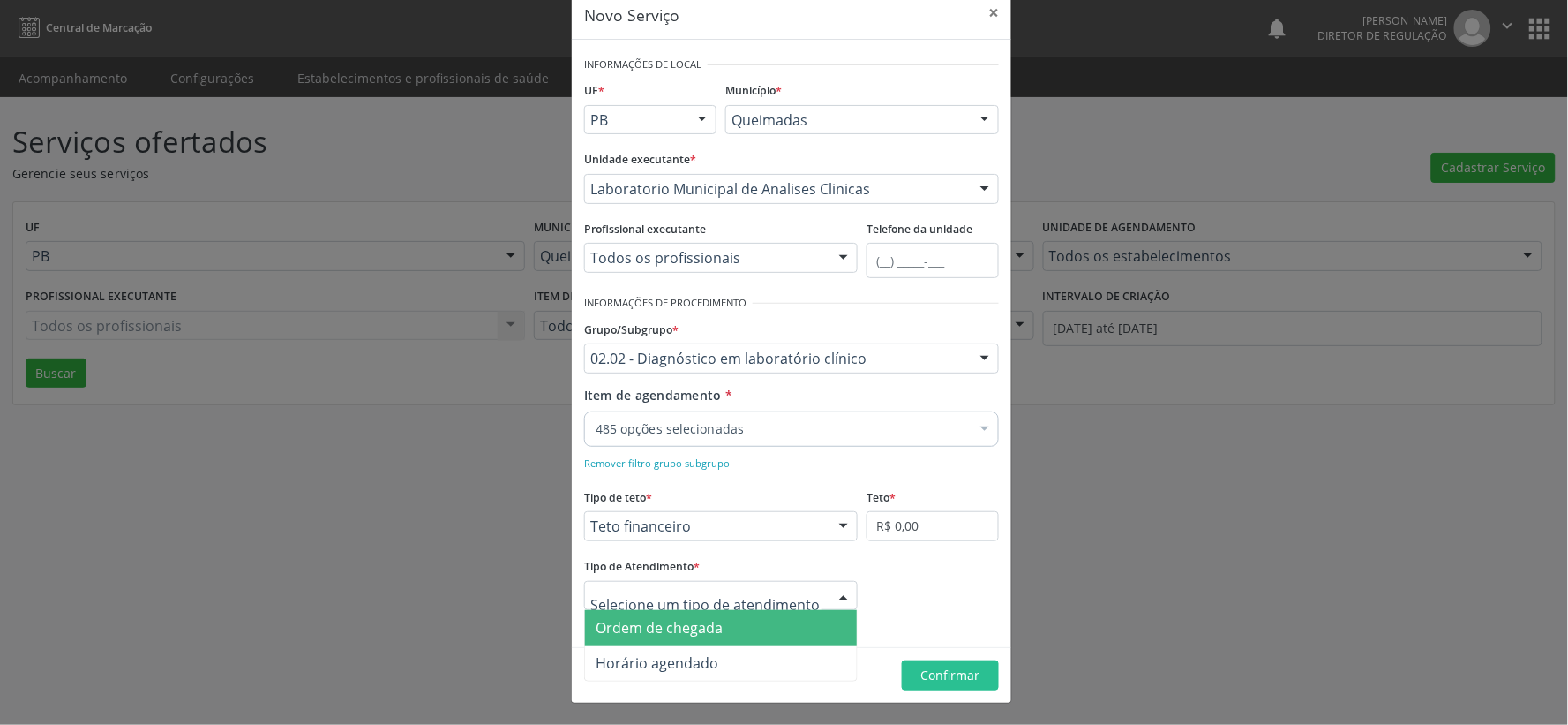
click at [833, 590] on div at bounding box center [843, 596] width 26 height 30
click at [775, 625] on span "Ordem de chegada" at bounding box center [721, 627] width 272 height 35
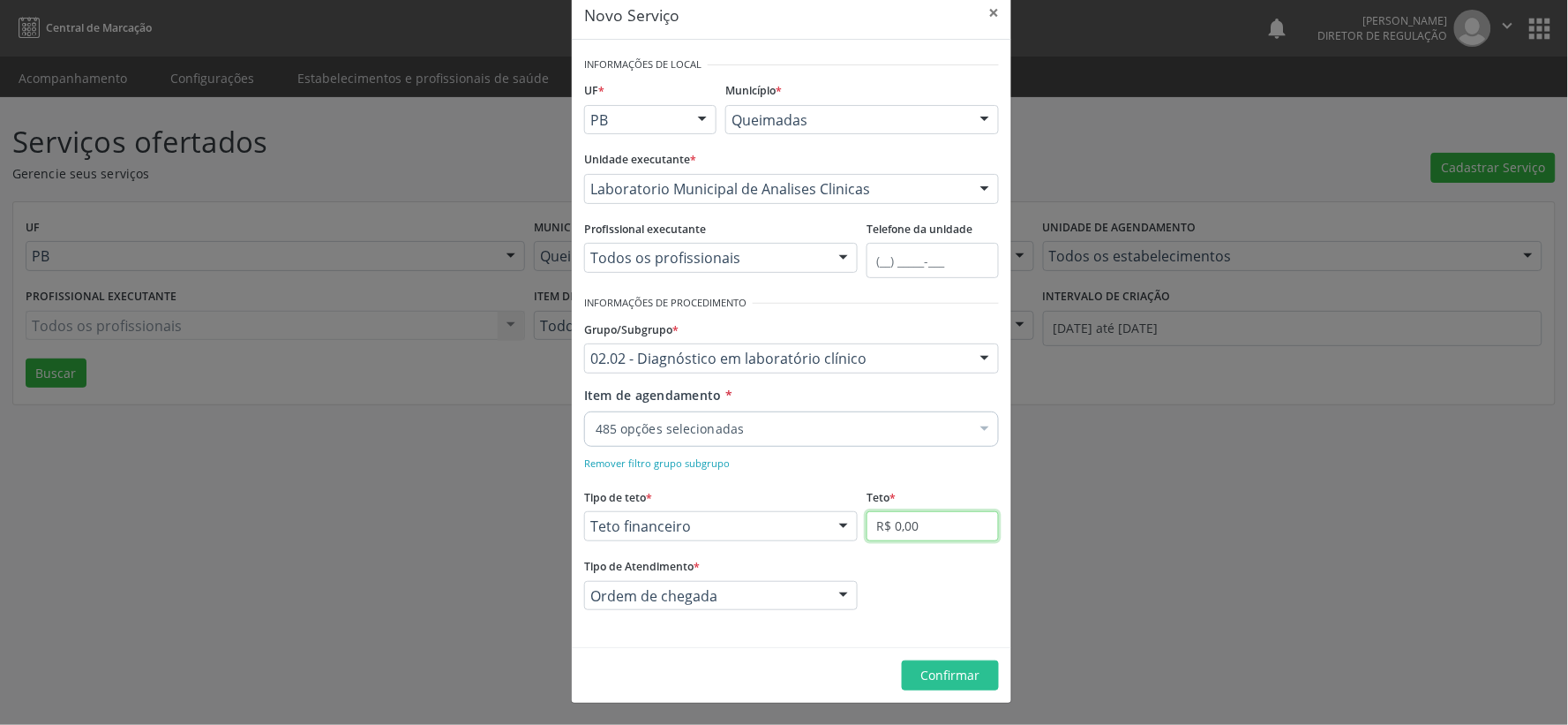
click at [947, 519] on input "R$ 0,00" at bounding box center [932, 526] width 132 height 30
click at [931, 672] on span "Confirmar" at bounding box center [950, 675] width 59 height 16
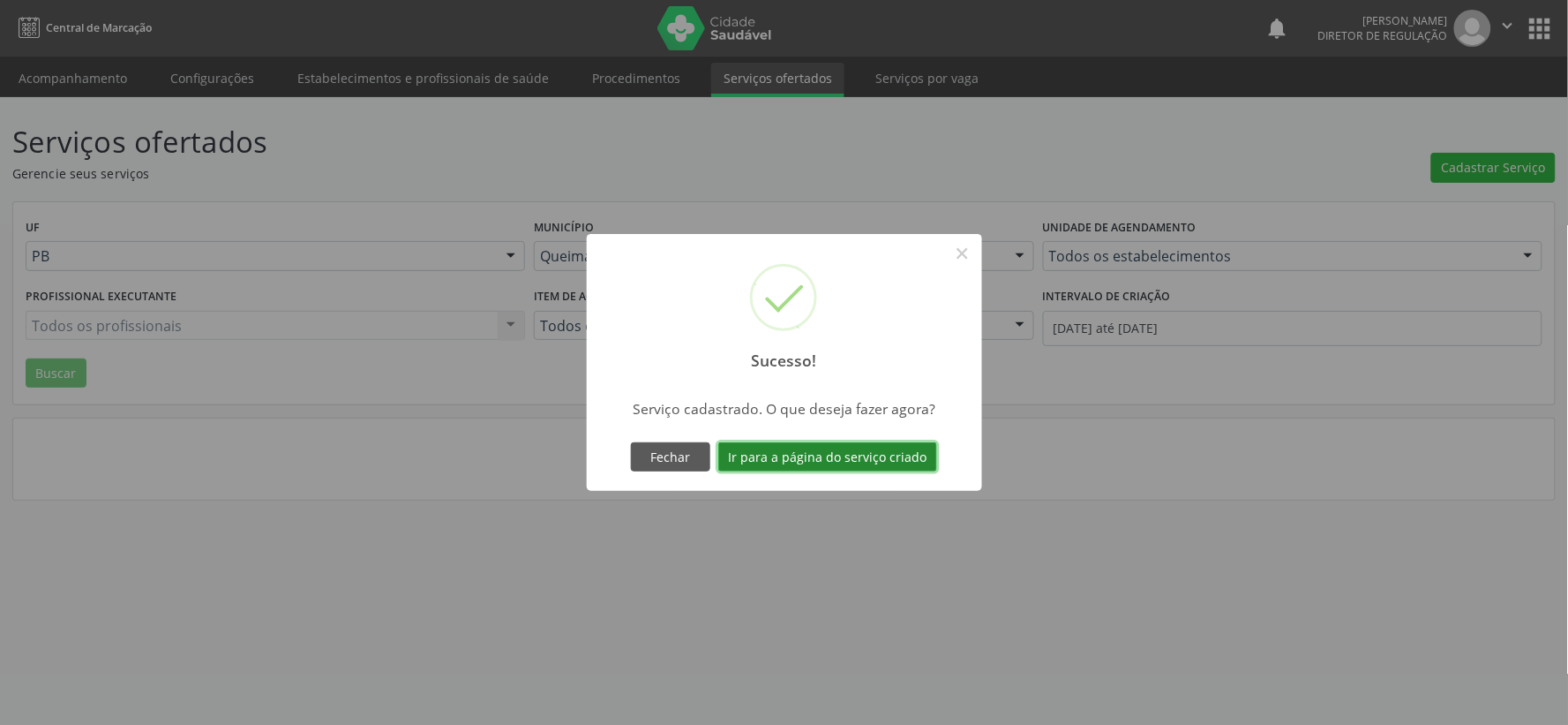
click at [809, 461] on button "Ir para a página do serviço criado" at bounding box center [828, 457] width 219 height 30
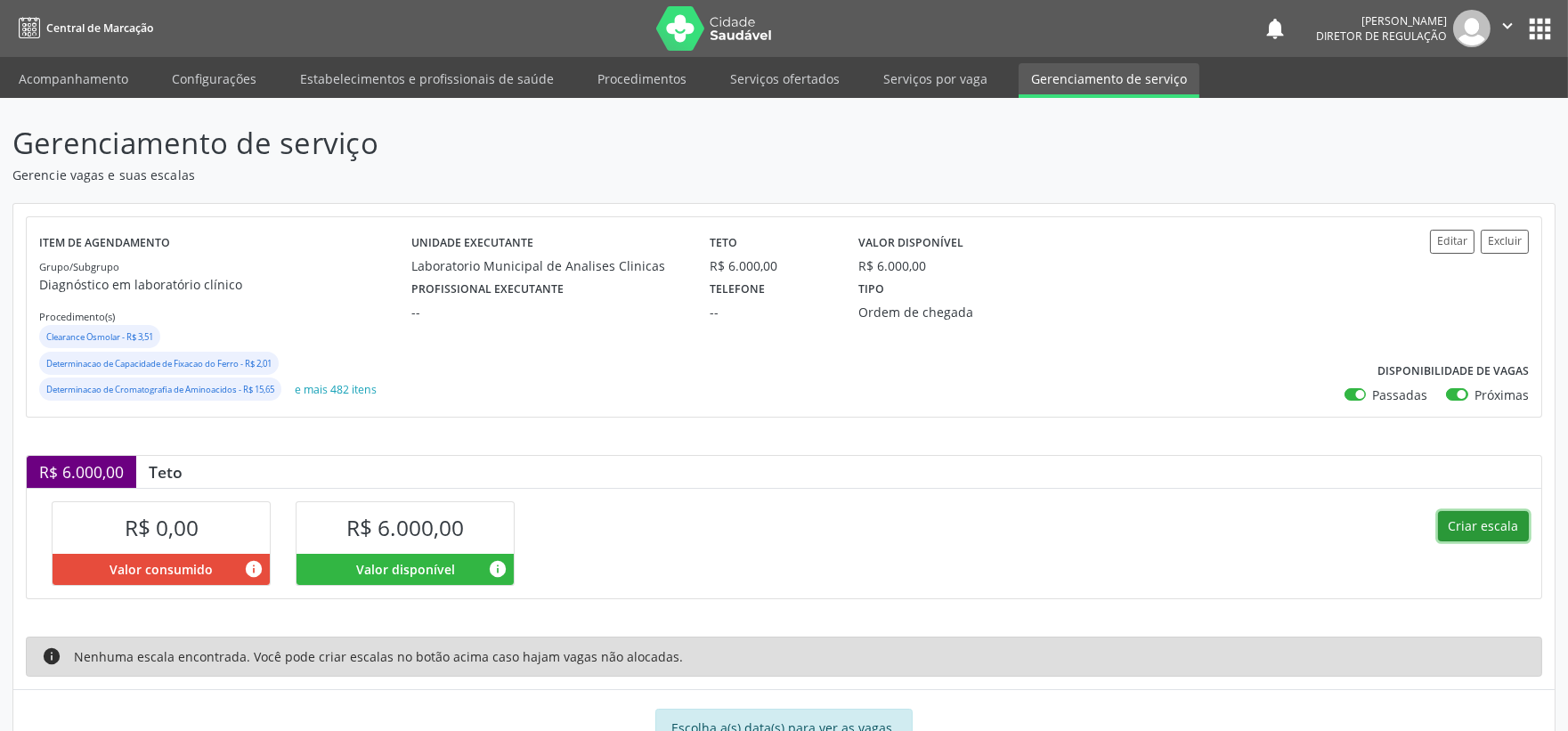
click at [1476, 523] on button "Criar escala" at bounding box center [1483, 525] width 91 height 30
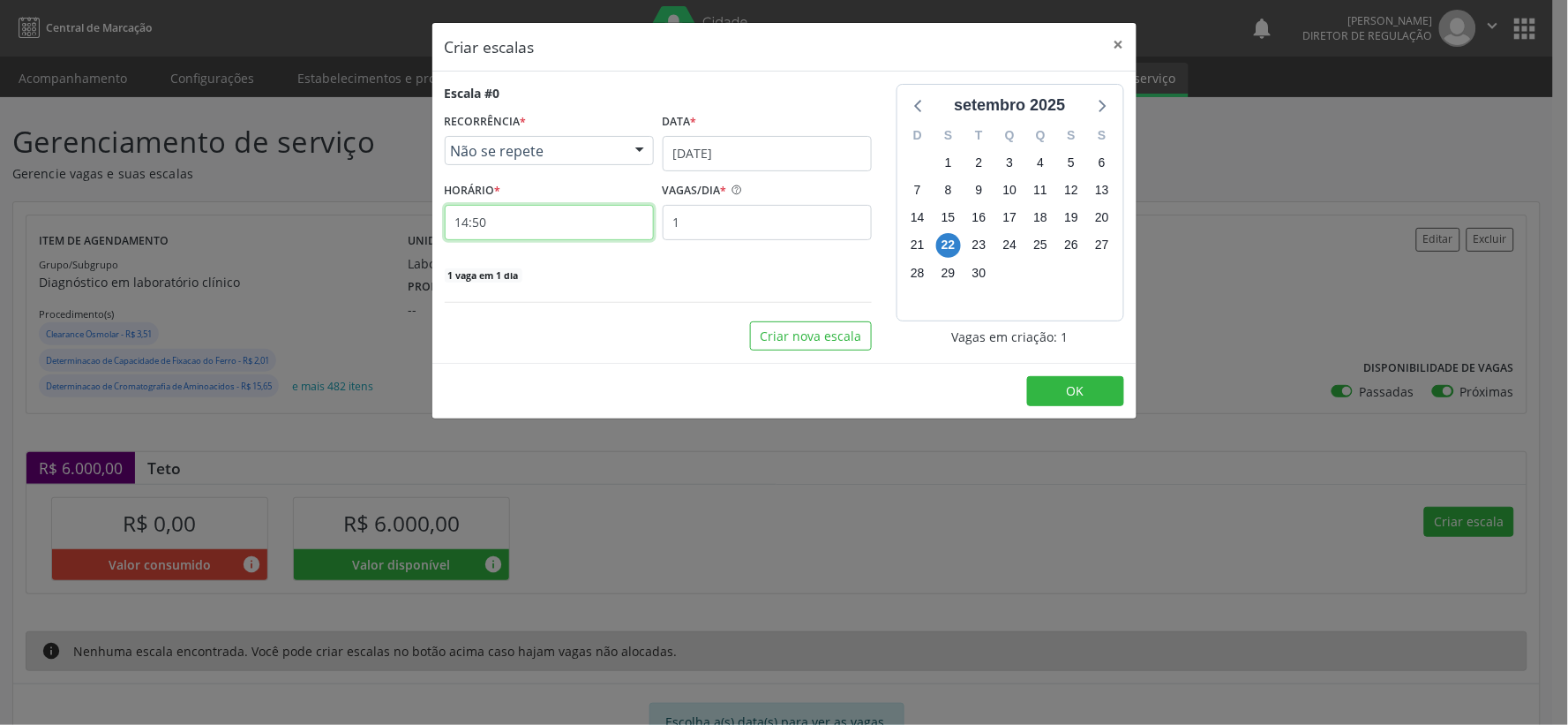
click at [519, 220] on input "14:50" at bounding box center [549, 222] width 210 height 35
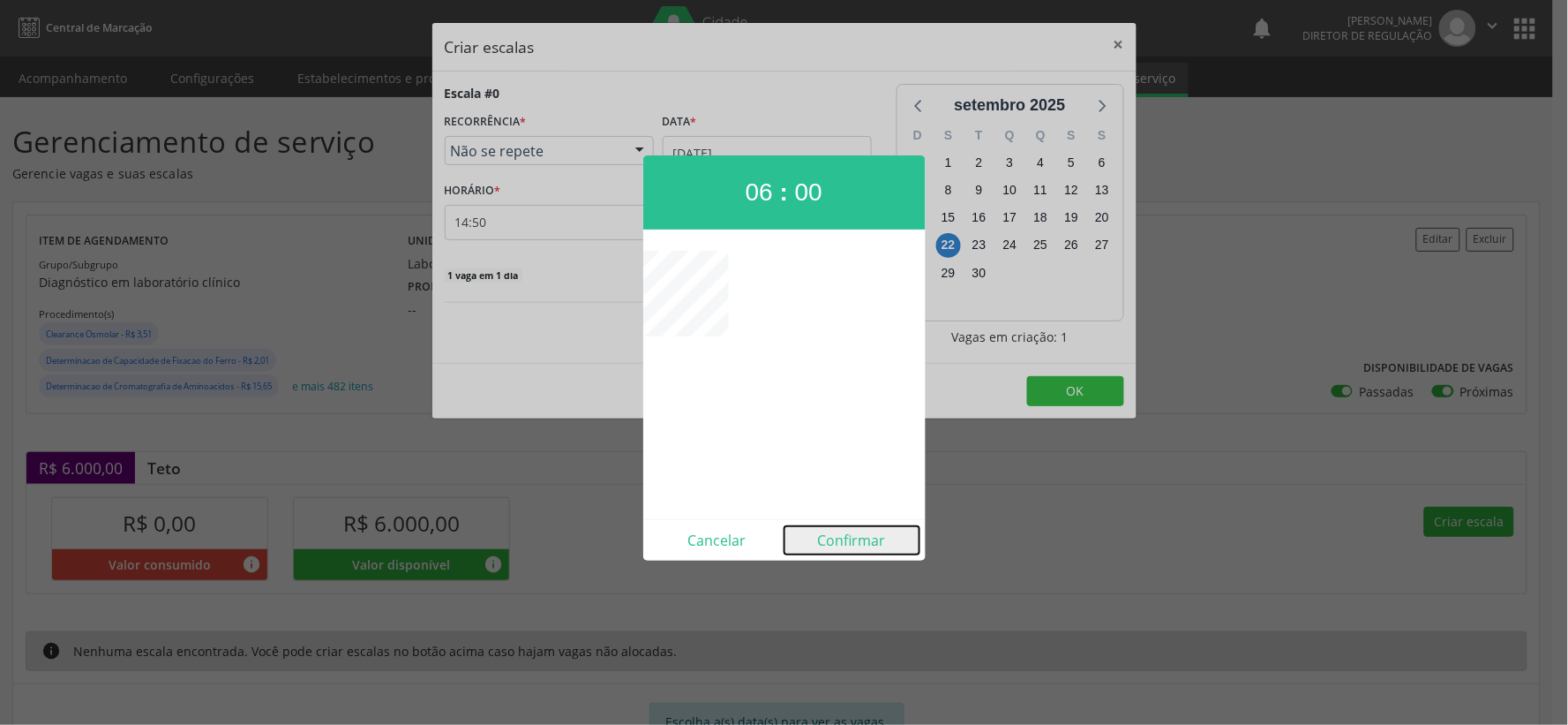
click at [843, 541] on button "Confirmar" at bounding box center [852, 540] width 135 height 28
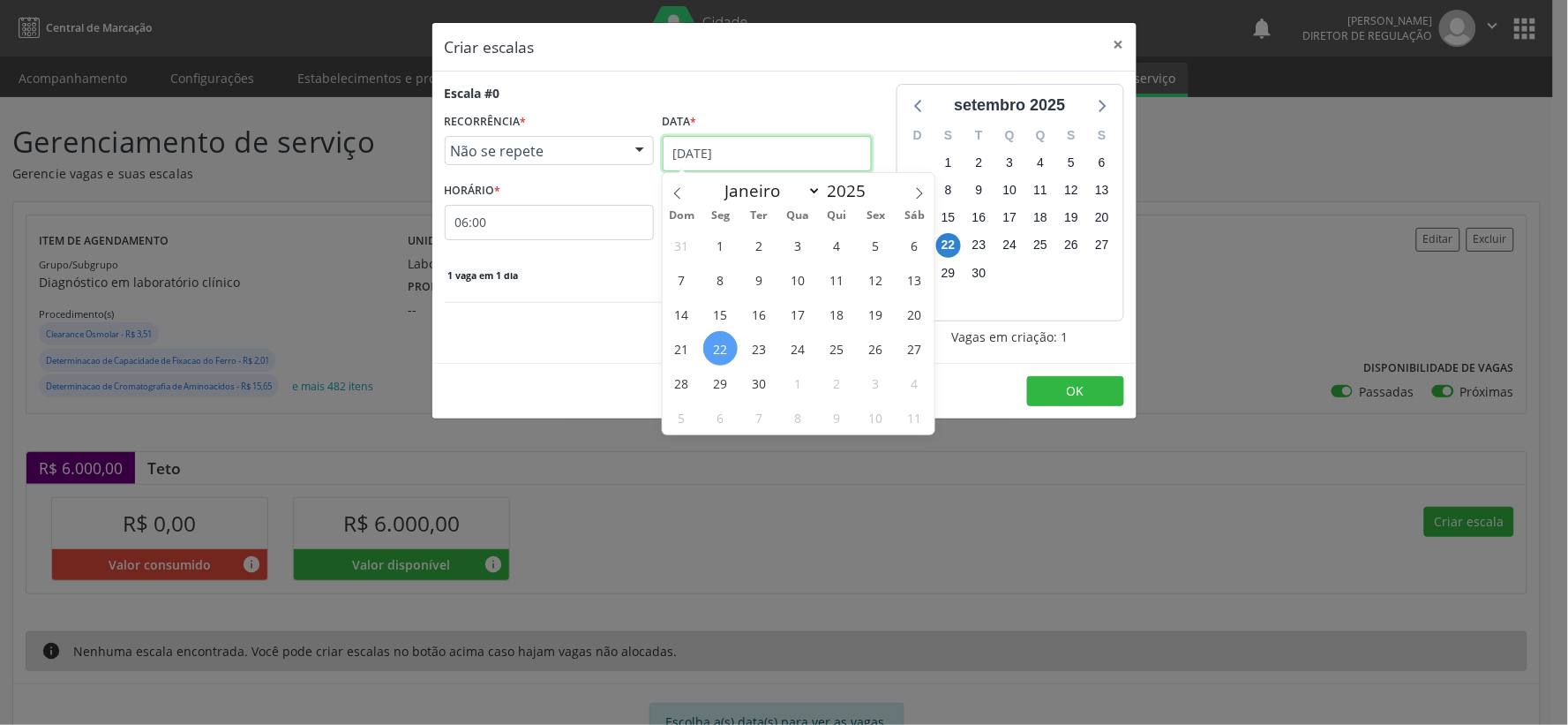
click at [785, 145] on input "[DATE]" at bounding box center [768, 153] width 210 height 35
click at [718, 385] on span "29" at bounding box center [720, 382] width 34 height 34
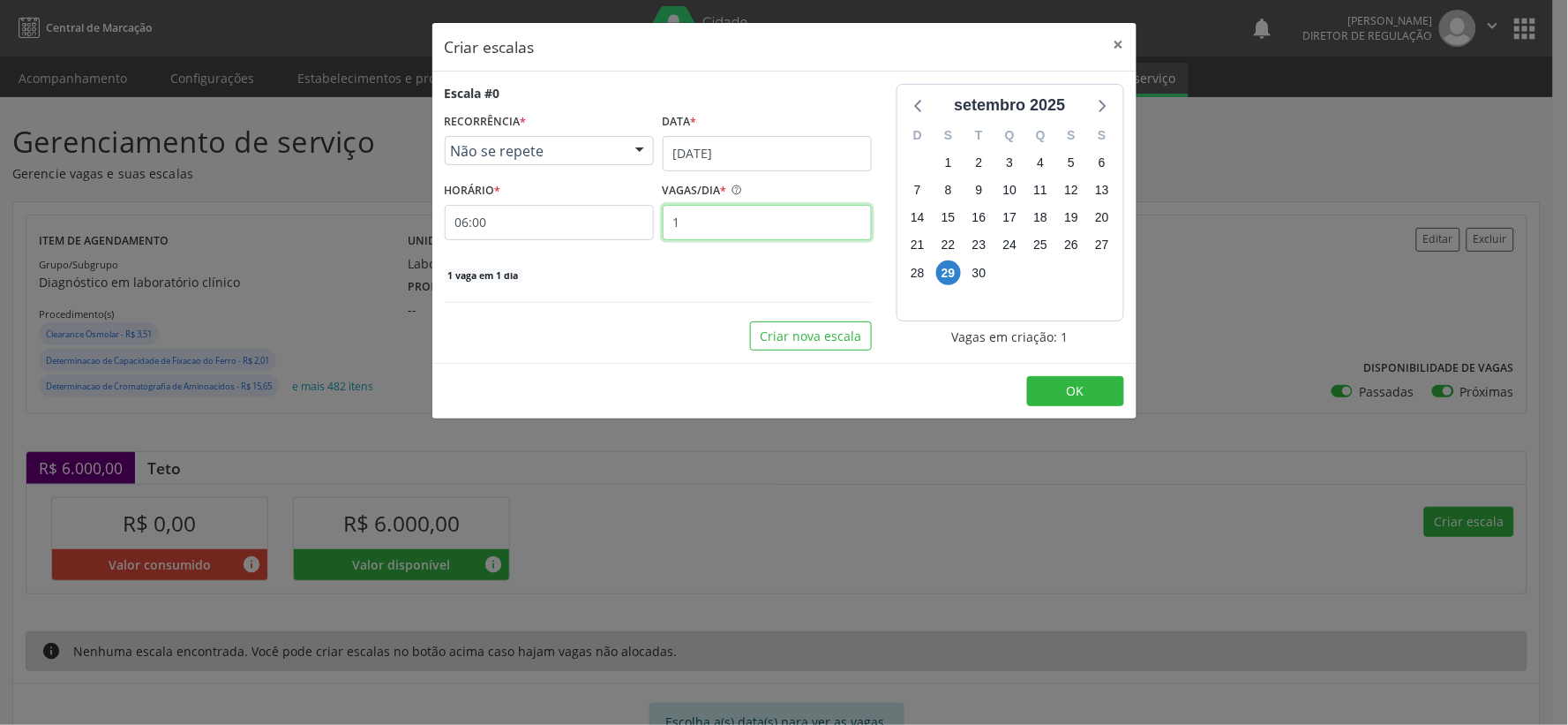
drag, startPoint x: 725, startPoint y: 224, endPoint x: 706, endPoint y: 228, distance: 19.4
click at [724, 224] on input "1" at bounding box center [768, 222] width 210 height 35
click at [1062, 379] on button "OK" at bounding box center [1076, 390] width 97 height 30
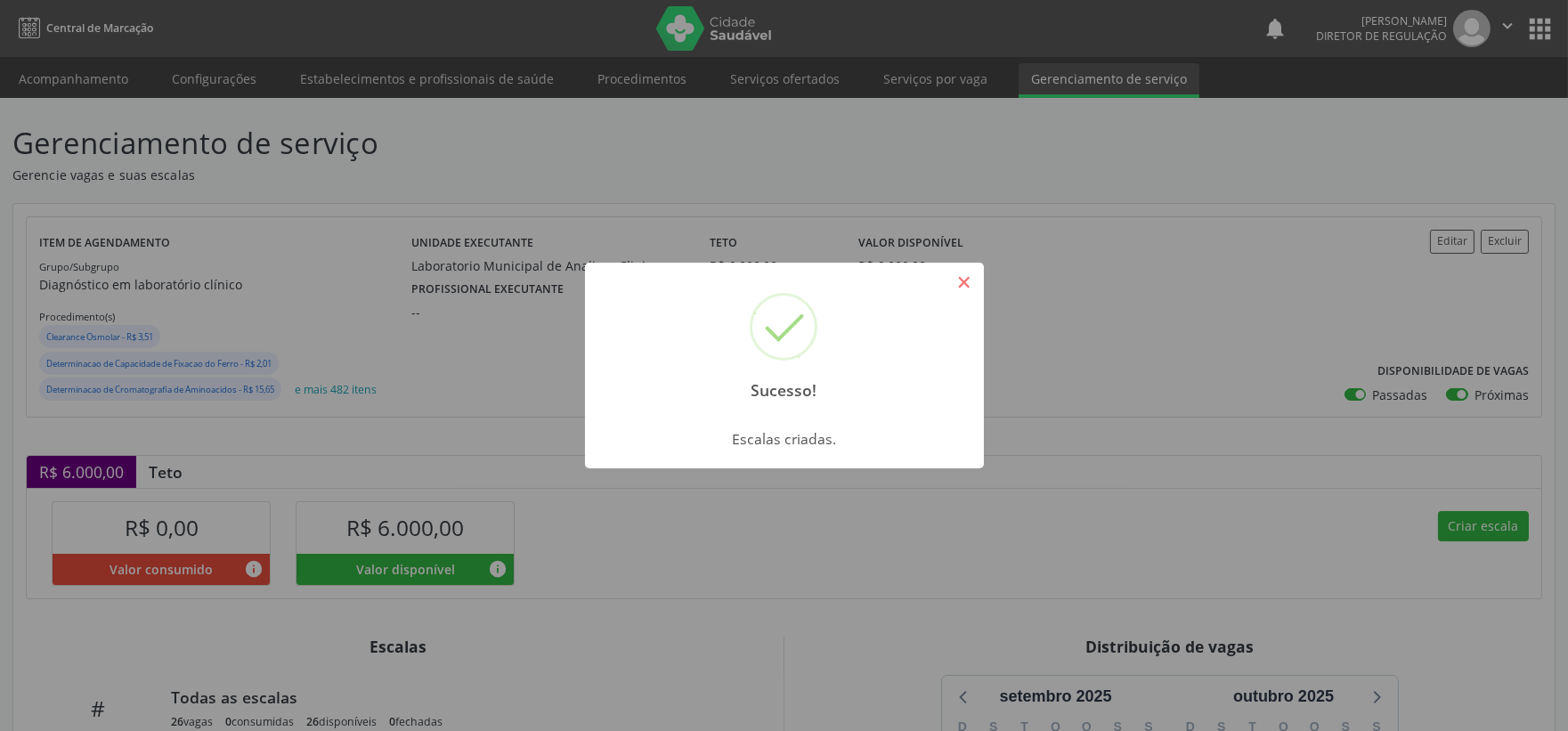
click at [967, 274] on button "×" at bounding box center [963, 282] width 30 height 30
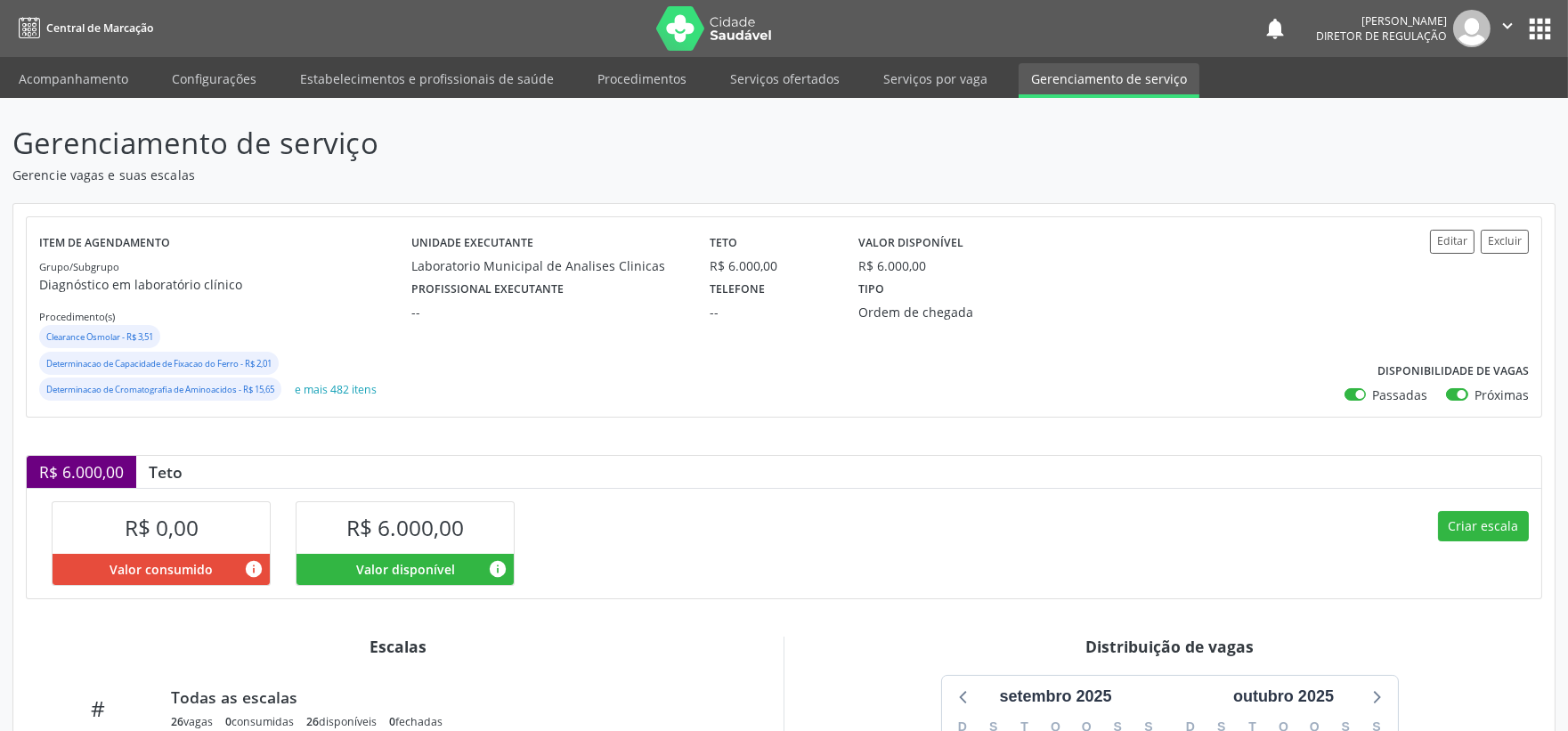
click at [1504, 20] on icon "" at bounding box center [1507, 25] width 20 height 20
click at [1431, 110] on link "Sair" at bounding box center [1462, 108] width 123 height 24
